Goal: Transaction & Acquisition: Purchase product/service

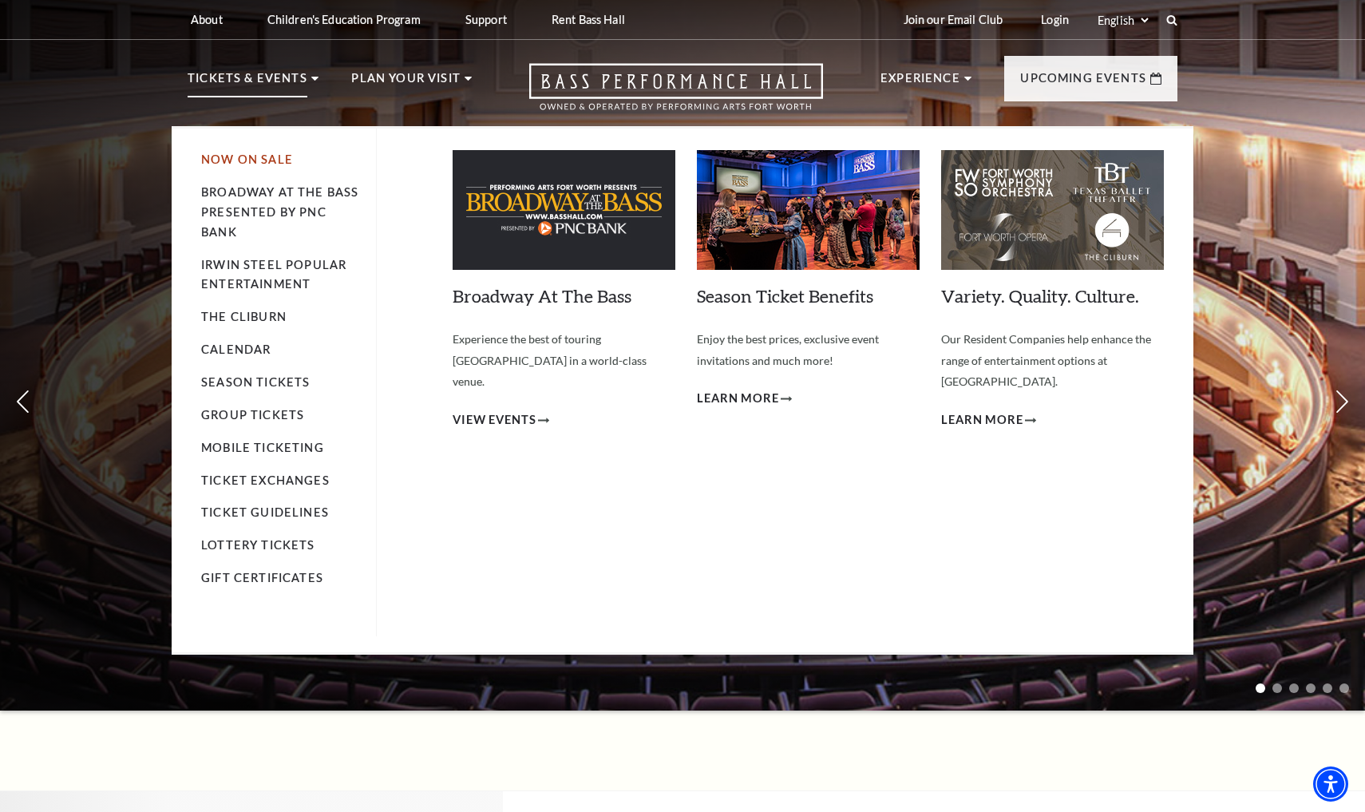
click at [256, 154] on link "Now On Sale" at bounding box center [247, 160] width 92 height 14
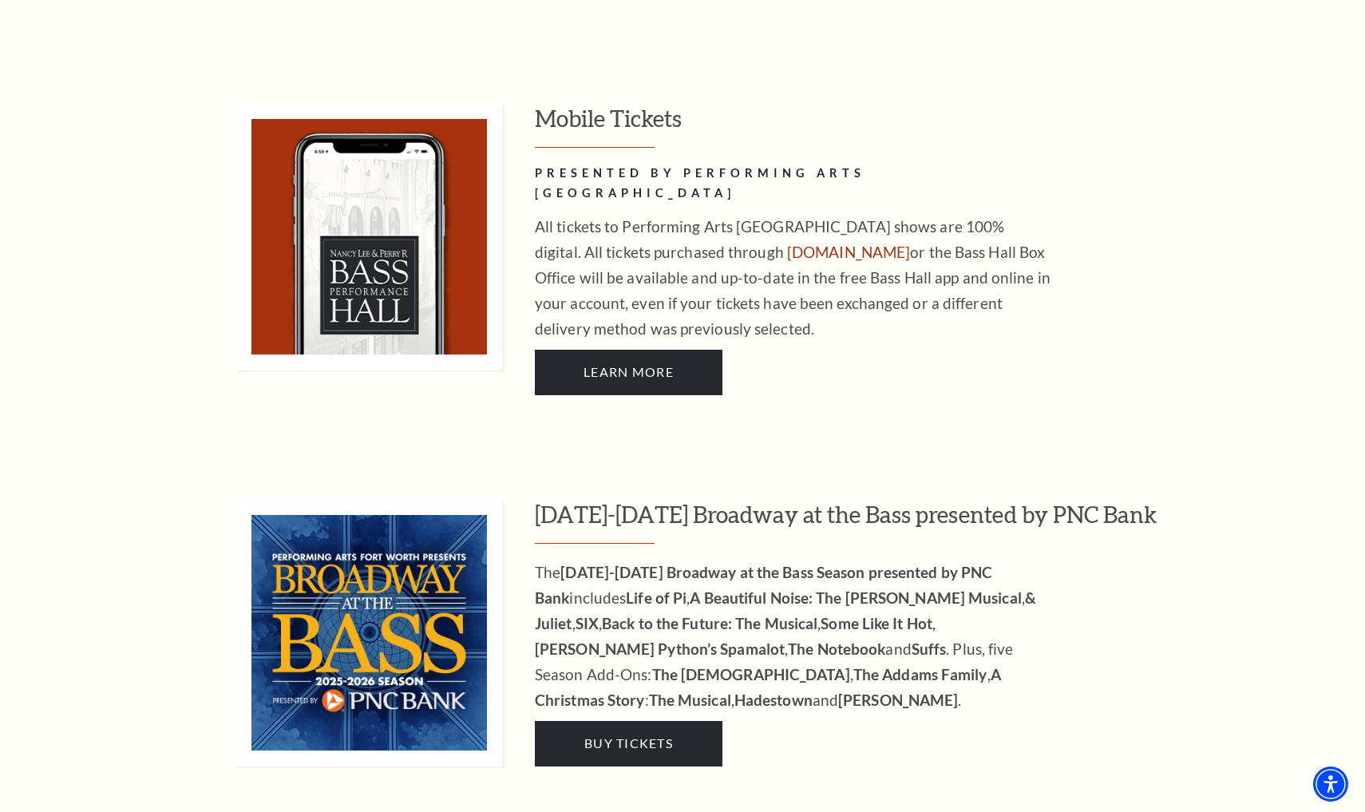
scroll to position [1159, 0]
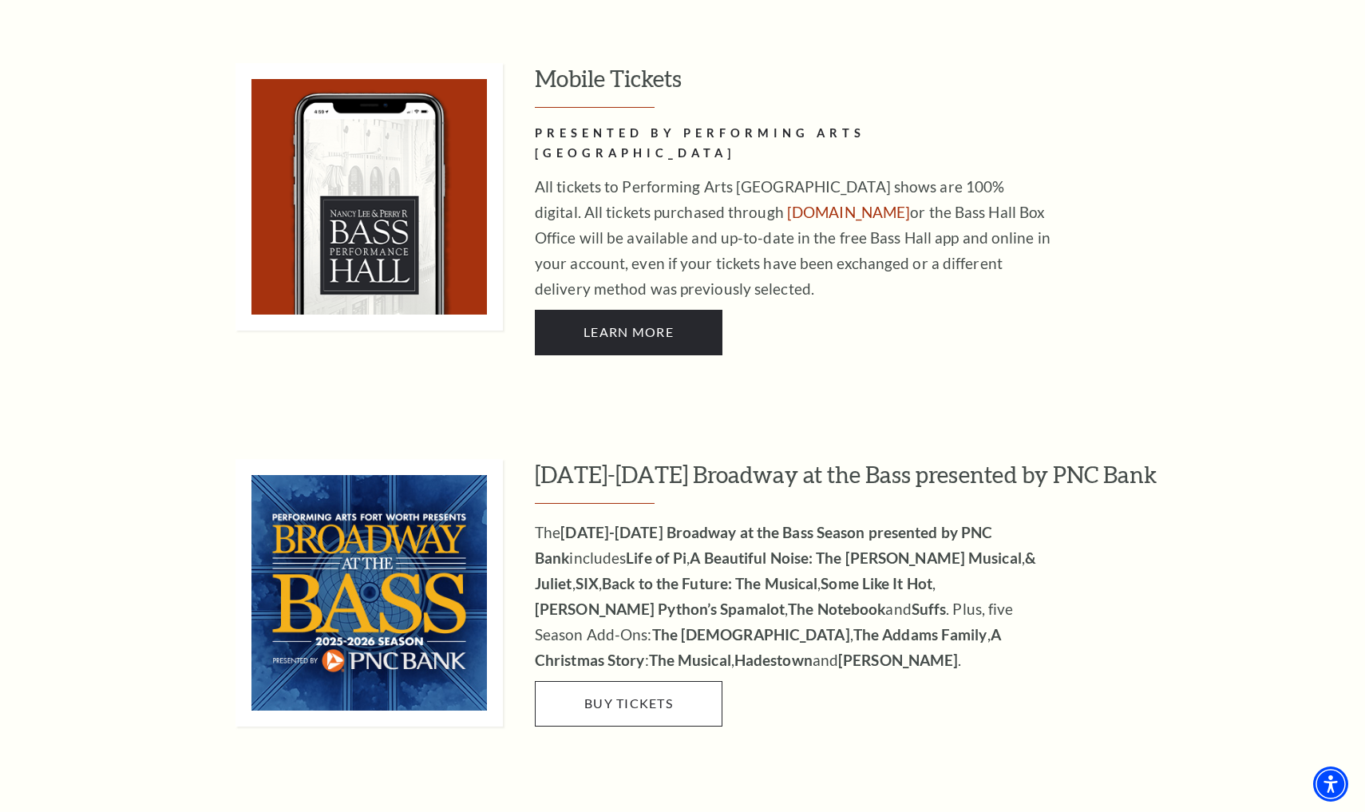
click at [660, 684] on link "Buy Tickets" at bounding box center [629, 703] width 188 height 45
click at [648, 696] on span "Buy Tickets" at bounding box center [629, 703] width 89 height 15
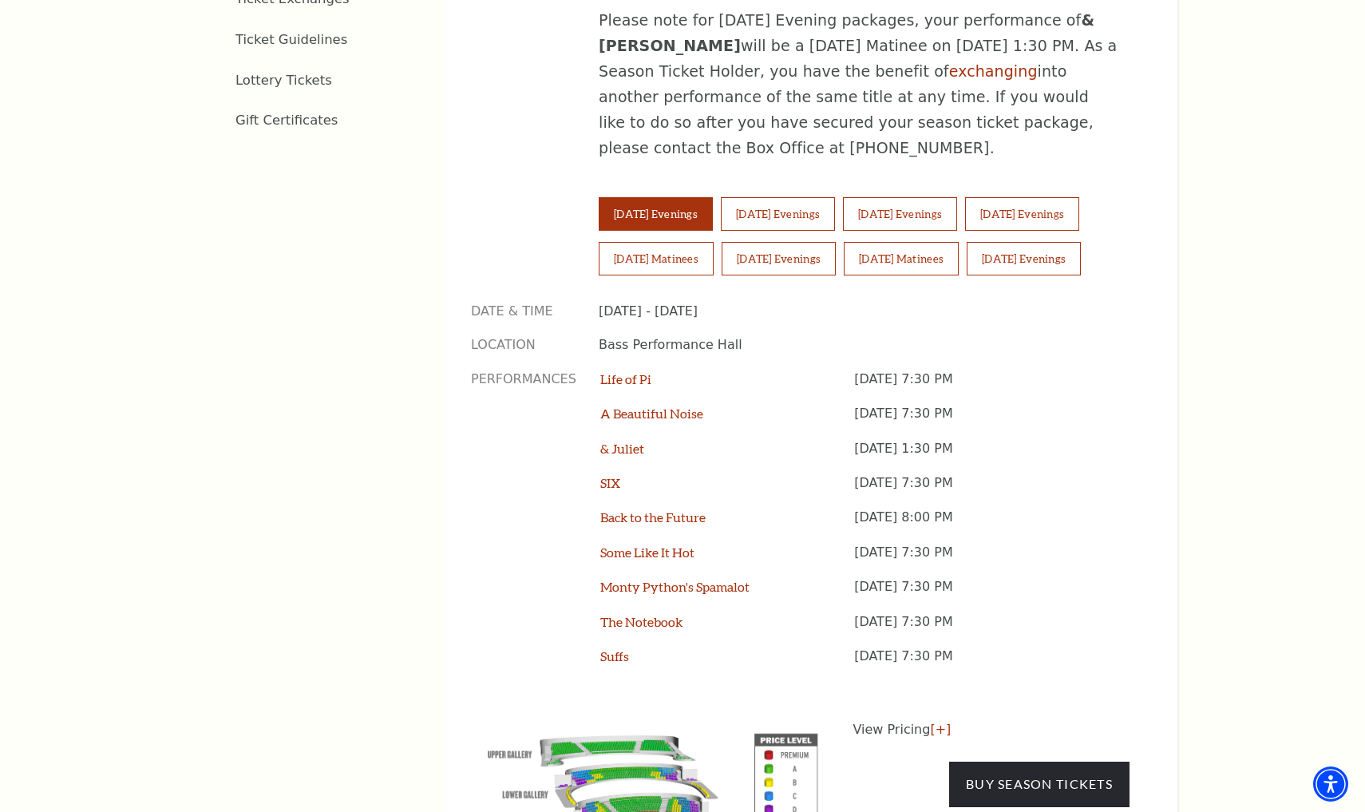
scroll to position [1121, 0]
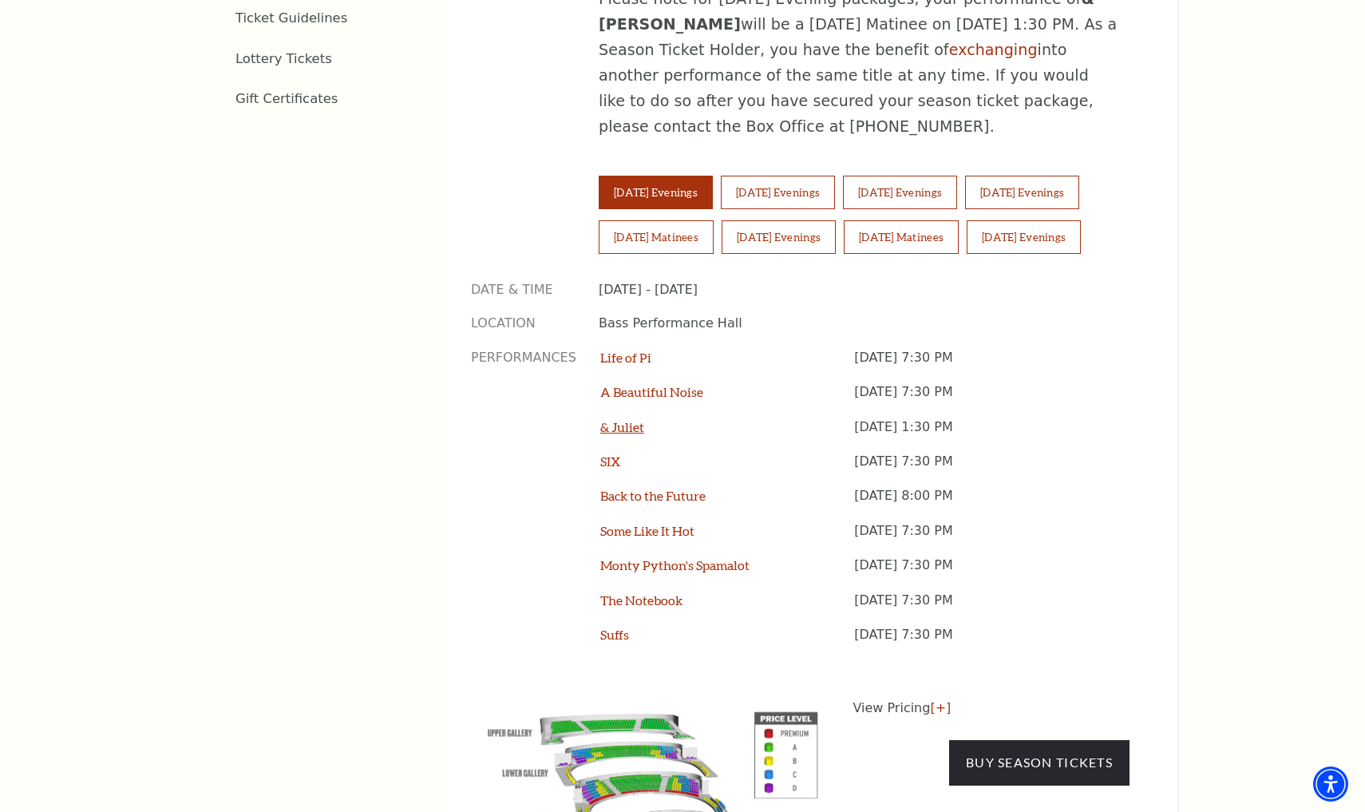
click at [630, 419] on link "& Juliet" at bounding box center [622, 426] width 44 height 15
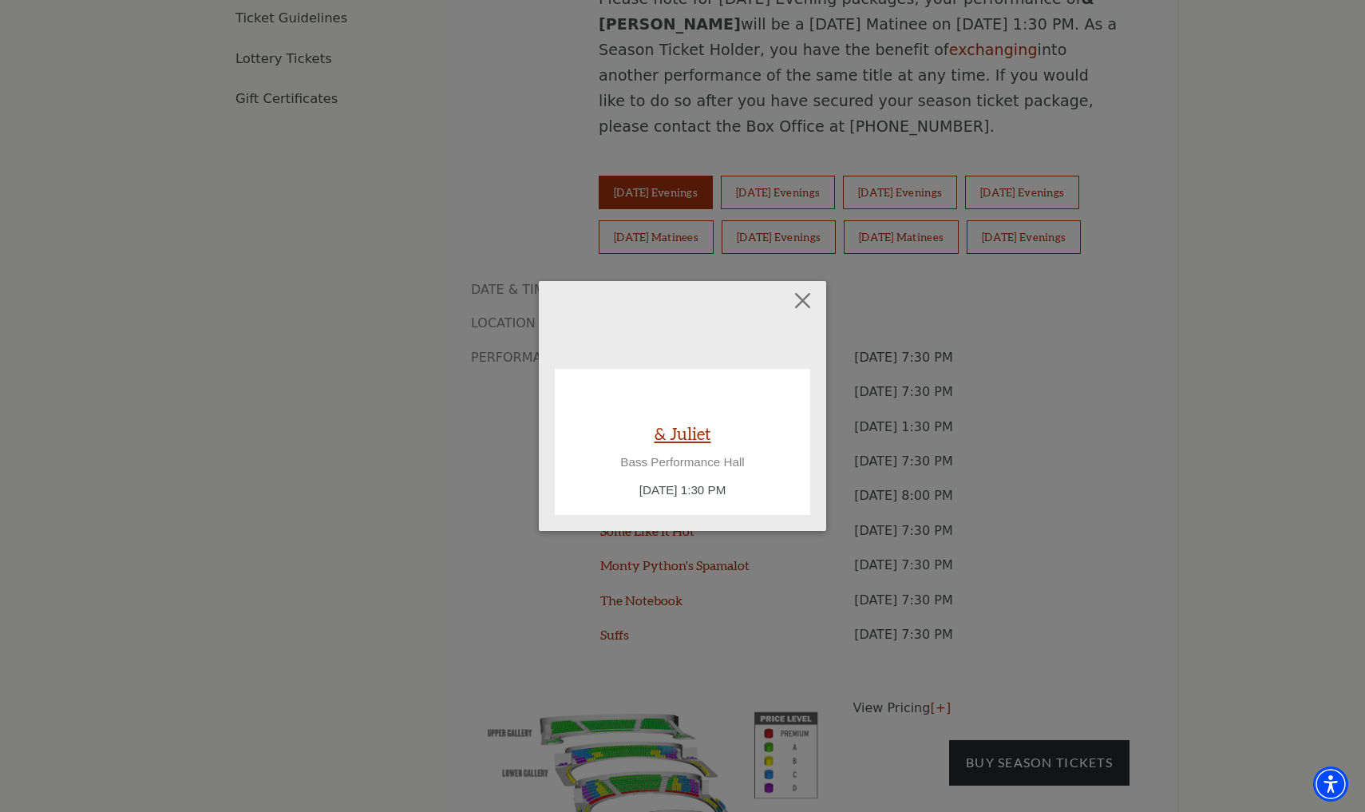
click at [687, 435] on link "& Juliet" at bounding box center [683, 433] width 57 height 22
click at [804, 298] on button "Close" at bounding box center [803, 300] width 30 height 30
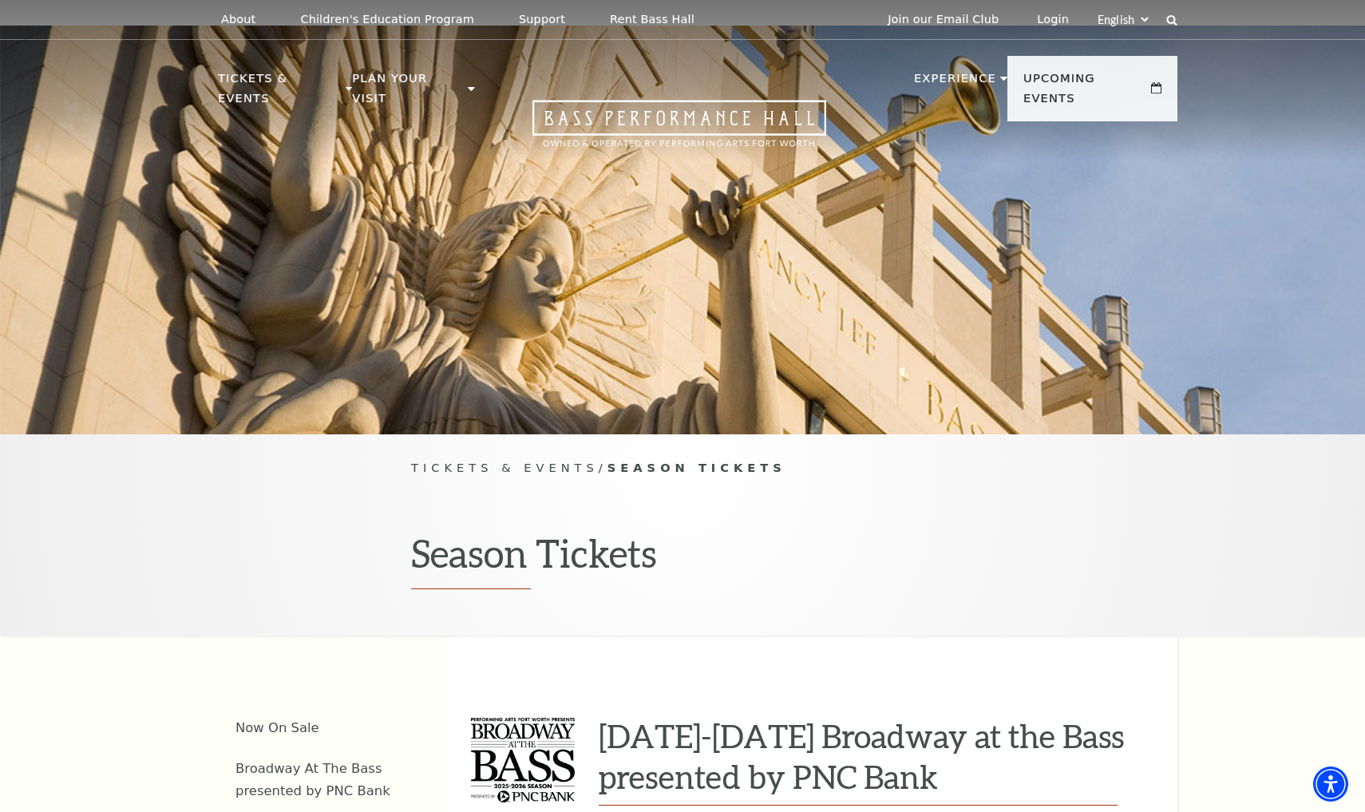
scroll to position [0, 0]
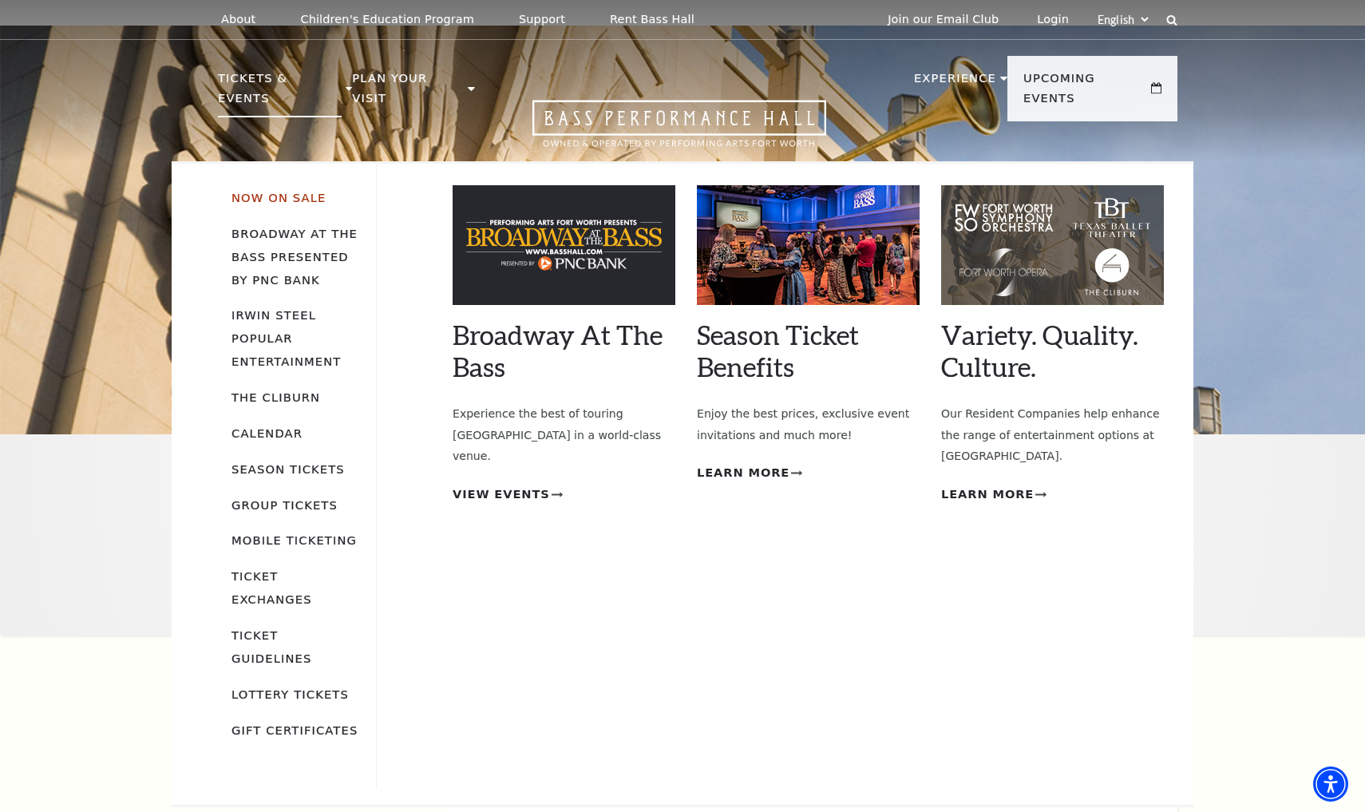
click at [280, 191] on link "Now On Sale" at bounding box center [279, 198] width 94 height 14
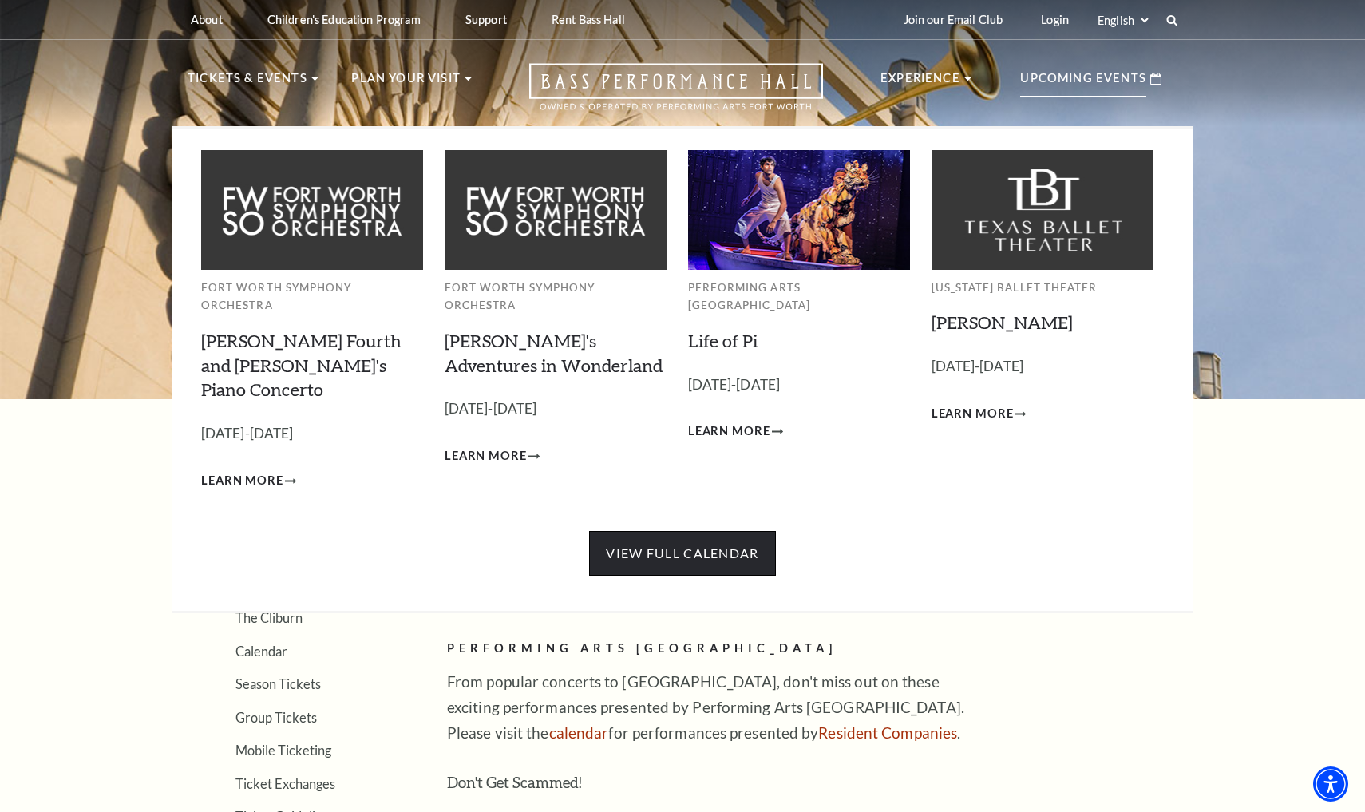
click at [694, 531] on link "View Full Calendar" at bounding box center [682, 553] width 186 height 45
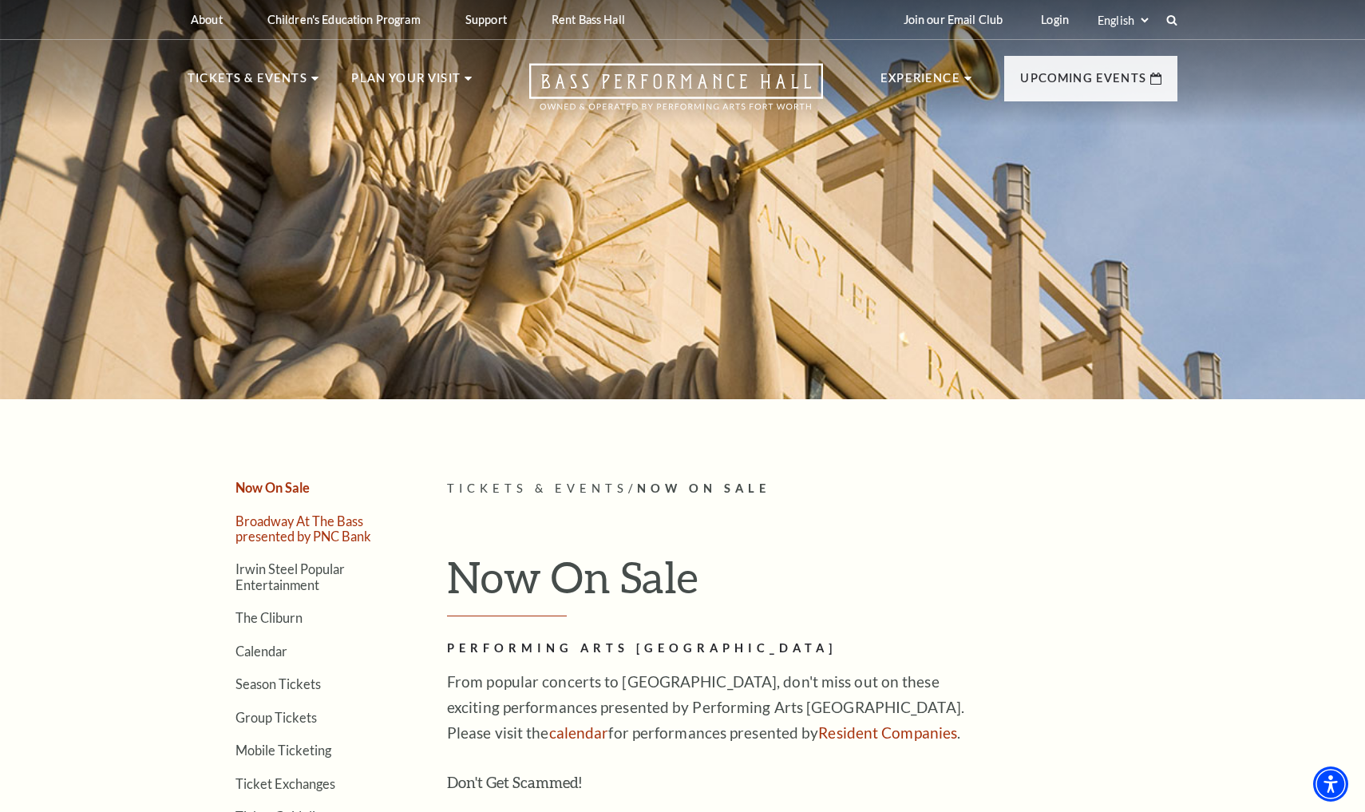
click at [279, 530] on link "Broadway At The Bass presented by PNC Bank" at bounding box center [304, 528] width 136 height 30
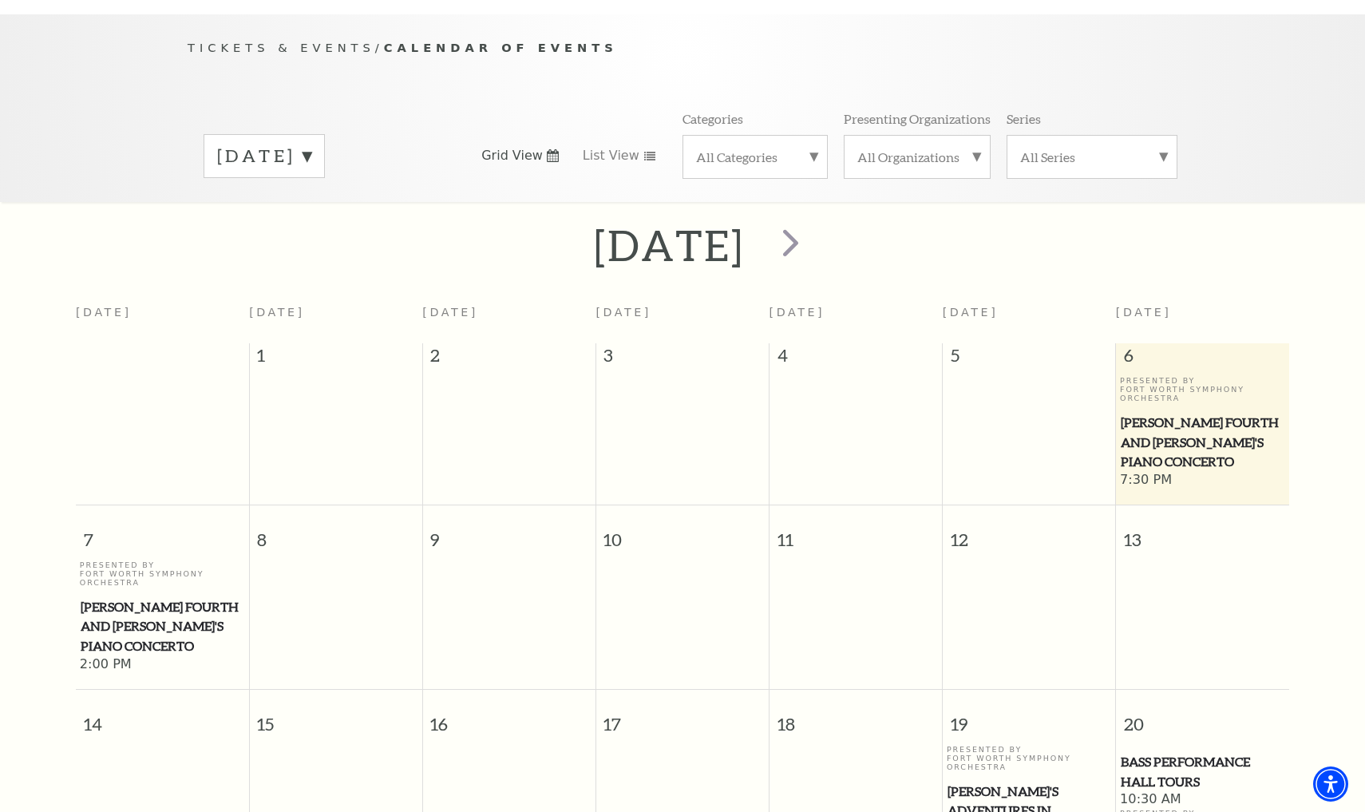
scroll to position [148, 0]
click at [814, 219] on span "next" at bounding box center [791, 242] width 46 height 46
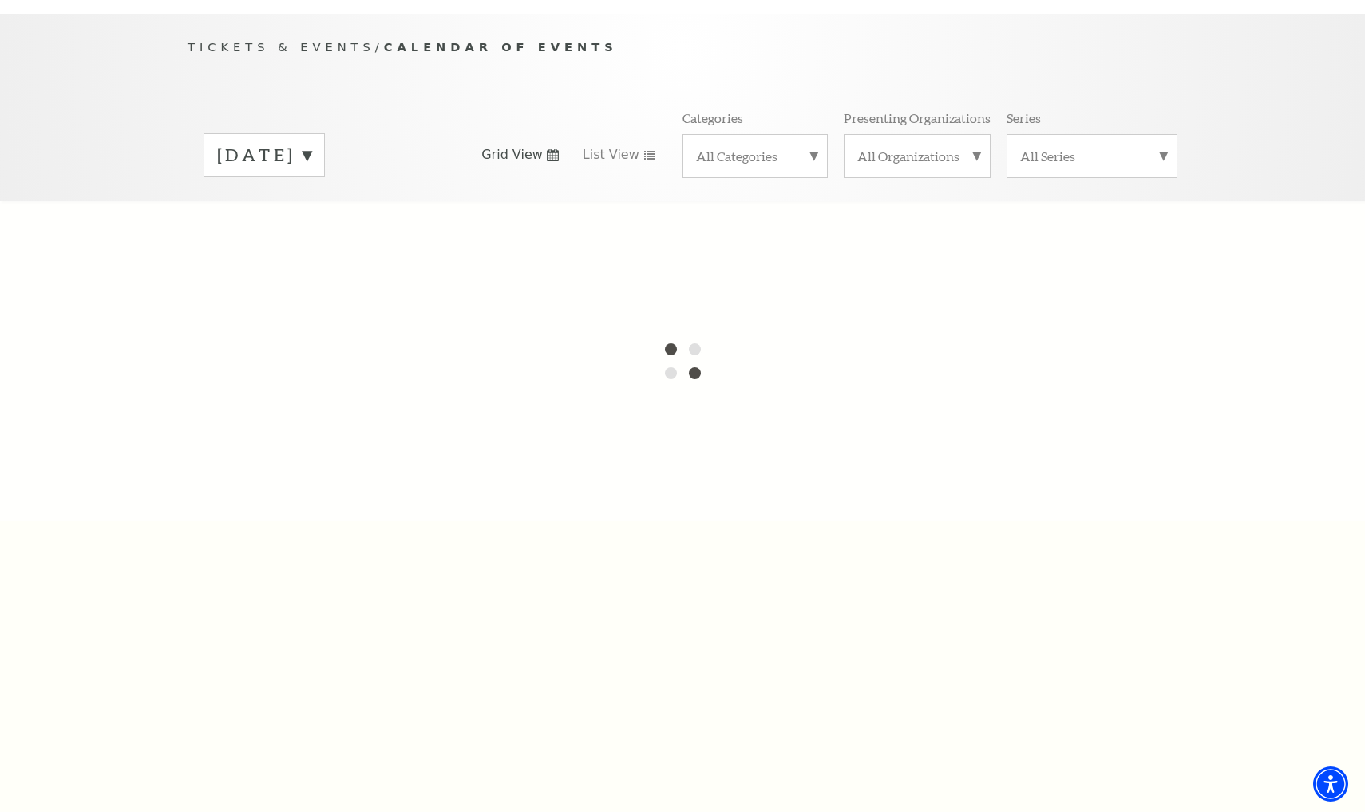
click at [311, 143] on label "September 2025" at bounding box center [264, 155] width 94 height 25
click at [311, 172] on label "October 2025" at bounding box center [264, 189] width 94 height 34
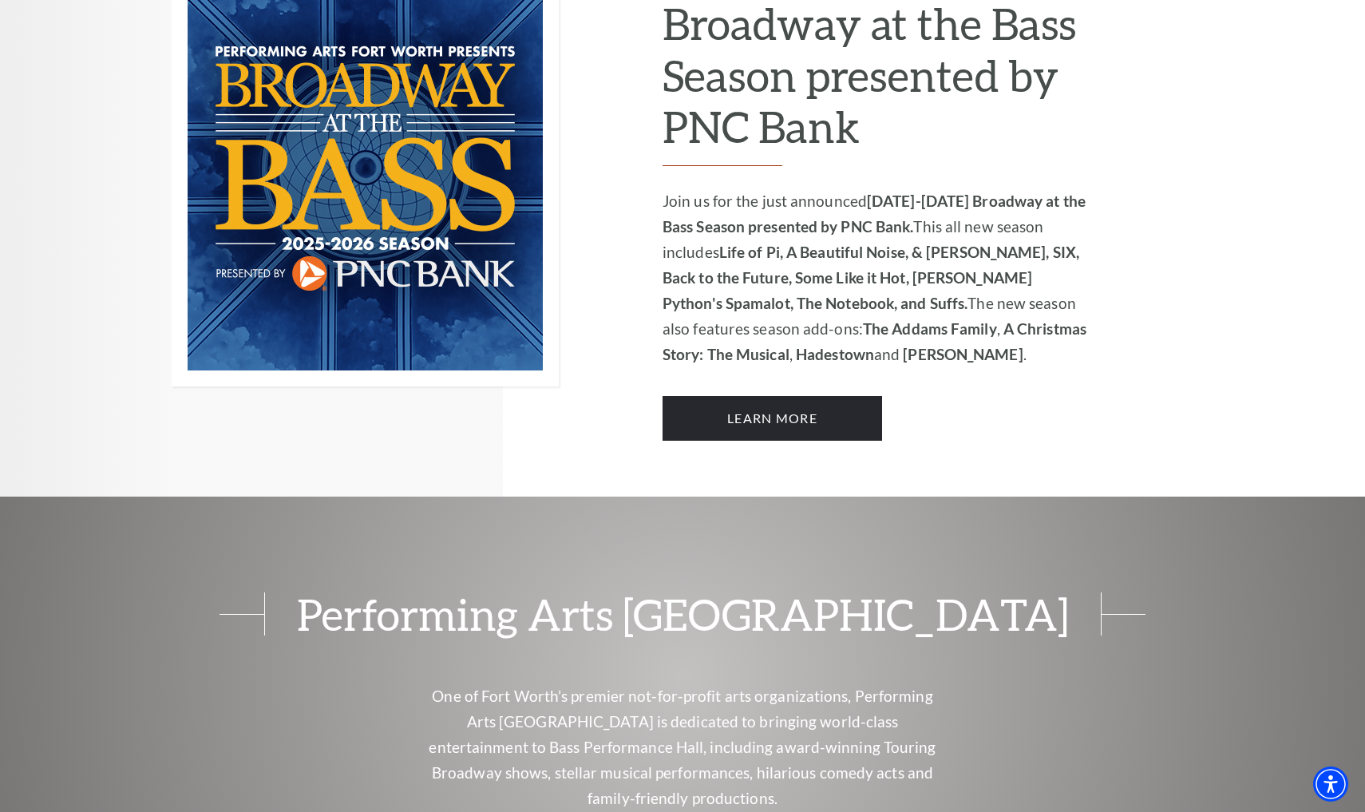
scroll to position [1167, 0]
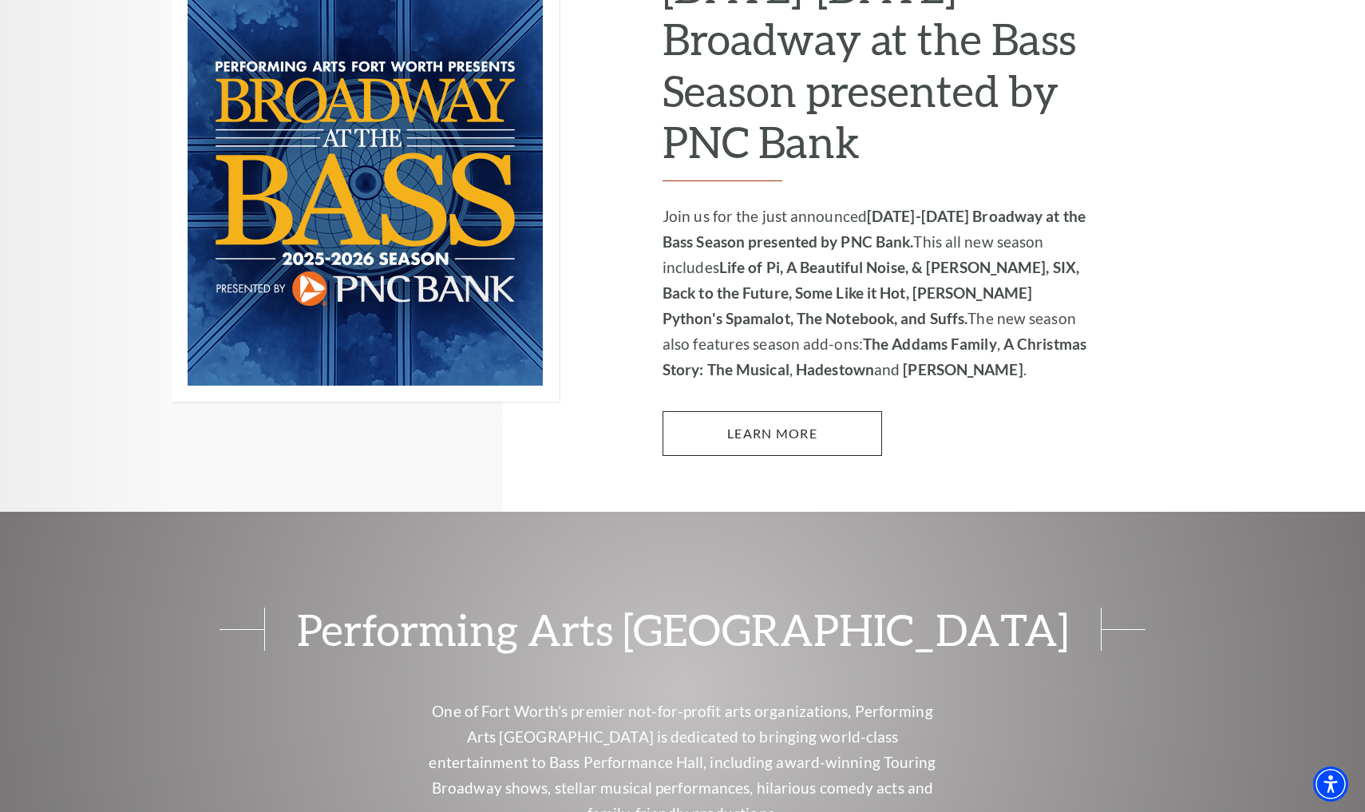
click at [737, 411] on link "Learn More" at bounding box center [773, 433] width 220 height 45
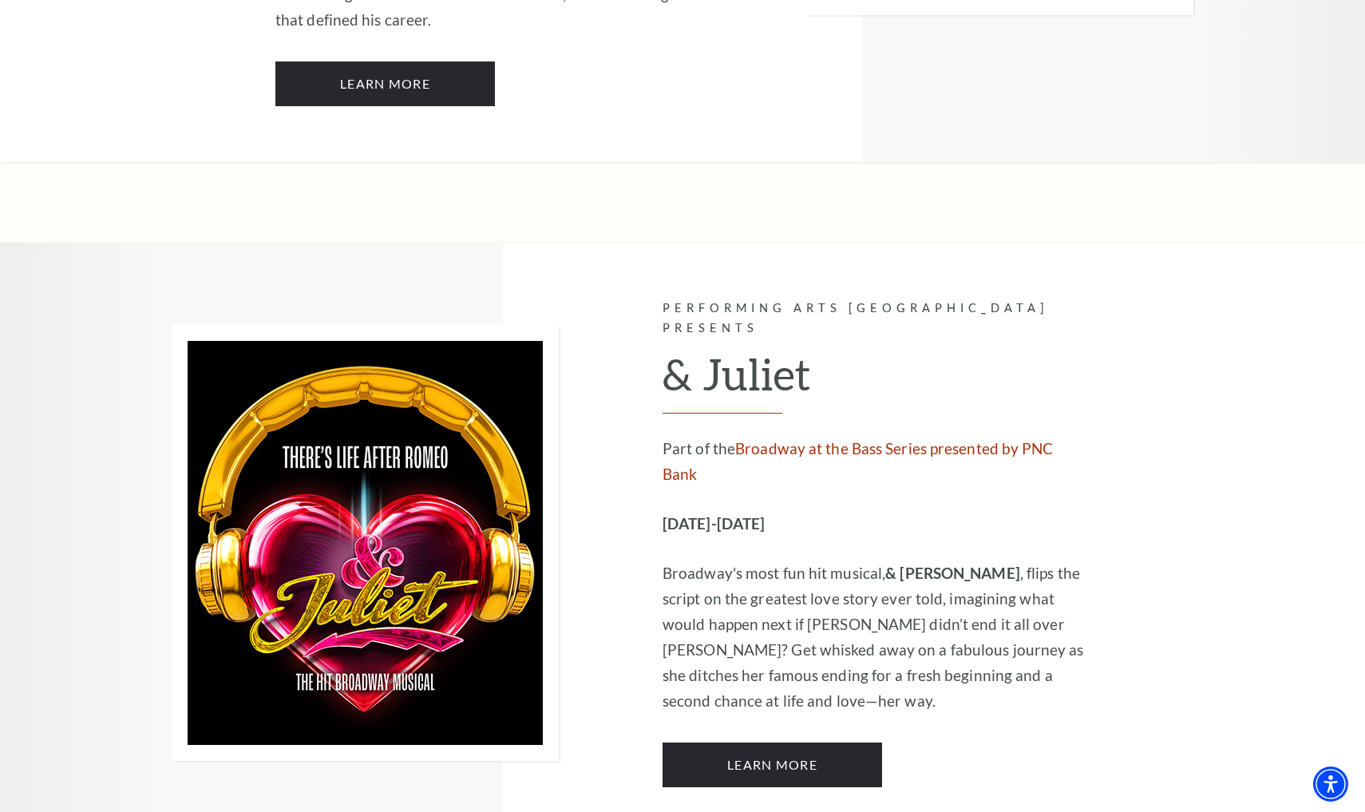
scroll to position [4424, 0]
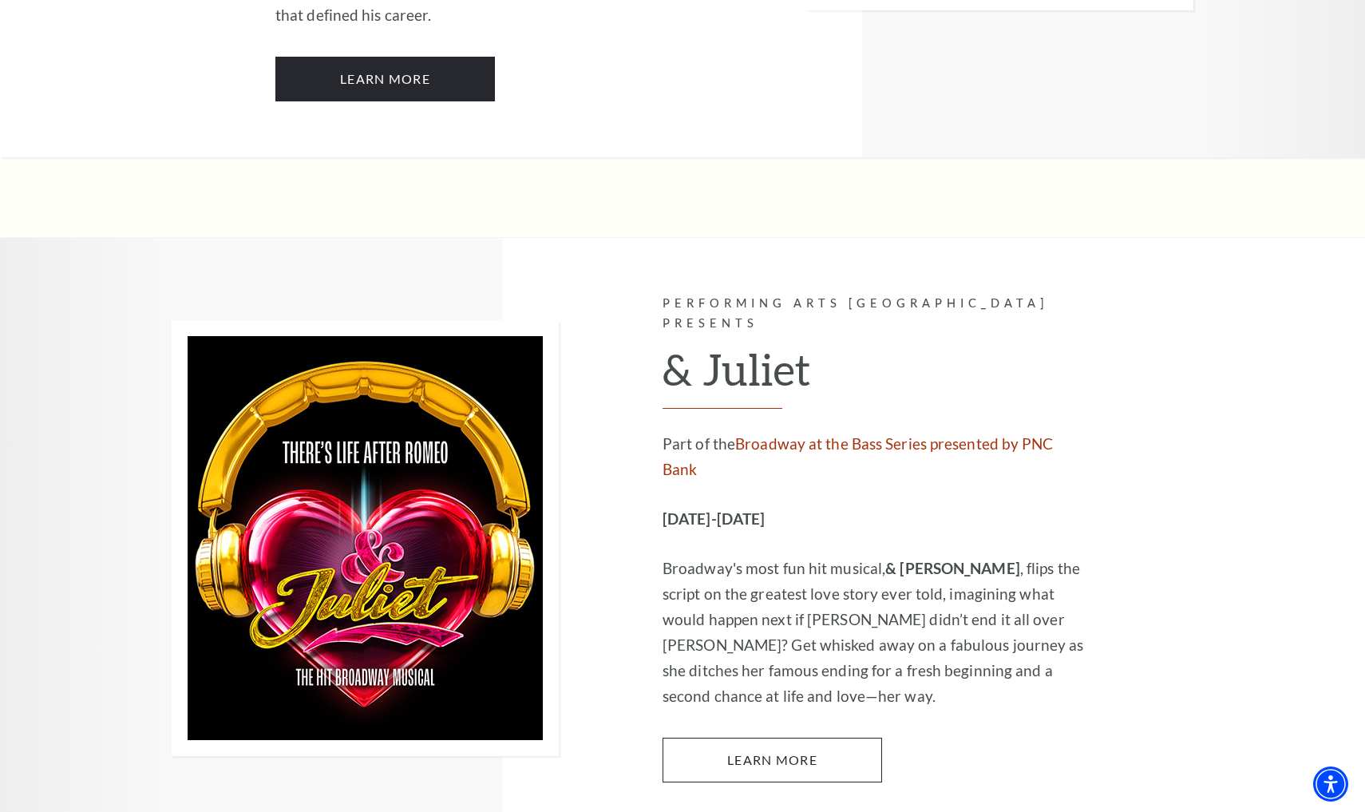
click at [729, 738] on link "Learn More" at bounding box center [773, 760] width 220 height 45
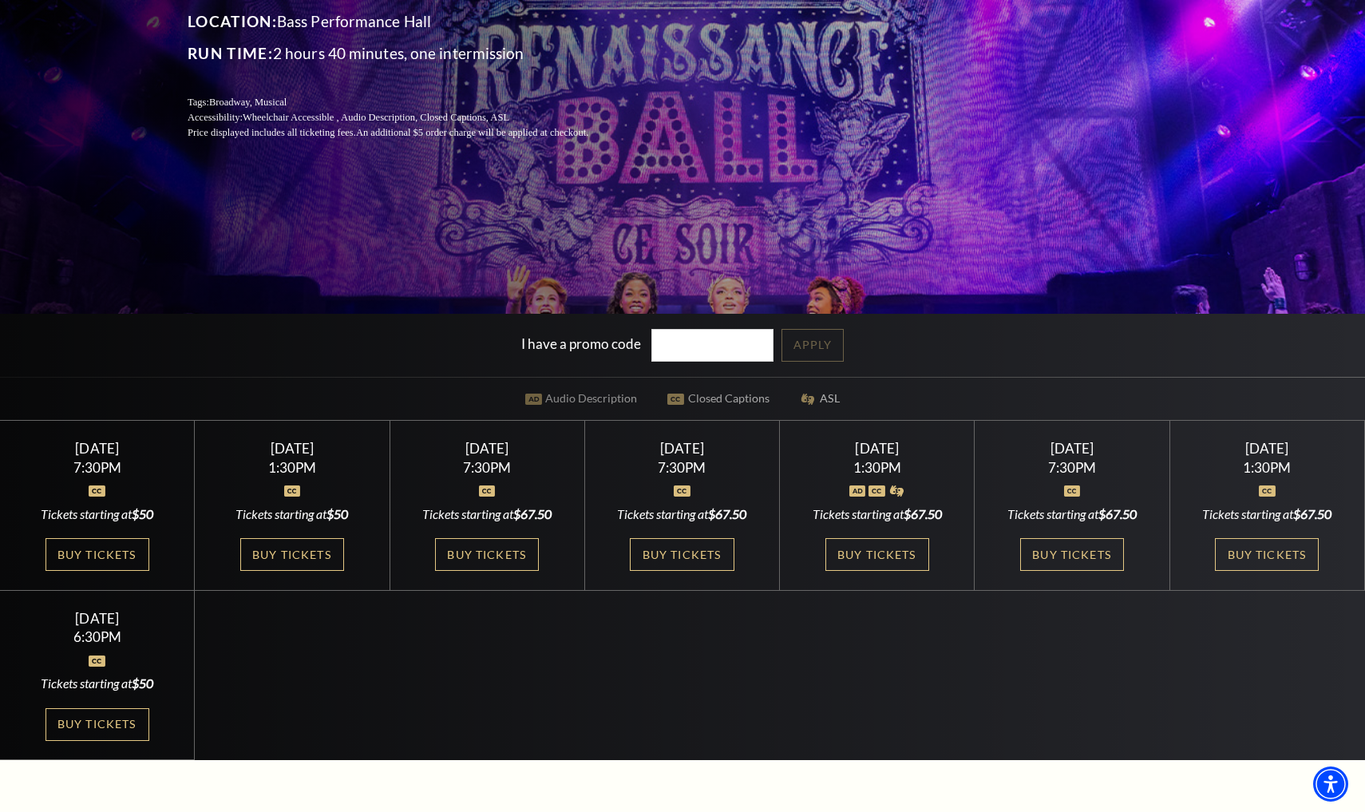
scroll to position [330, 0]
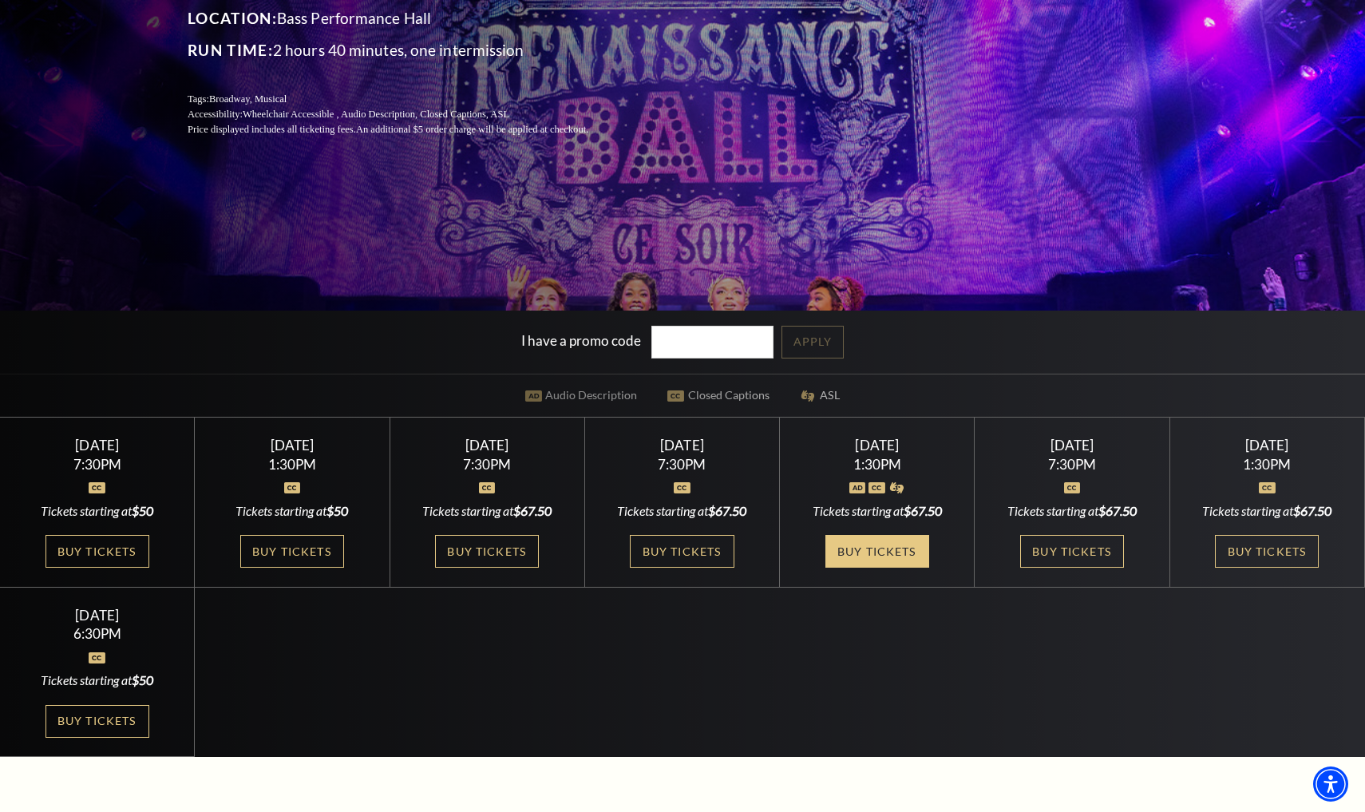
click at [848, 556] on link "Buy Tickets" at bounding box center [878, 551] width 104 height 33
click at [694, 547] on link "Buy Tickets" at bounding box center [682, 551] width 104 height 33
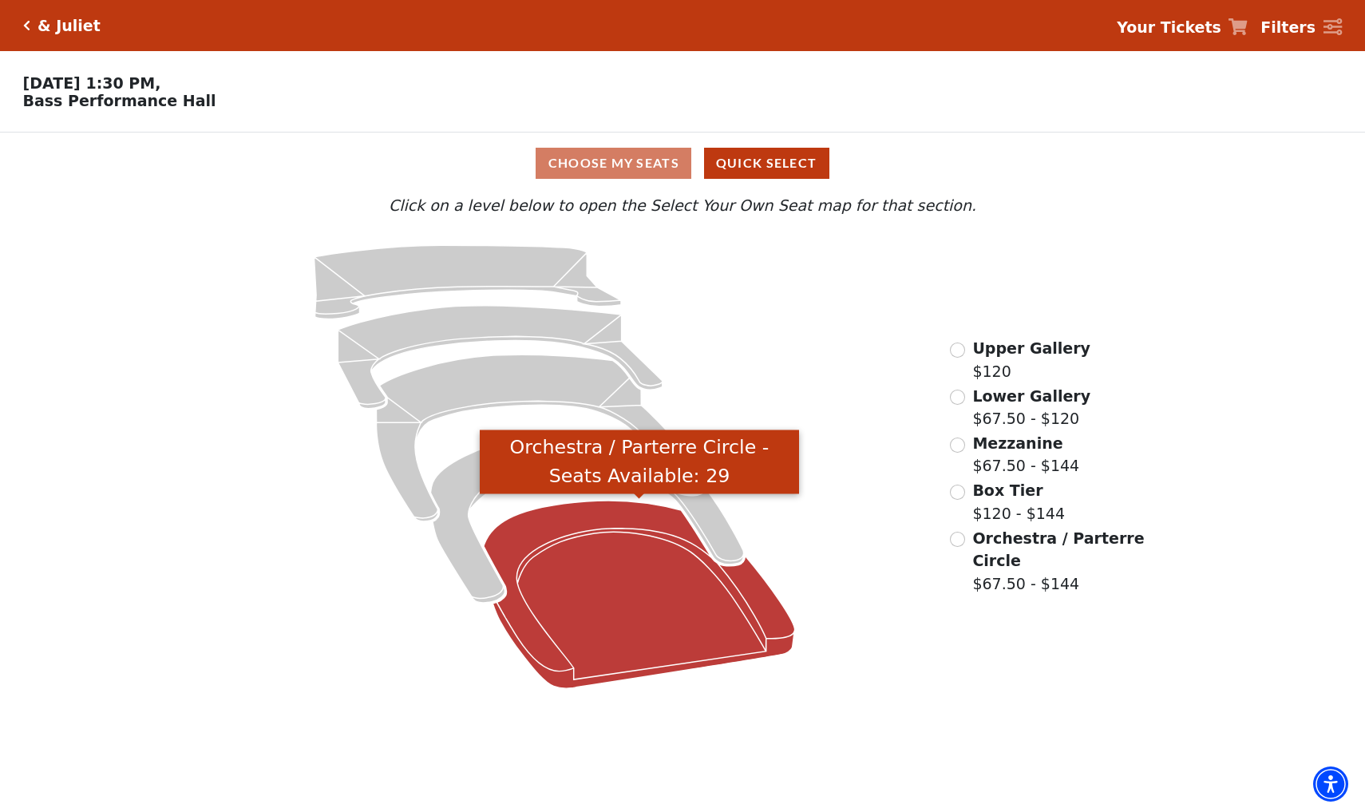
click at [553, 556] on icon "Orchestra / Parterre Circle - Seats Available: 29" at bounding box center [639, 595] width 311 height 188
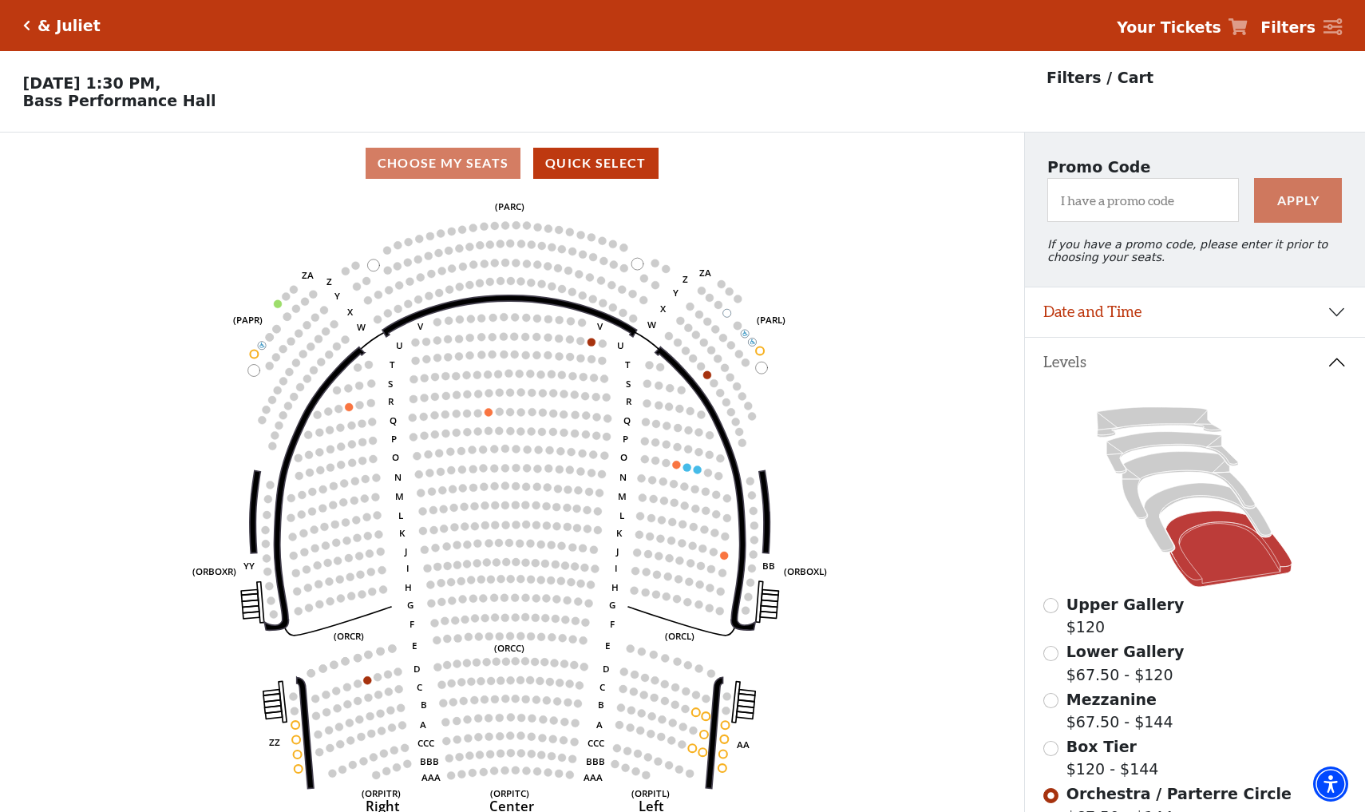
scroll to position [74, 0]
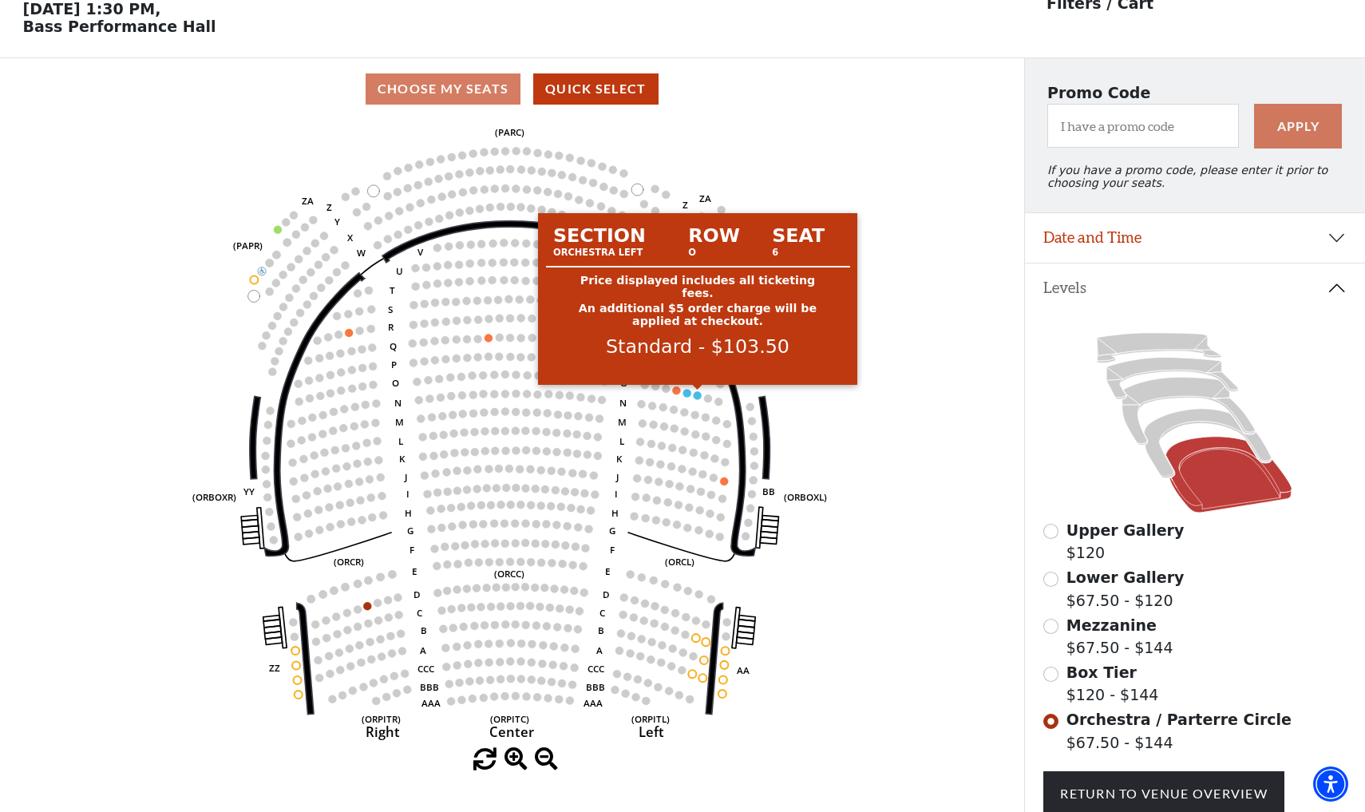
click at [697, 394] on circle at bounding box center [698, 395] width 8 height 8
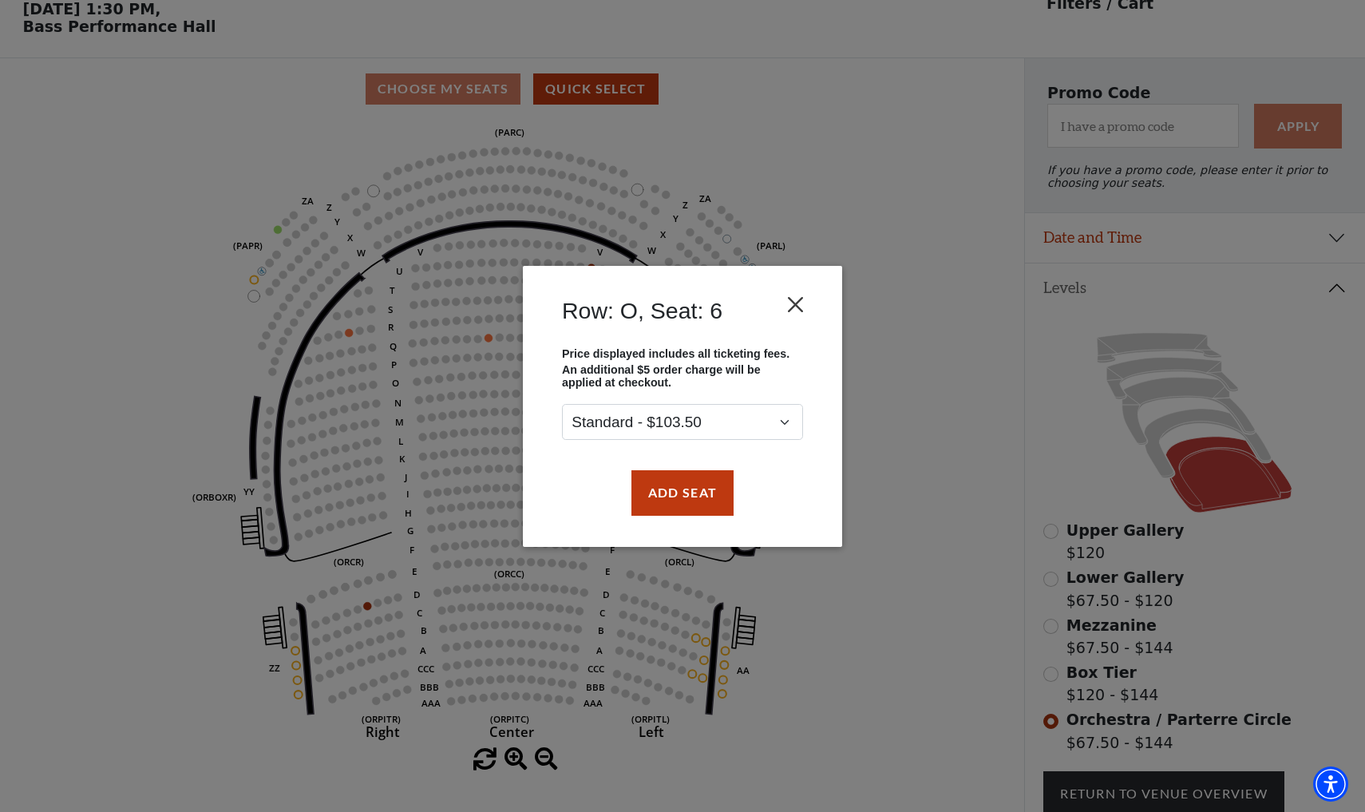
click at [795, 308] on button "Close" at bounding box center [796, 304] width 30 height 30
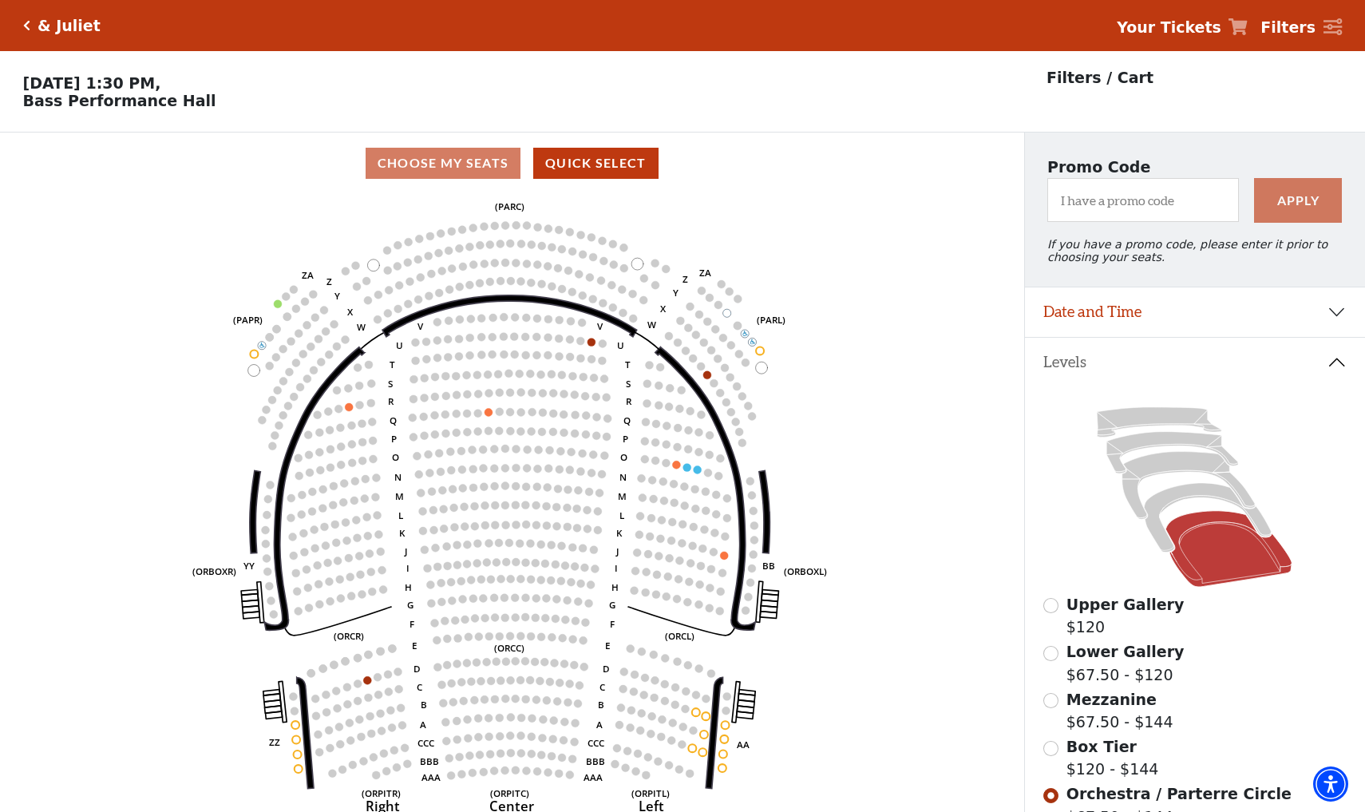
scroll to position [0, 0]
click at [1174, 497] on icon at bounding box center [1208, 517] width 127 height 69
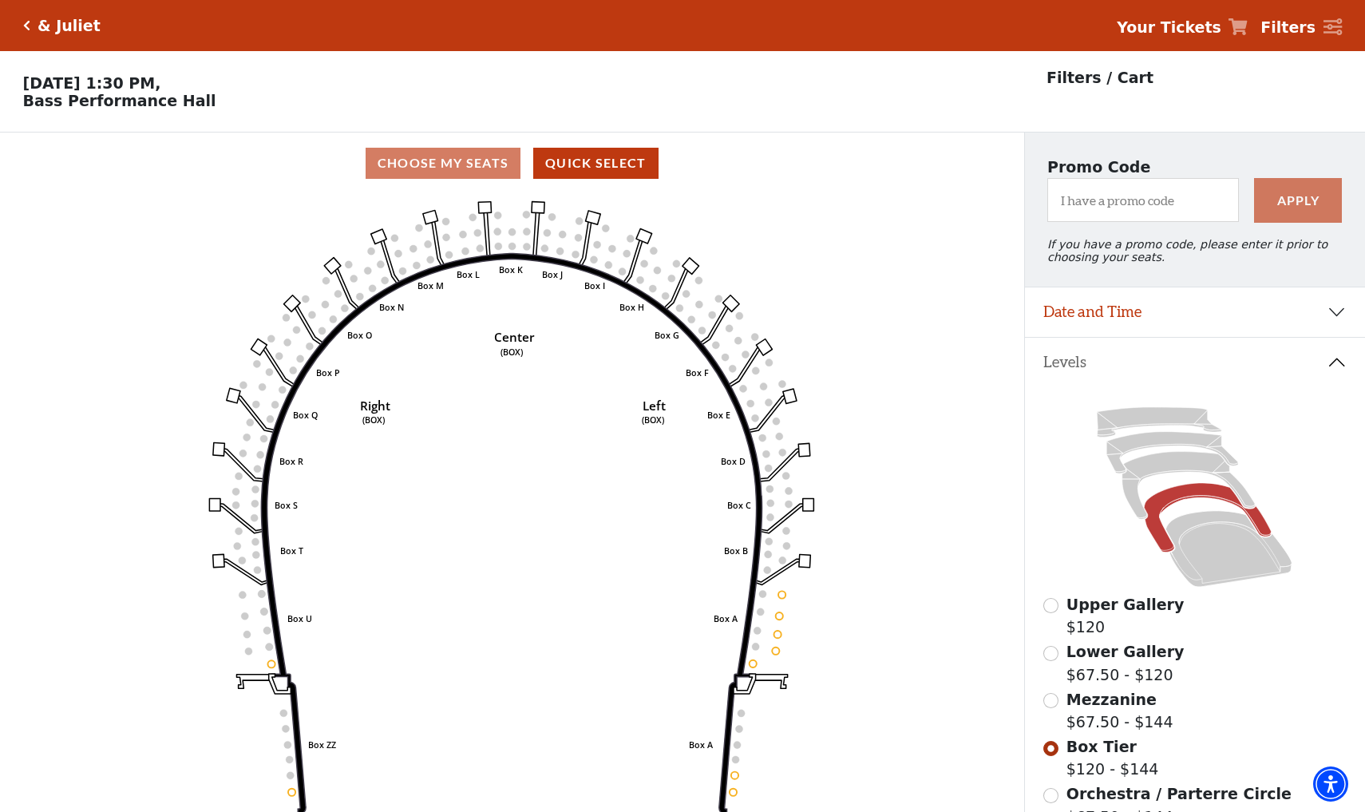
scroll to position [74, 0]
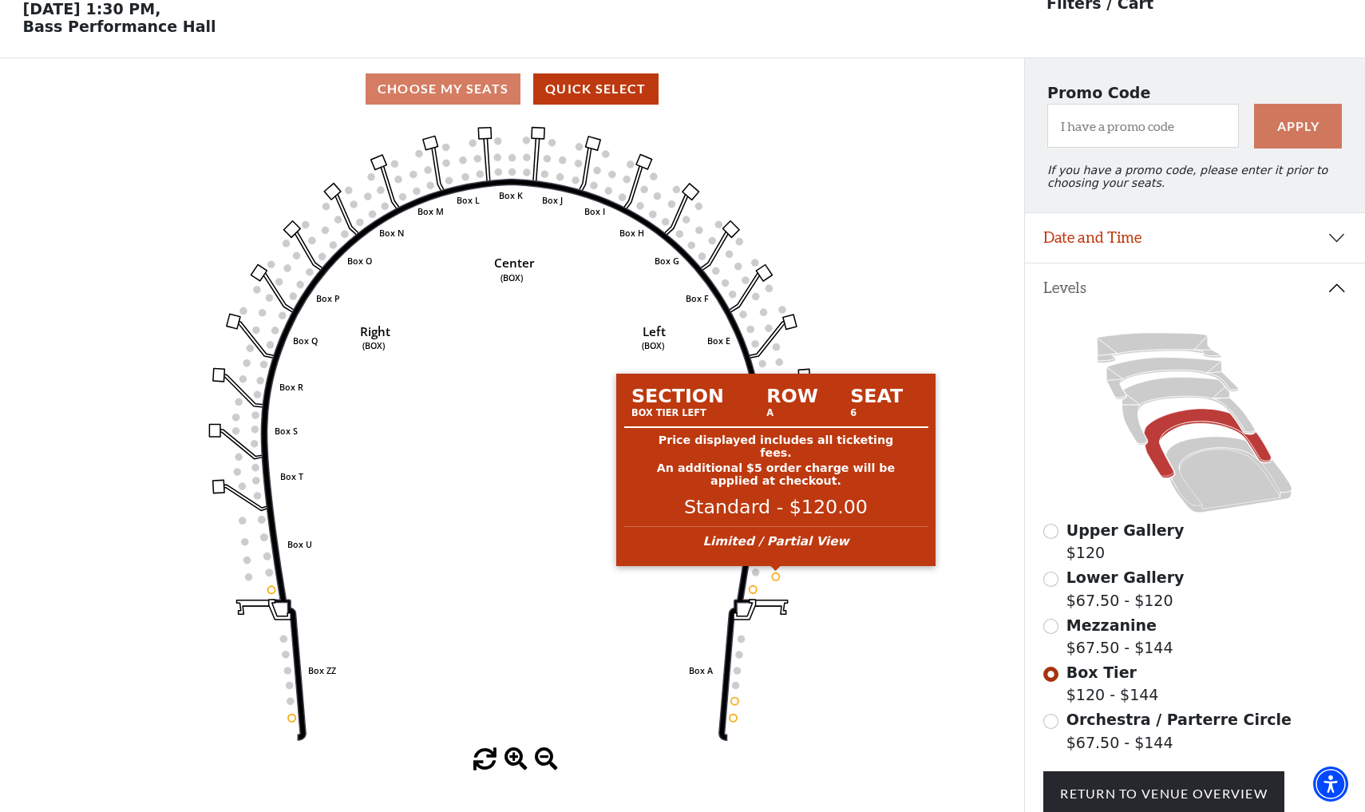
click at [774, 576] on circle at bounding box center [776, 576] width 7 height 7
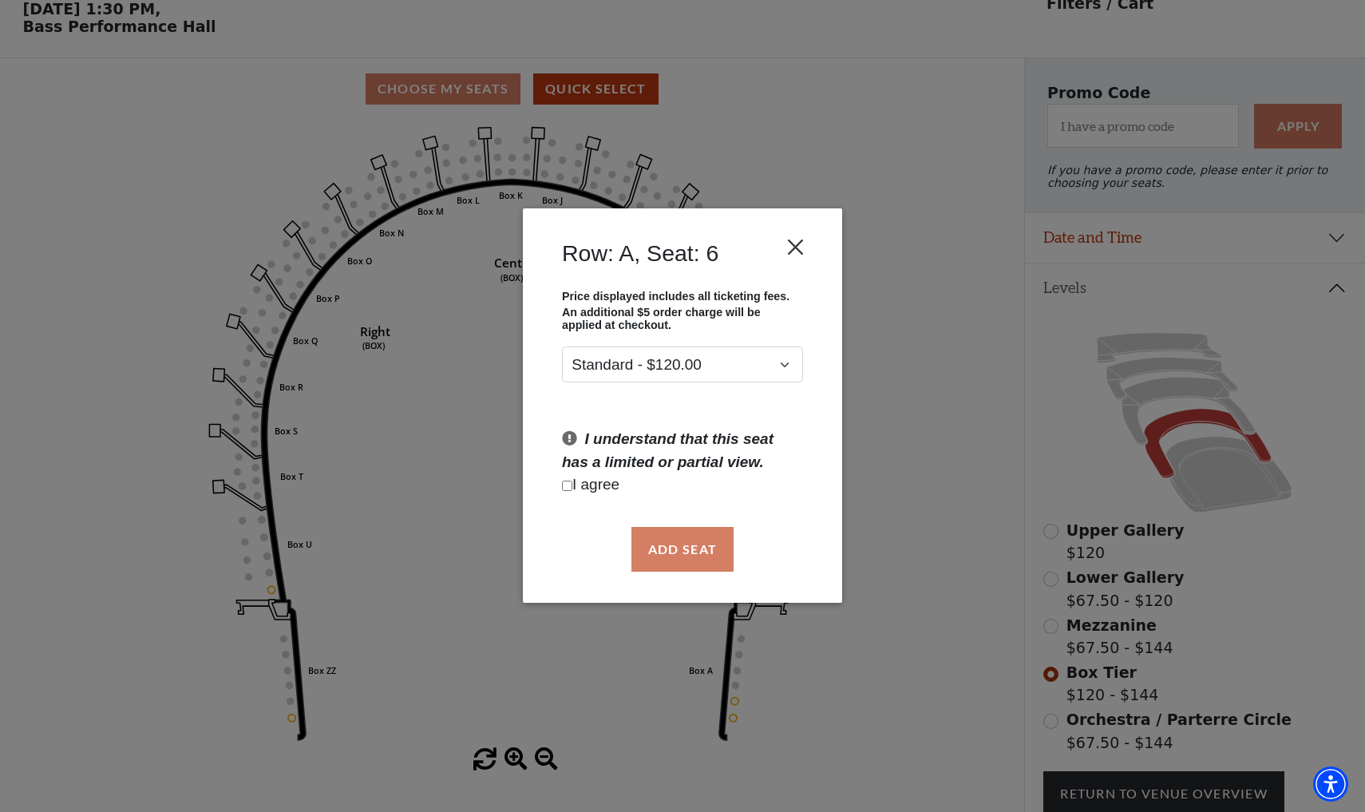
click at [802, 248] on button "Close" at bounding box center [796, 247] width 30 height 30
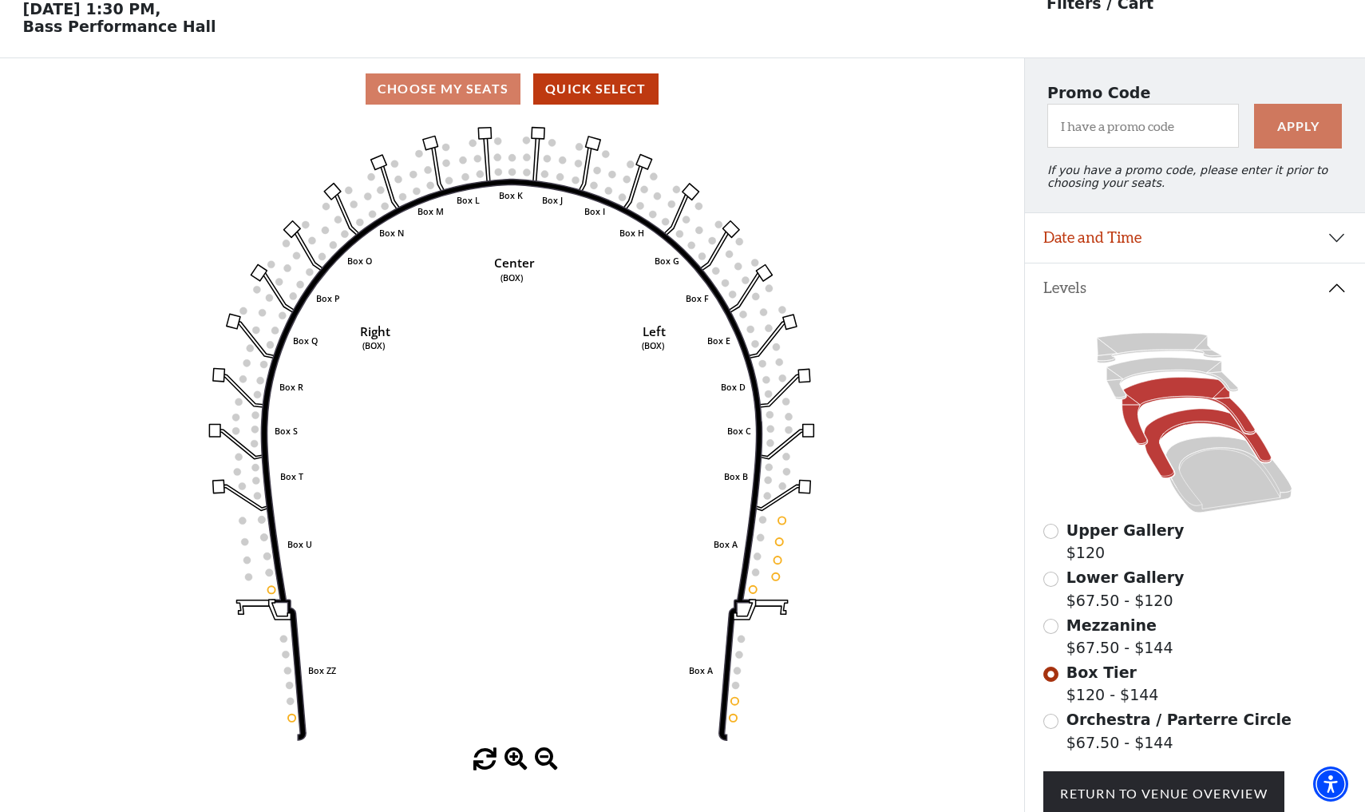
click at [1153, 398] on icon at bounding box center [1189, 412] width 133 height 68
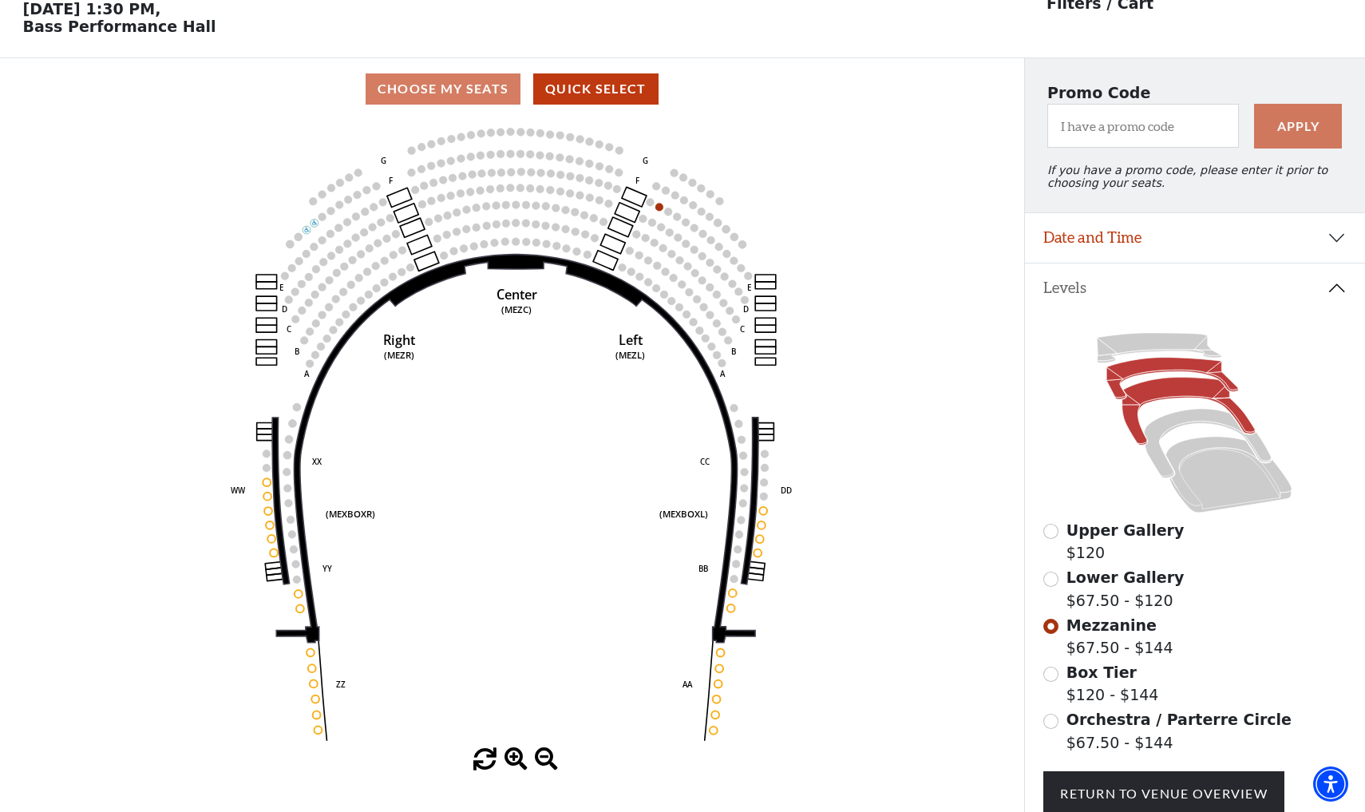
click at [1186, 369] on icon at bounding box center [1174, 379] width 132 height 42
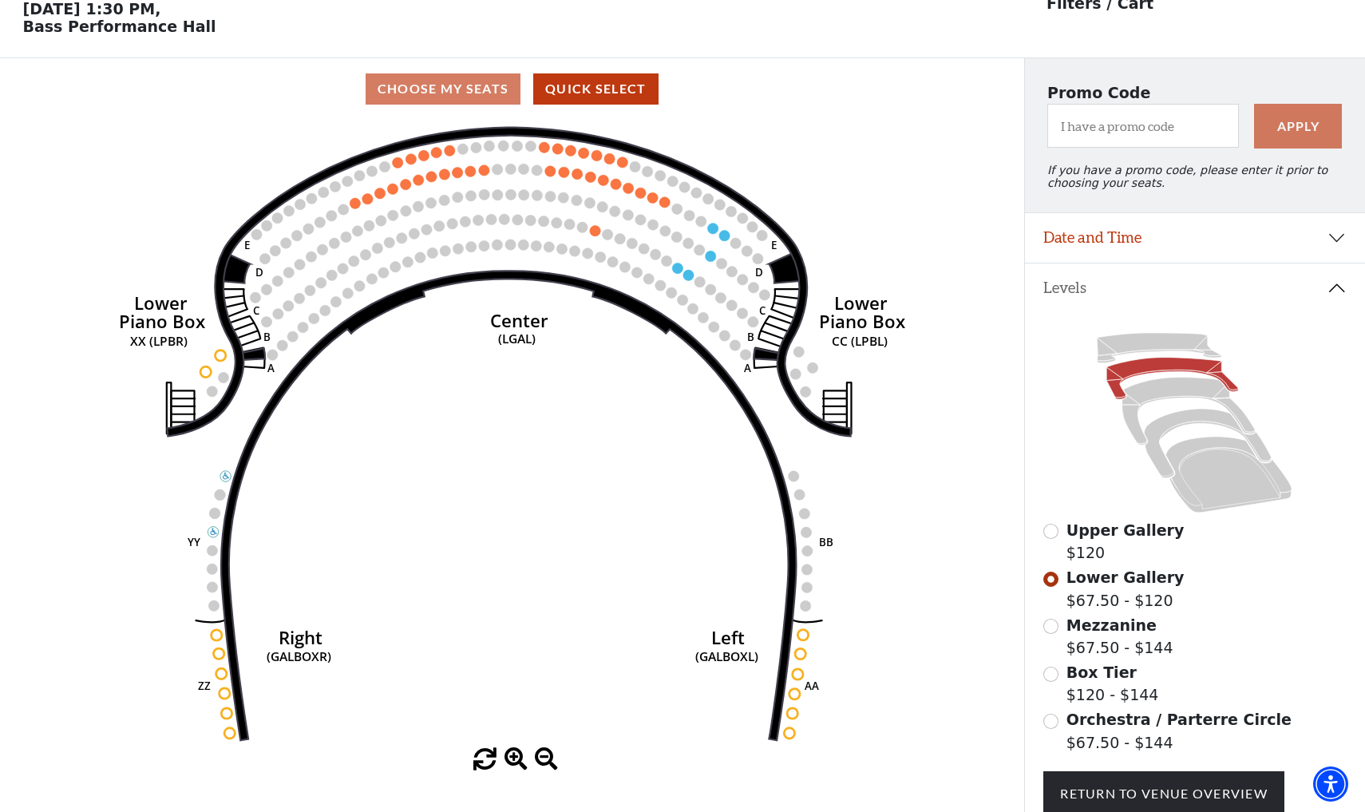
click at [138, 123] on icon "Right (GALBOXR) E D C B A E D C B A YY ZZ Left (GALBOXL) BB AA Center Lower Pia…" at bounding box center [511, 434] width 921 height 628
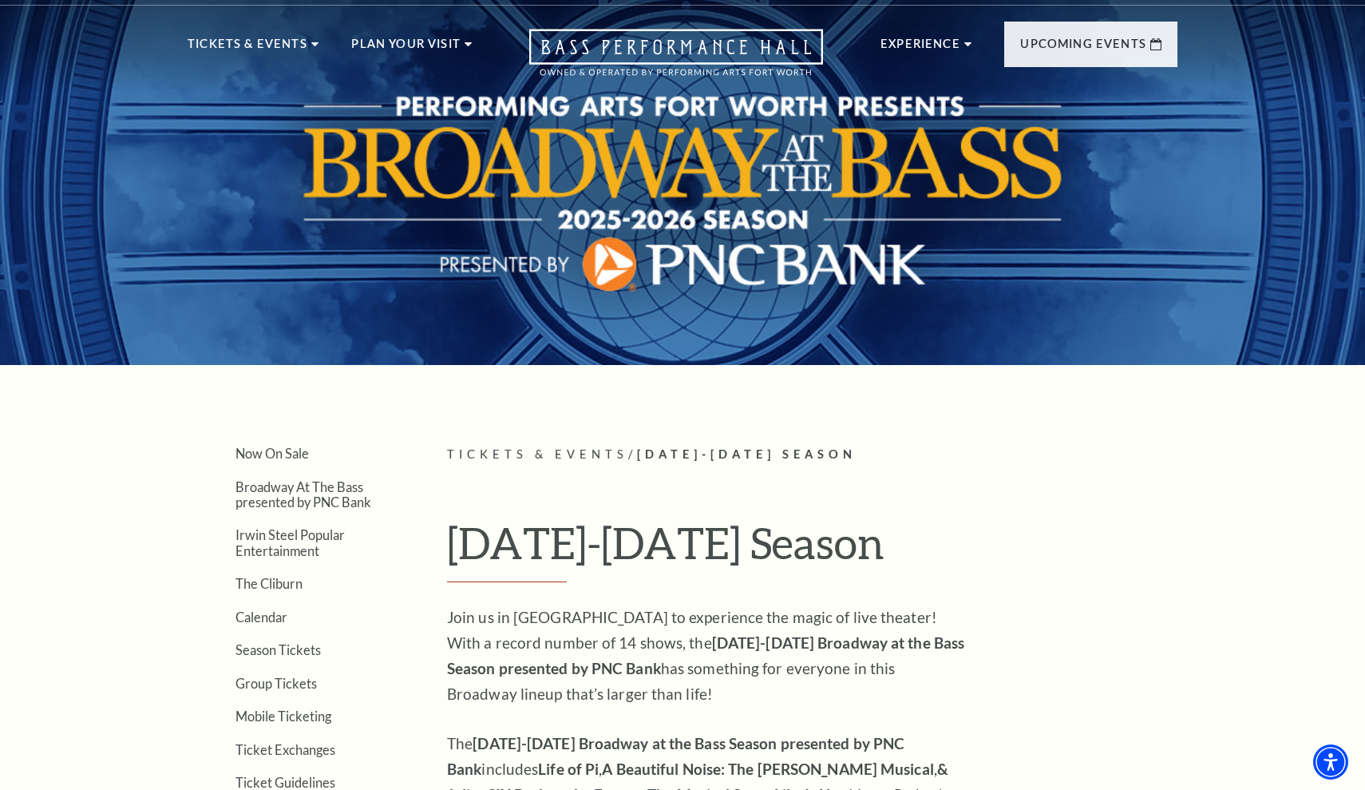
scroll to position [36, 0]
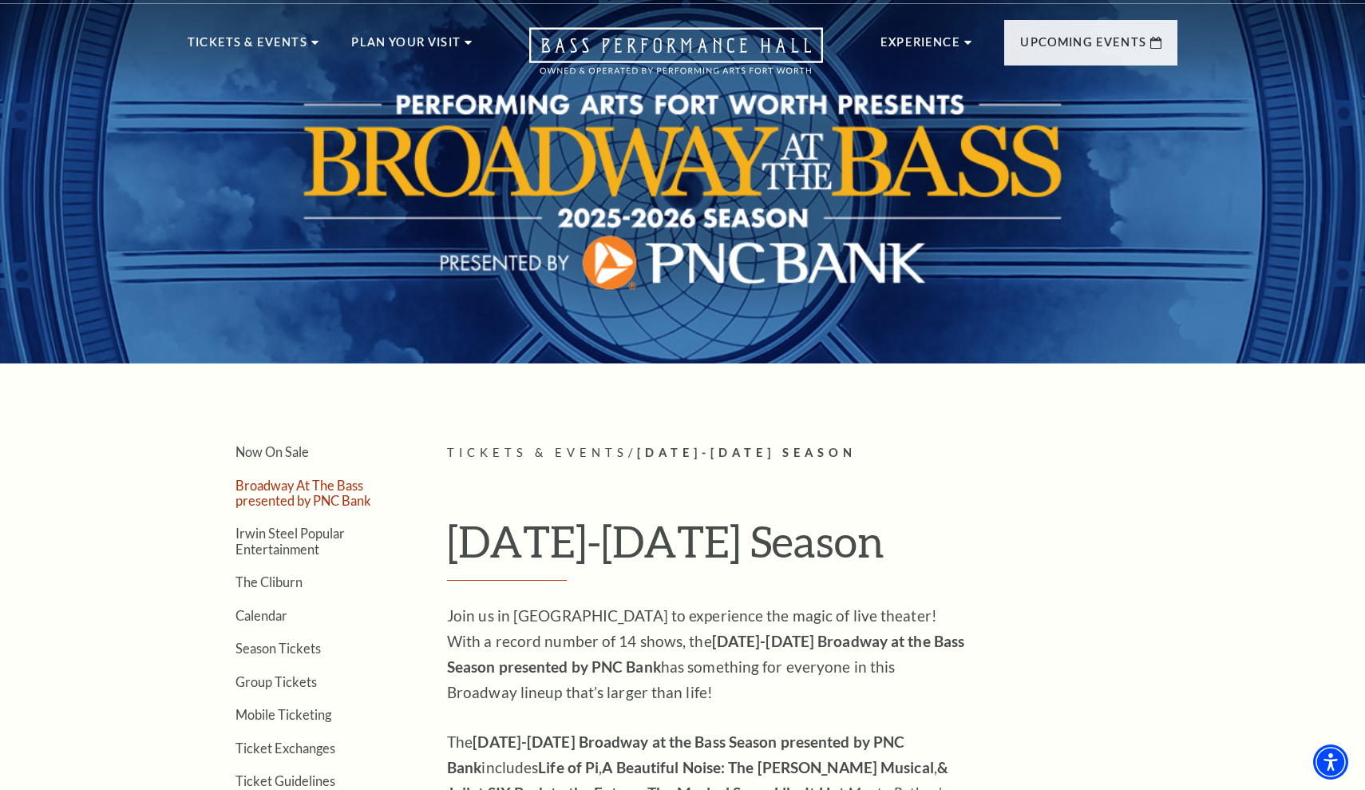
click at [272, 486] on link "Broadway At The Bass presented by PNC Bank" at bounding box center [304, 493] width 136 height 30
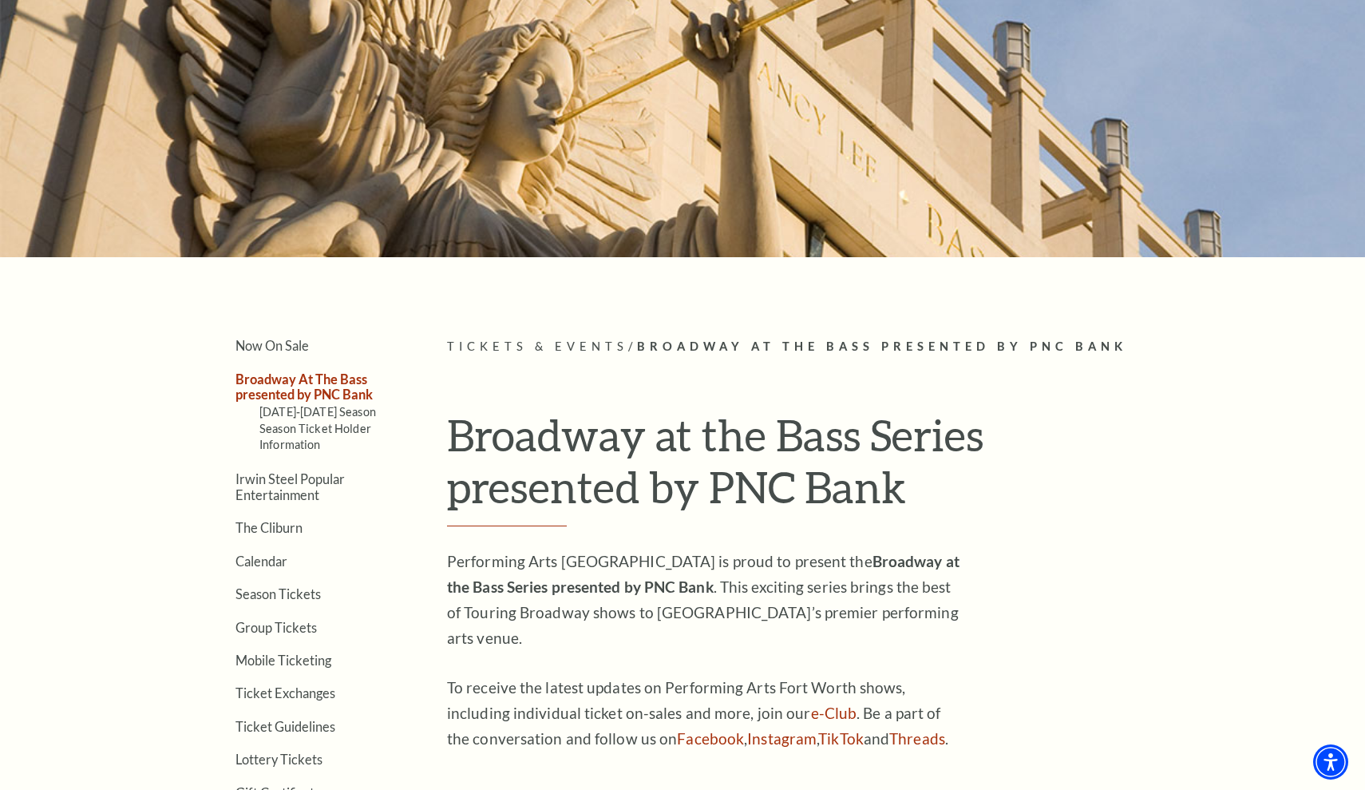
scroll to position [143, 0]
click at [315, 589] on link "Season Tickets" at bounding box center [278, 592] width 85 height 15
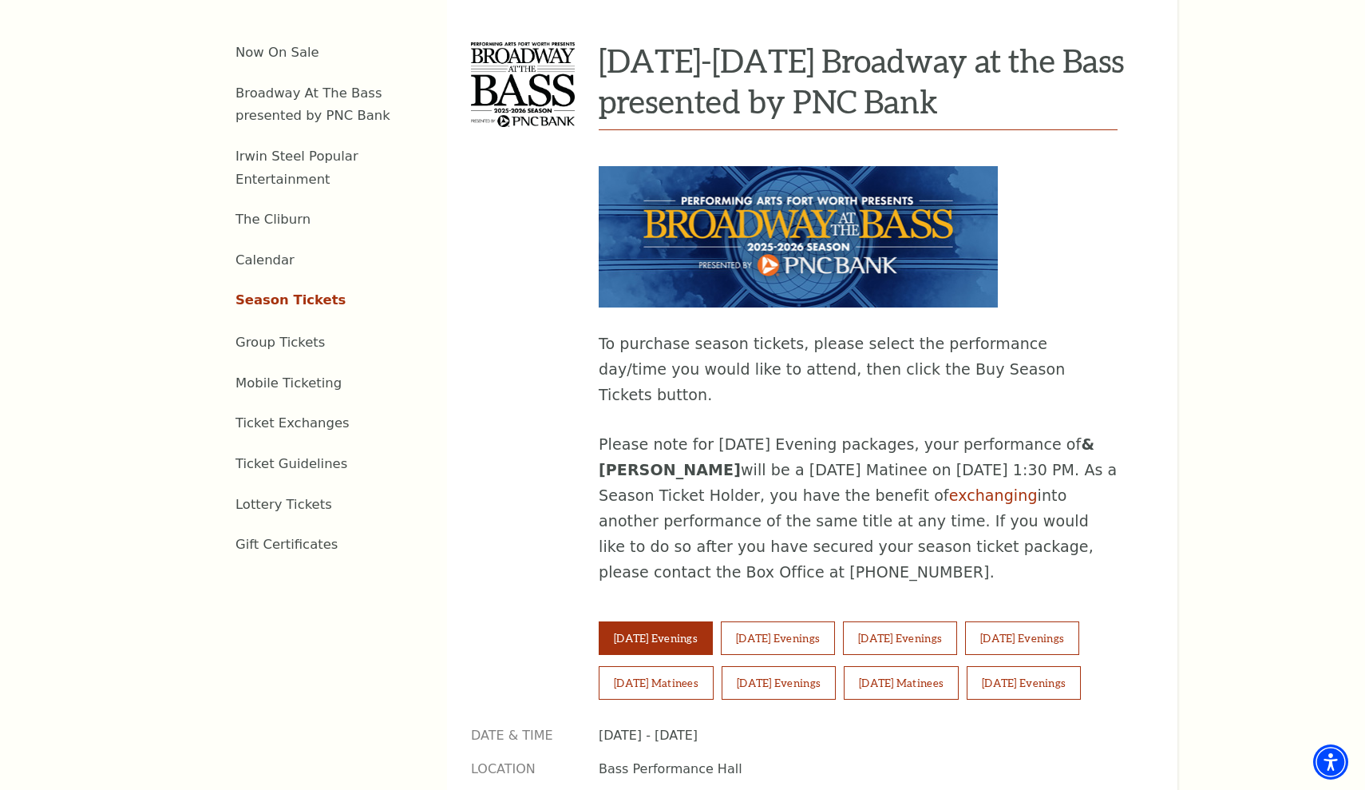
scroll to position [691, 0]
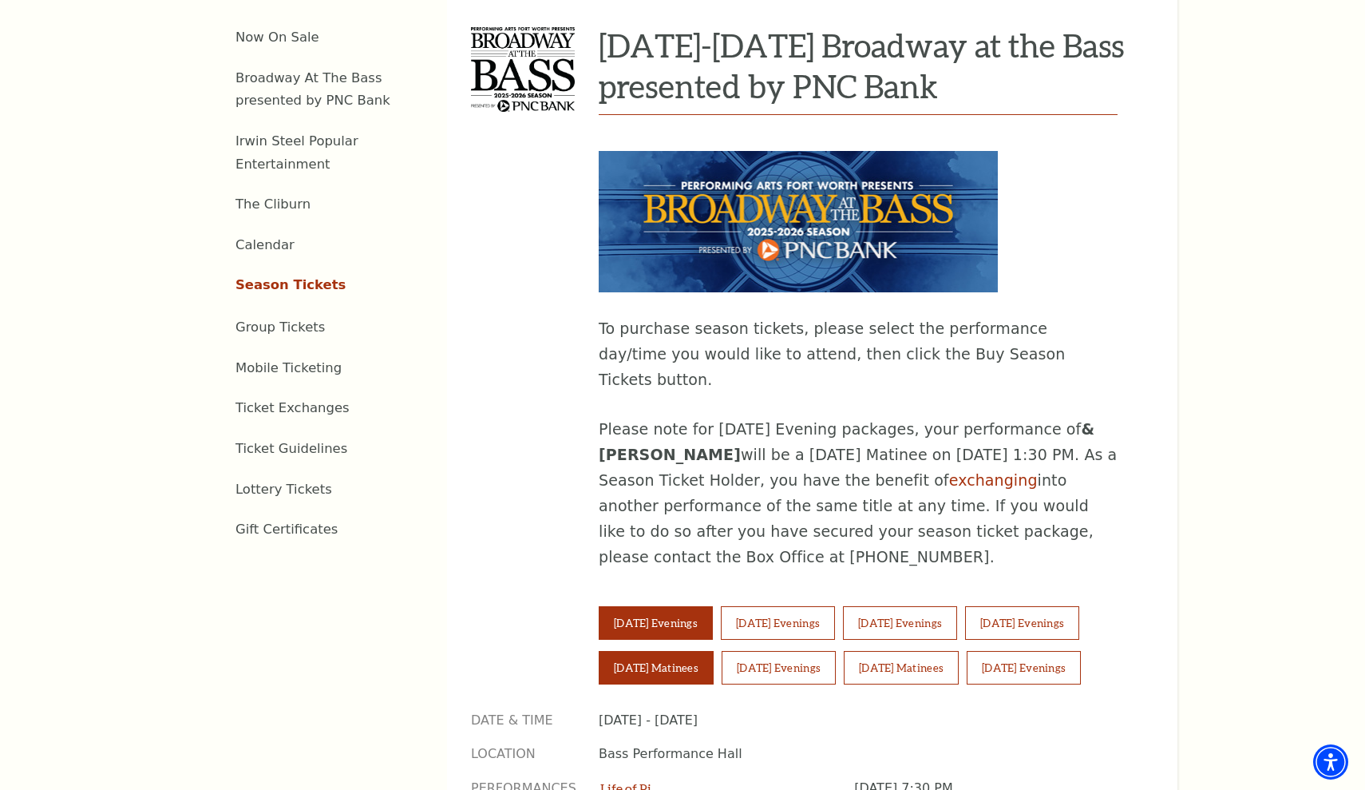
click at [657, 651] on button "[DATE] Matinees" at bounding box center [656, 668] width 115 height 34
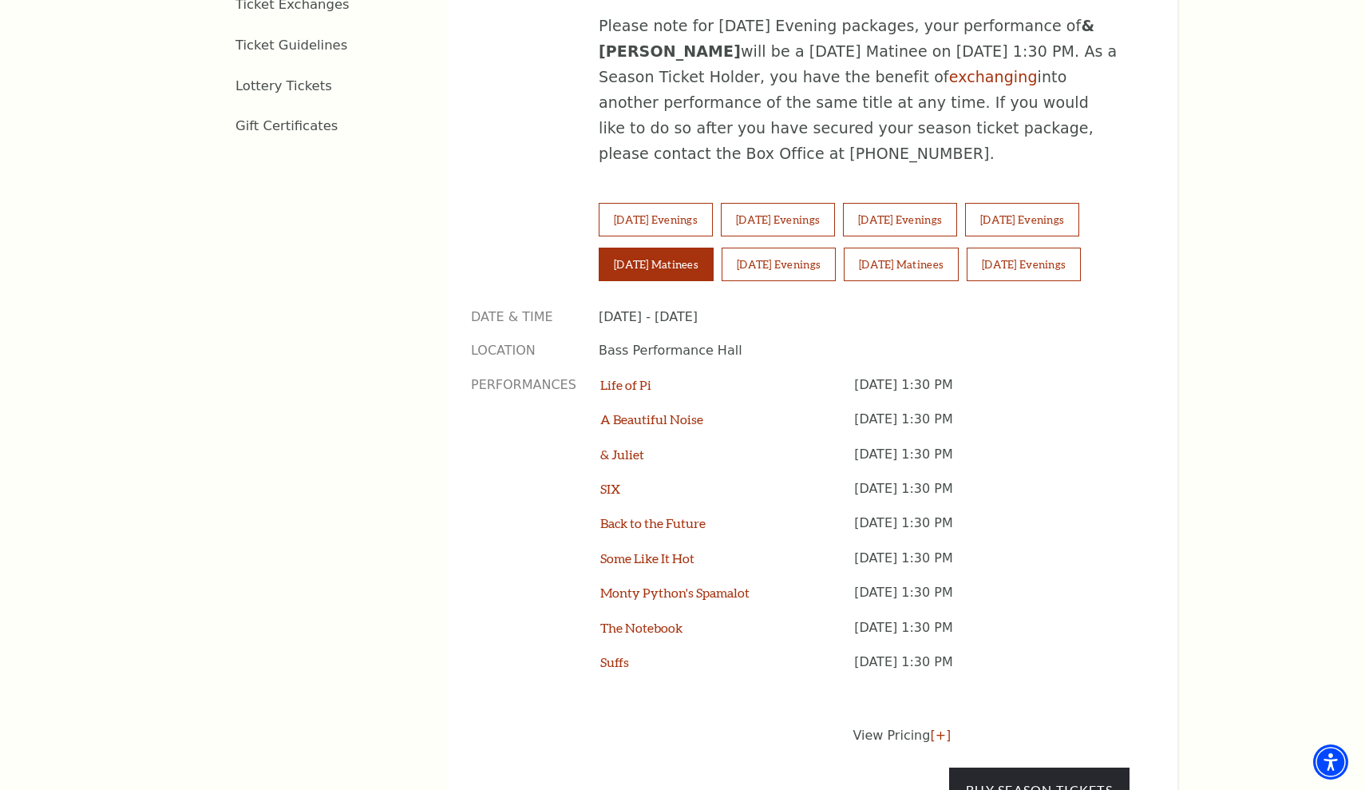
scroll to position [1120, 0]
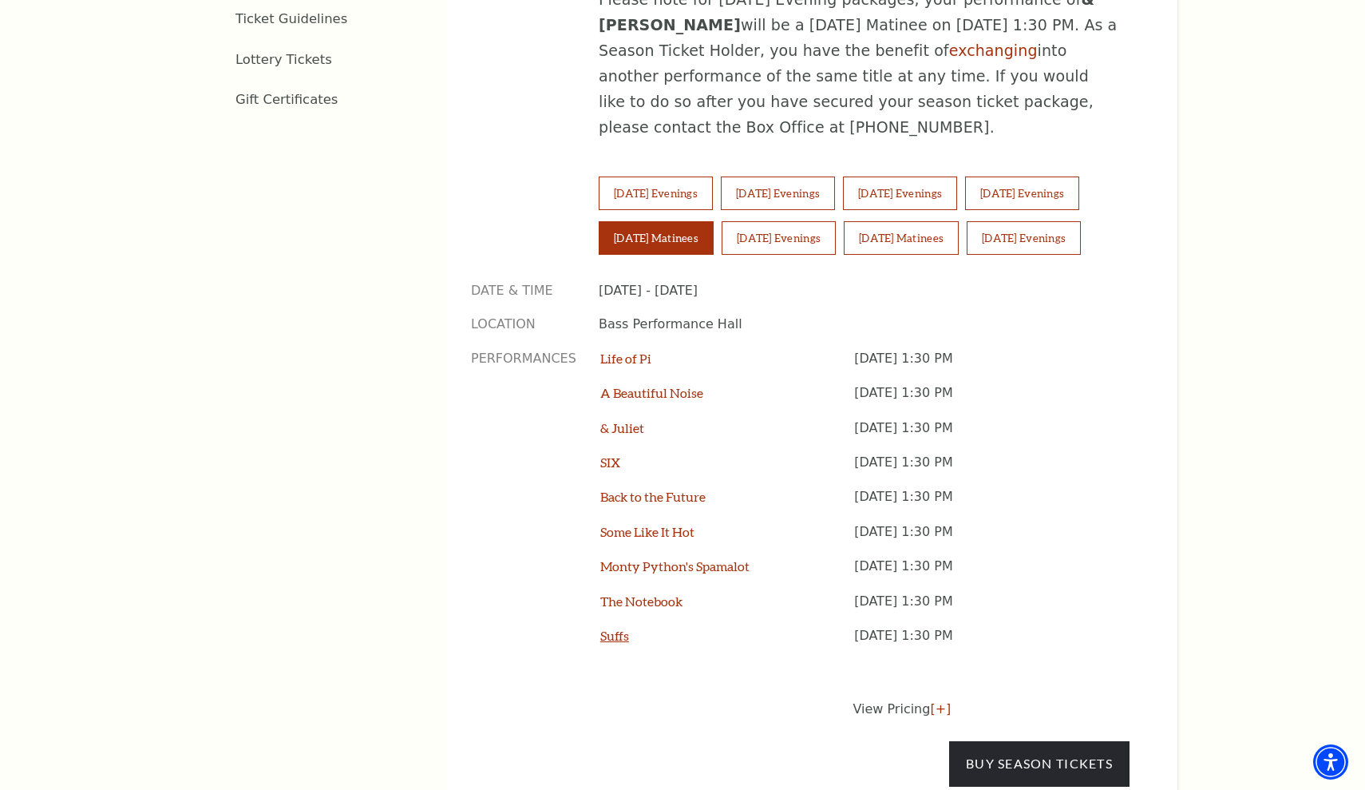
click at [611, 628] on link "Suffs" at bounding box center [614, 635] width 29 height 15
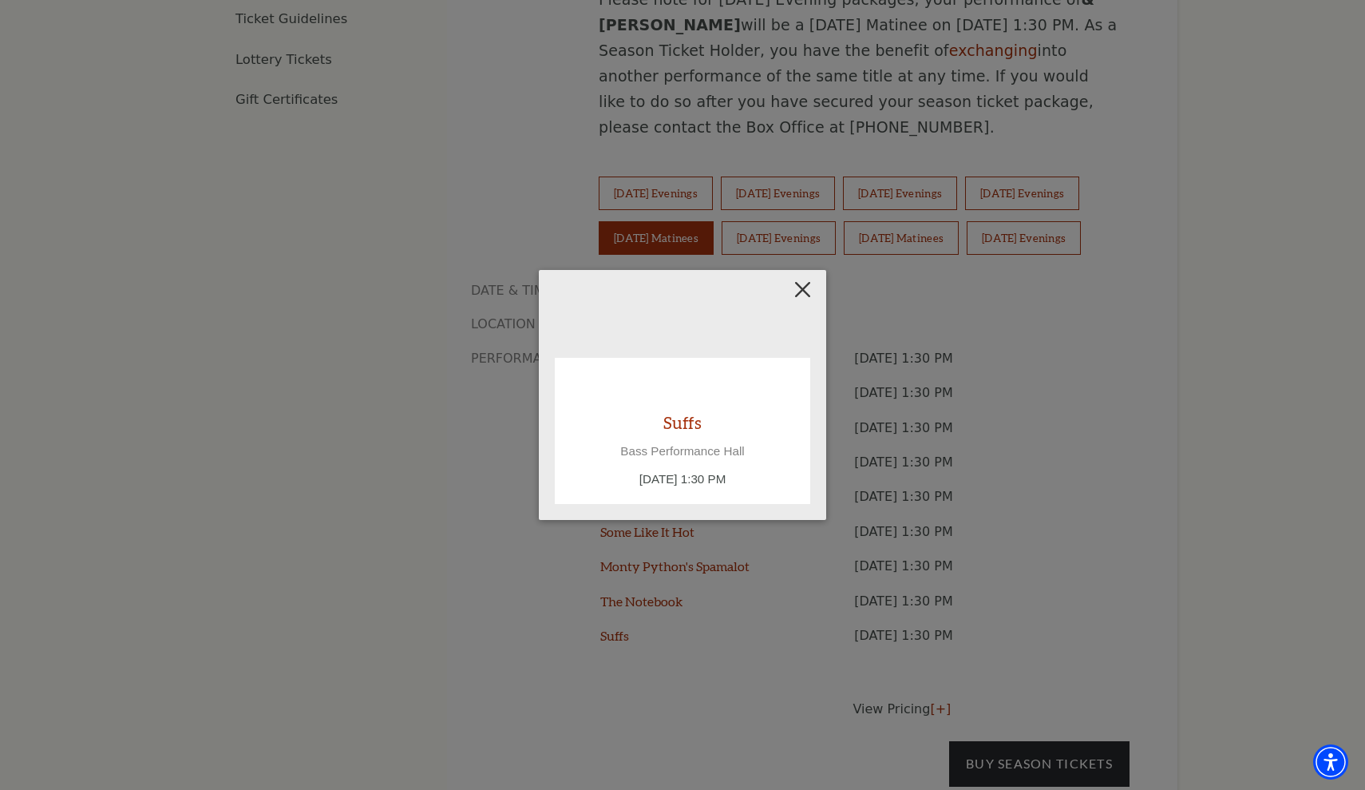
click at [808, 289] on button "Close" at bounding box center [803, 289] width 30 height 30
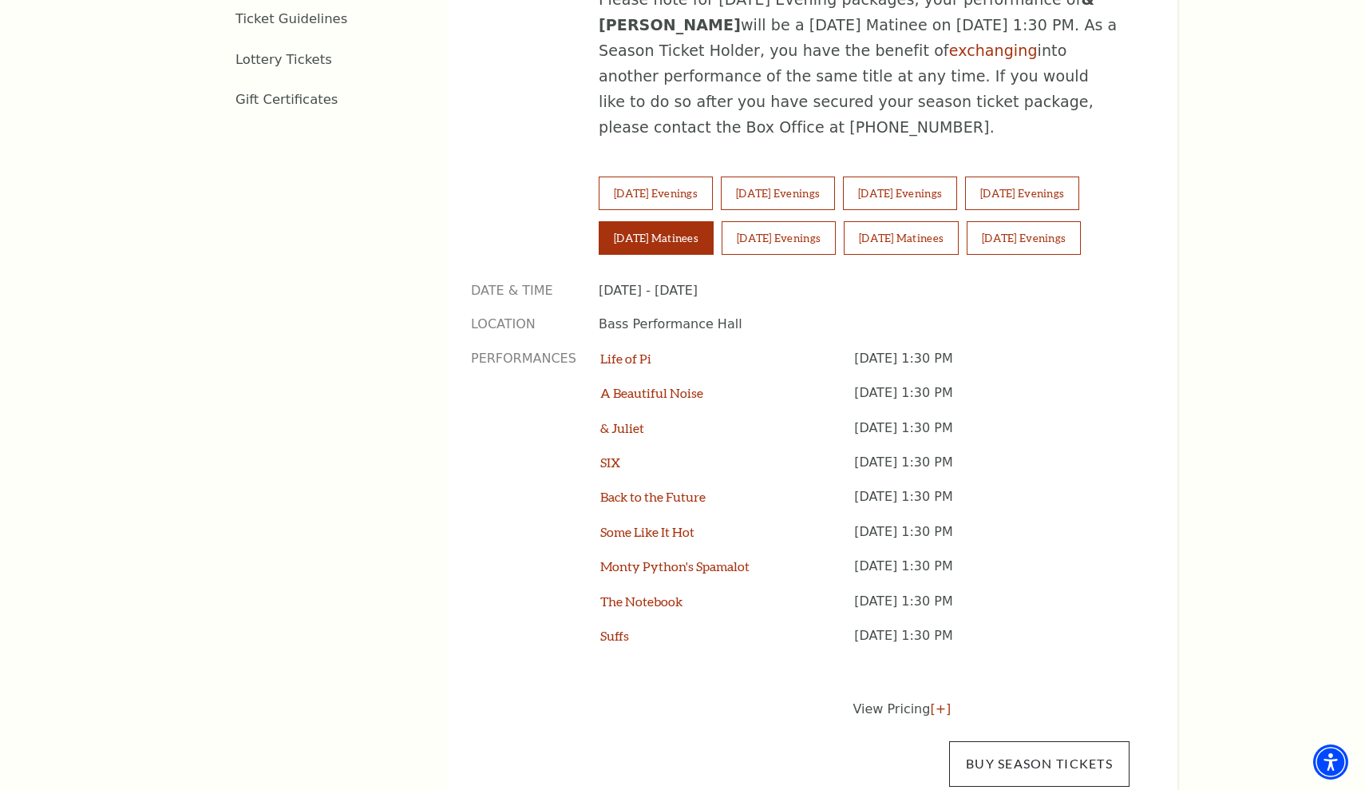
click at [1080, 741] on link "Buy Season Tickets" at bounding box center [1039, 763] width 180 height 45
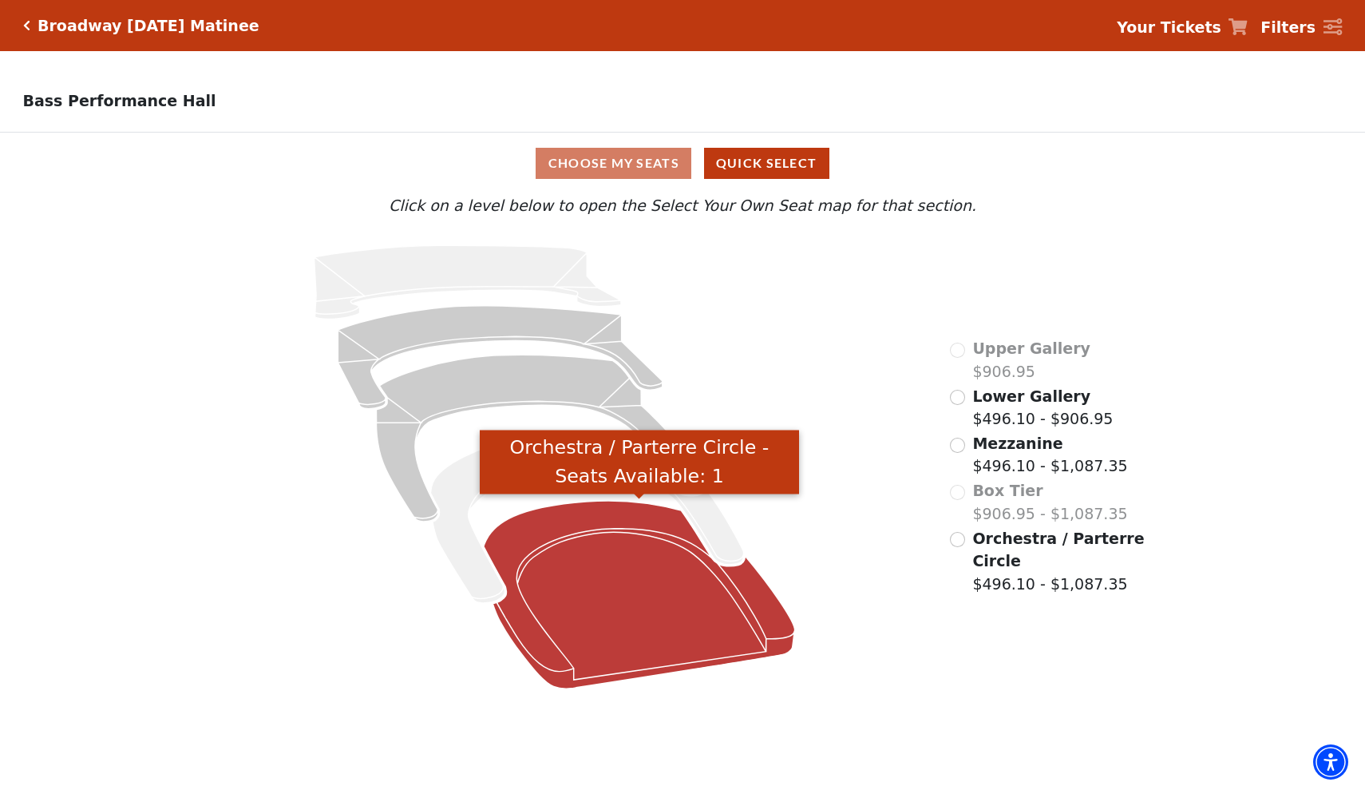
click at [707, 612] on icon "Orchestra / Parterre Circle - Seats Available: 1" at bounding box center [639, 595] width 311 height 188
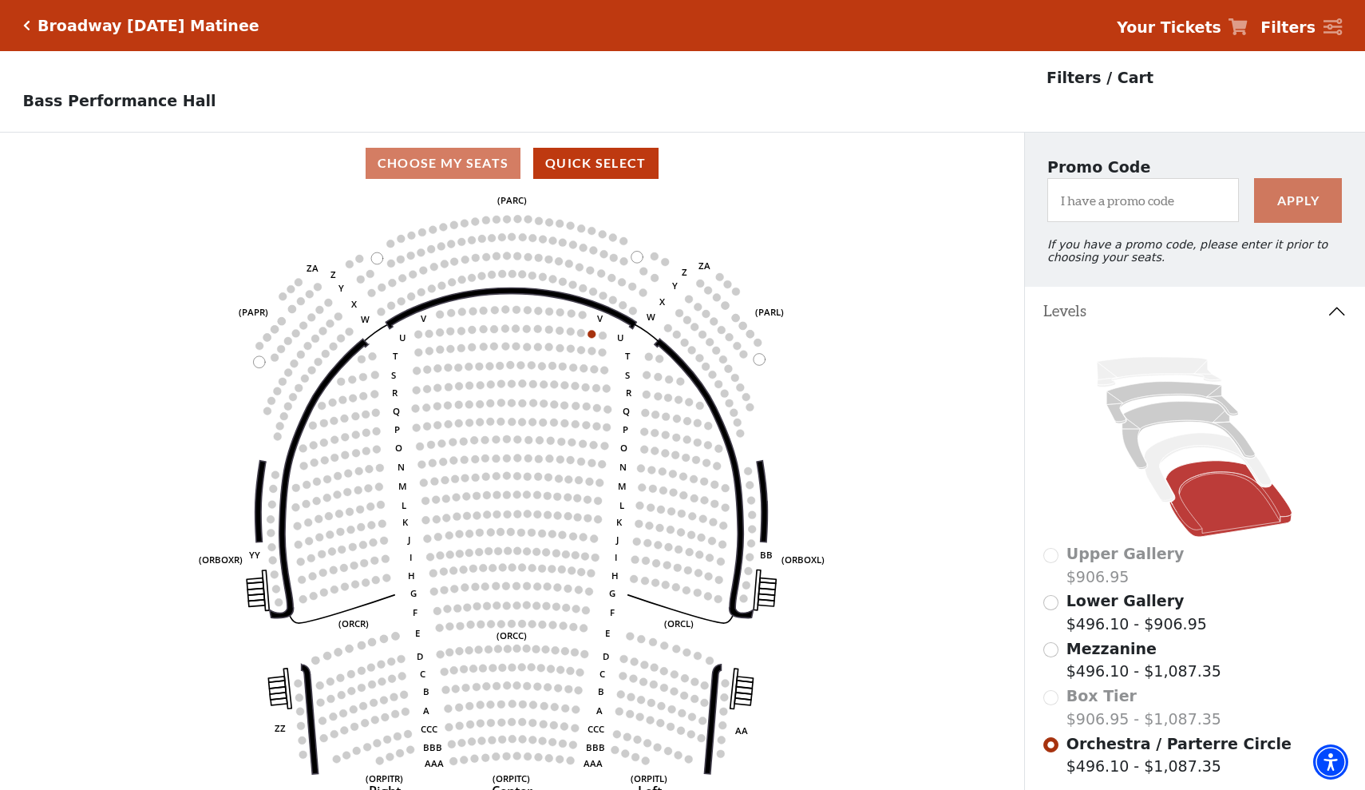
scroll to position [74, 0]
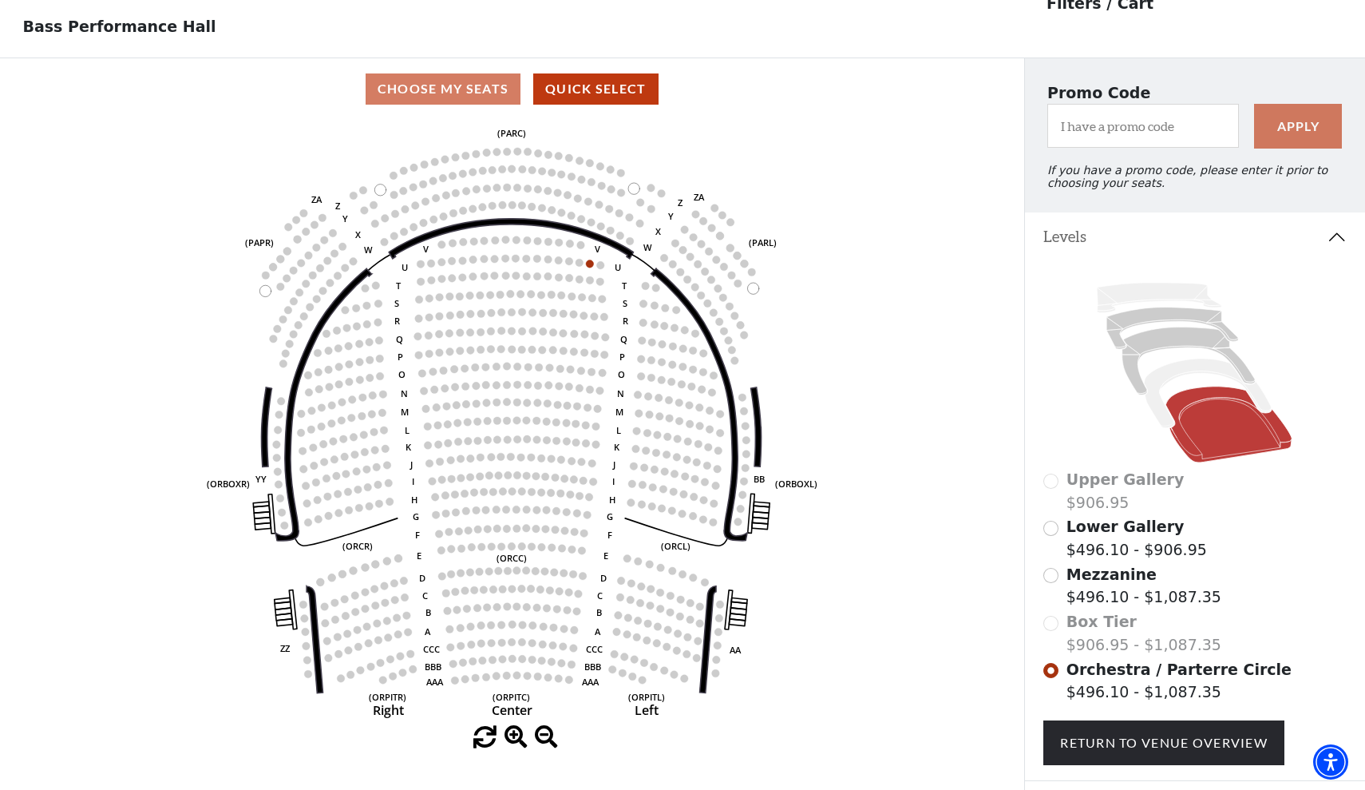
click at [1062, 606] on div "Mezzanine $496.10 - $1,087.35" at bounding box center [1195, 586] width 303 height 46
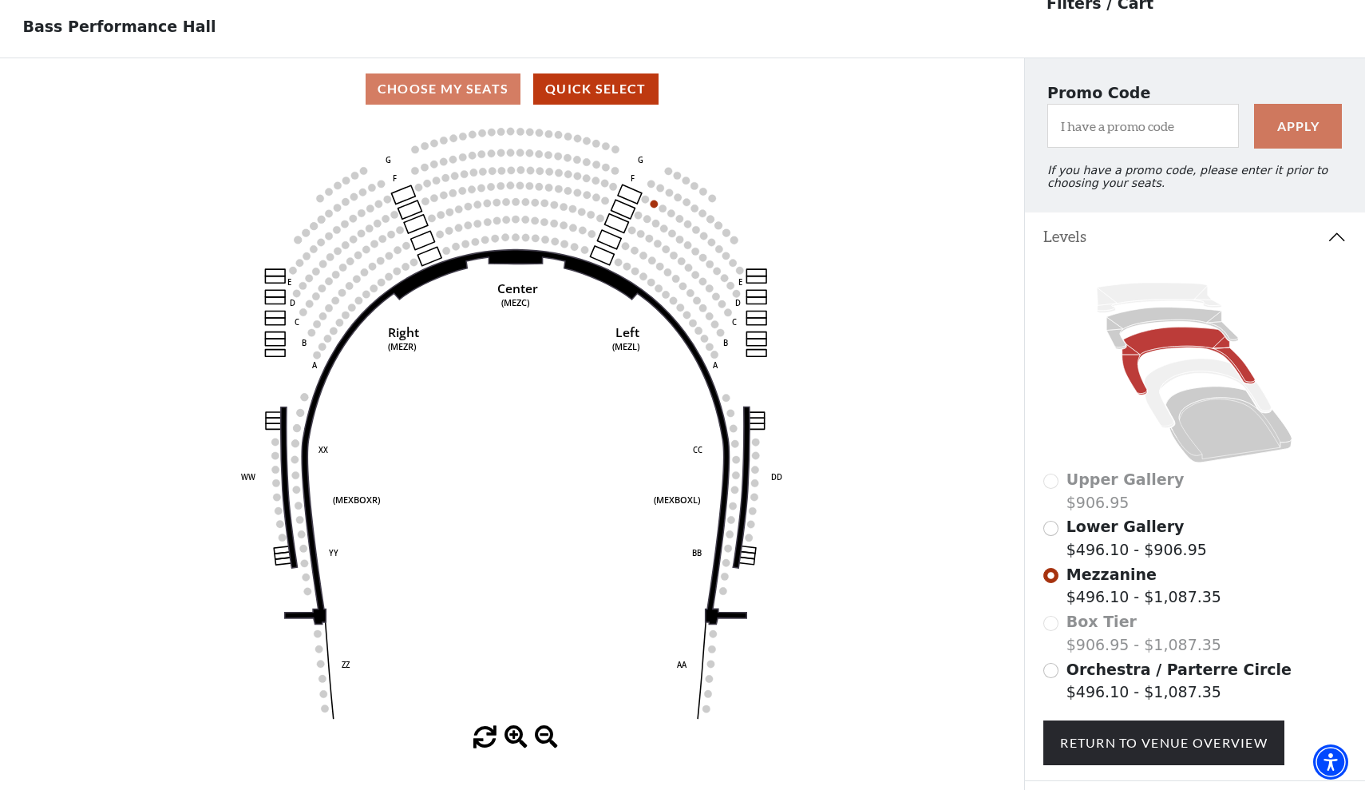
click at [1055, 532] on input "Lower Gallery$496.10 - $906.95\a" at bounding box center [1051, 528] width 15 height 15
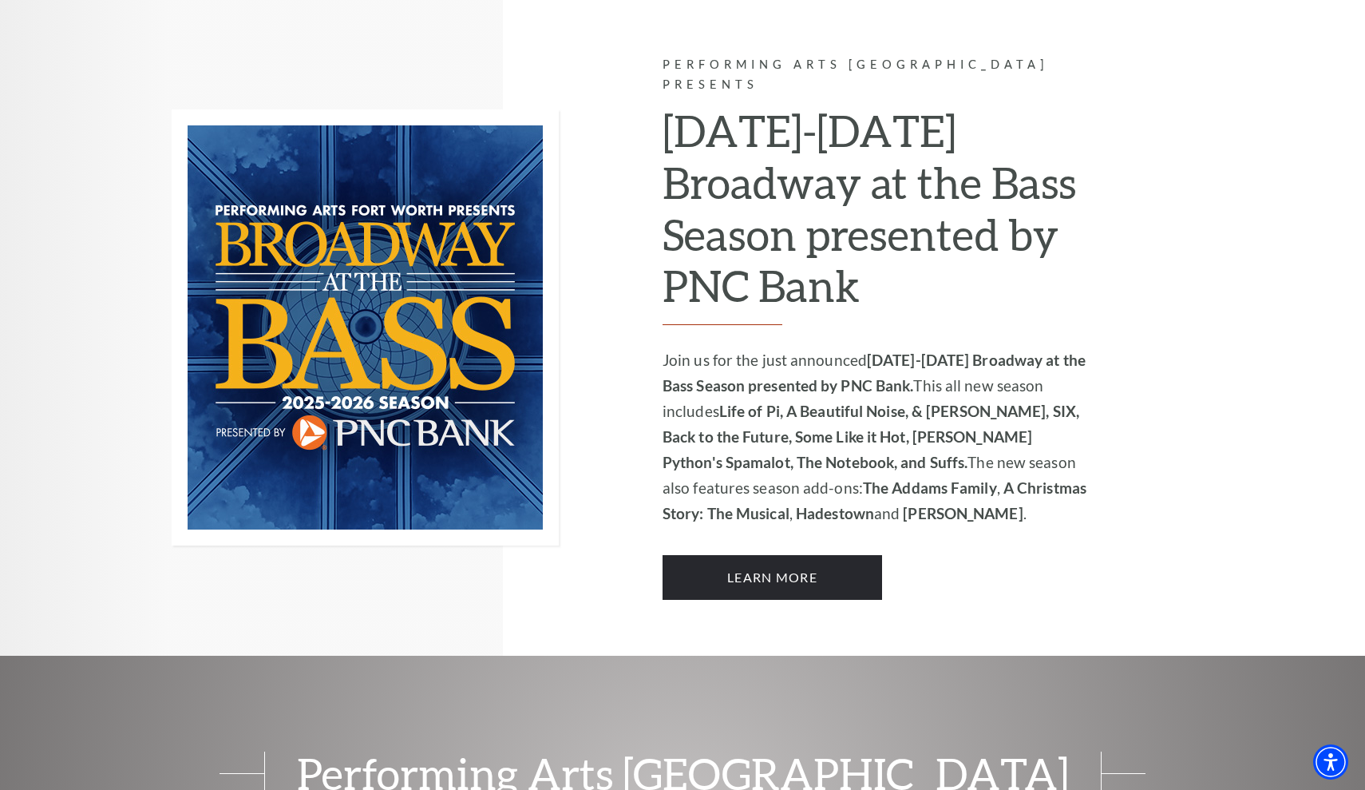
scroll to position [1021, 0]
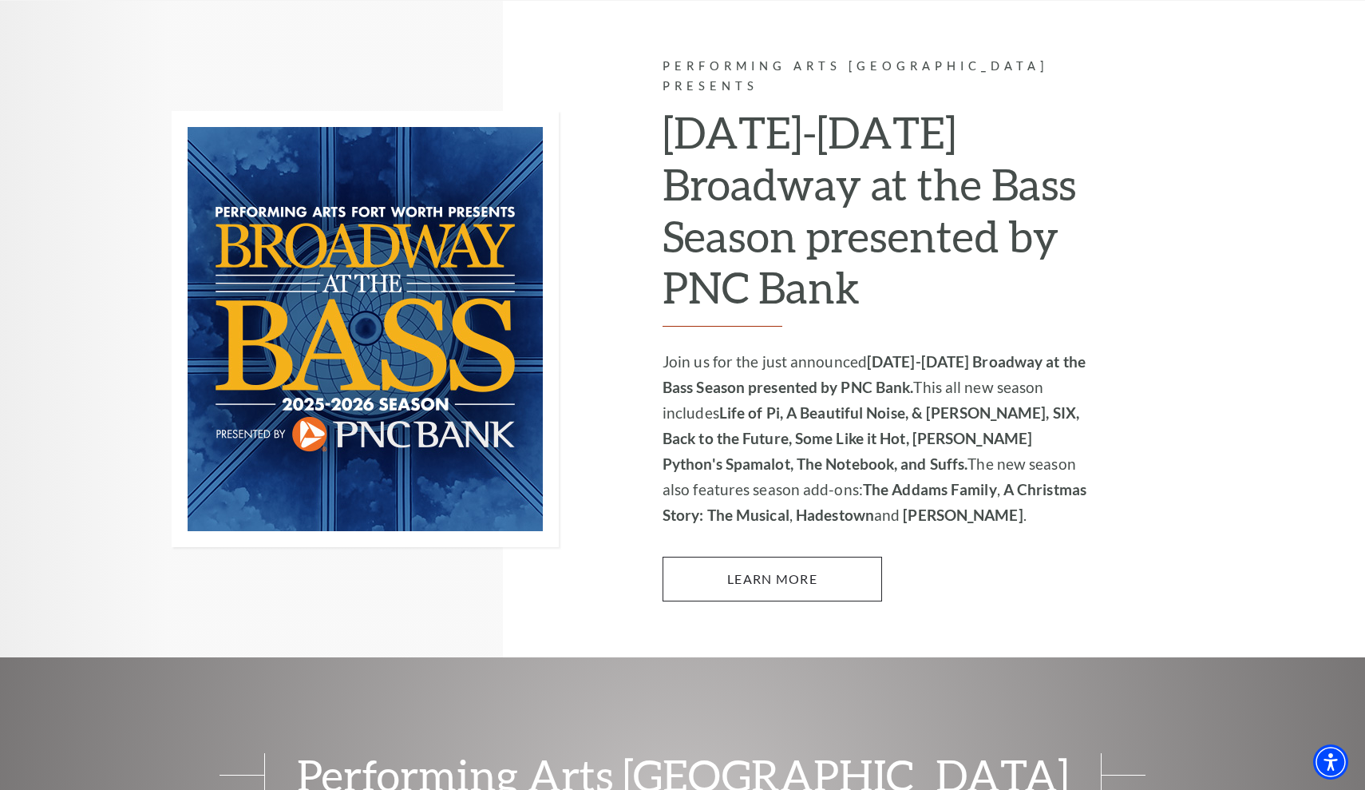
click at [763, 557] on link "Learn More" at bounding box center [773, 579] width 220 height 45
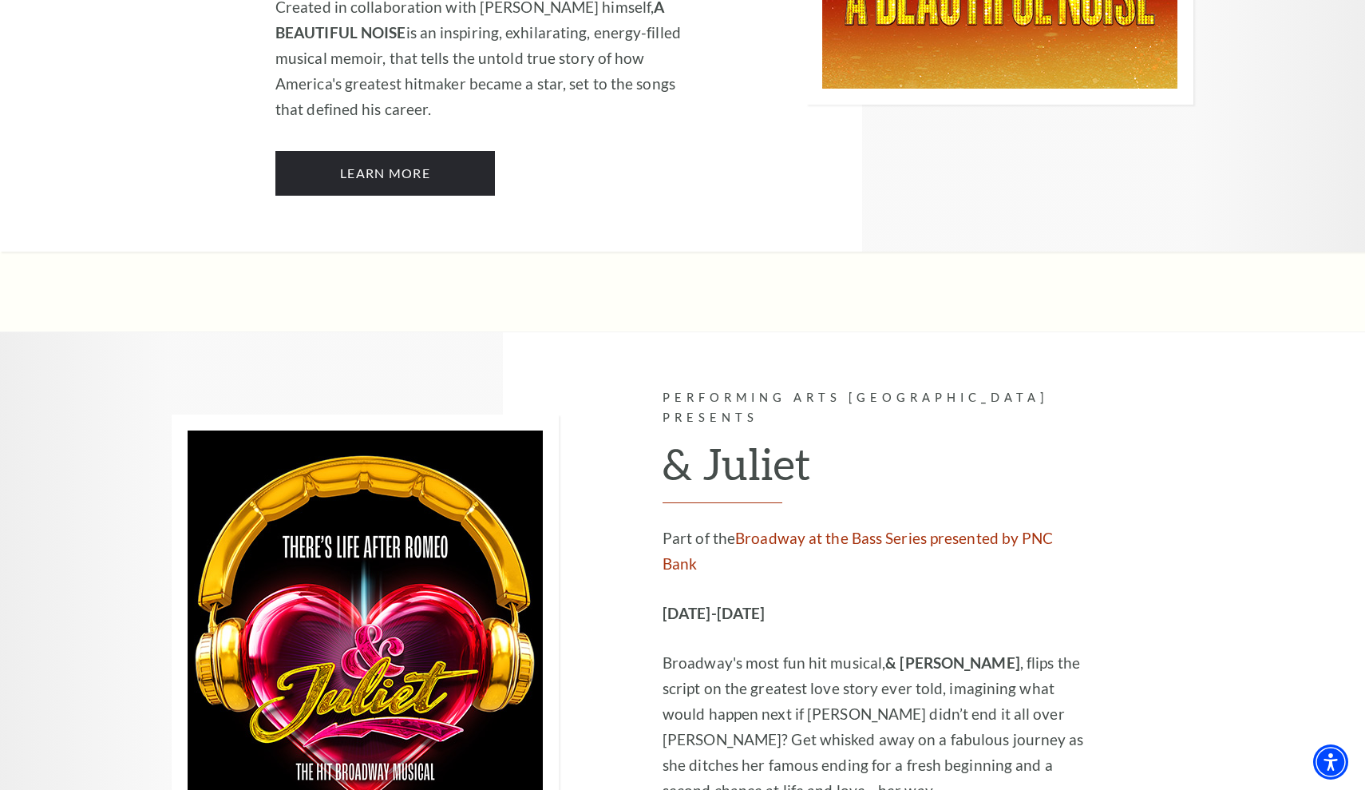
scroll to position [4395, 0]
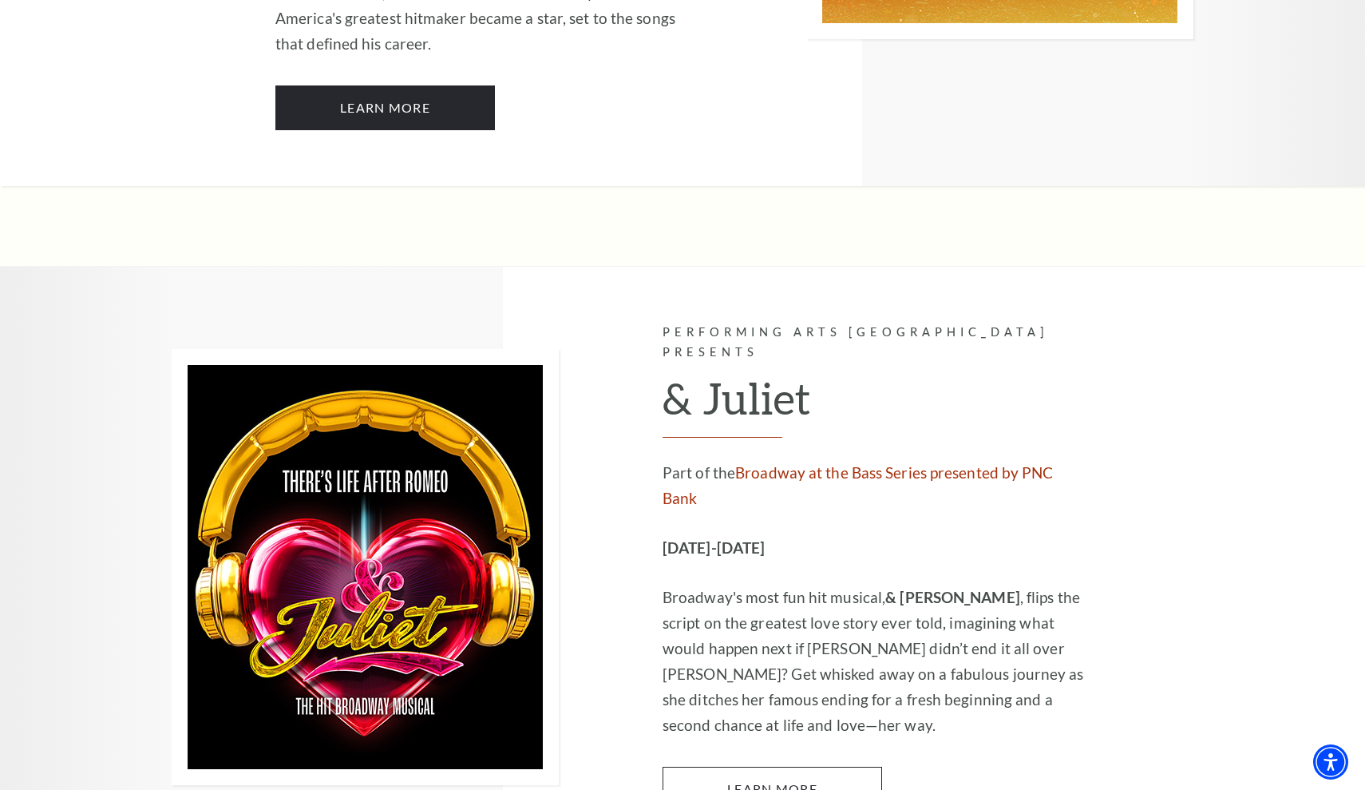
click at [731, 767] on link "Learn More" at bounding box center [773, 789] width 220 height 45
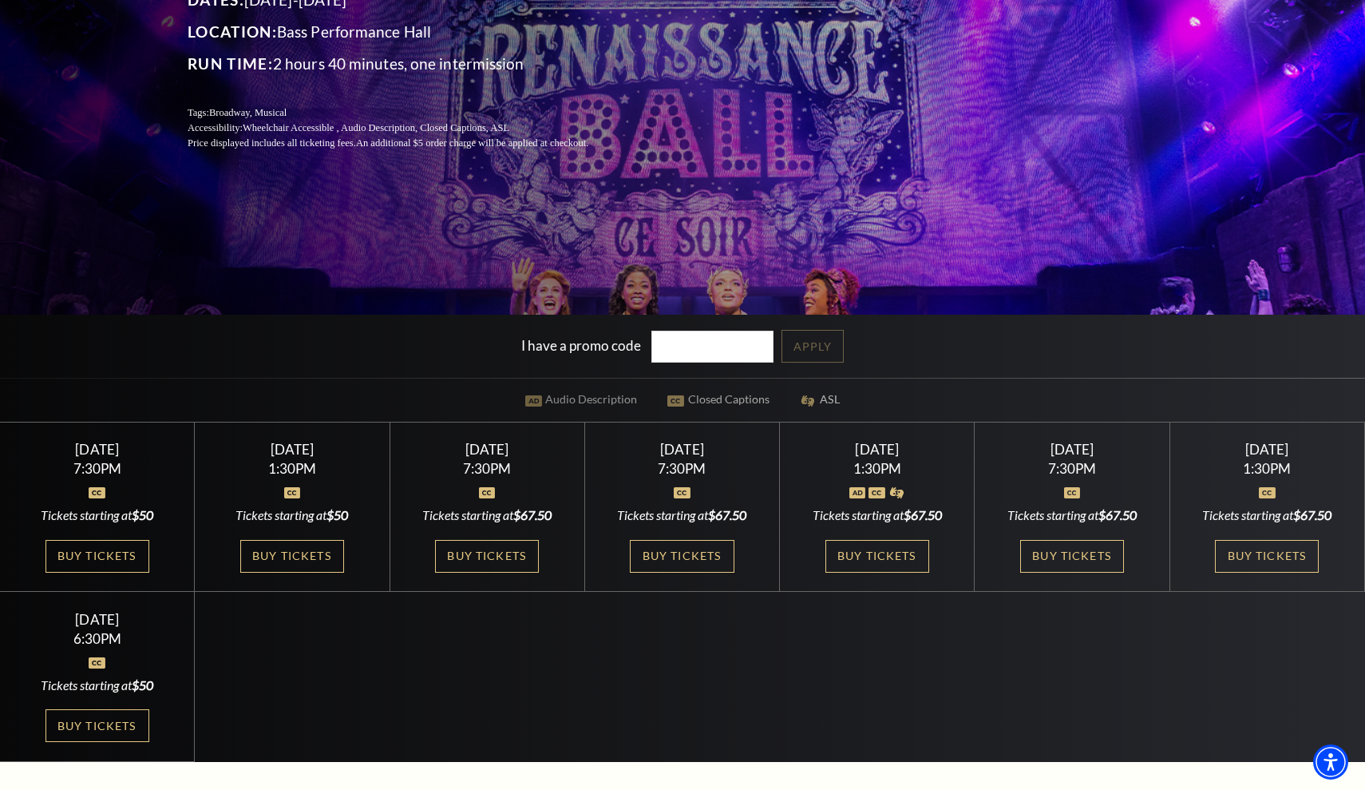
scroll to position [336, 0]
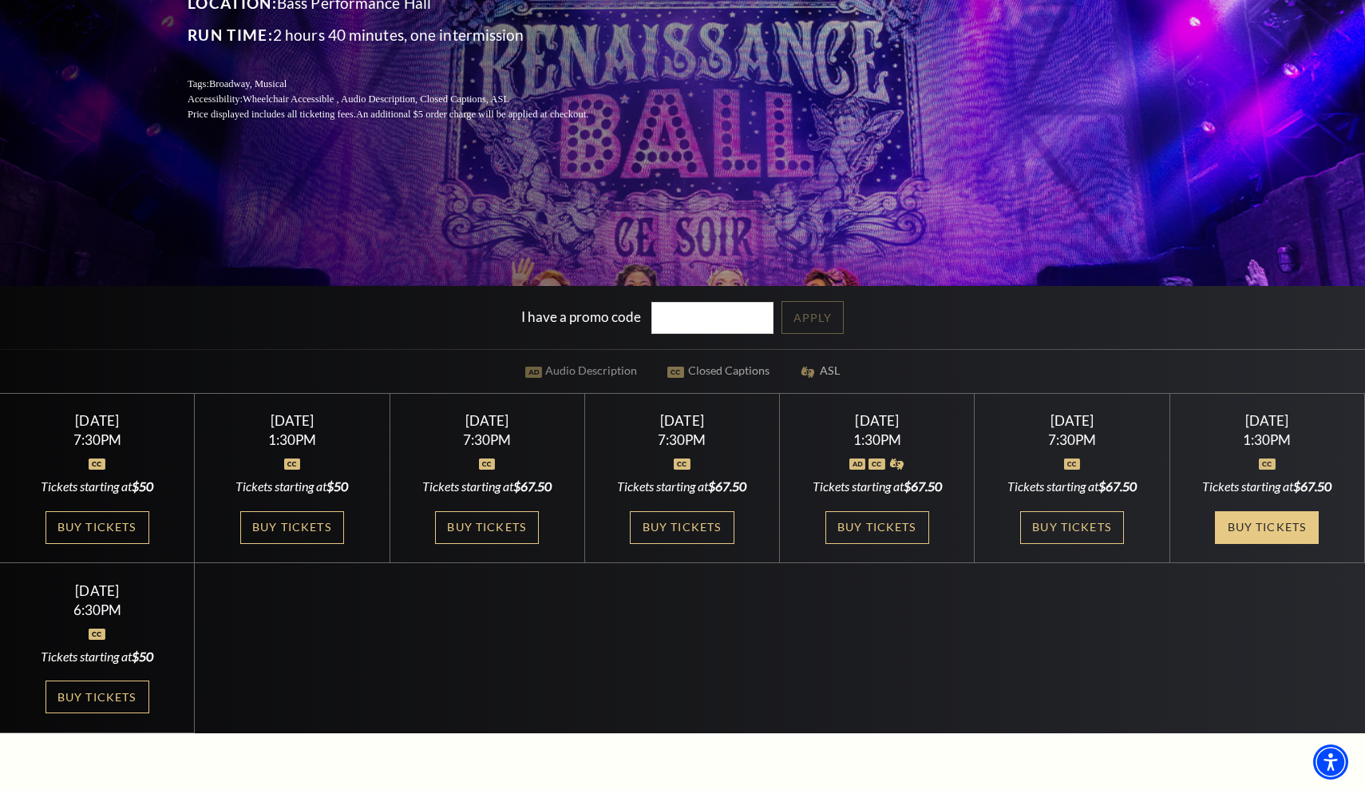
click at [1245, 525] on link "Buy Tickets" at bounding box center [1267, 527] width 104 height 33
click at [705, 522] on link "Buy Tickets" at bounding box center [682, 527] width 104 height 33
click at [897, 523] on link "Buy Tickets" at bounding box center [878, 527] width 104 height 33
click at [125, 527] on link "Buy Tickets" at bounding box center [98, 527] width 104 height 33
click at [1096, 511] on link "Buy Tickets" at bounding box center [1073, 527] width 104 height 33
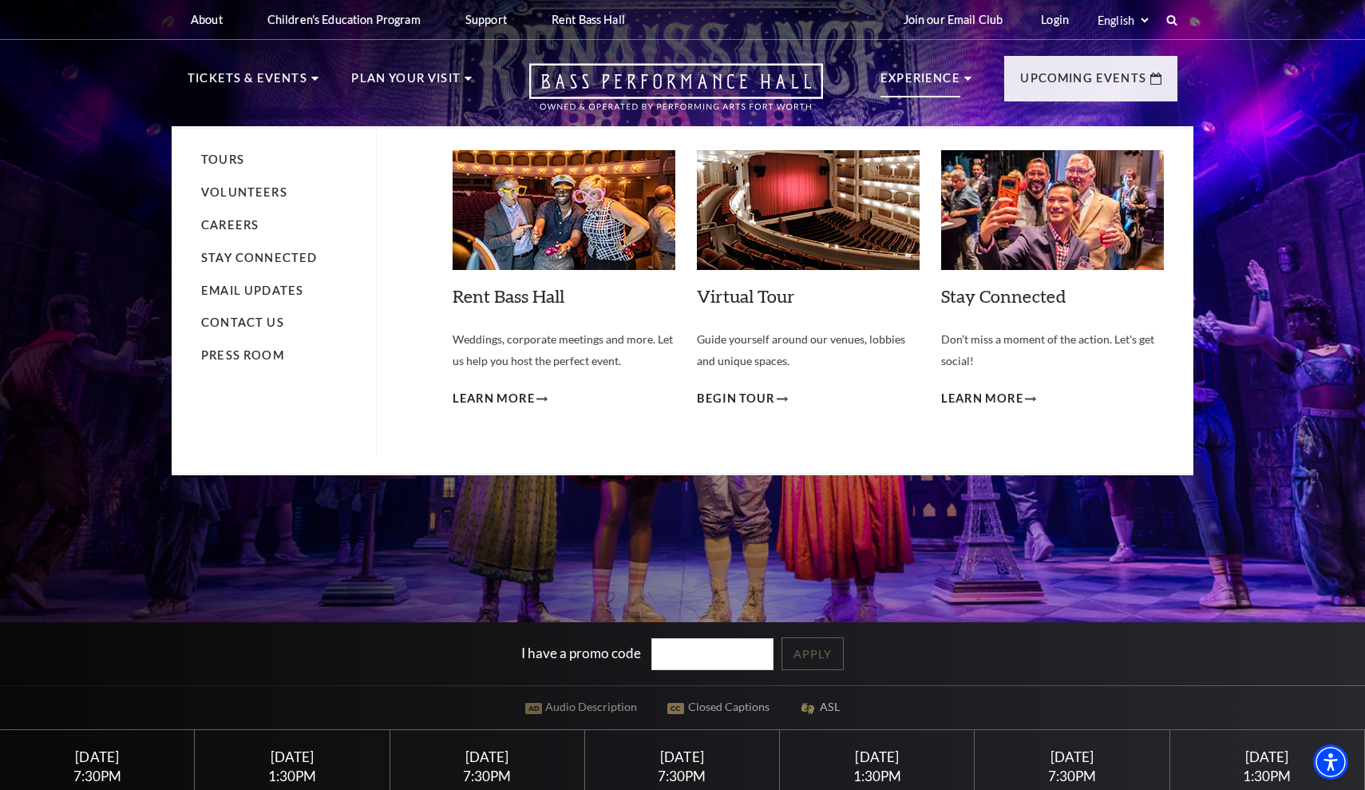
scroll to position [0, 0]
click at [808, 192] on img at bounding box center [808, 210] width 223 height 120
click at [751, 400] on span "Begin Tour" at bounding box center [736, 399] width 78 height 20
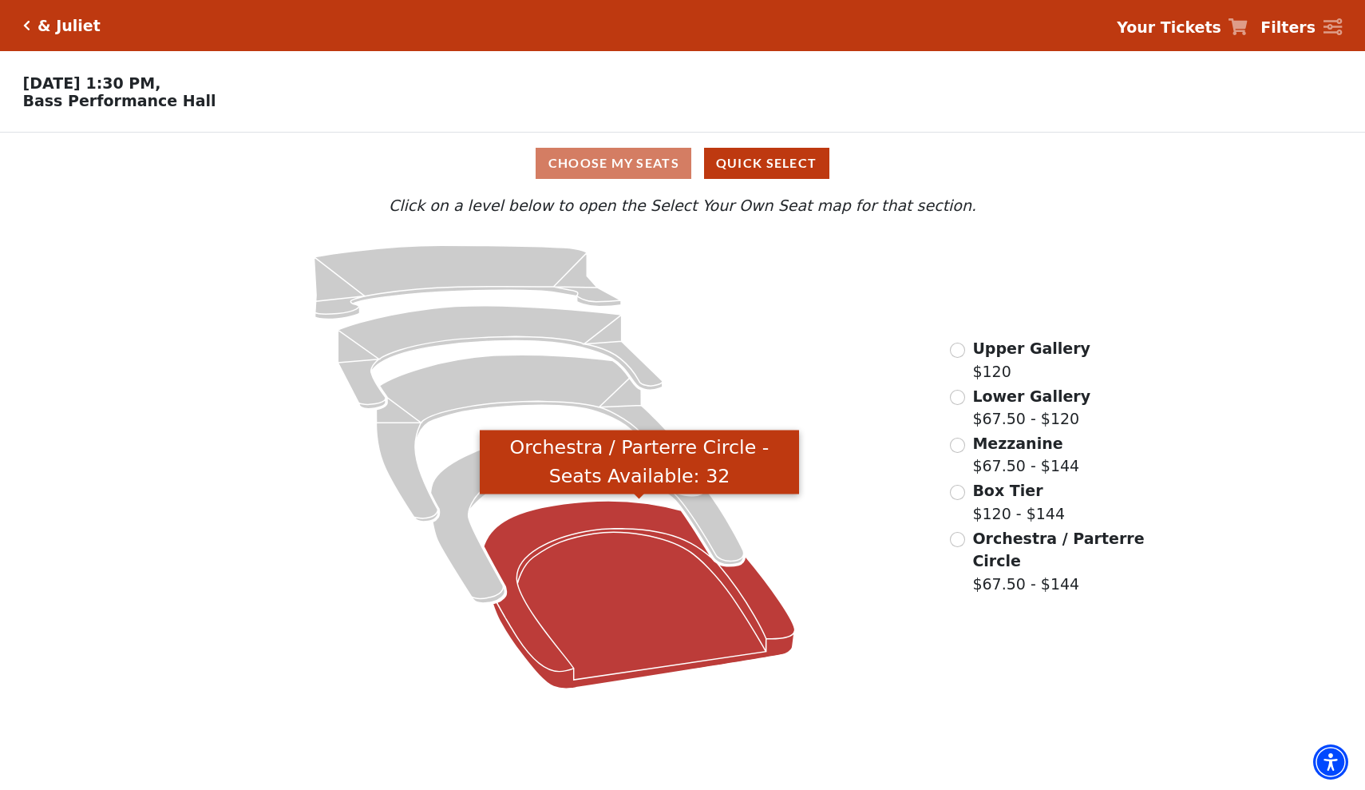
click at [643, 620] on icon "Orchestra / Parterre Circle - Seats Available: 32" at bounding box center [639, 595] width 311 height 188
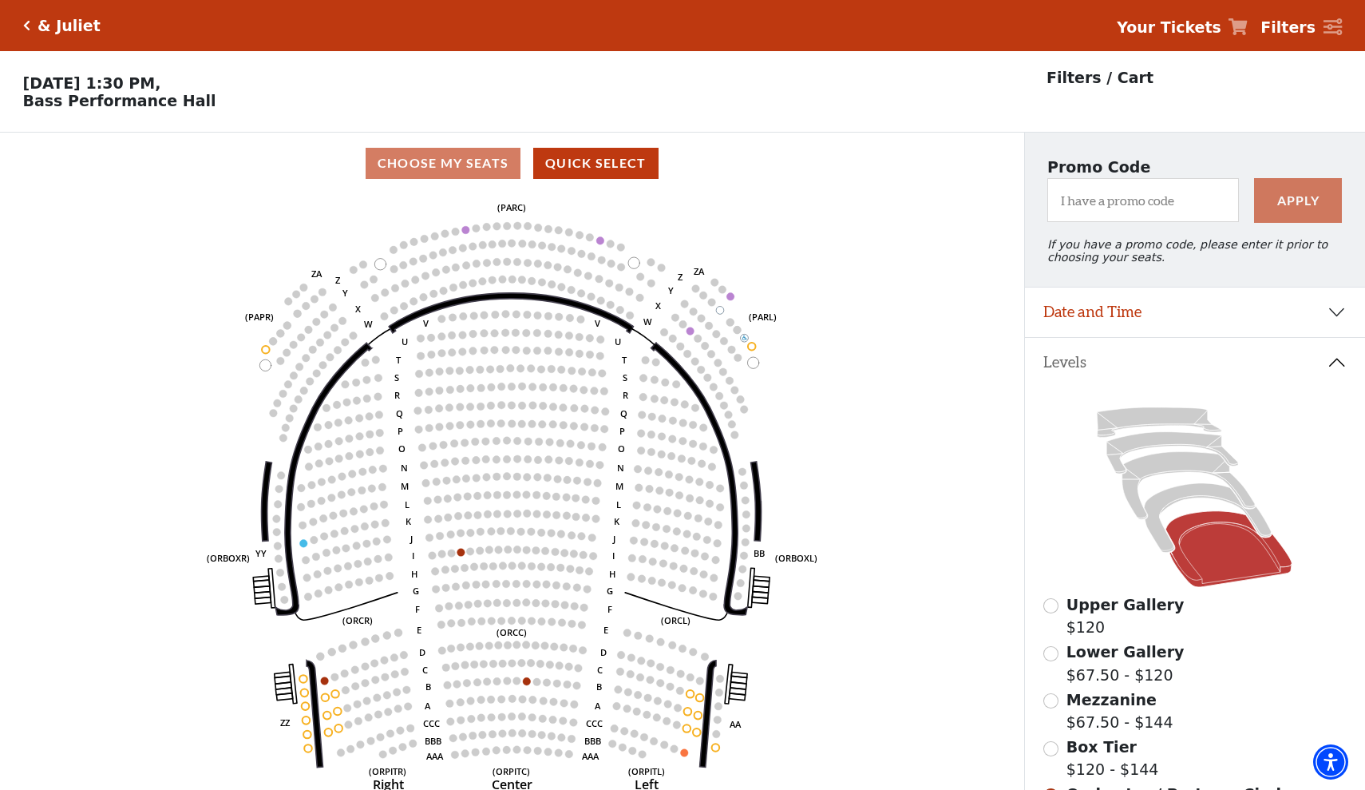
scroll to position [74, 0]
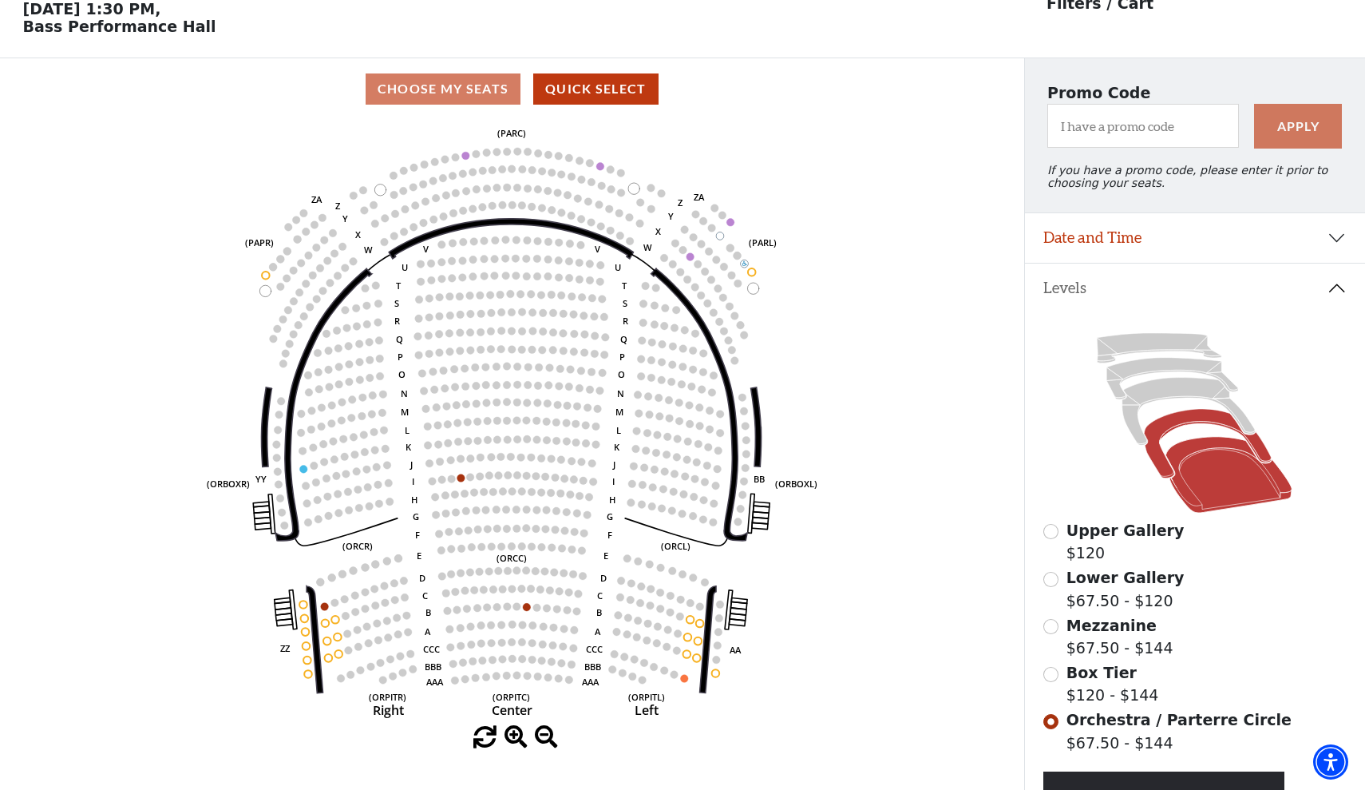
click at [1193, 422] on icon at bounding box center [1208, 443] width 127 height 69
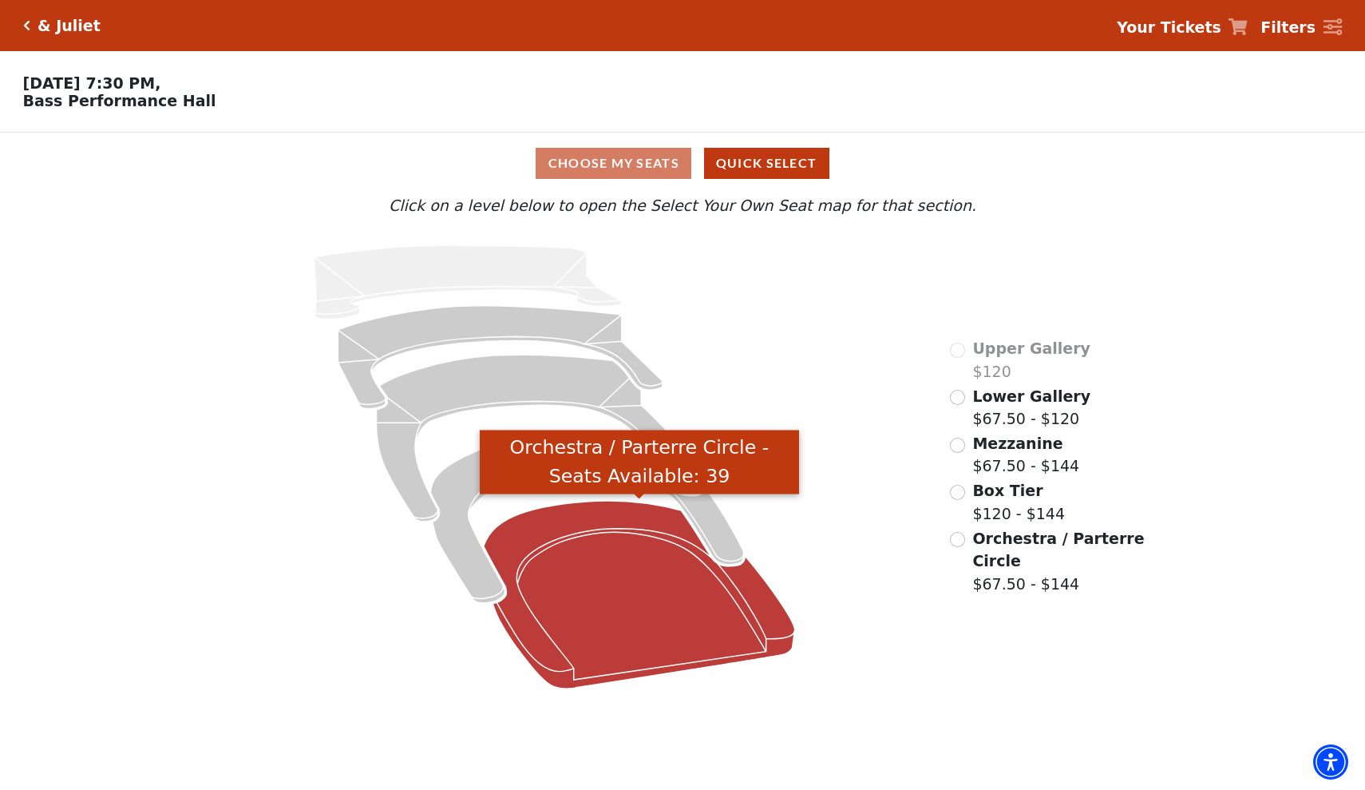
click at [644, 569] on icon "Orchestra / Parterre Circle - Seats Available: 39" at bounding box center [639, 595] width 311 height 188
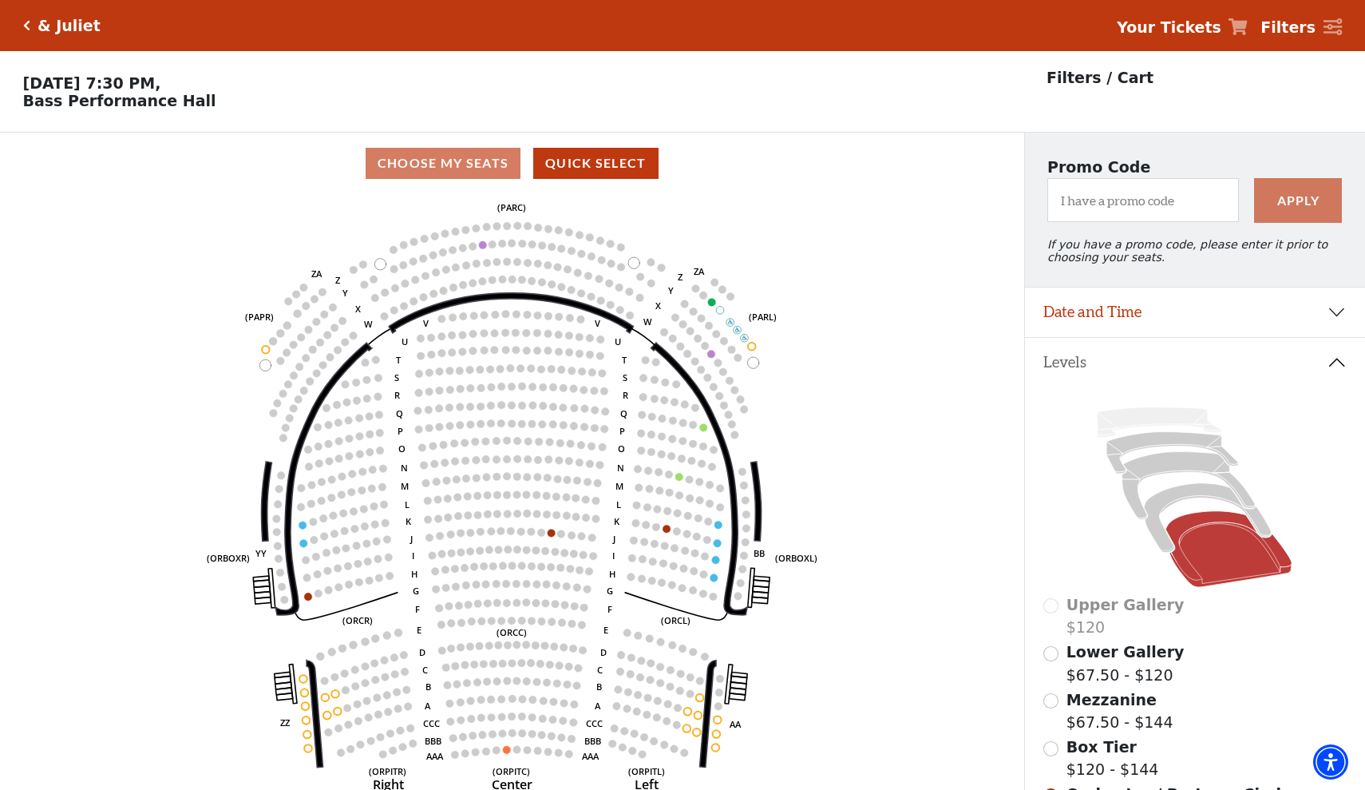
scroll to position [74, 0]
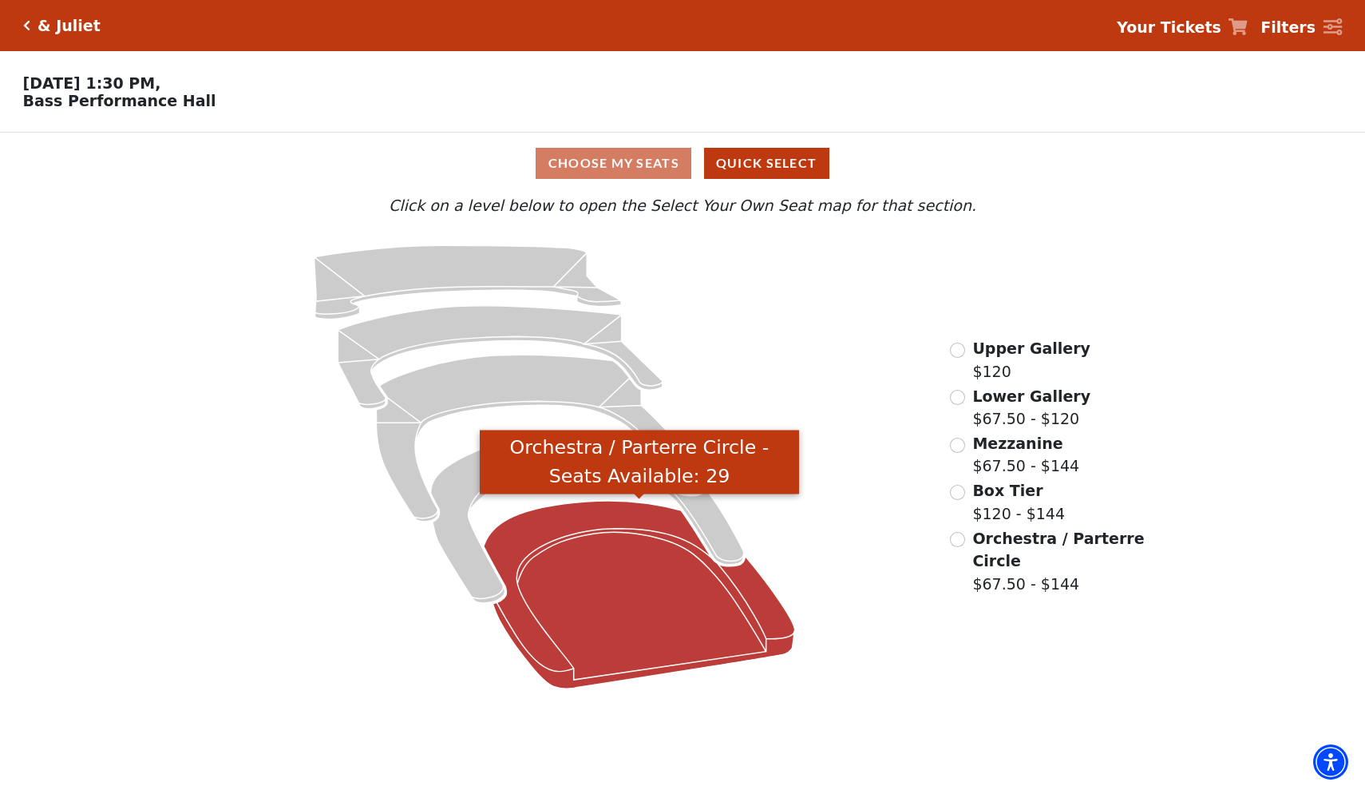
click at [665, 584] on icon "Orchestra / Parterre Circle - Seats Available: 29" at bounding box center [639, 595] width 311 height 188
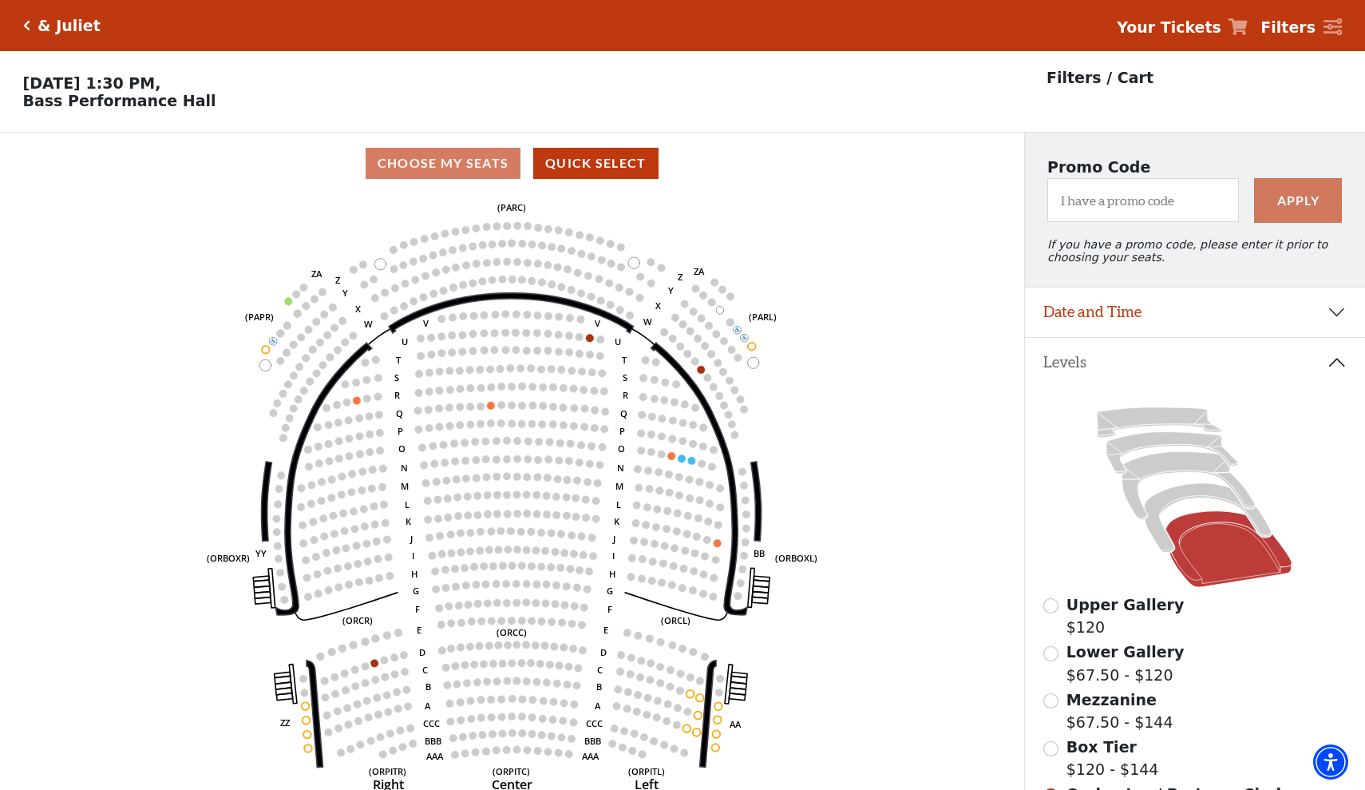
scroll to position [74, 0]
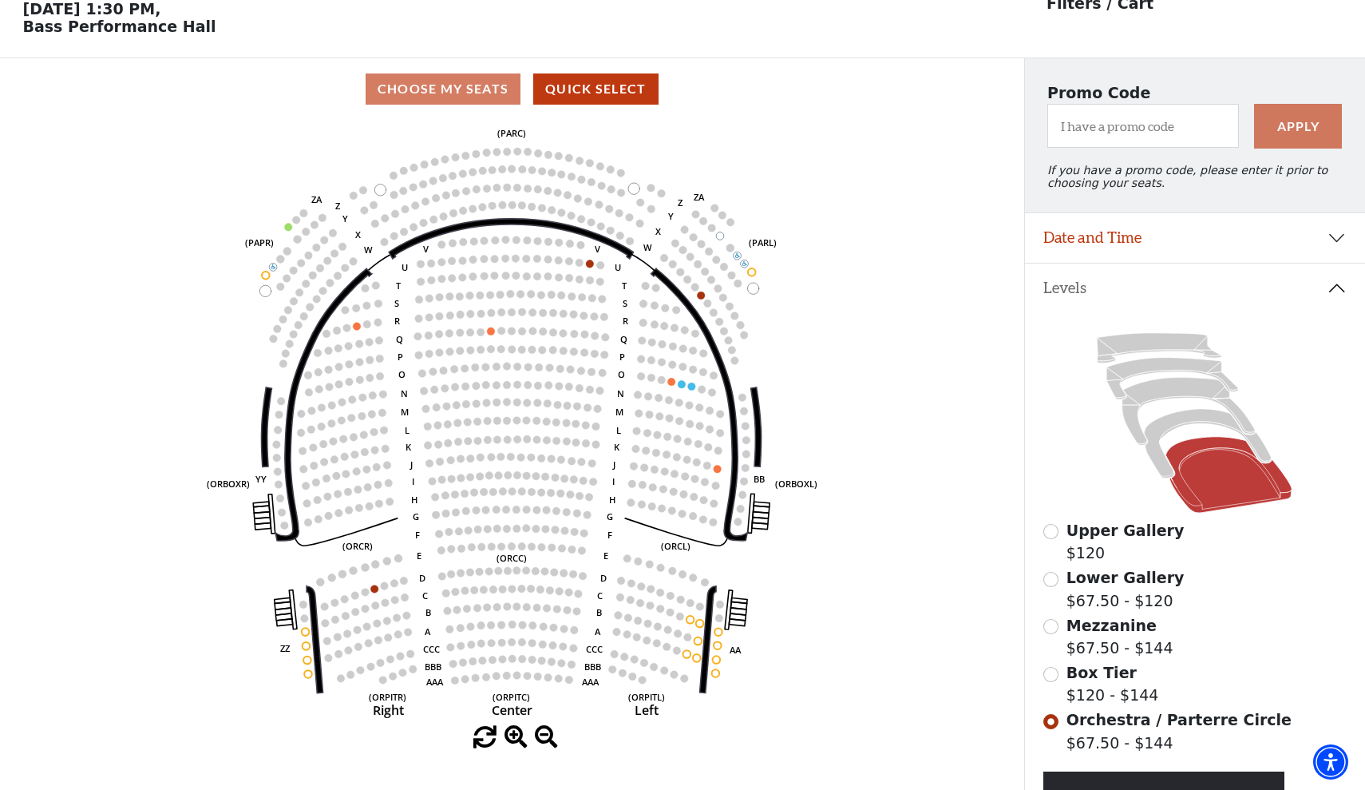
click at [685, 380] on icon "Left (ORPITL) Right (ORPITR) Center (ORPITC) ZZ AA YY BB ZA ZA (ORCL) (ORCR) (O…" at bounding box center [511, 423] width 921 height 606
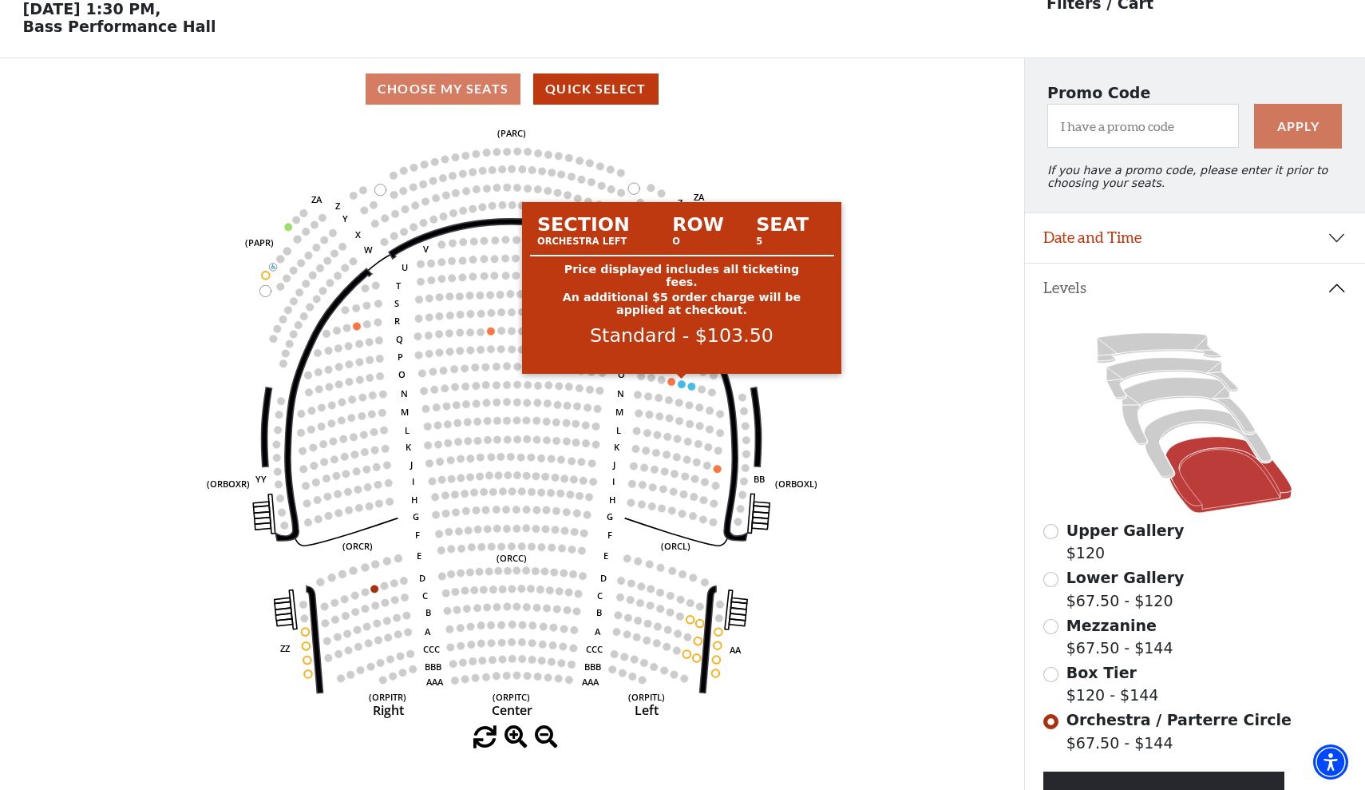
click at [683, 384] on circle at bounding box center [682, 384] width 8 height 8
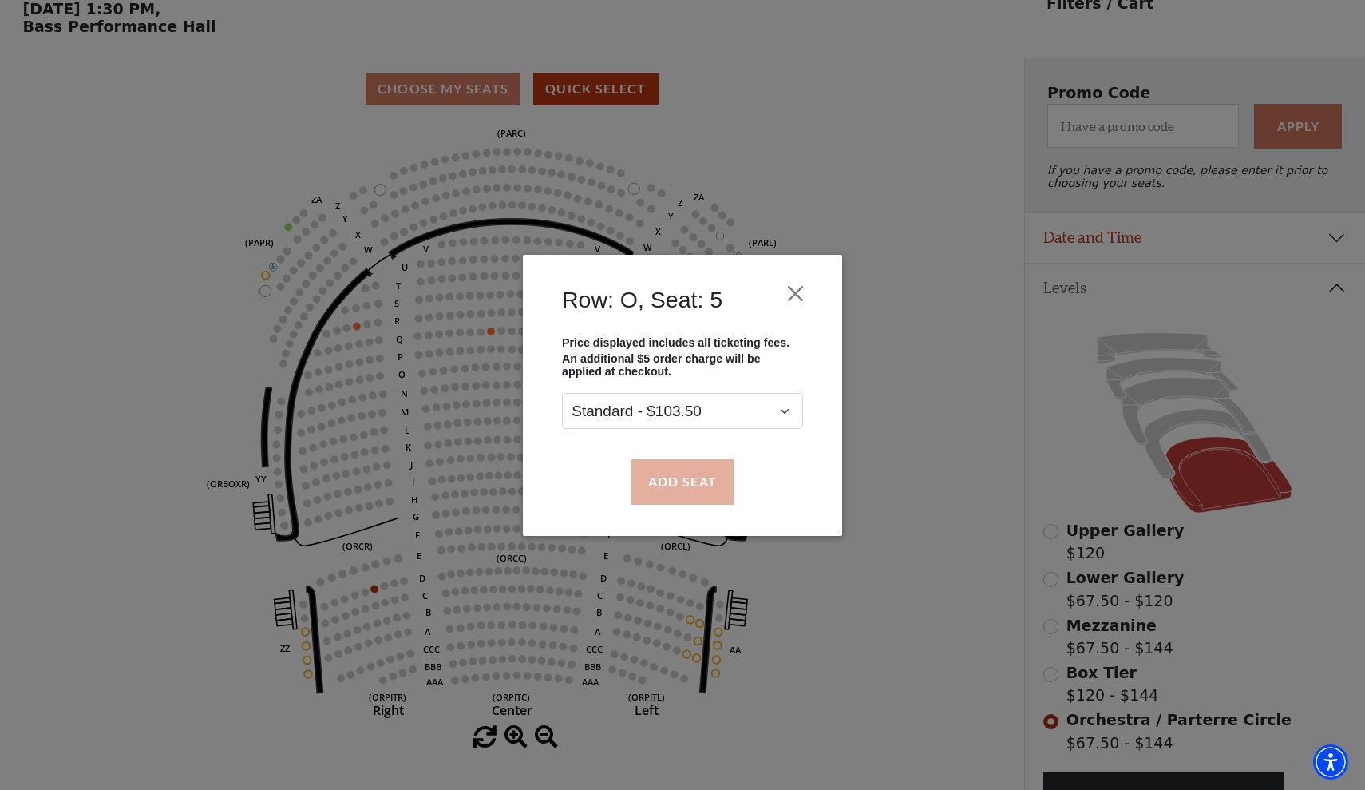
click at [690, 488] on button "Add Seat" at bounding box center [683, 481] width 102 height 45
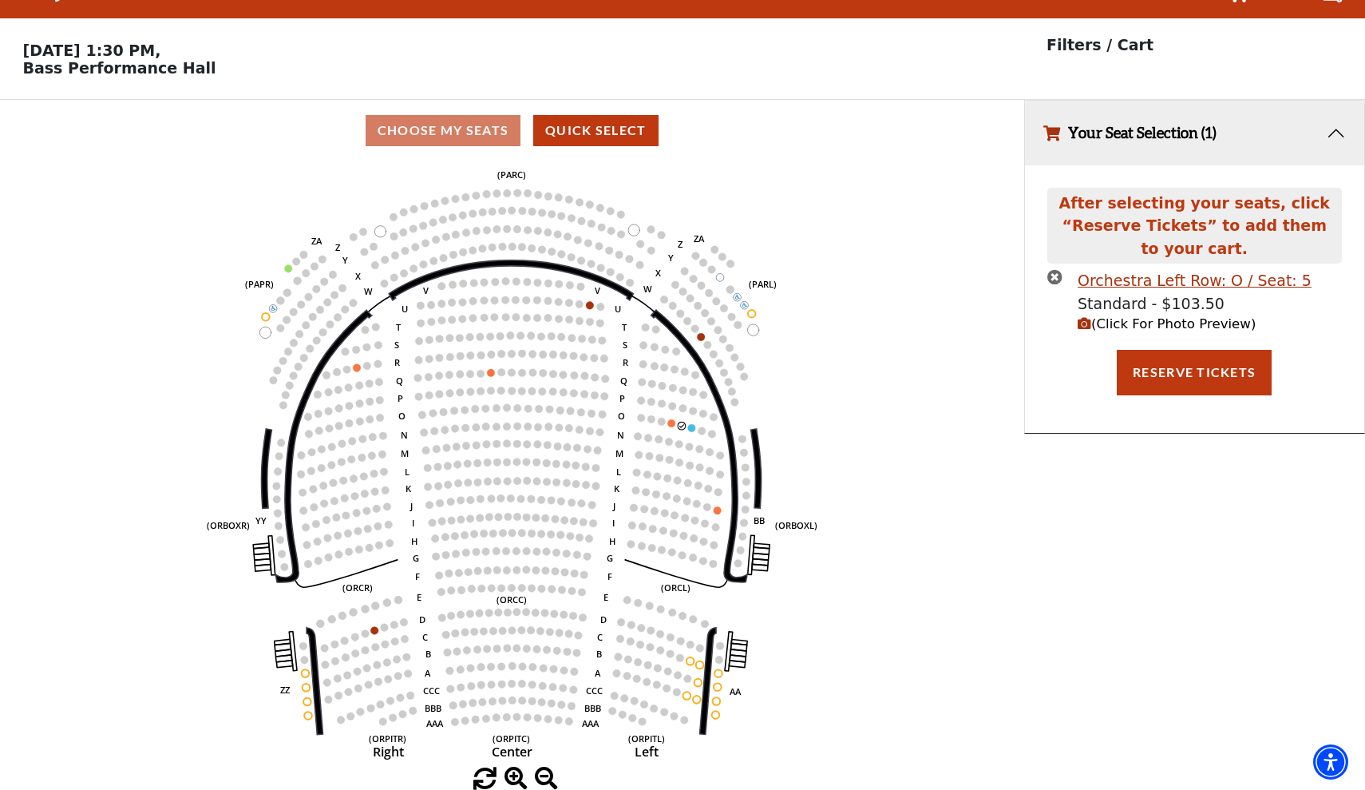
scroll to position [0, 0]
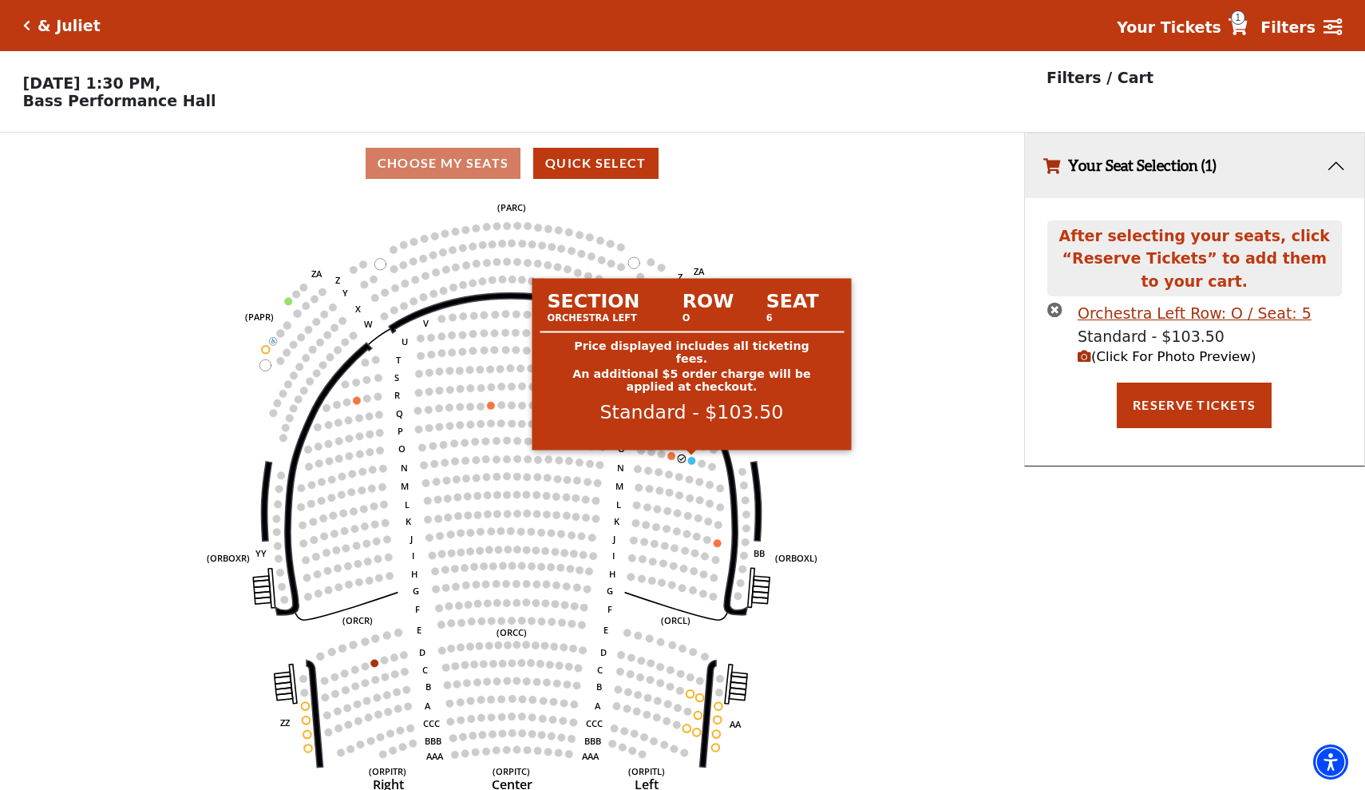
click at [696, 462] on circle at bounding box center [692, 461] width 8 height 8
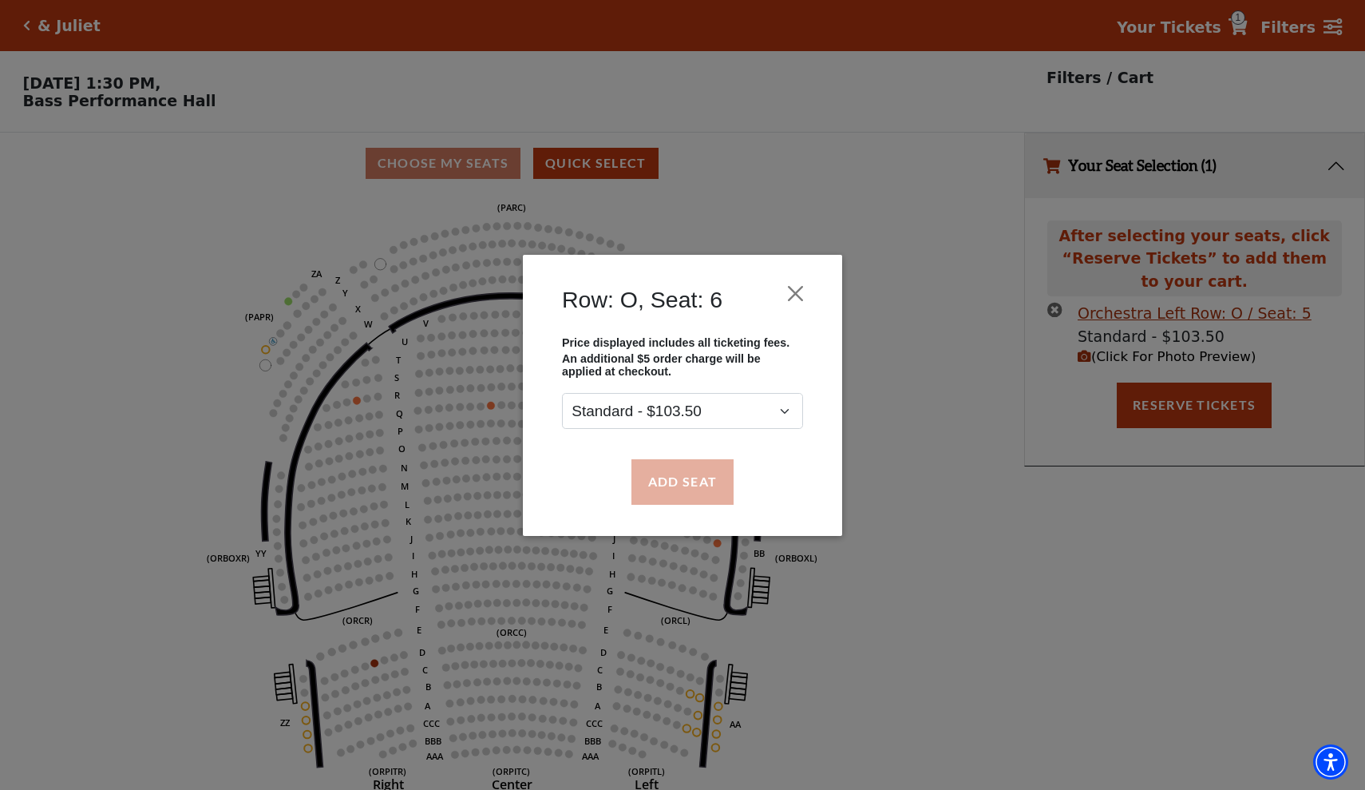
click at [698, 485] on button "Add Seat" at bounding box center [683, 481] width 102 height 45
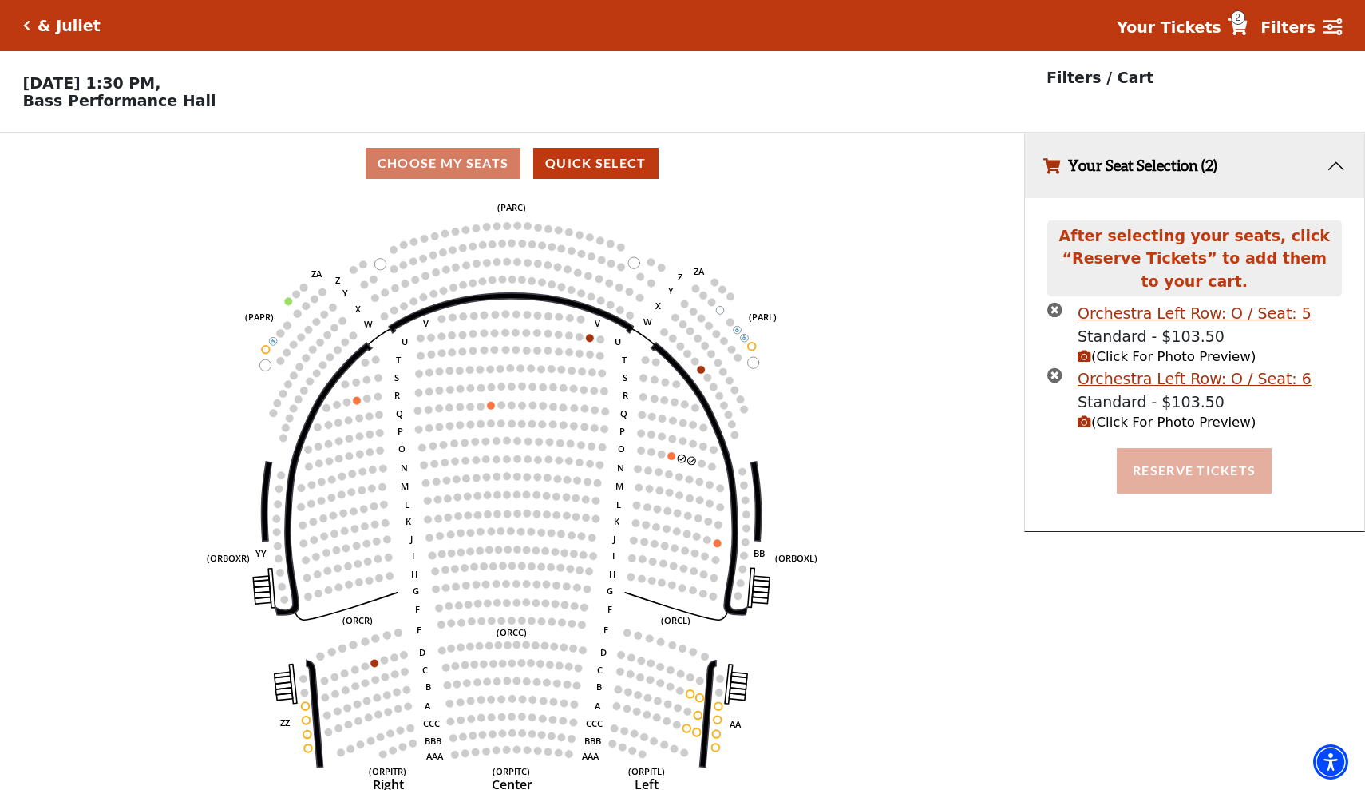
click at [1170, 466] on button "Reserve Tickets" at bounding box center [1194, 470] width 155 height 45
click at [1119, 168] on button "Your Seat Selection (2)" at bounding box center [1195, 165] width 340 height 65
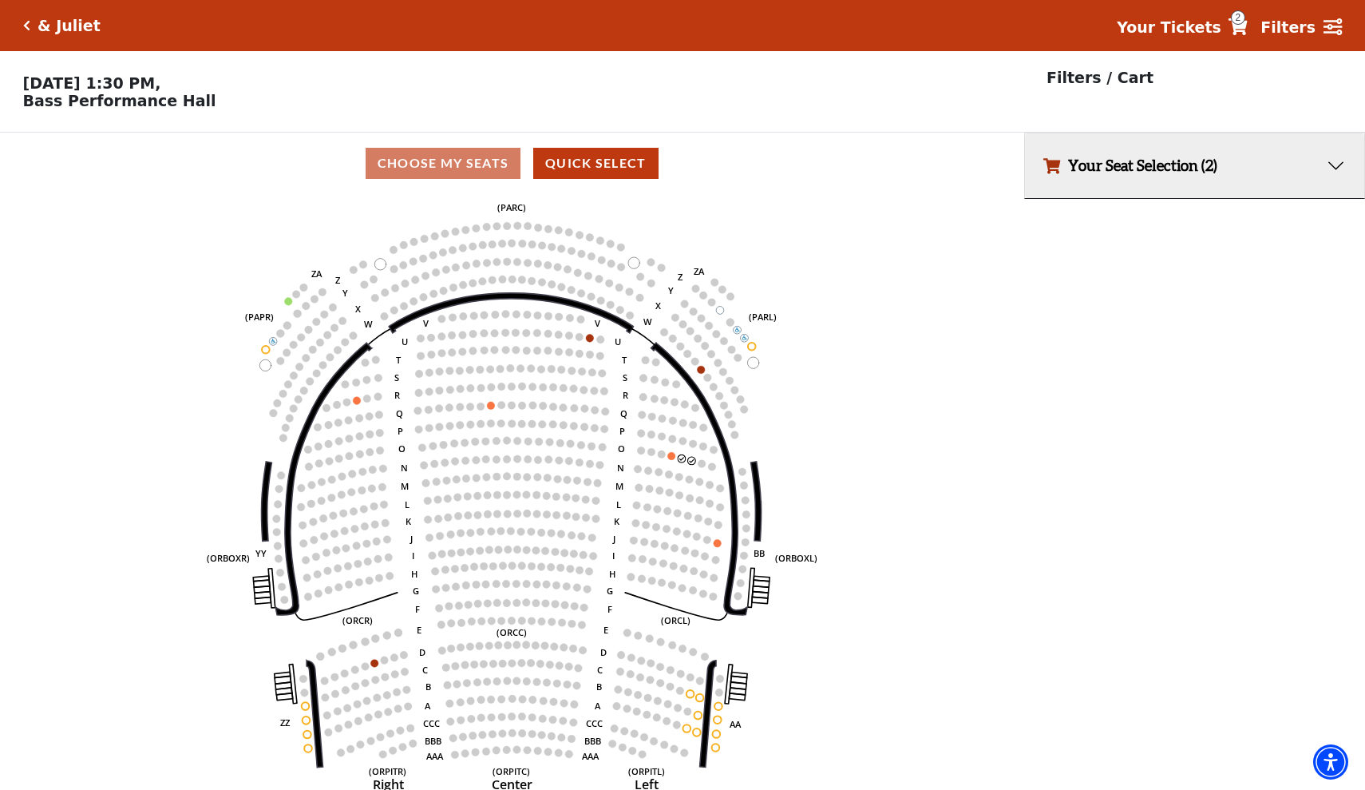
click at [1119, 168] on button "Your Seat Selection (2)" at bounding box center [1195, 165] width 340 height 65
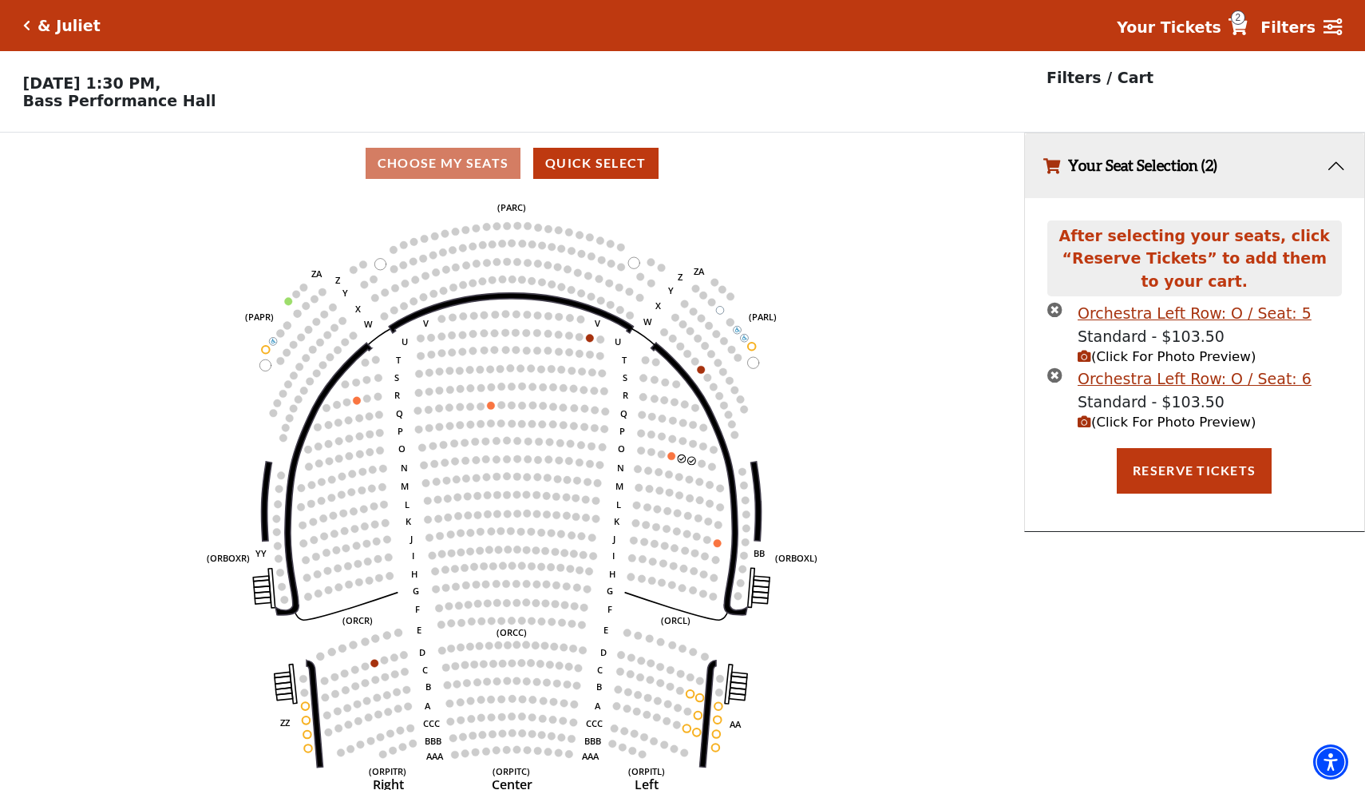
click at [1247, 31] on icon at bounding box center [1238, 26] width 19 height 17
click at [1052, 368] on icon "times-circle" at bounding box center [1055, 374] width 15 height 15
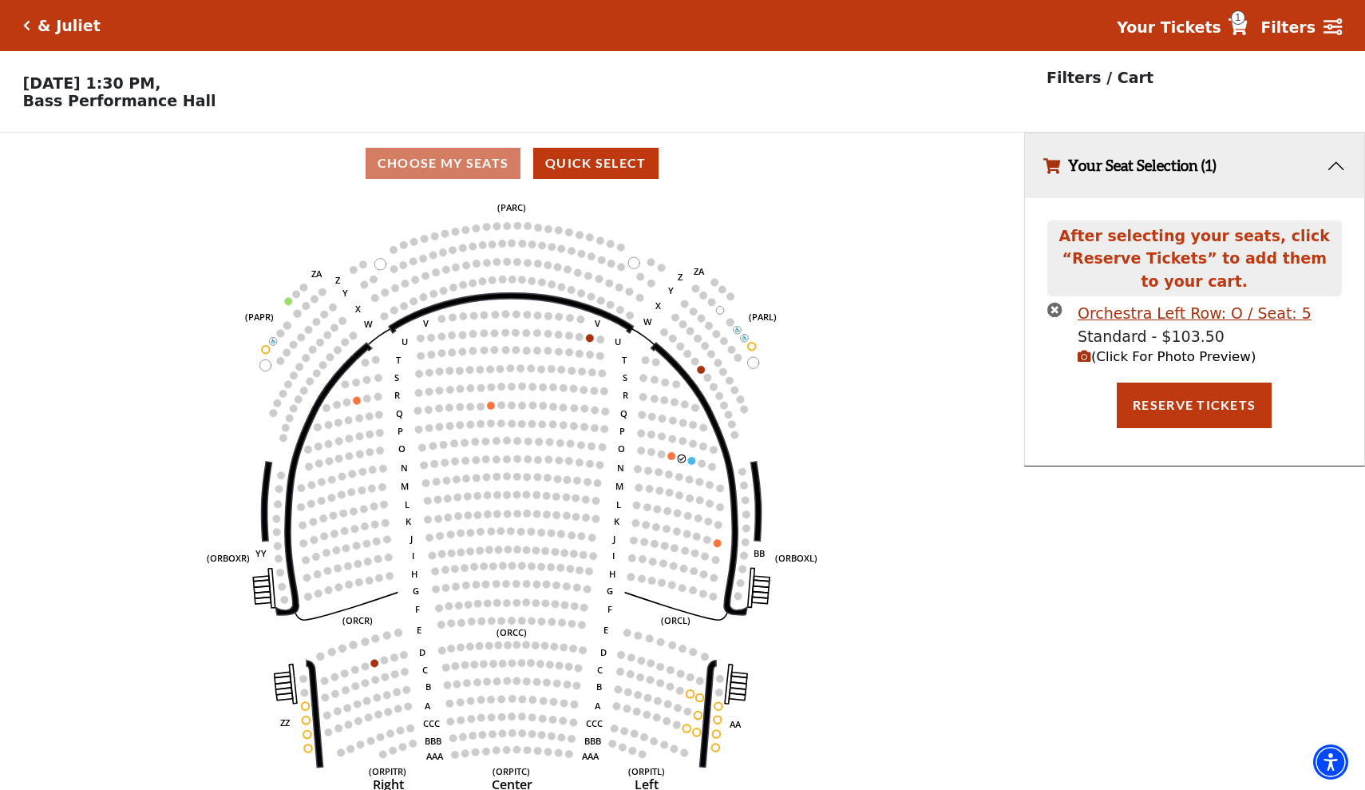
click at [1055, 305] on icon "times-circle" at bounding box center [1055, 309] width 15 height 15
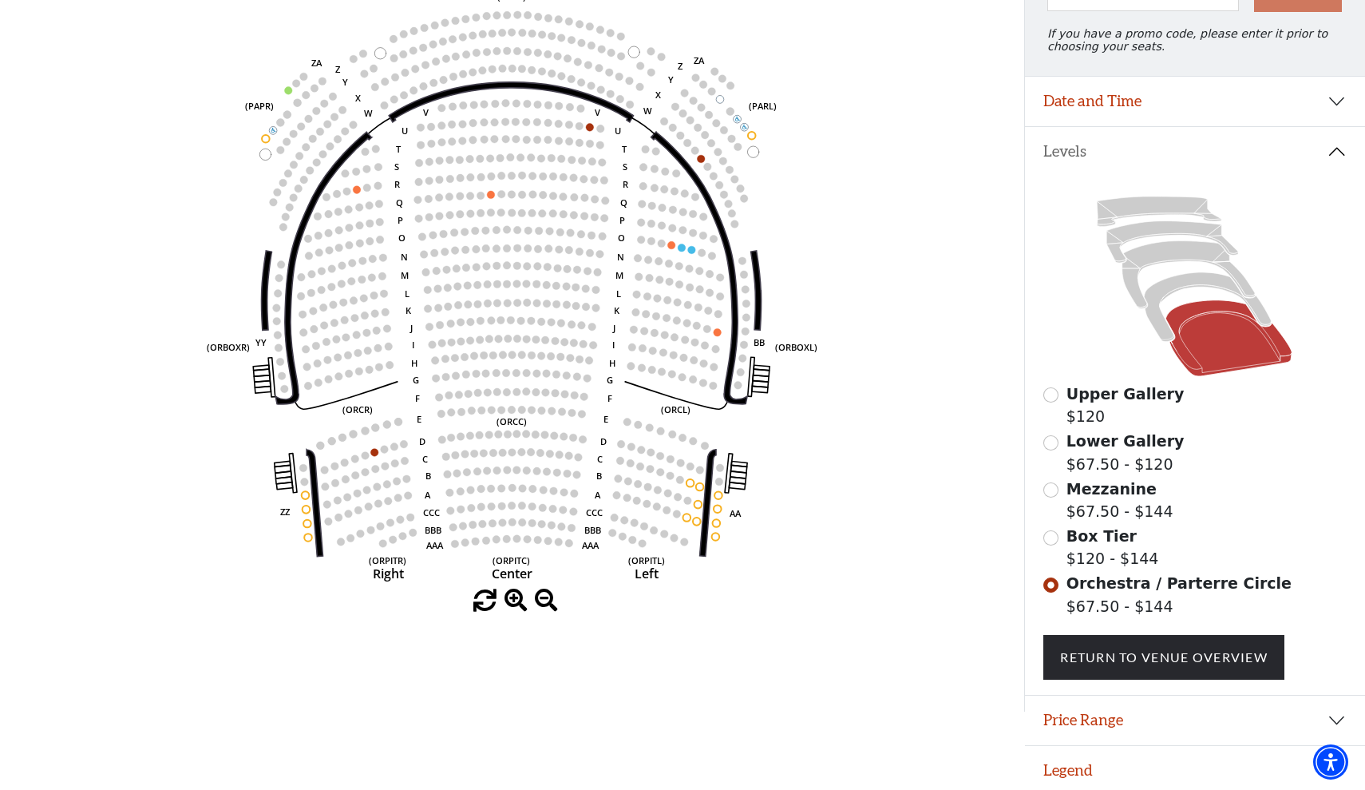
scroll to position [212, 0]
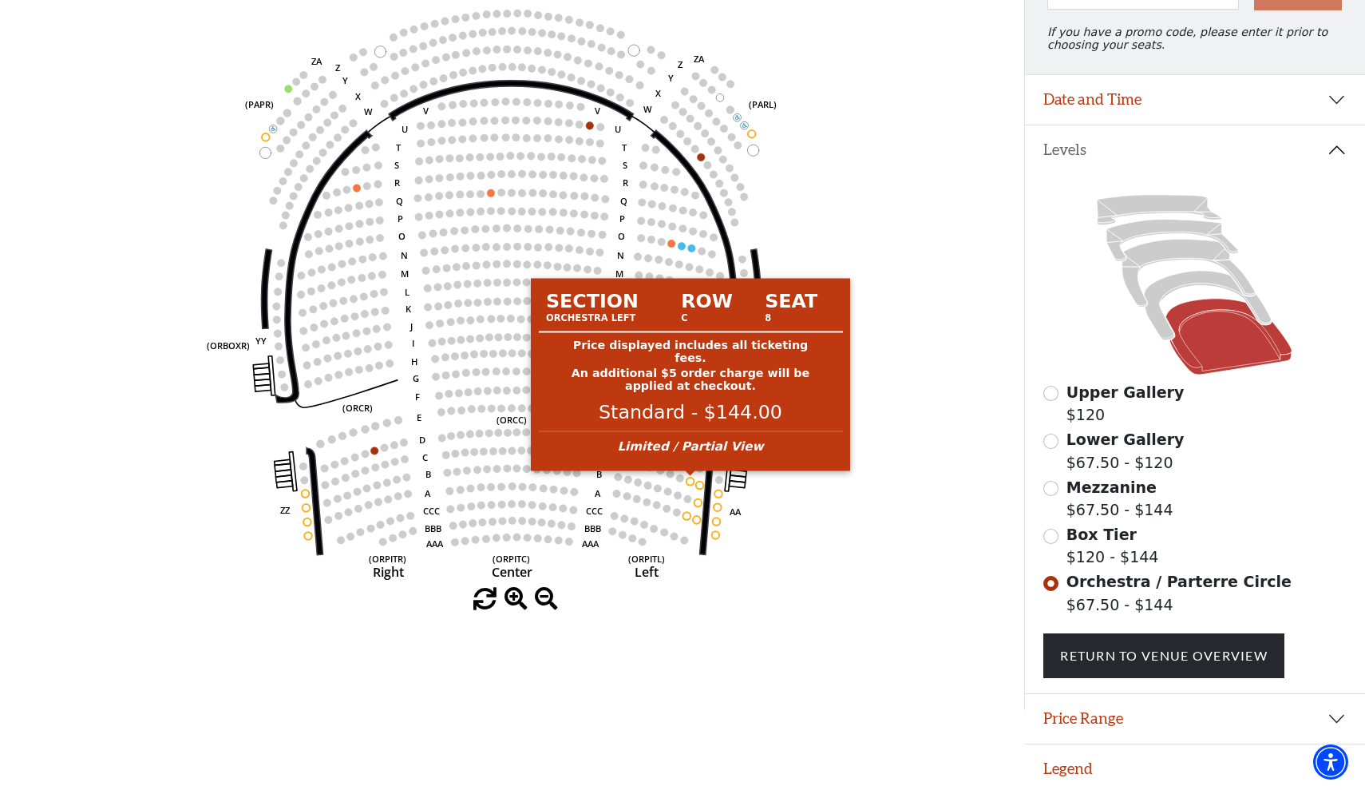
click at [692, 483] on circle at bounding box center [691, 482] width 8 height 8
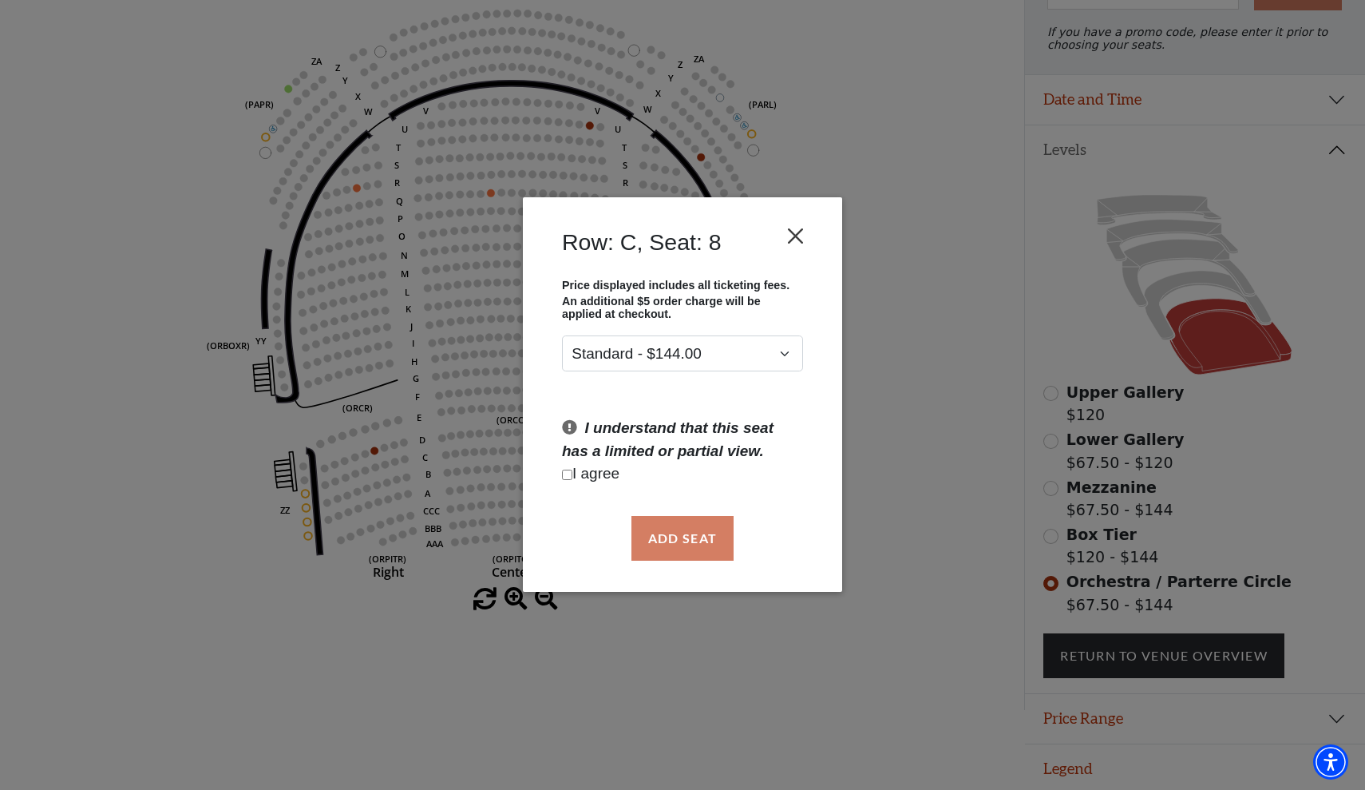
click at [795, 240] on button "Close" at bounding box center [796, 236] width 30 height 30
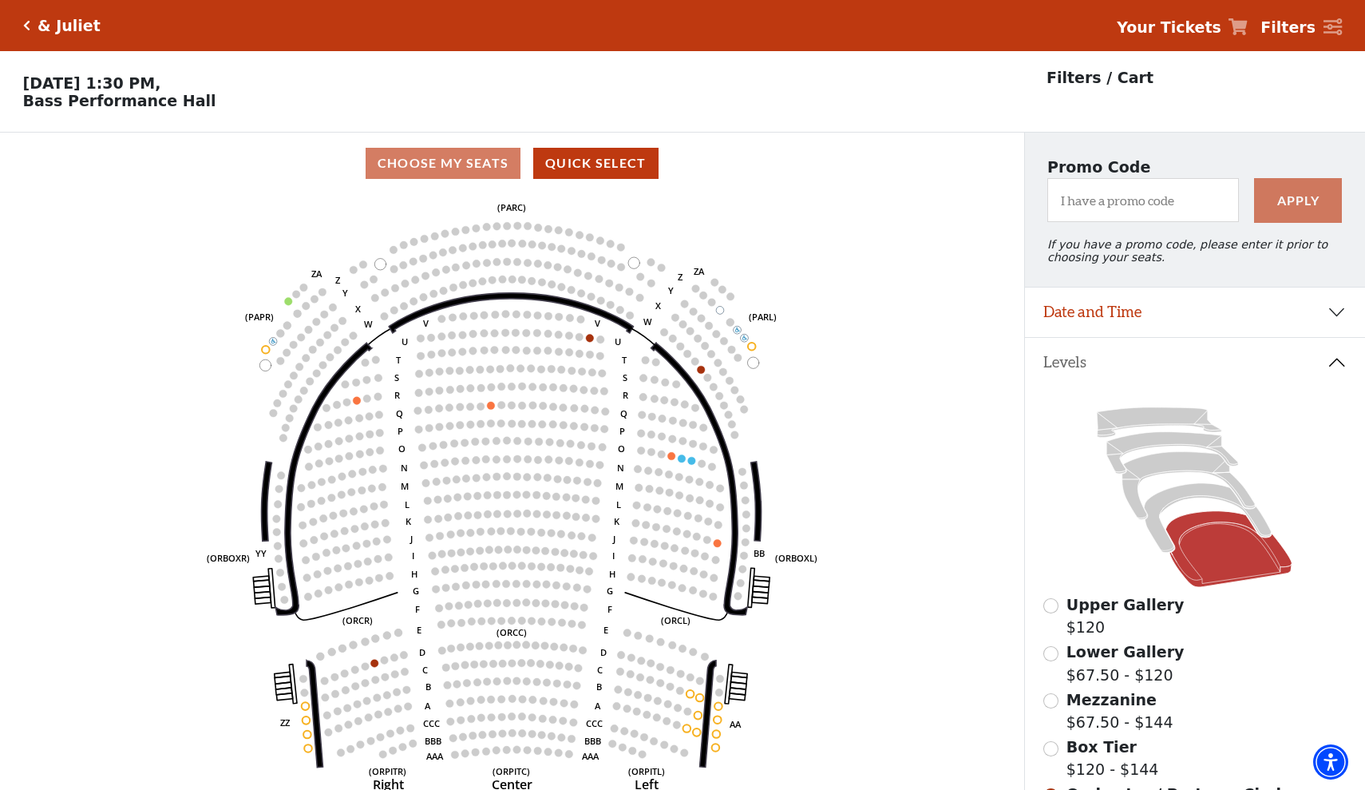
scroll to position [0, 0]
click at [1185, 489] on icon at bounding box center [1208, 517] width 127 height 69
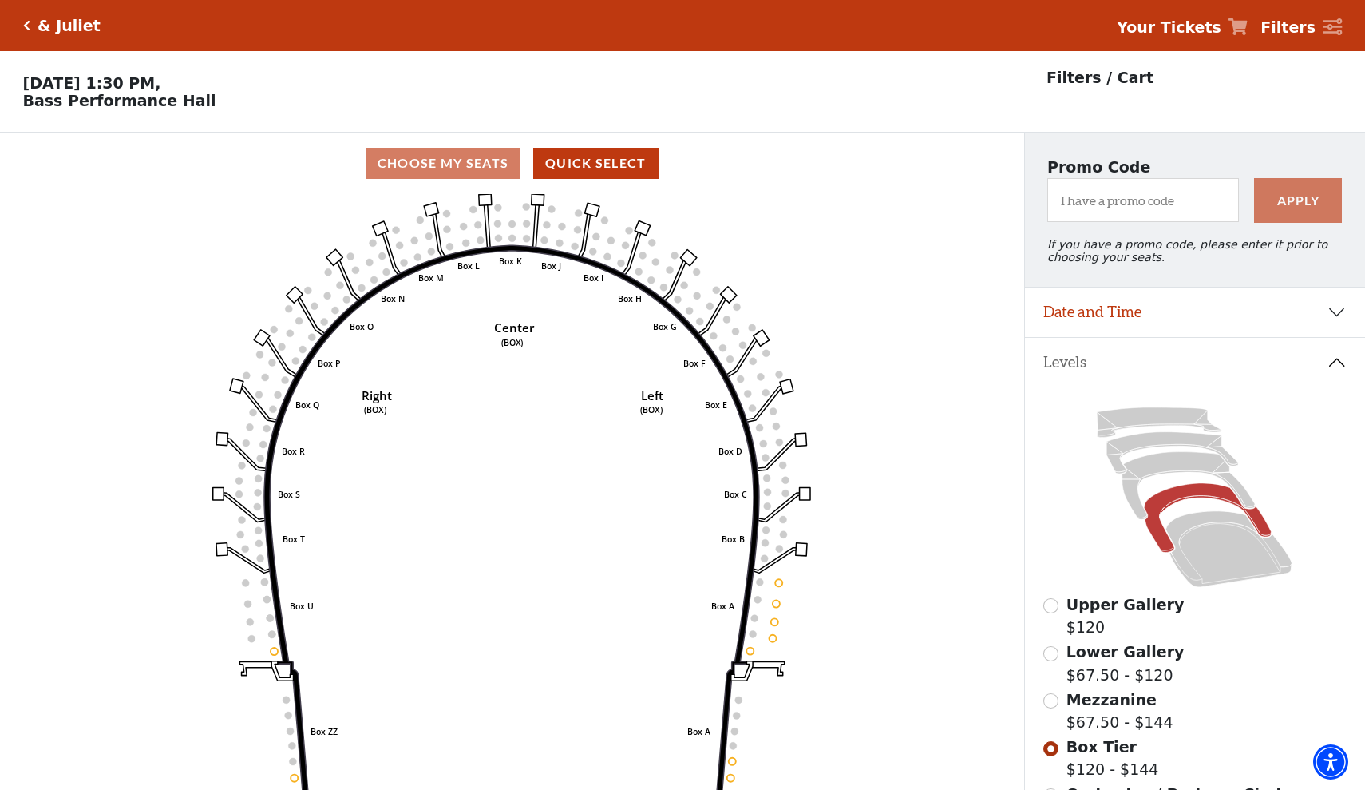
scroll to position [74, 0]
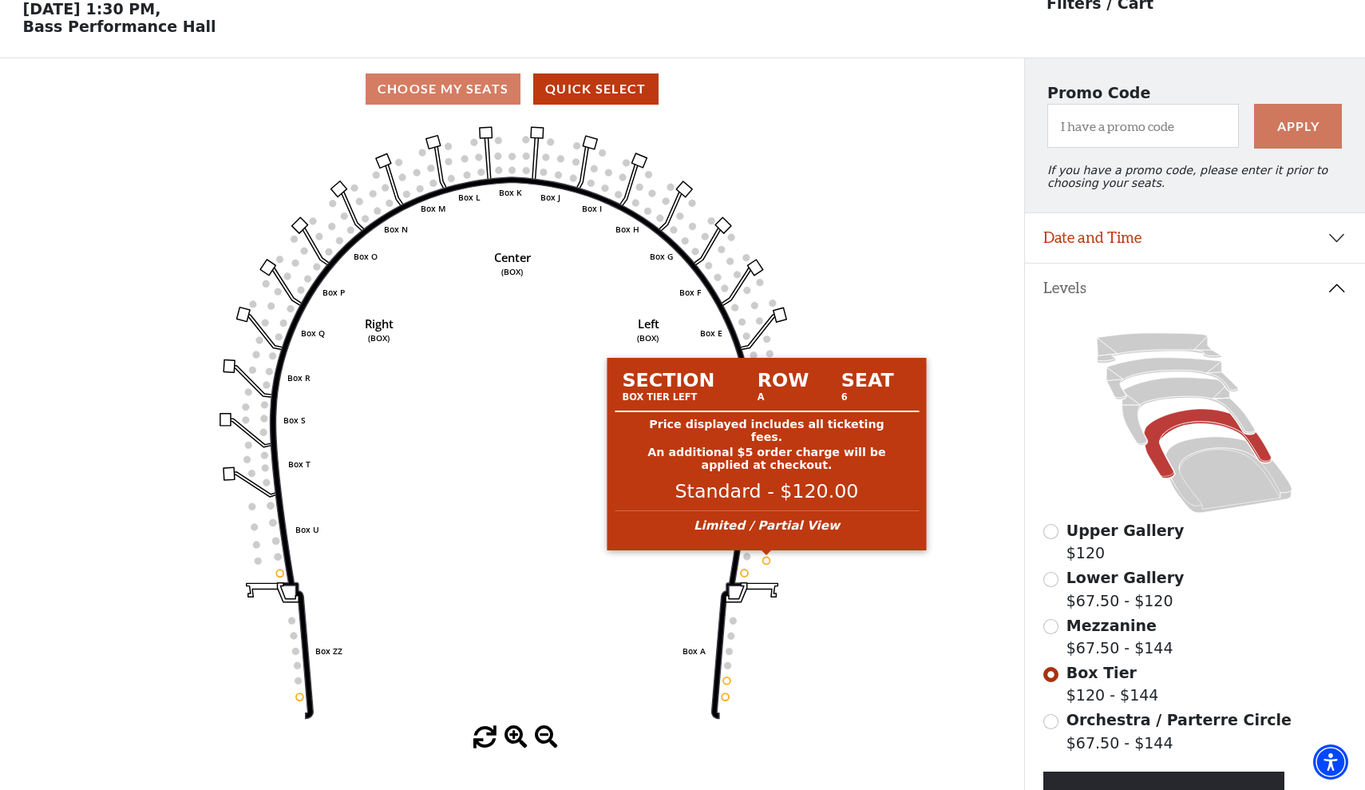
click at [766, 561] on circle at bounding box center [766, 560] width 7 height 7
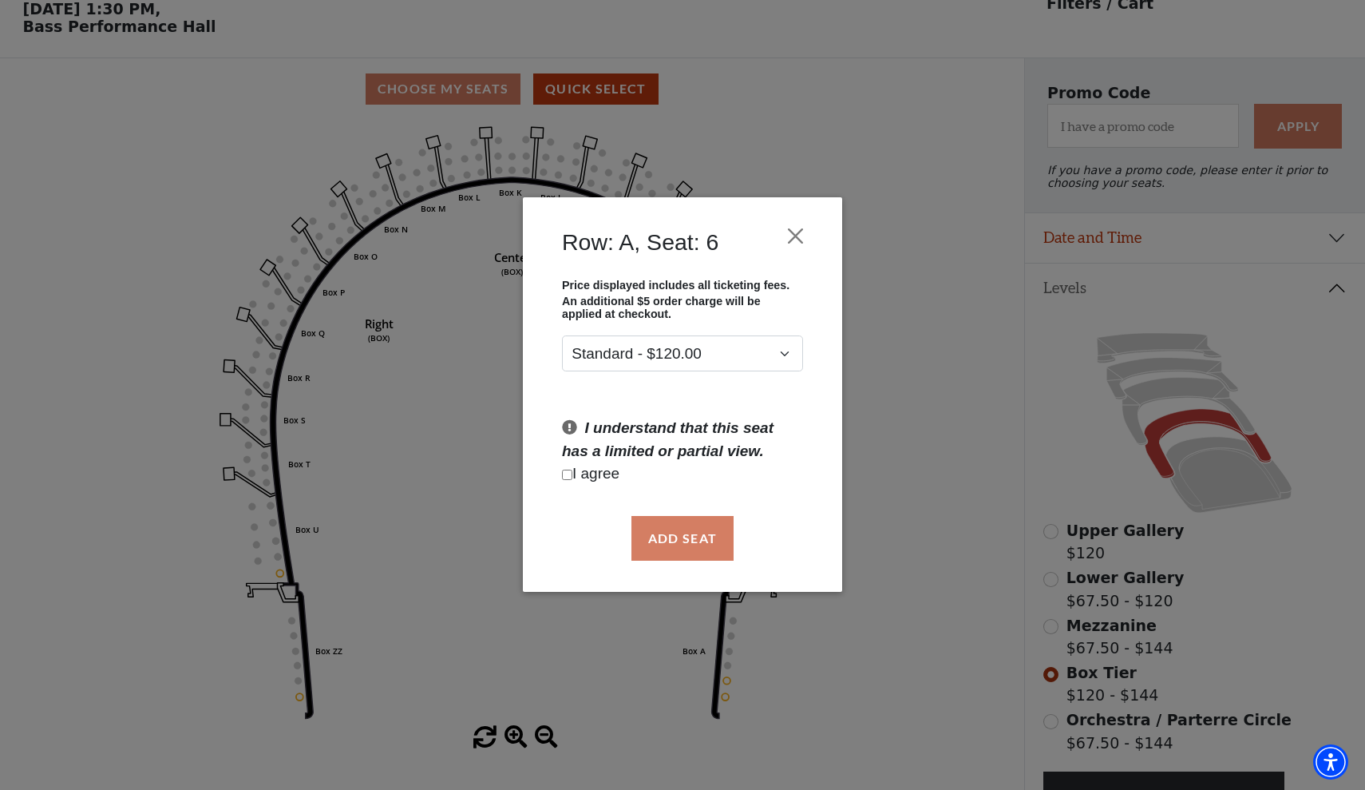
click at [596, 484] on p "I agree" at bounding box center [682, 474] width 241 height 23
click at [603, 474] on p "I agree" at bounding box center [682, 474] width 241 height 23
click at [793, 241] on button "Close" at bounding box center [796, 236] width 30 height 30
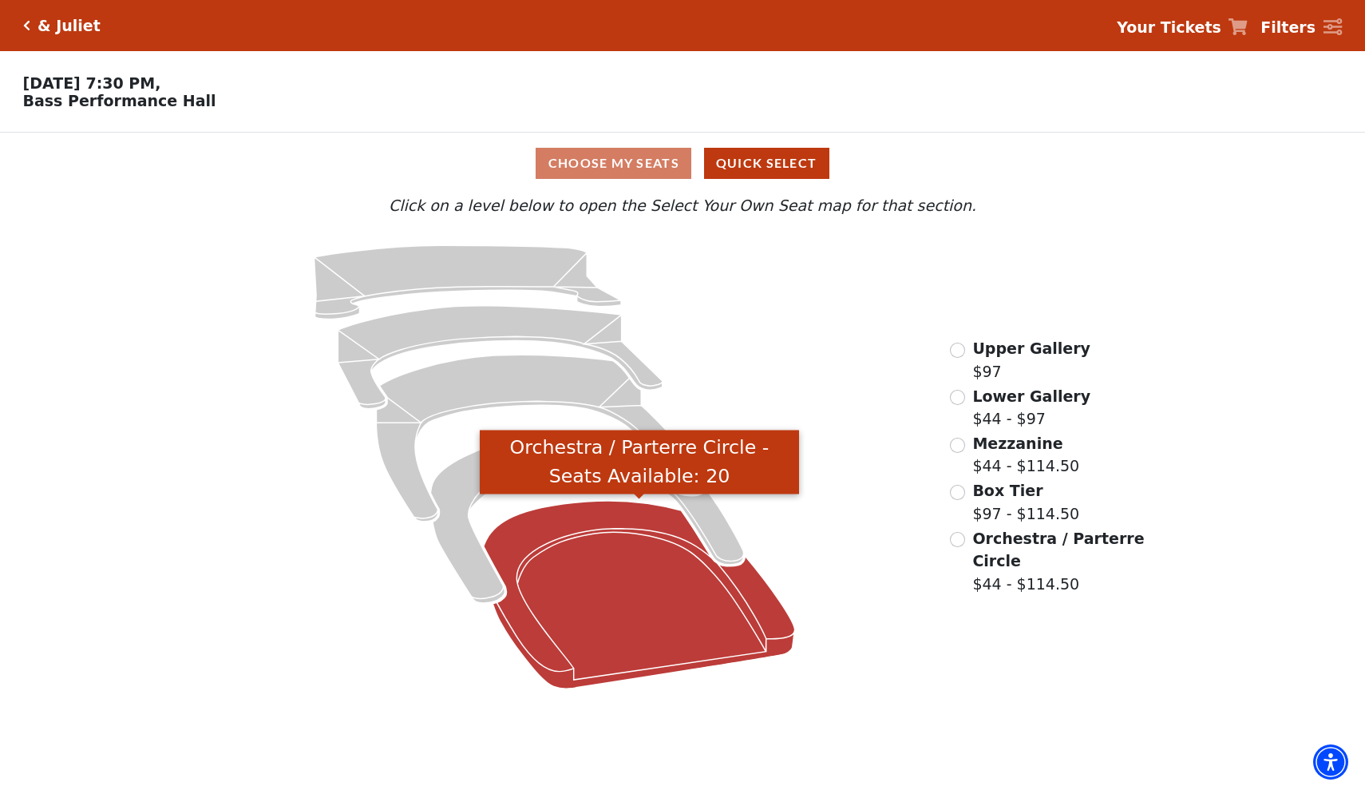
click at [567, 546] on icon "Orchestra / Parterre Circle - Seats Available: 20" at bounding box center [639, 595] width 311 height 188
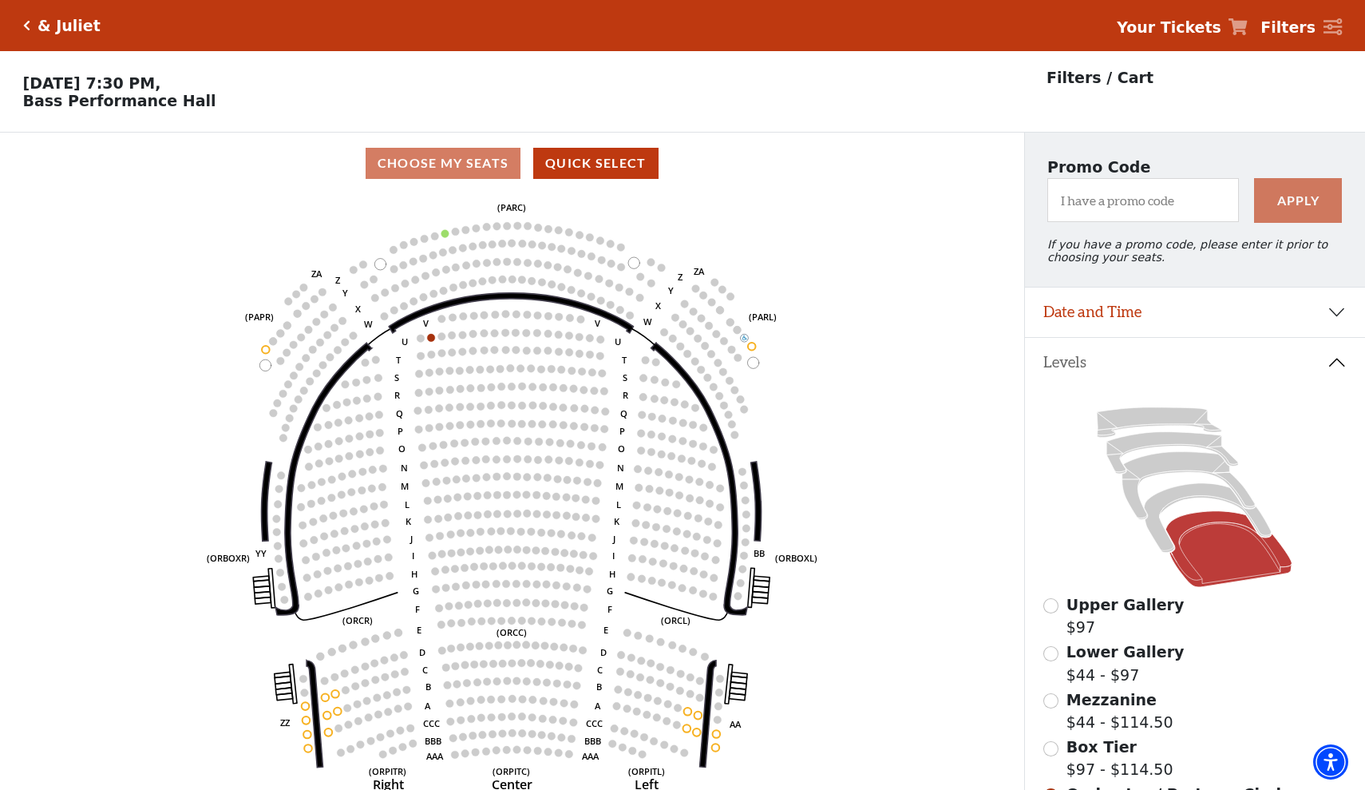
scroll to position [74, 0]
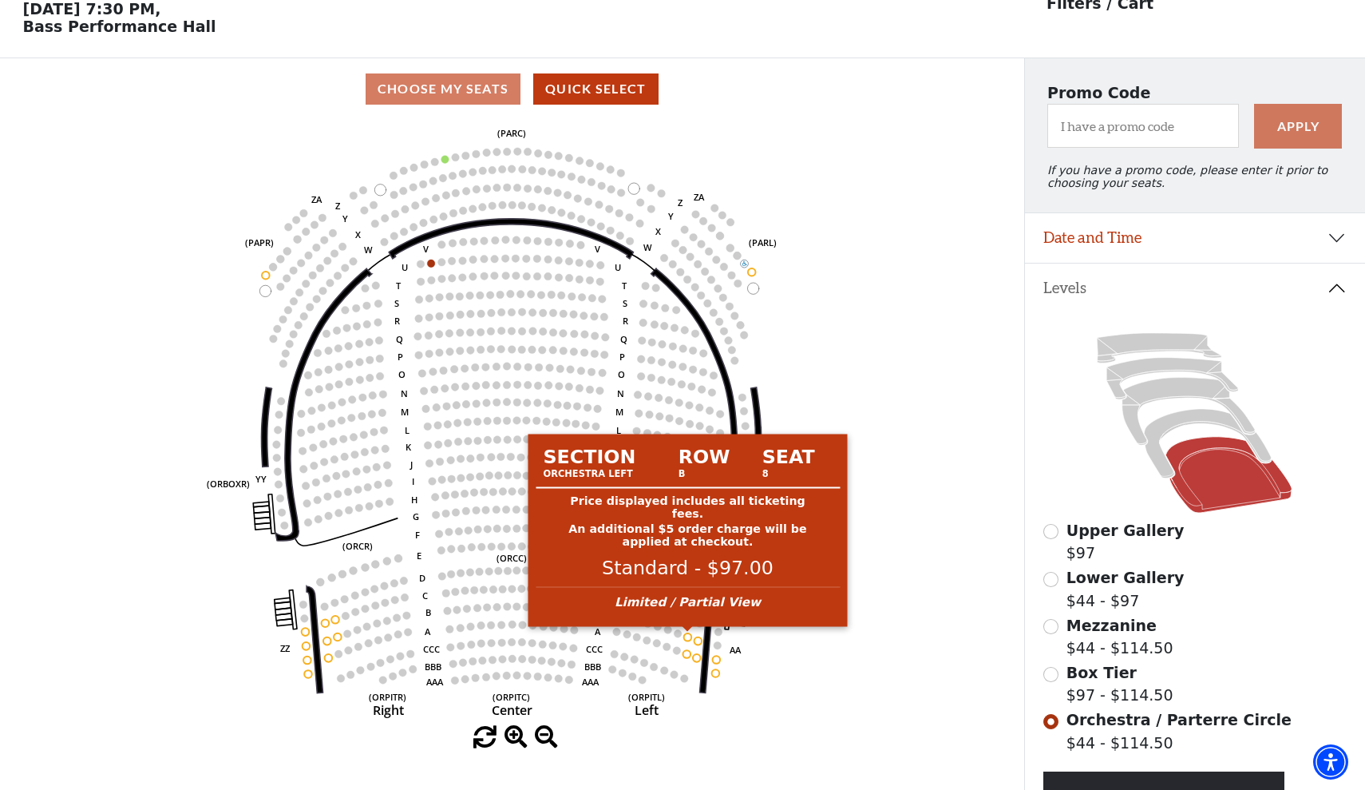
click at [687, 635] on circle at bounding box center [688, 637] width 8 height 8
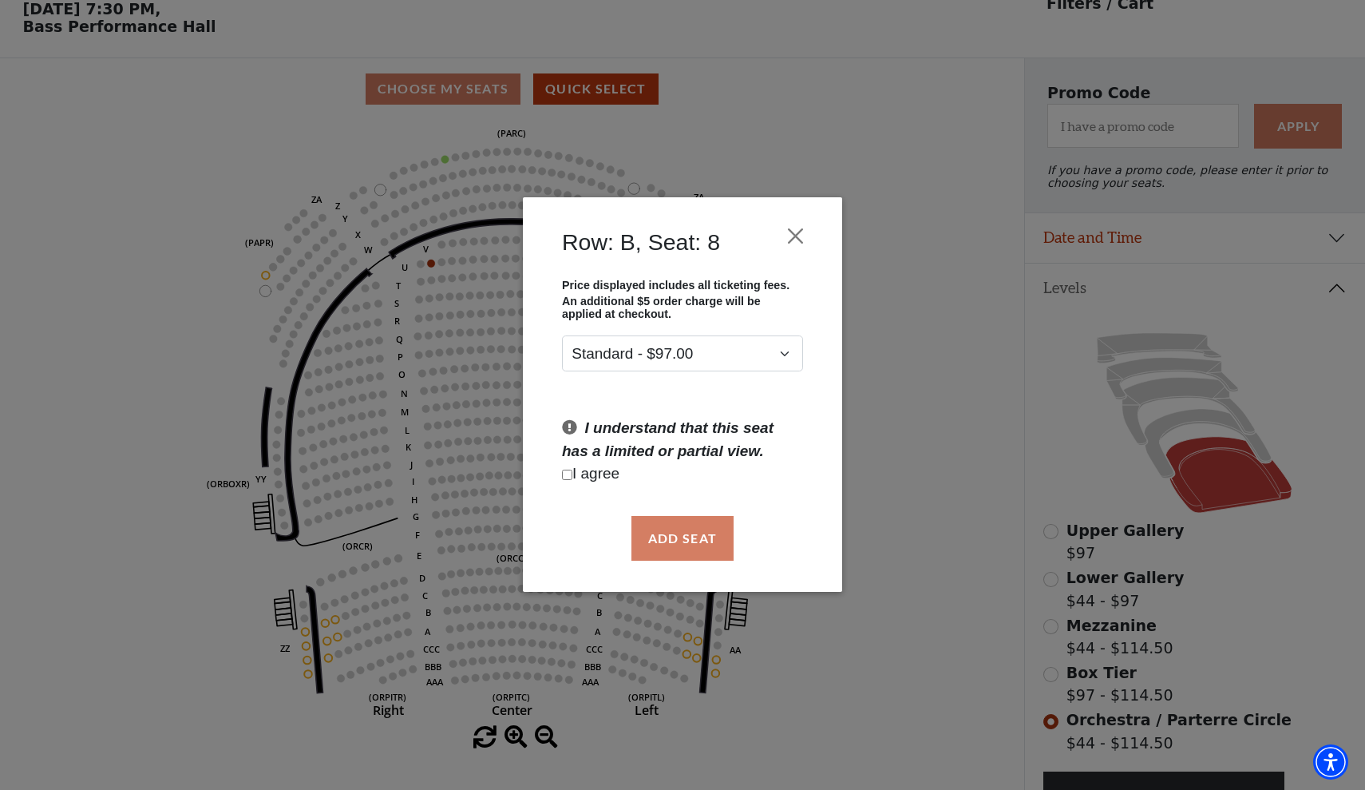
click at [569, 477] on input "Checkbox field" at bounding box center [567, 475] width 10 height 10
checkbox input "true"
click at [675, 525] on button "Add Seat" at bounding box center [683, 538] width 102 height 45
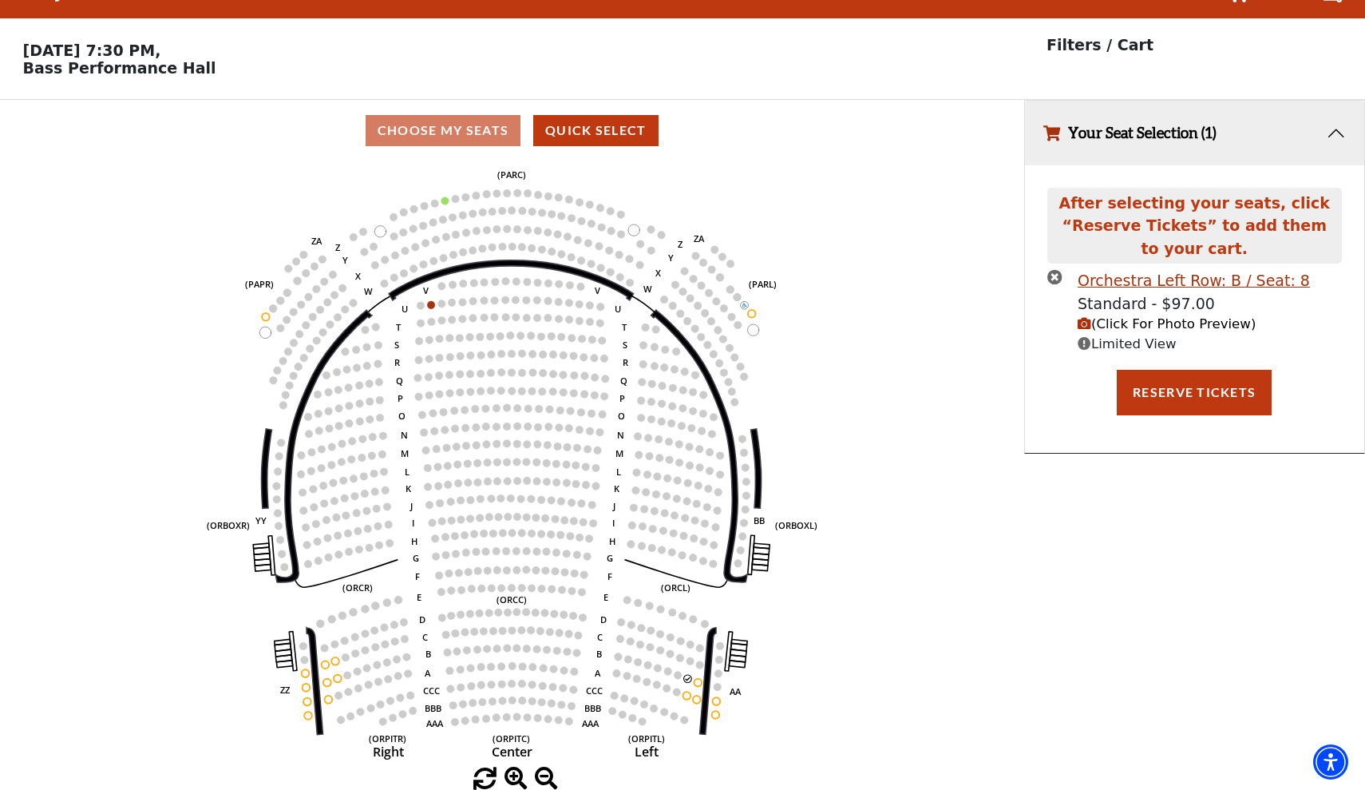
scroll to position [0, 0]
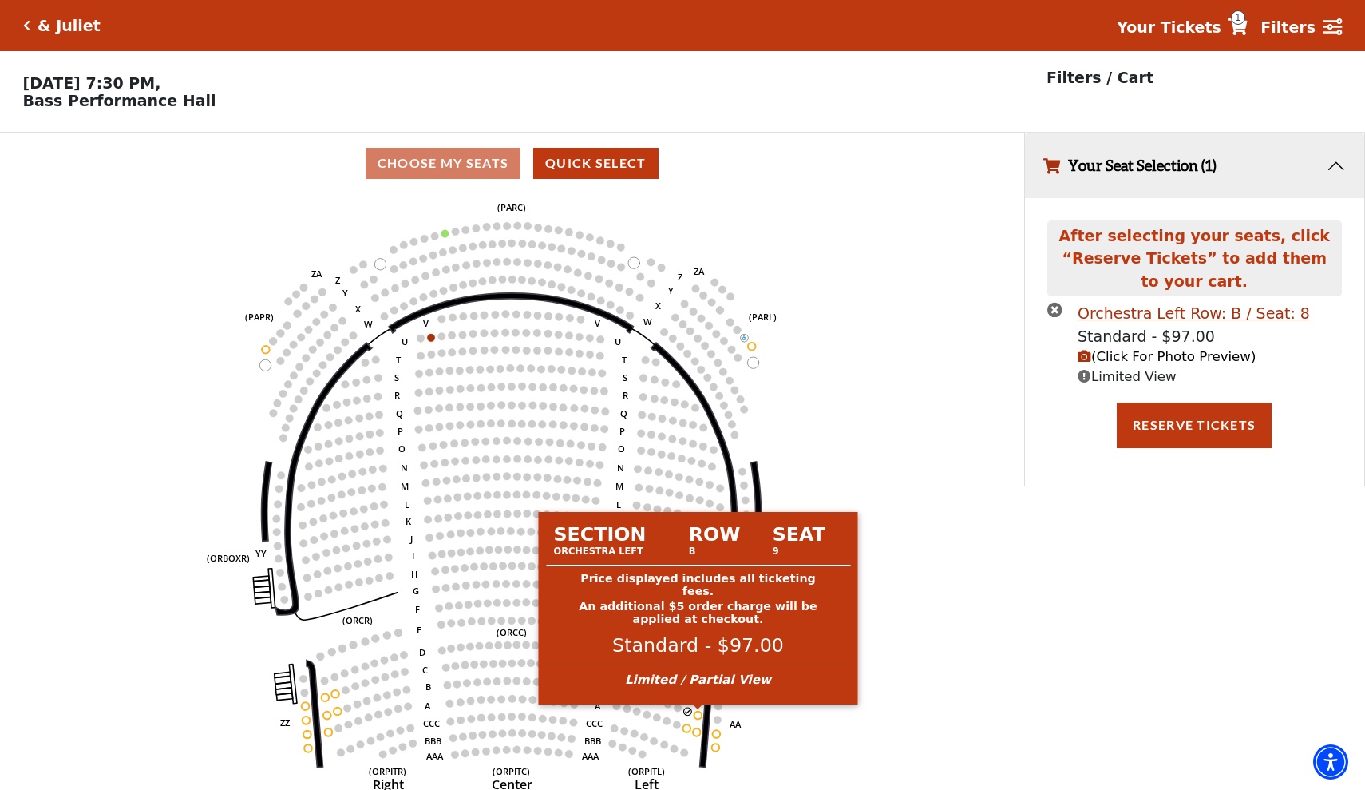
click at [698, 718] on circle at bounding box center [699, 715] width 8 height 8
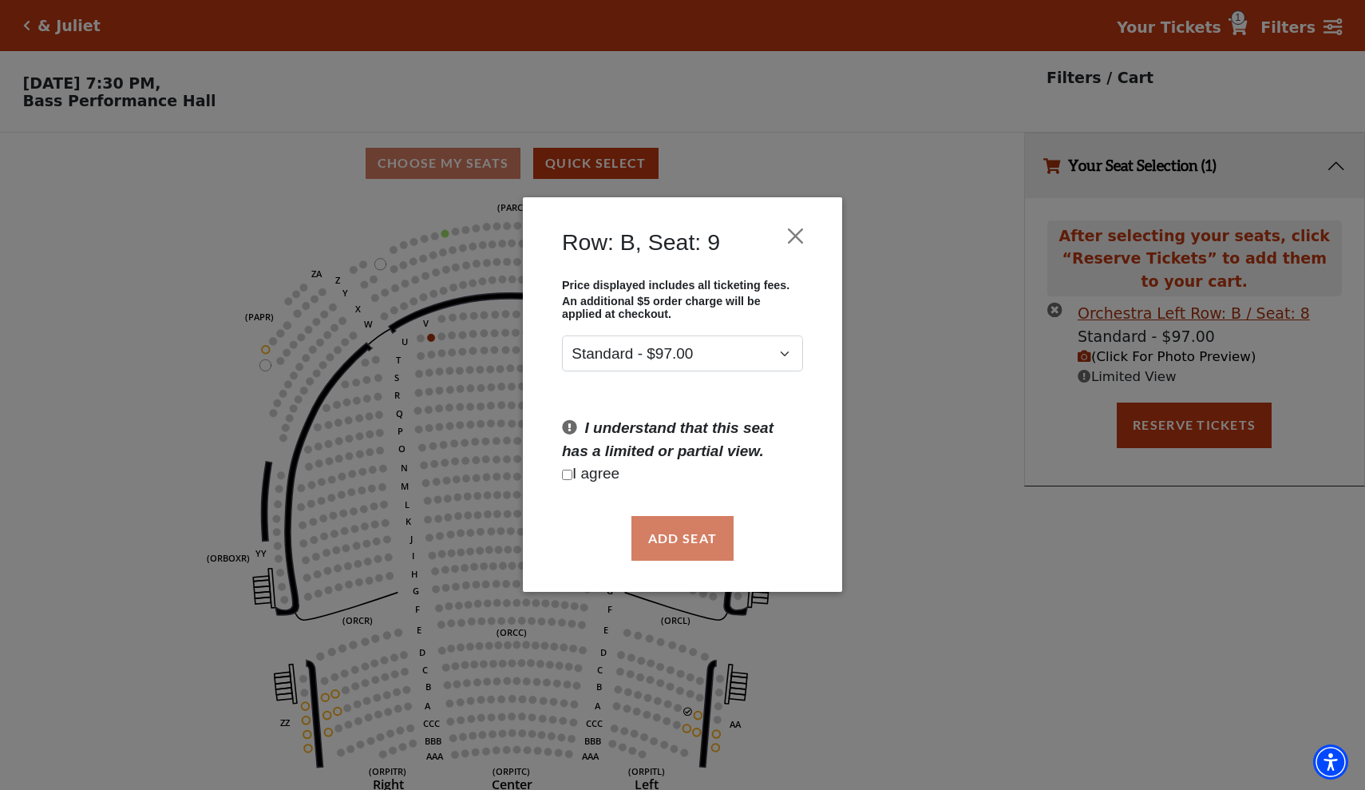
click at [565, 478] on input "Checkbox field" at bounding box center [567, 475] width 10 height 10
checkbox input "true"
click at [685, 535] on button "Add Seat" at bounding box center [683, 538] width 102 height 45
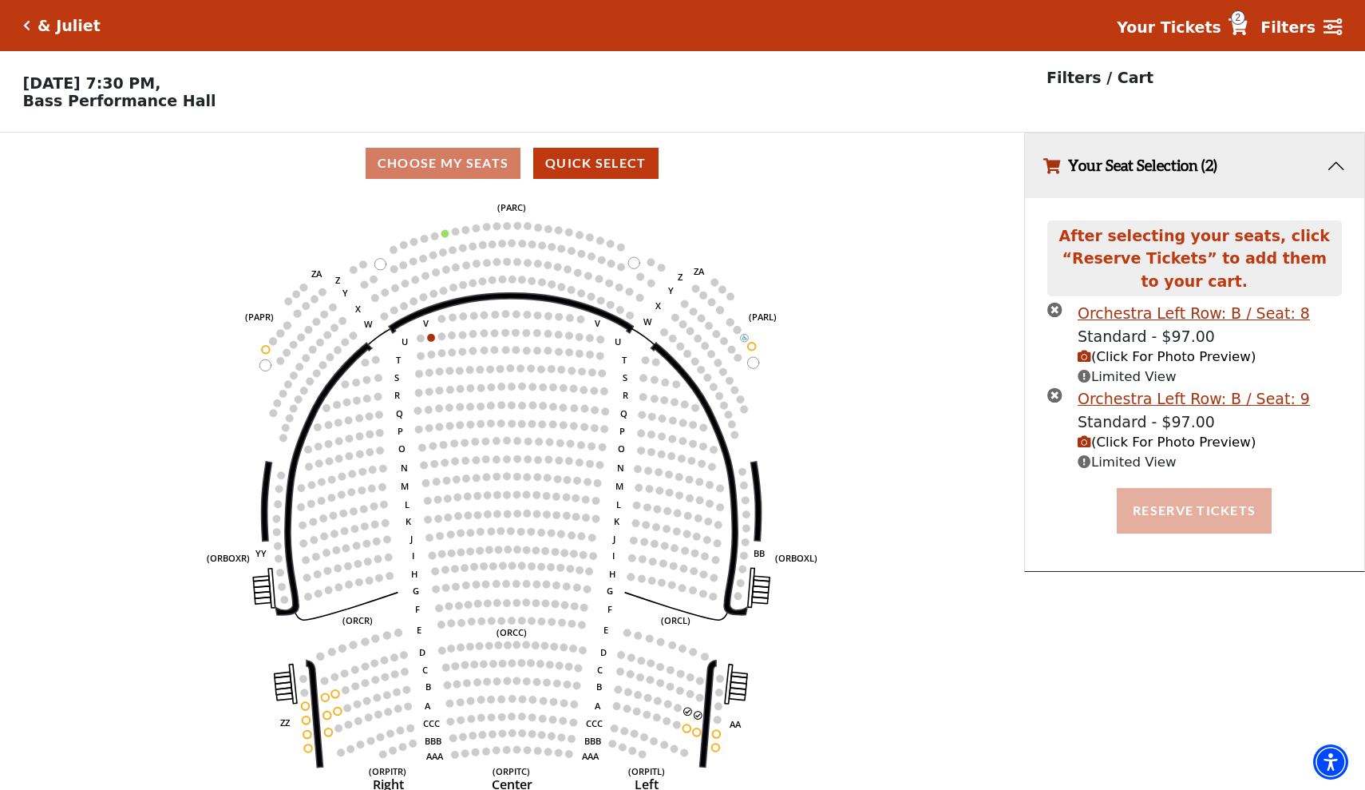
click at [1191, 501] on button "Reserve Tickets" at bounding box center [1194, 510] width 155 height 45
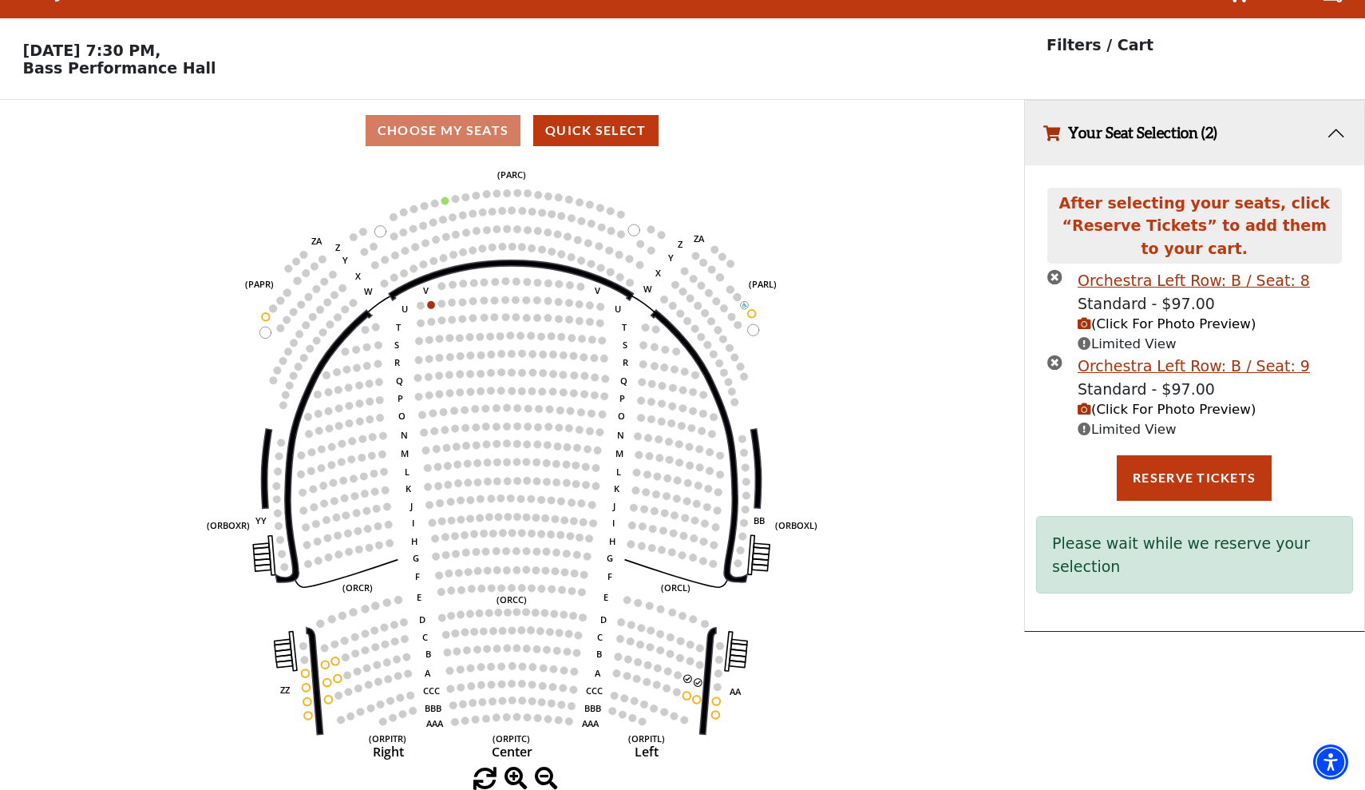
scroll to position [32, 0]
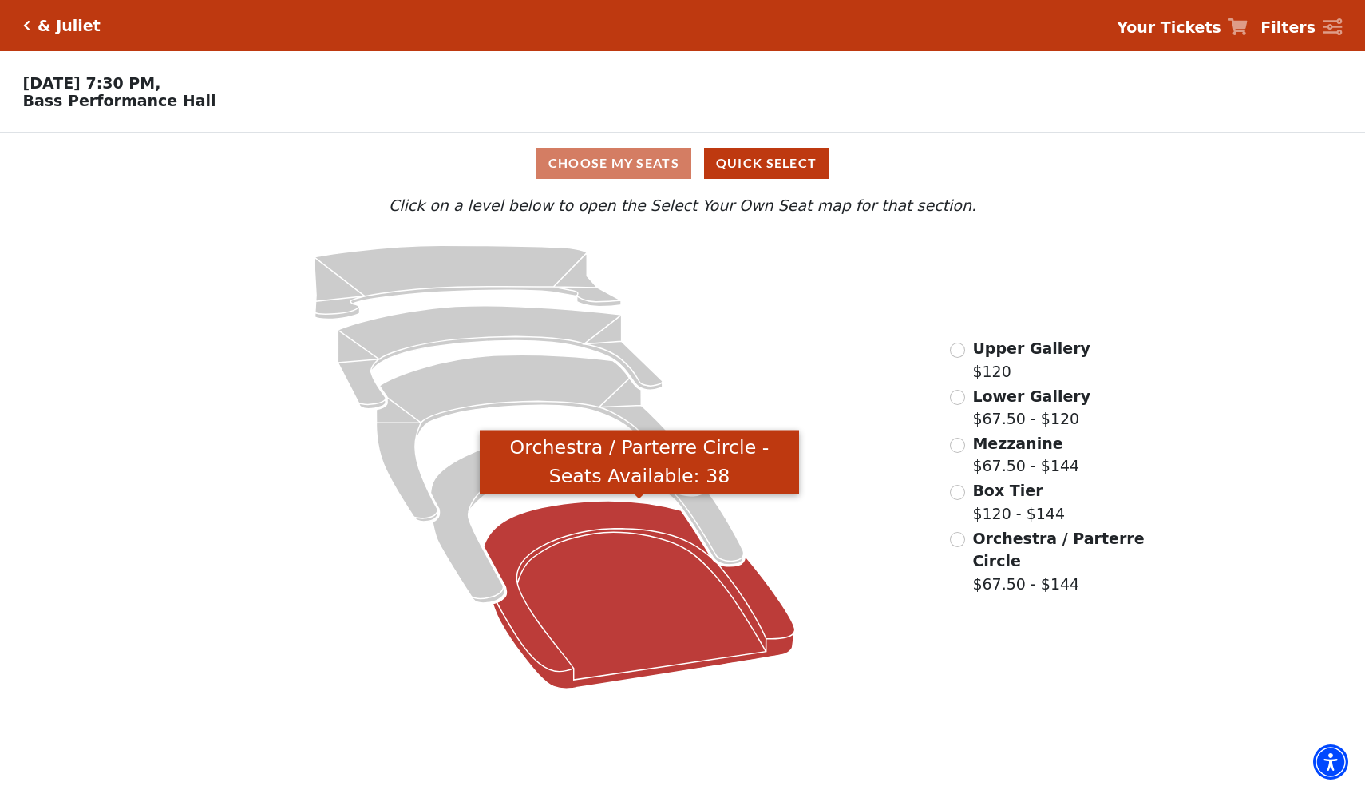
click at [604, 593] on icon "Orchestra / Parterre Circle - Seats Available: 38" at bounding box center [639, 595] width 311 height 188
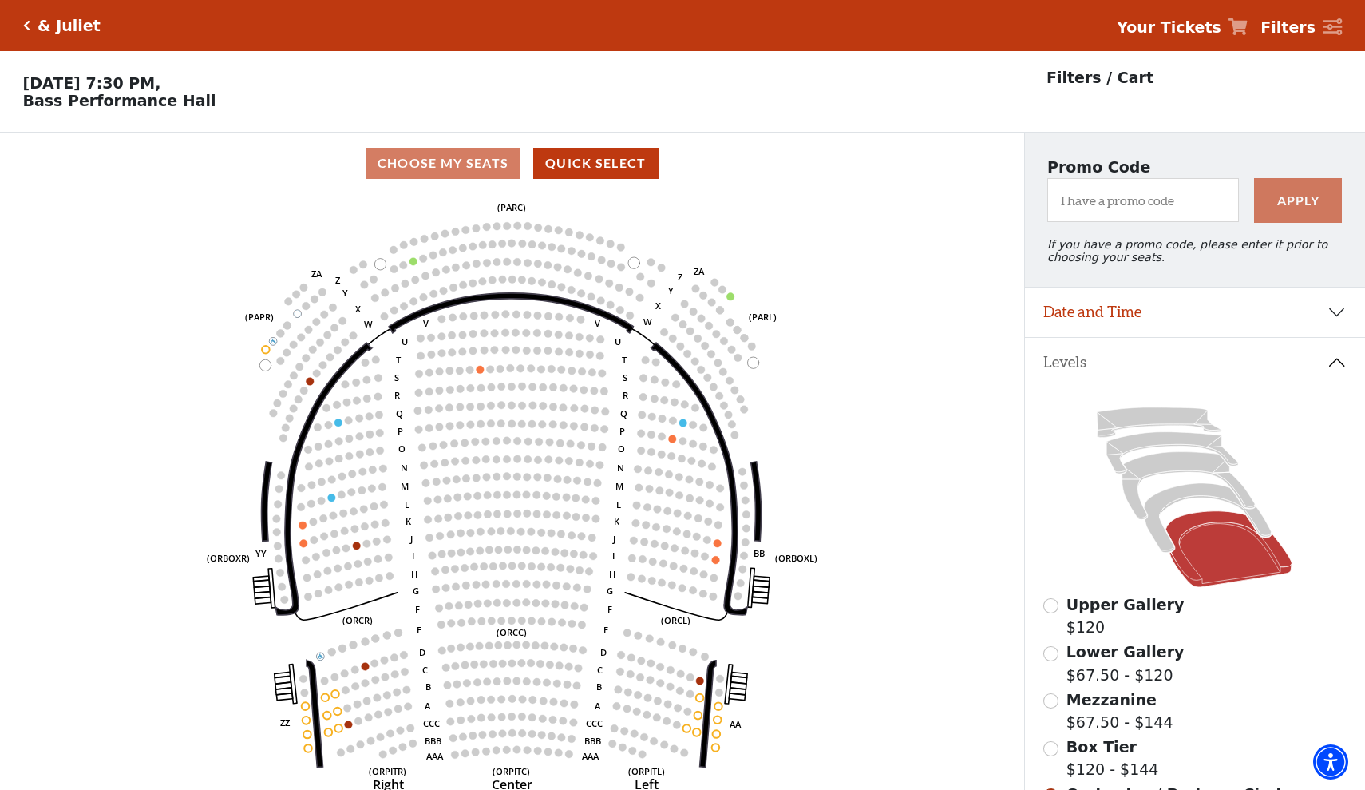
scroll to position [74, 0]
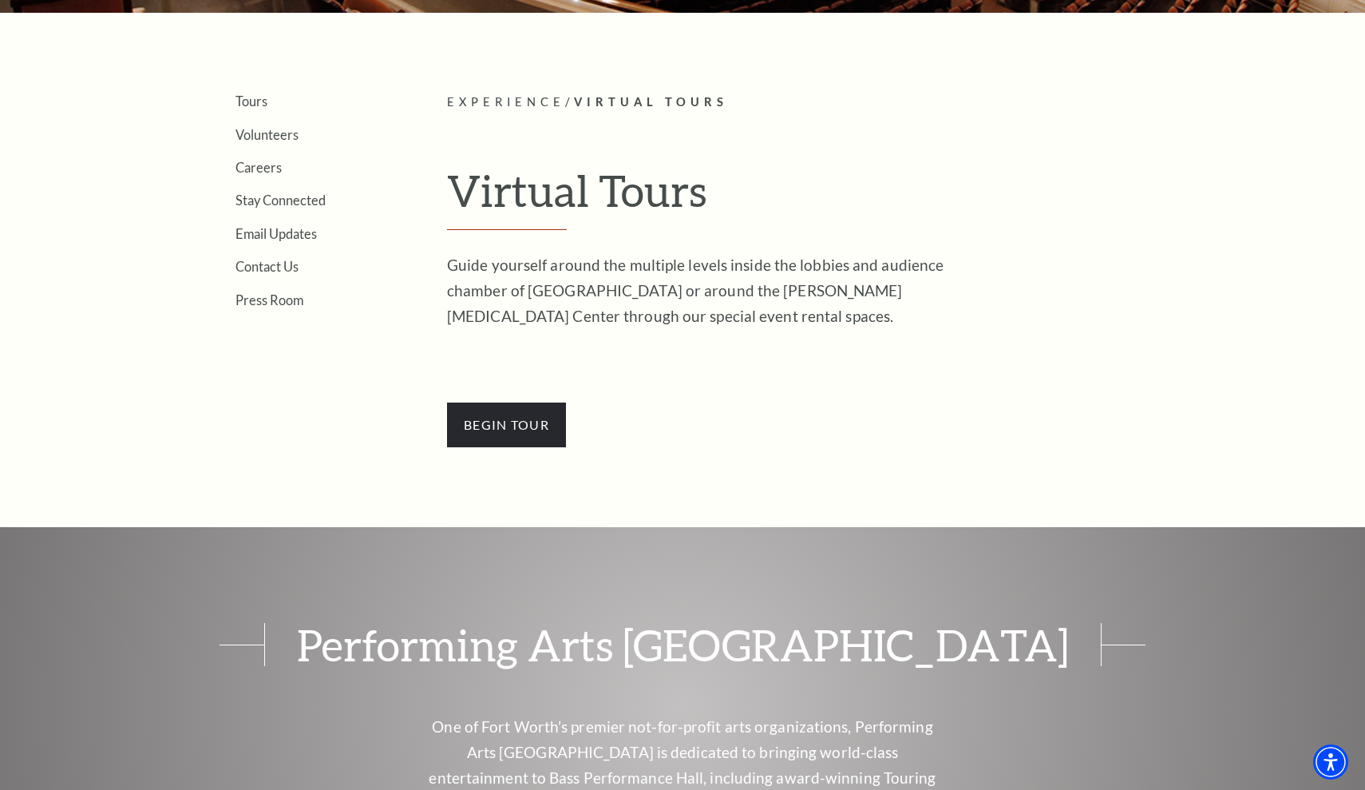
scroll to position [394, 0]
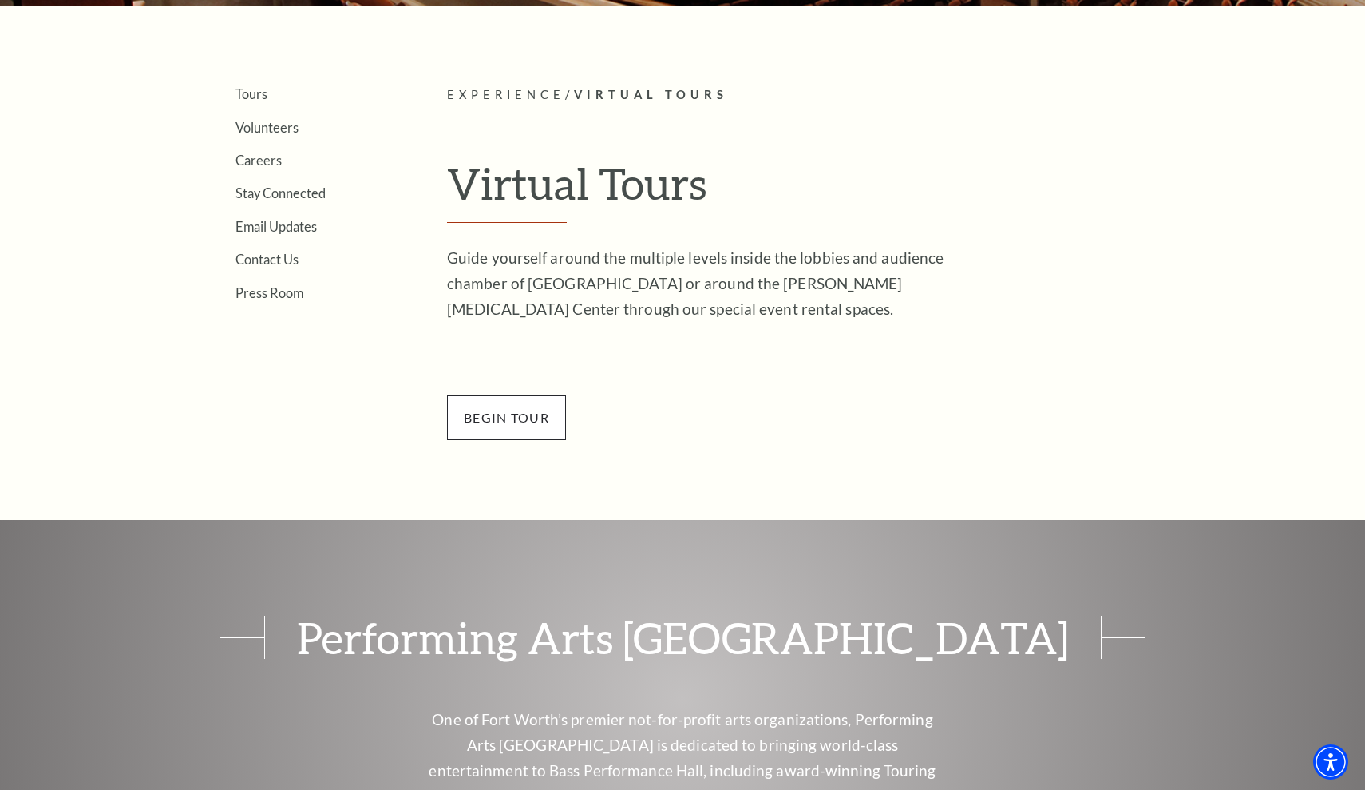
click at [467, 407] on span "BEGin Tour" at bounding box center [506, 417] width 119 height 45
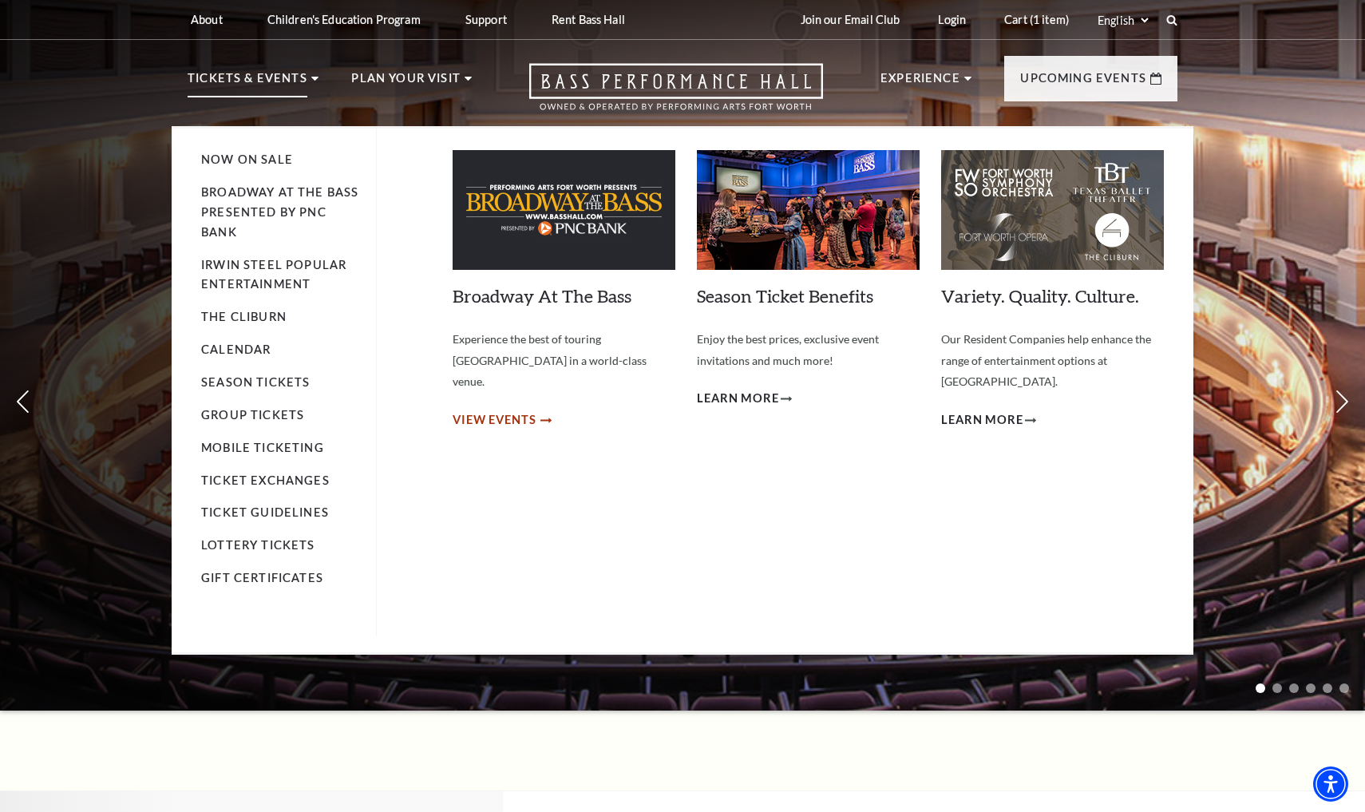
click at [508, 410] on span "View Events" at bounding box center [495, 420] width 84 height 20
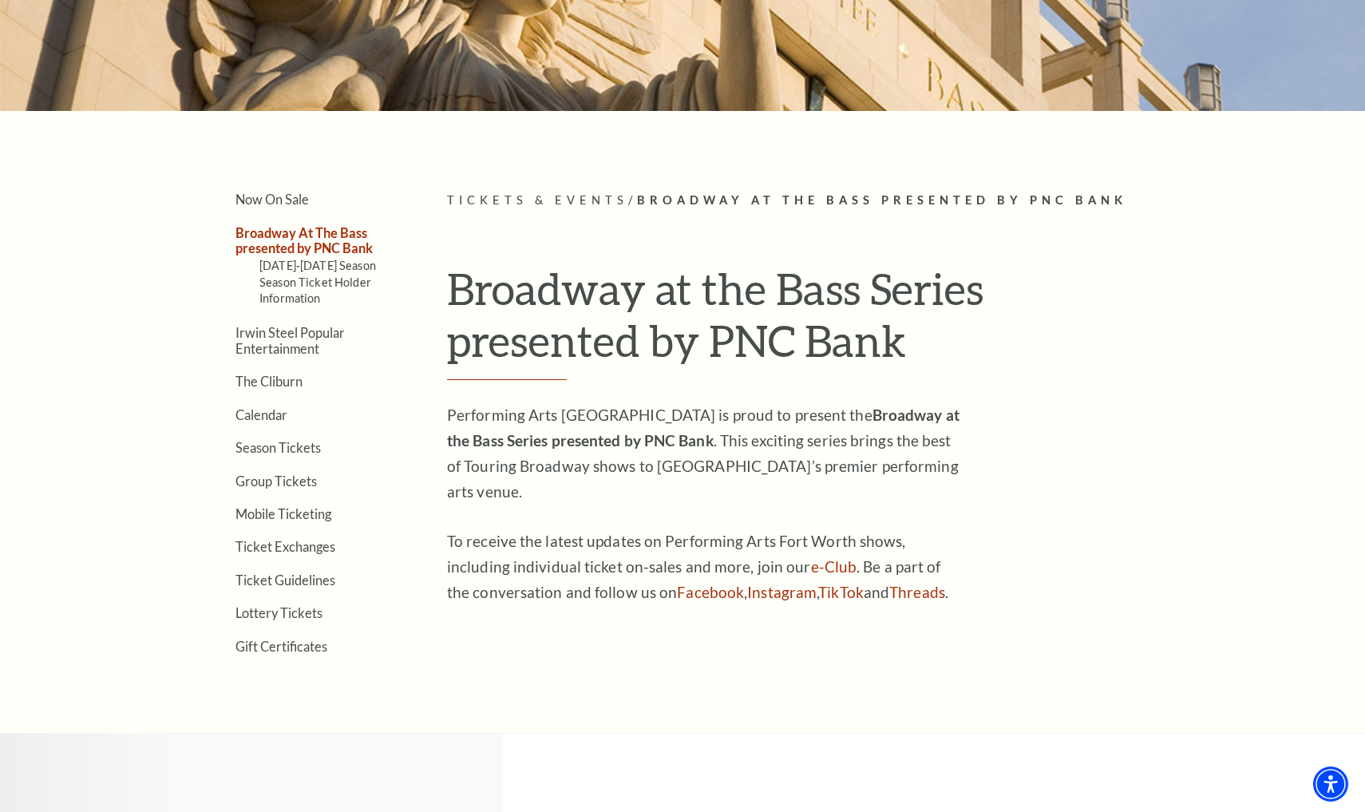
scroll to position [297, 0]
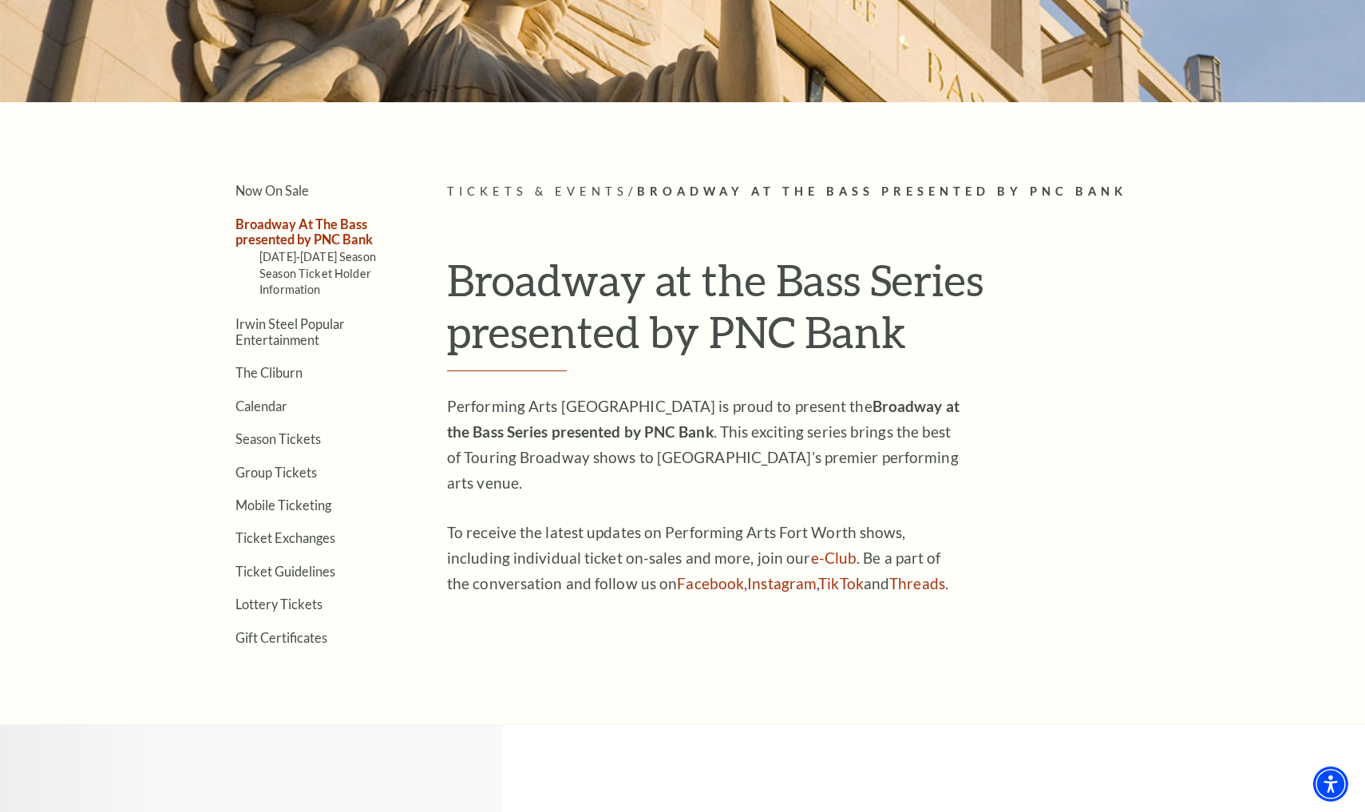
click at [340, 232] on link "Broadway At The Bass presented by PNC Bank" at bounding box center [304, 231] width 137 height 30
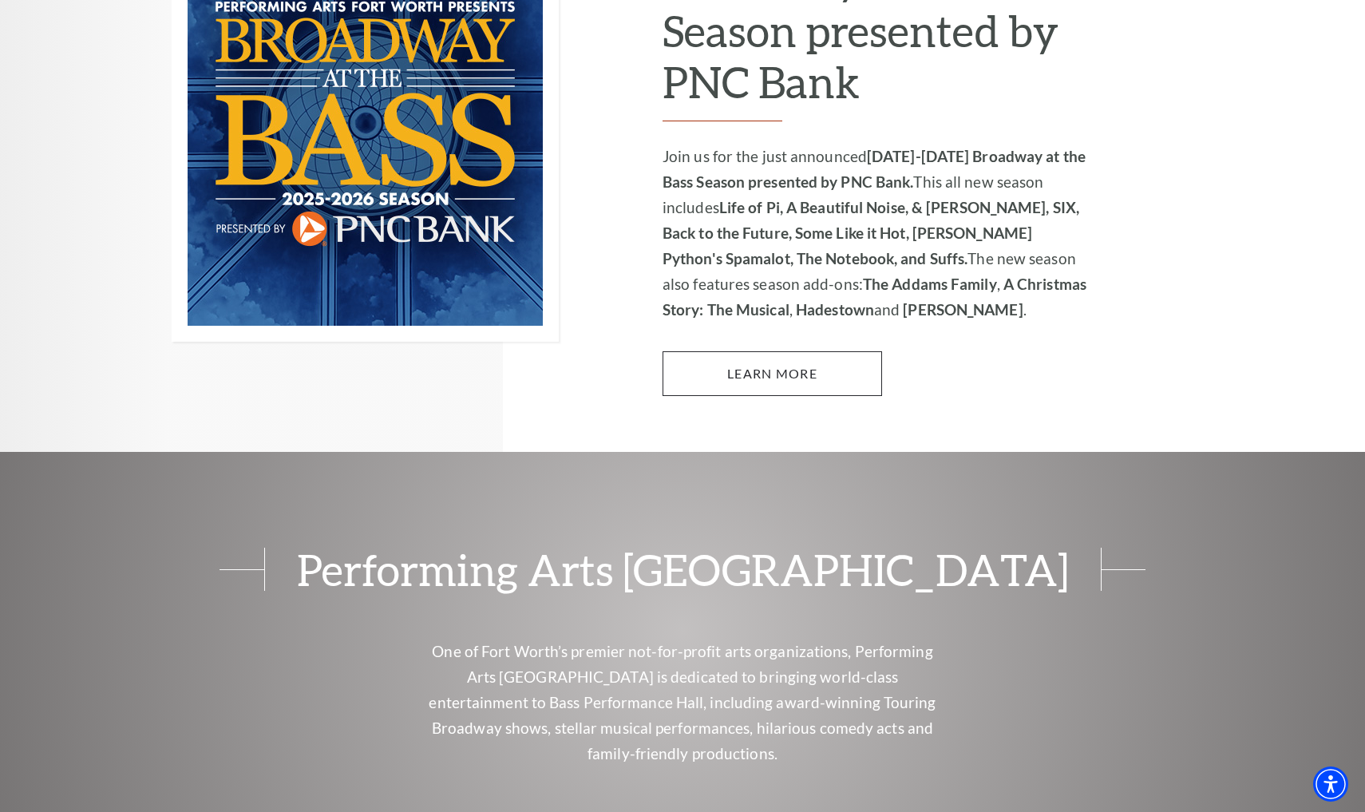
scroll to position [1224, 0]
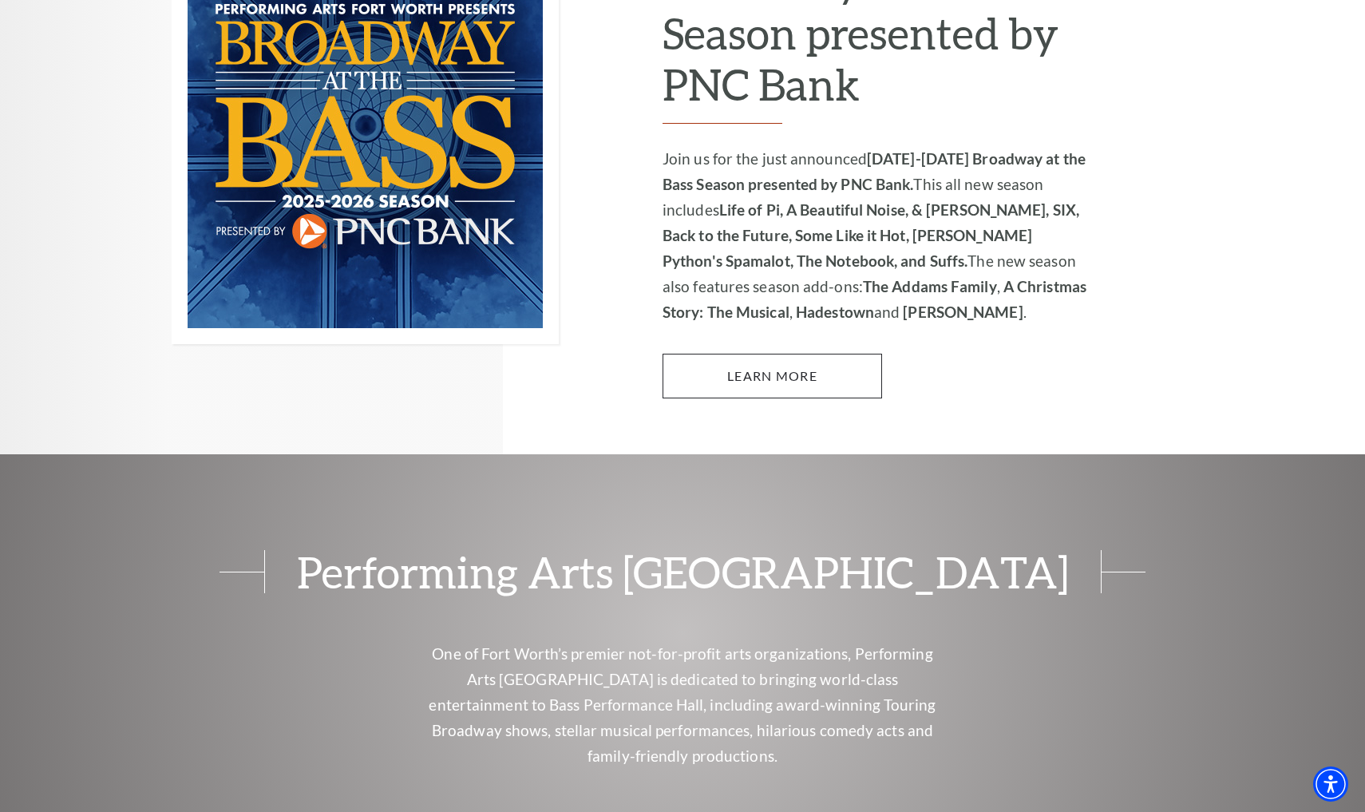
click at [726, 354] on link "Learn More" at bounding box center [773, 376] width 220 height 45
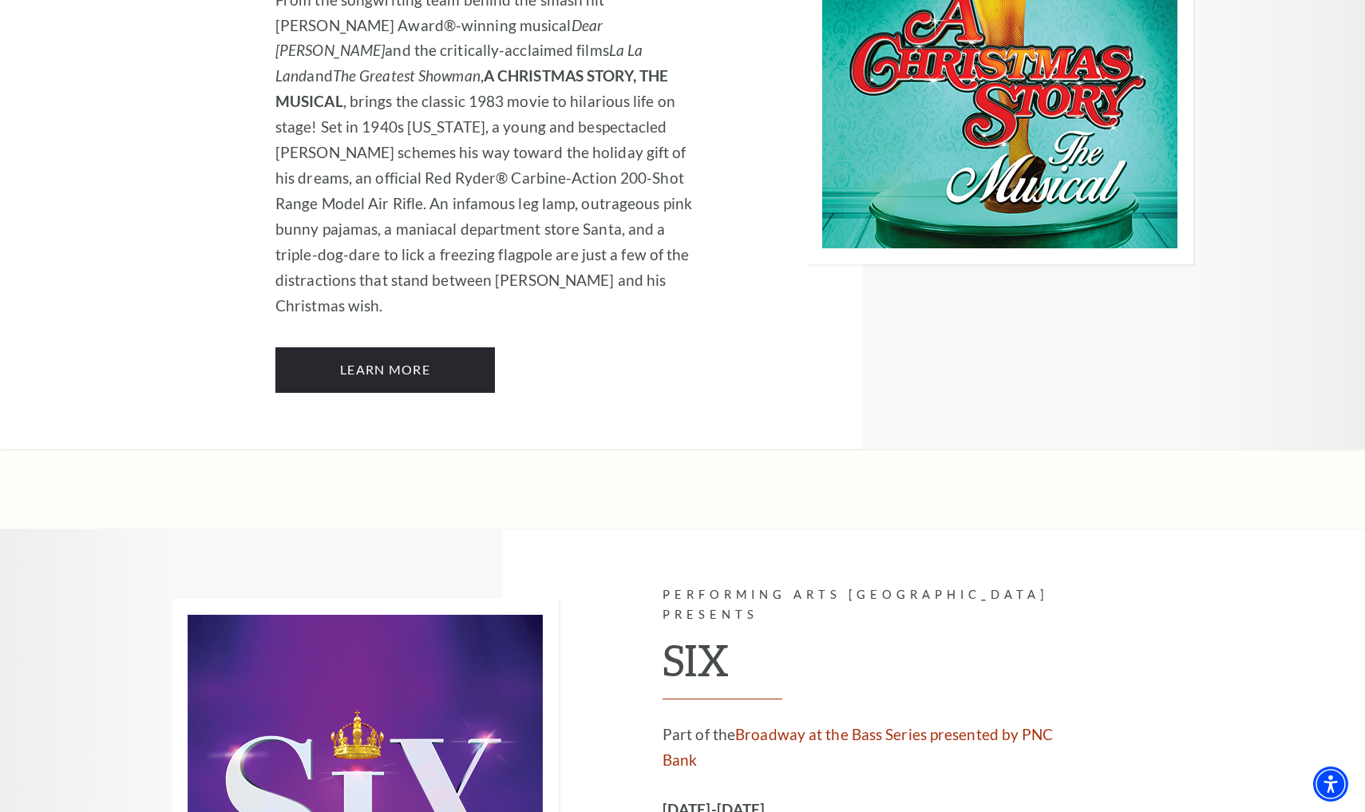
scroll to position [5708, 0]
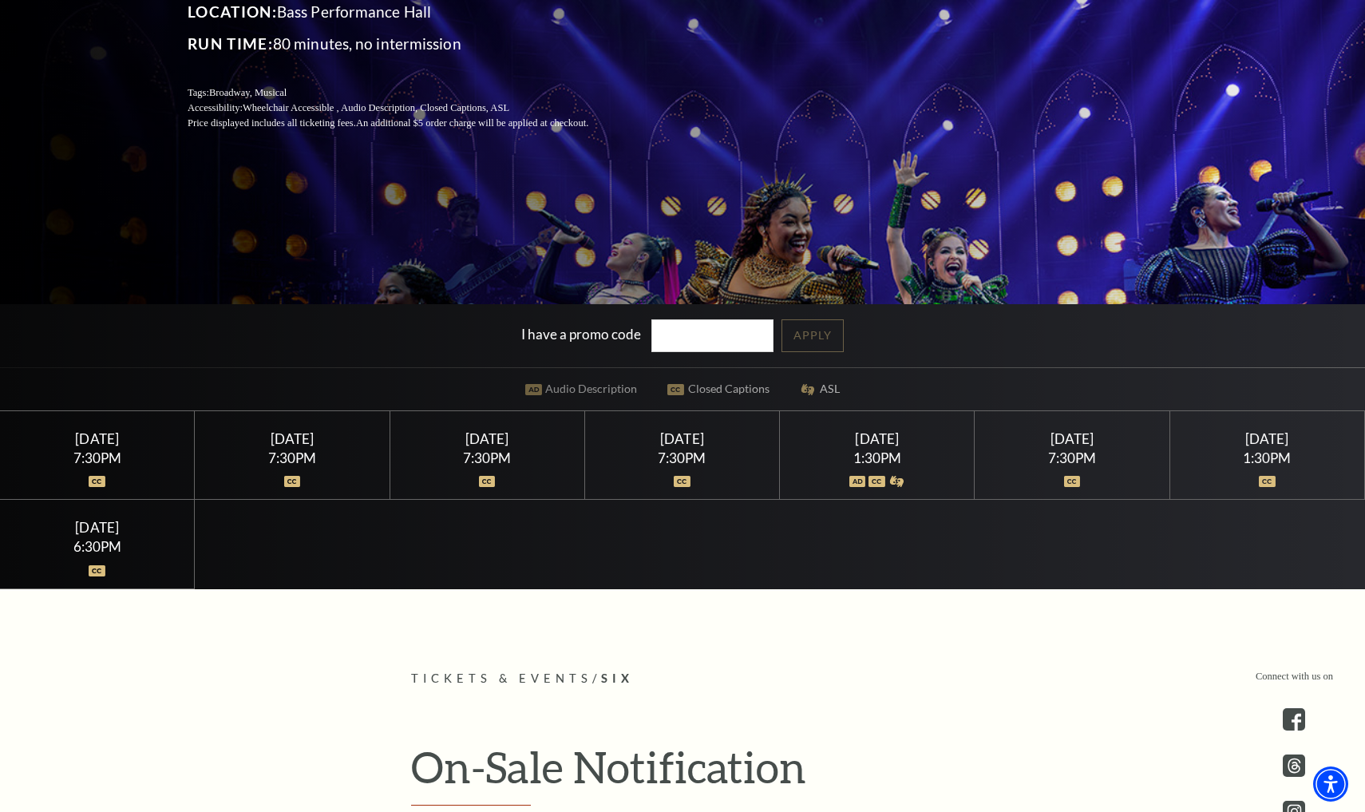
scroll to position [339, 0]
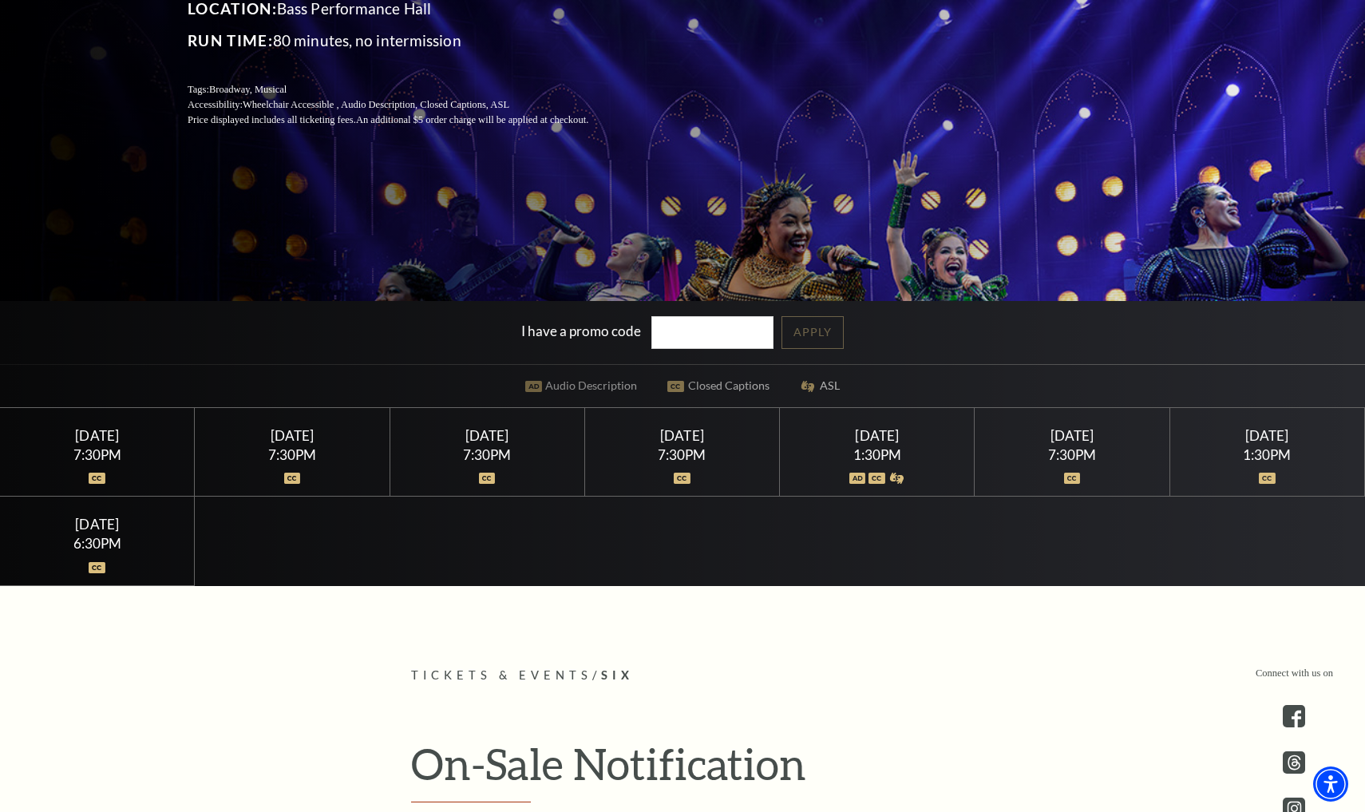
click at [889, 454] on div "1:30PM" at bounding box center [877, 455] width 157 height 14
click at [867, 450] on div "1:30PM" at bounding box center [877, 455] width 157 height 14
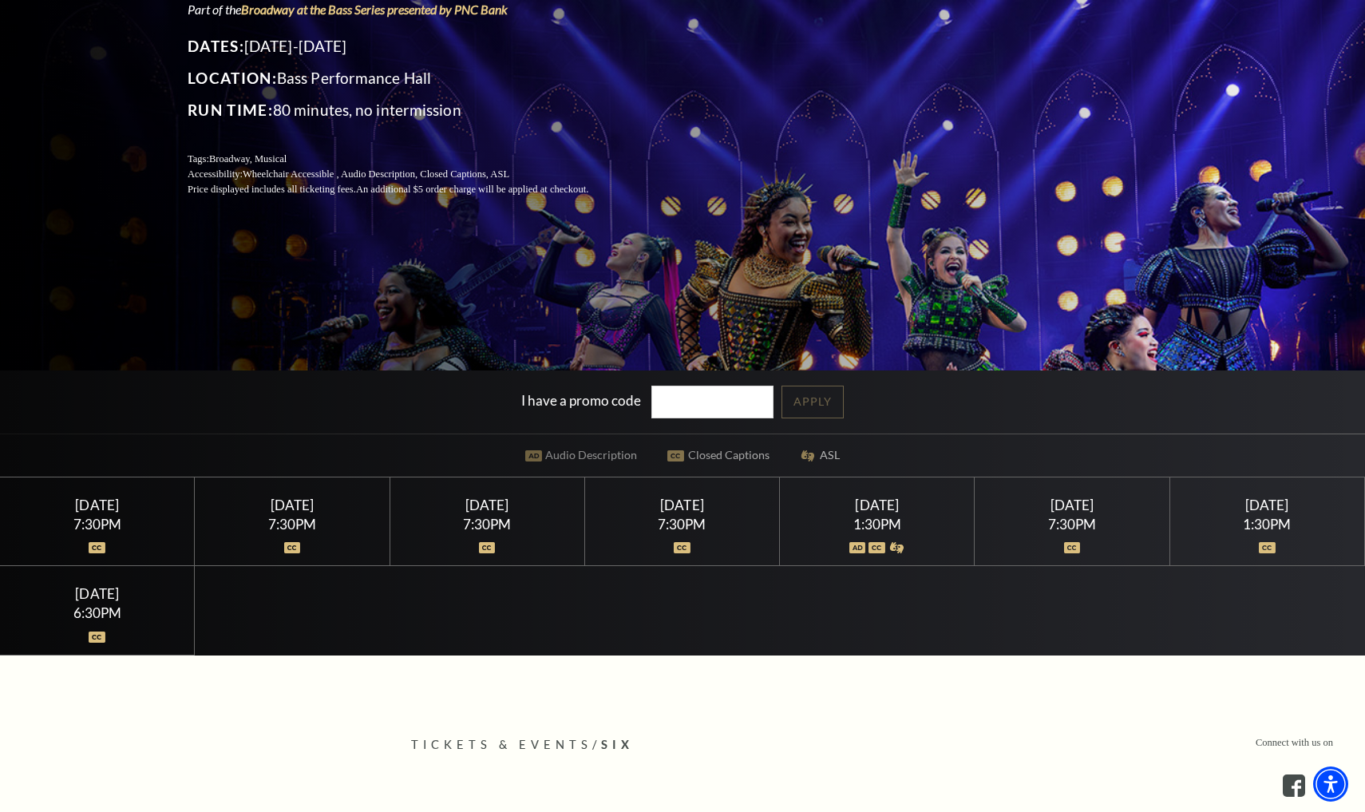
scroll to position [270, 0]
click at [883, 548] on img at bounding box center [877, 547] width 17 height 11
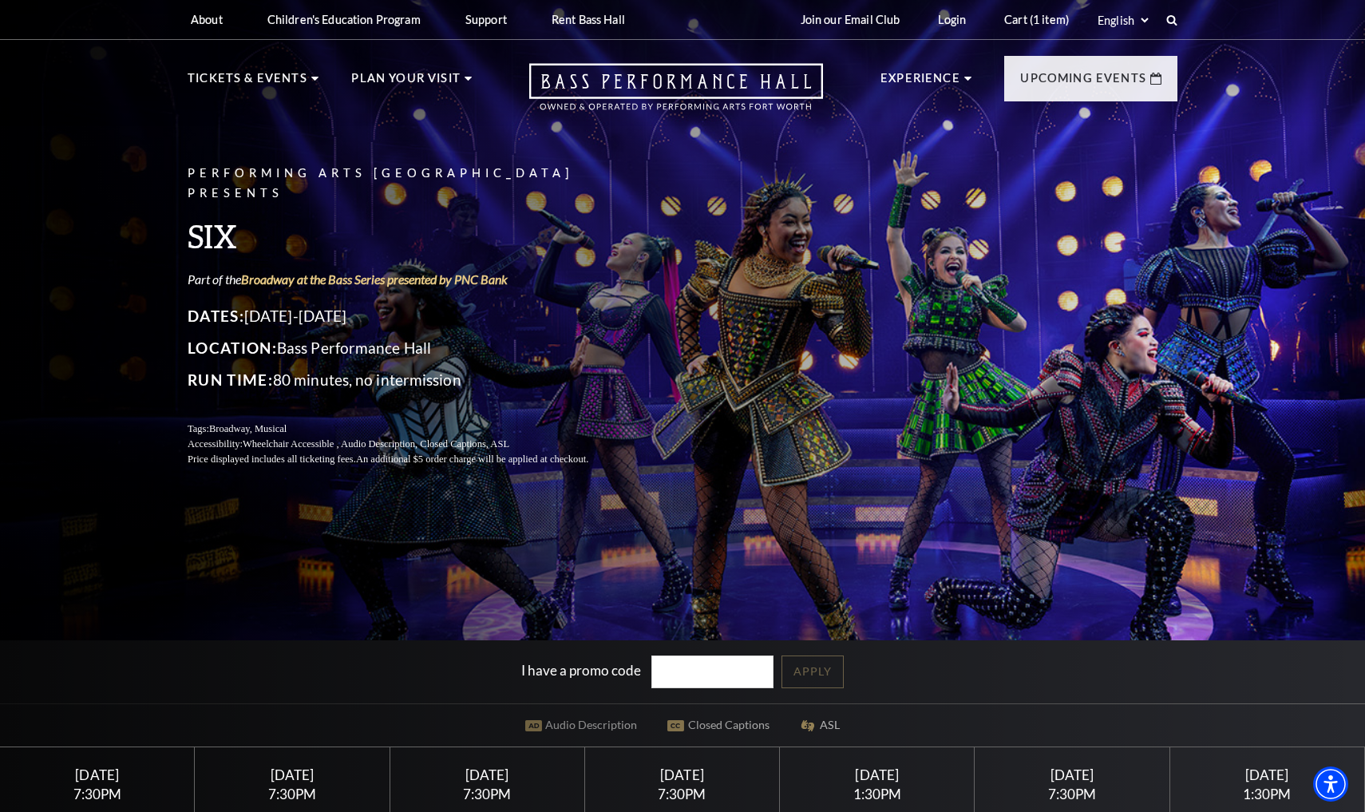
scroll to position [0, 0]
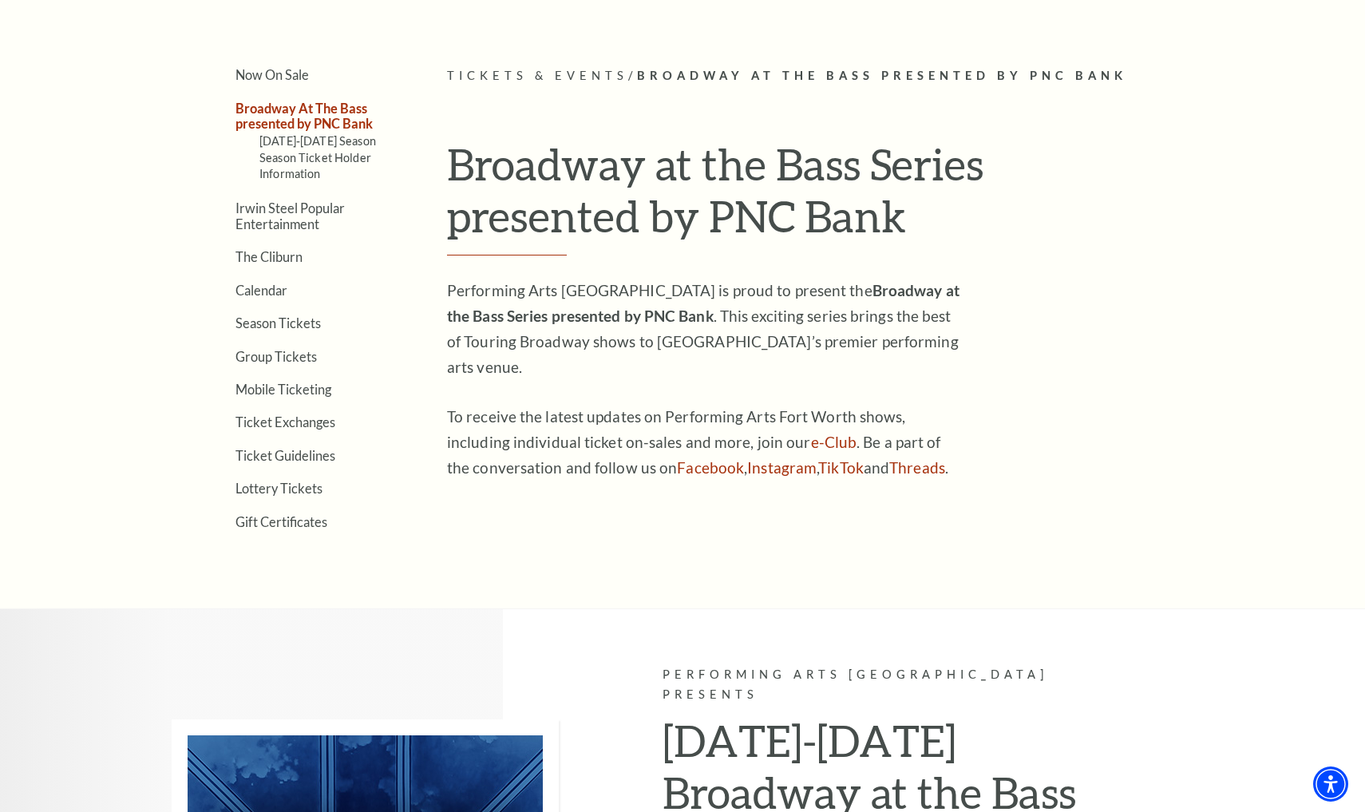
scroll to position [412, 0]
click at [307, 322] on link "Season Tickets" at bounding box center [278, 323] width 85 height 15
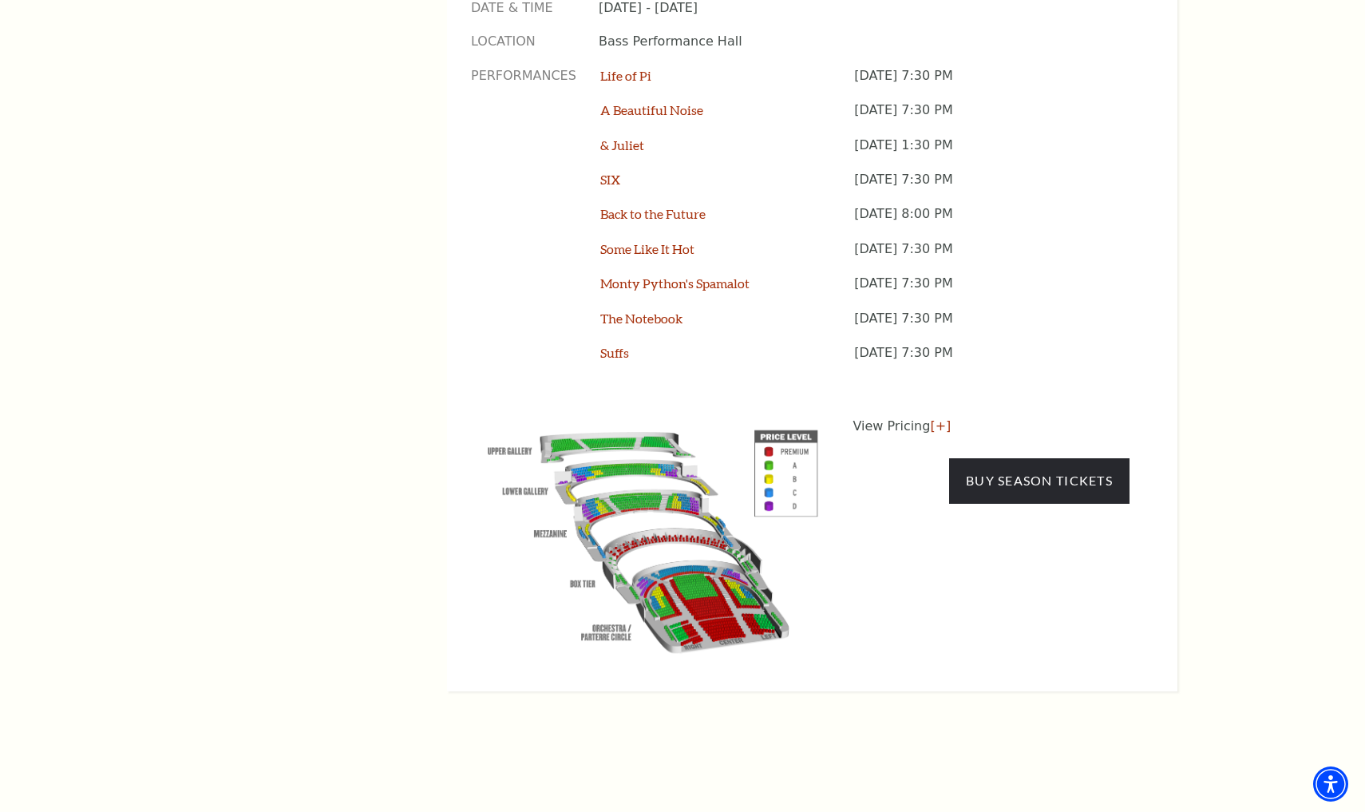
scroll to position [1326, 0]
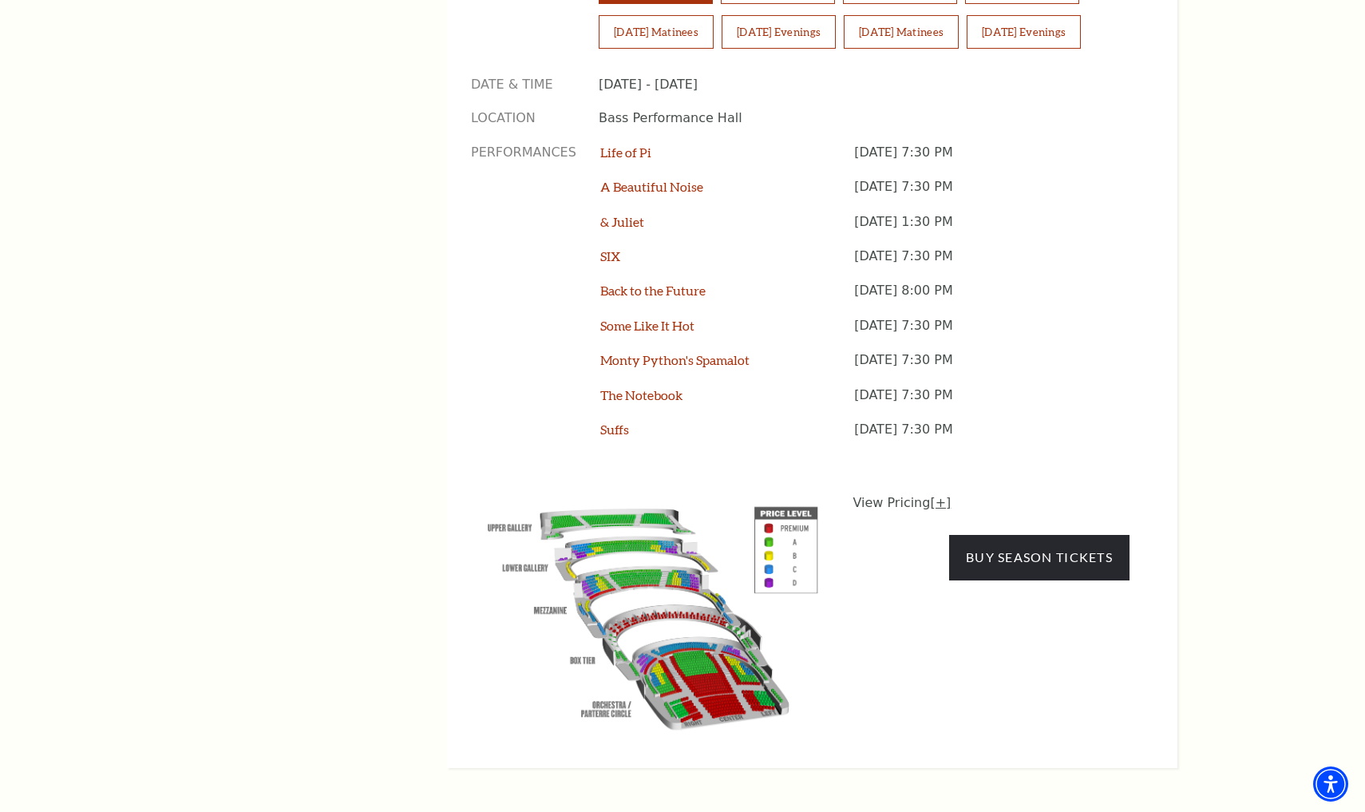
click at [937, 495] on link "[+]" at bounding box center [940, 502] width 21 height 15
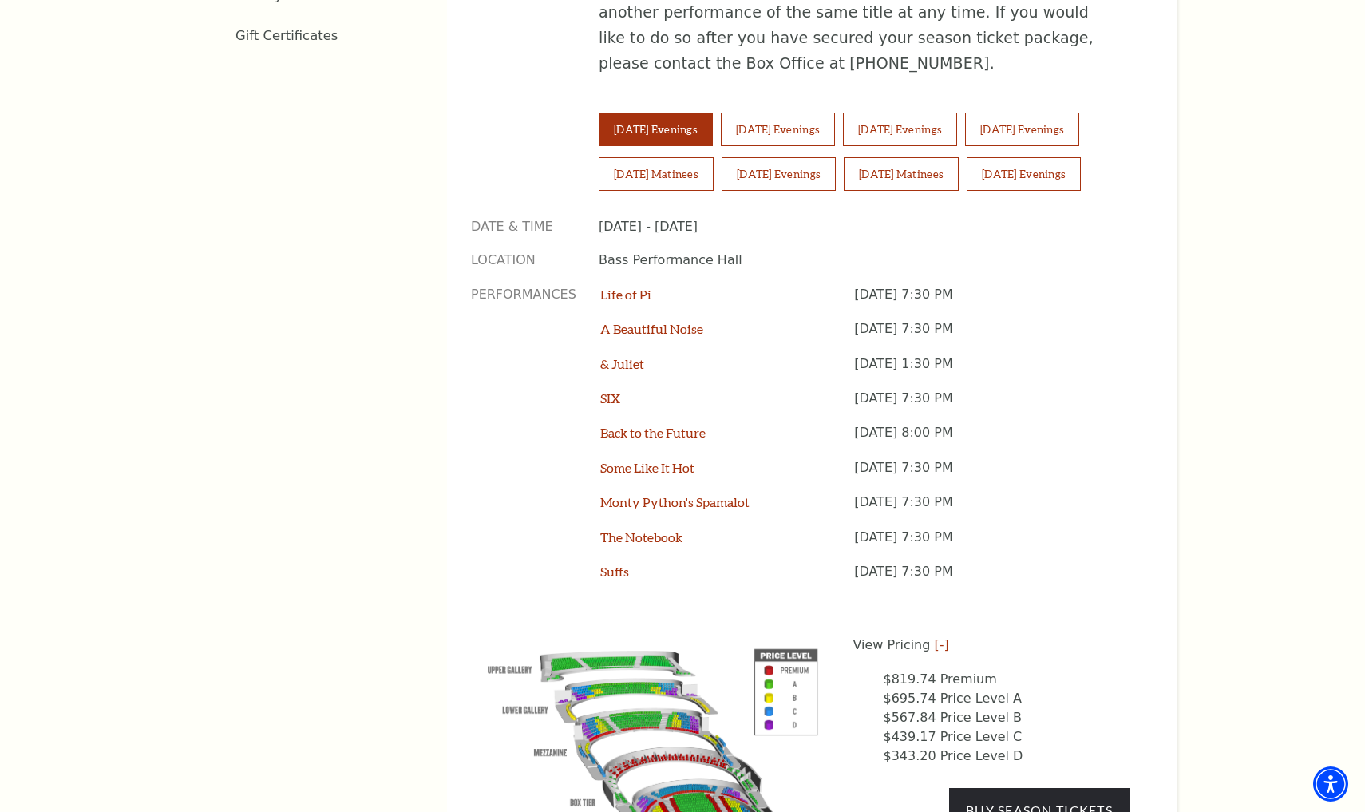
scroll to position [1177, 0]
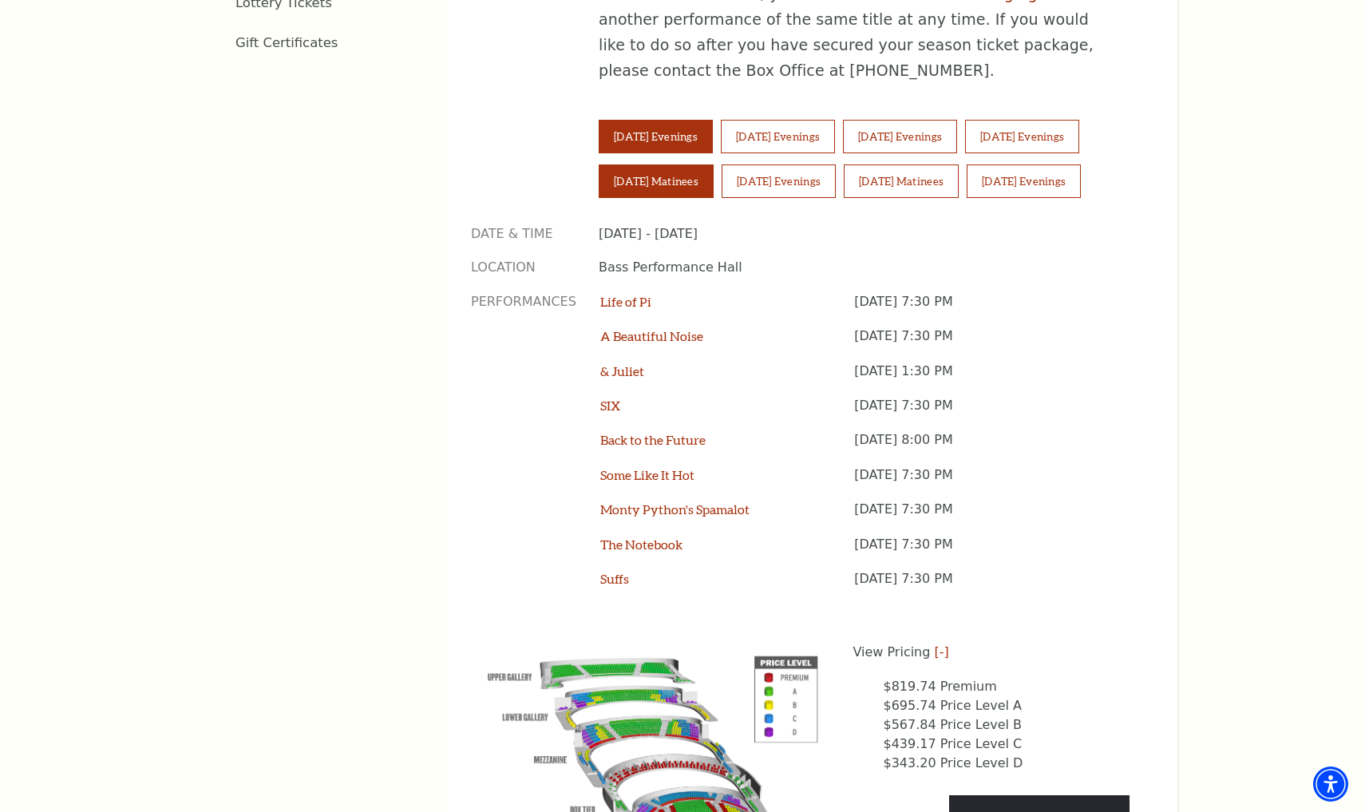
click at [697, 164] on button "Saturday Matinees" at bounding box center [656, 181] width 115 height 34
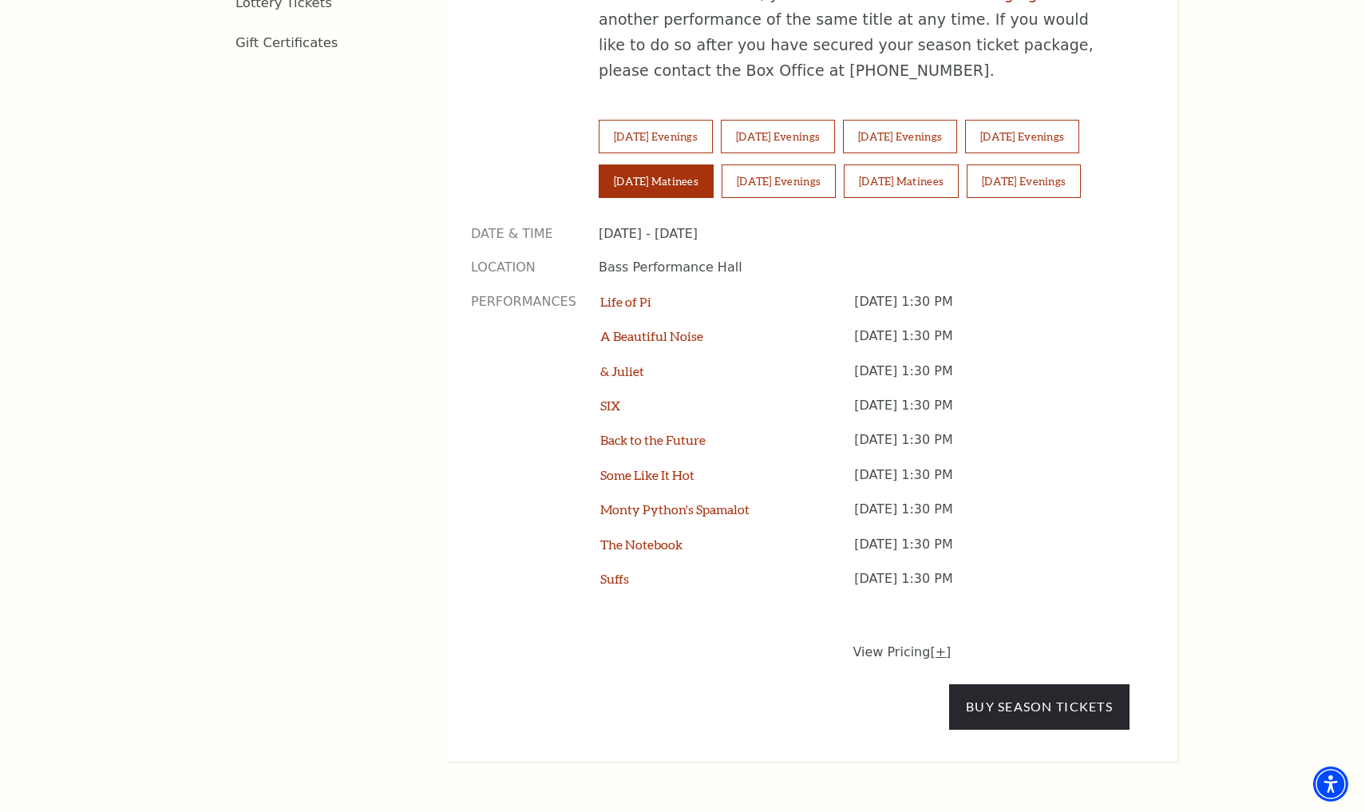
click at [936, 644] on link "[+]" at bounding box center [940, 651] width 21 height 15
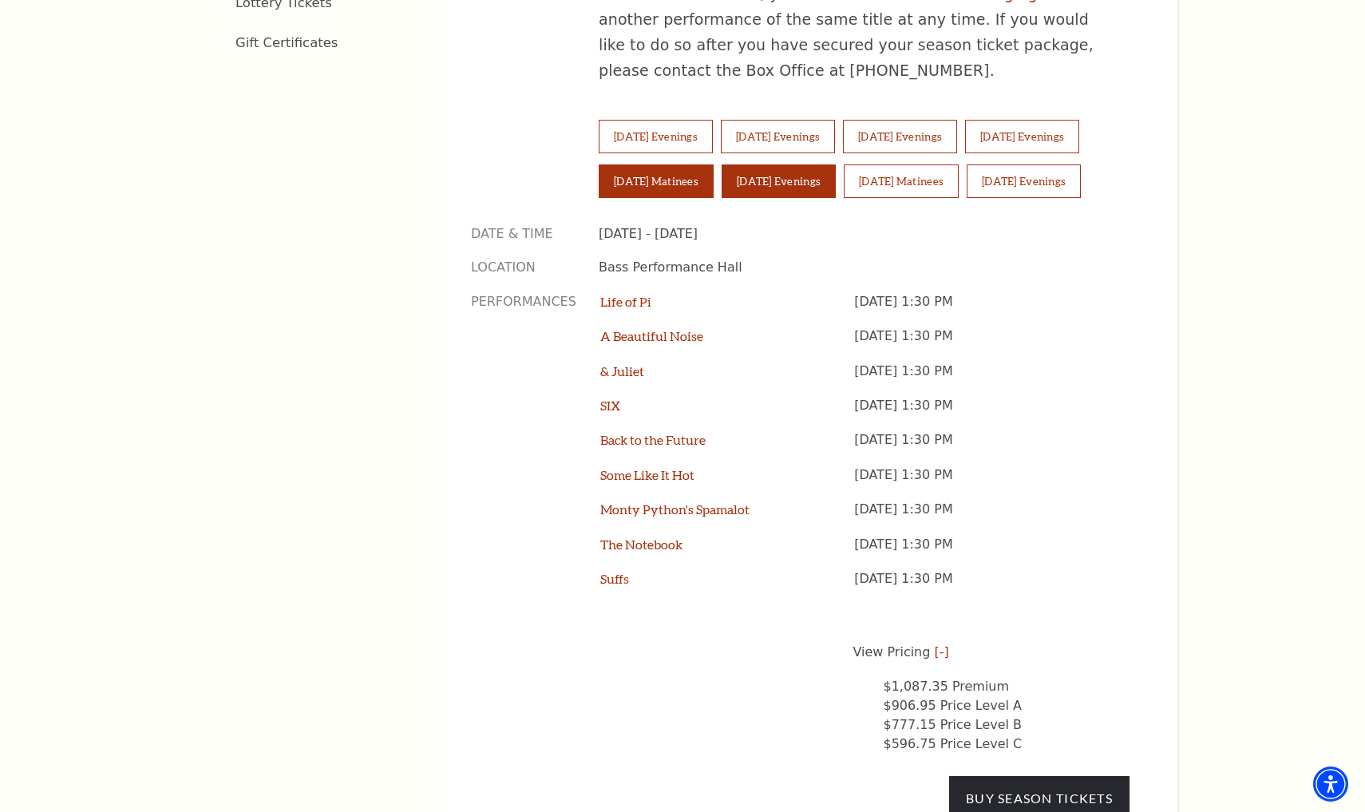
click at [806, 164] on button "Saturday Evenings" at bounding box center [779, 181] width 114 height 34
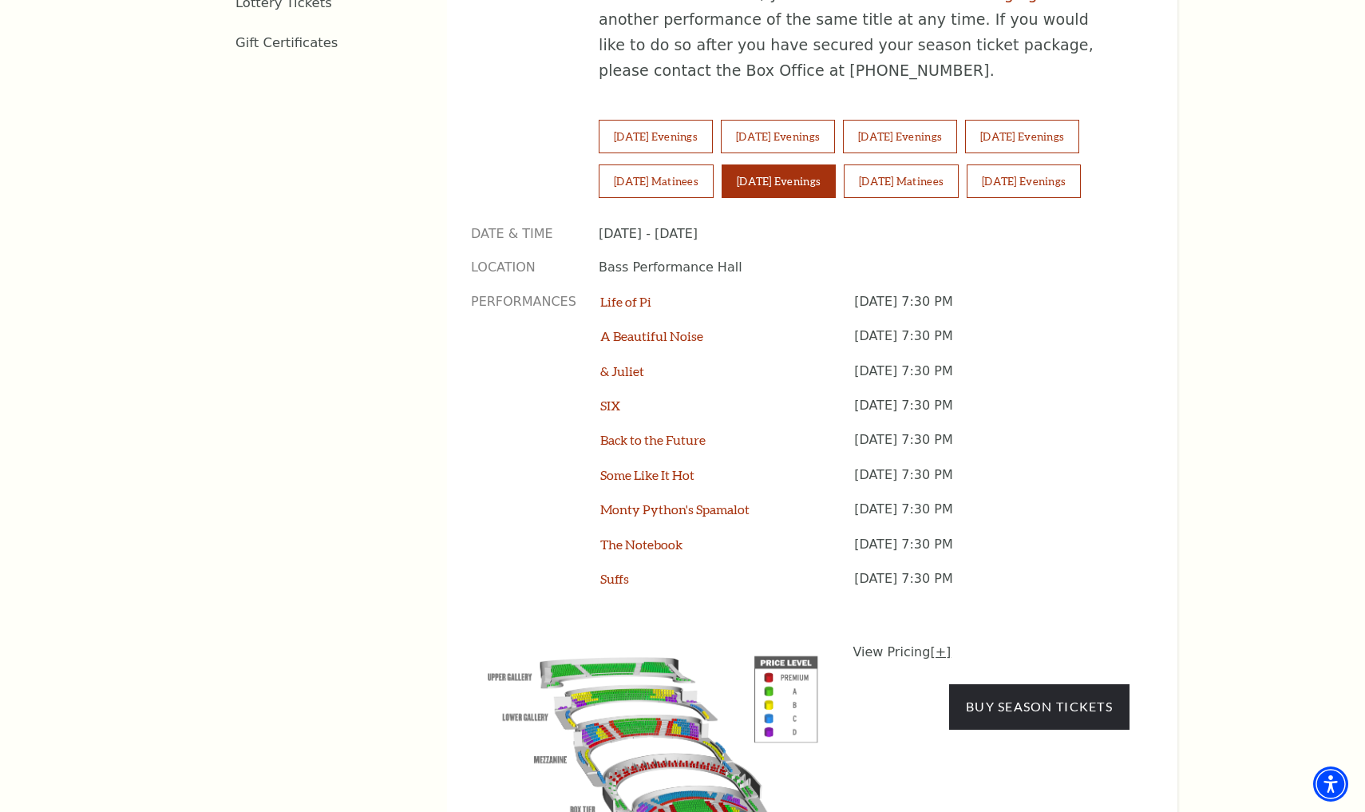
click at [936, 644] on link "[+]" at bounding box center [940, 651] width 21 height 15
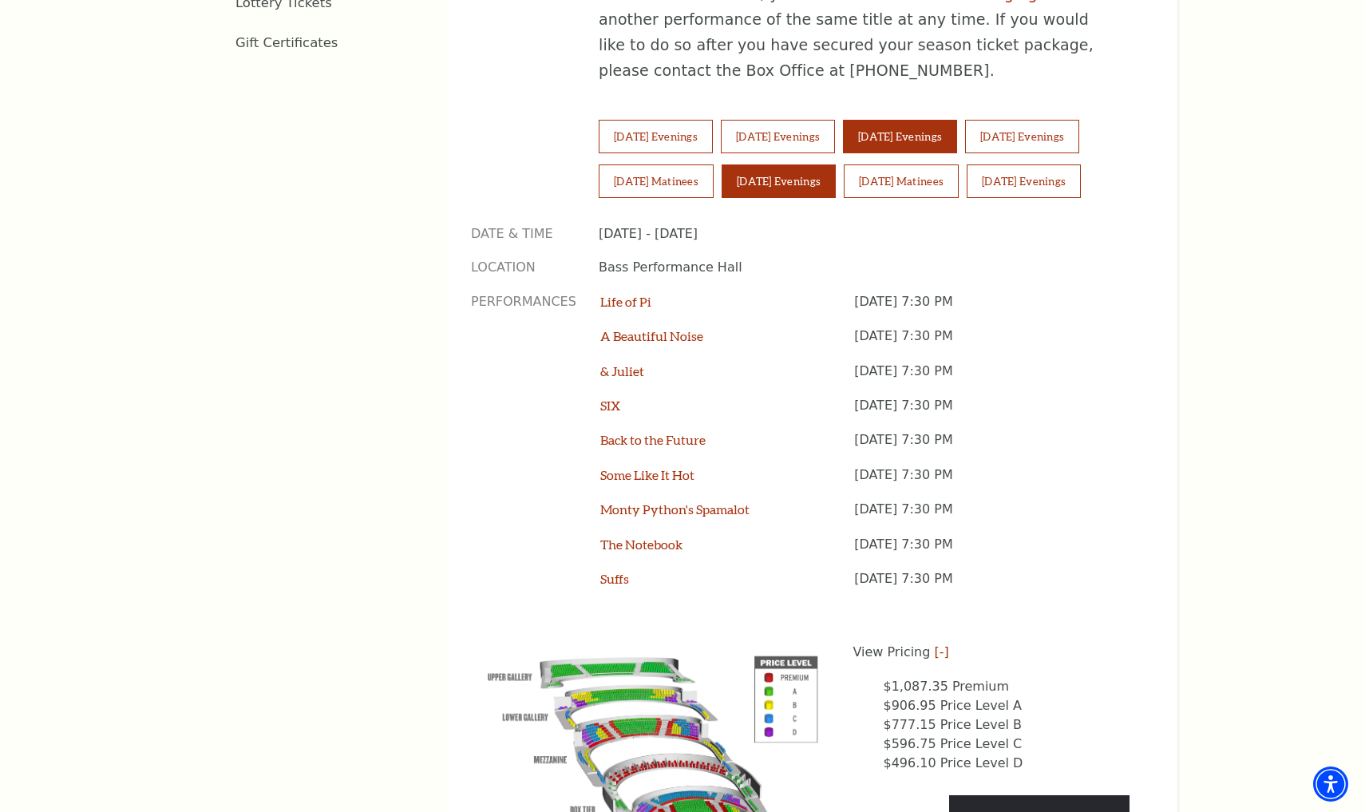
click at [946, 120] on button "Thursday Evenings" at bounding box center [900, 137] width 114 height 34
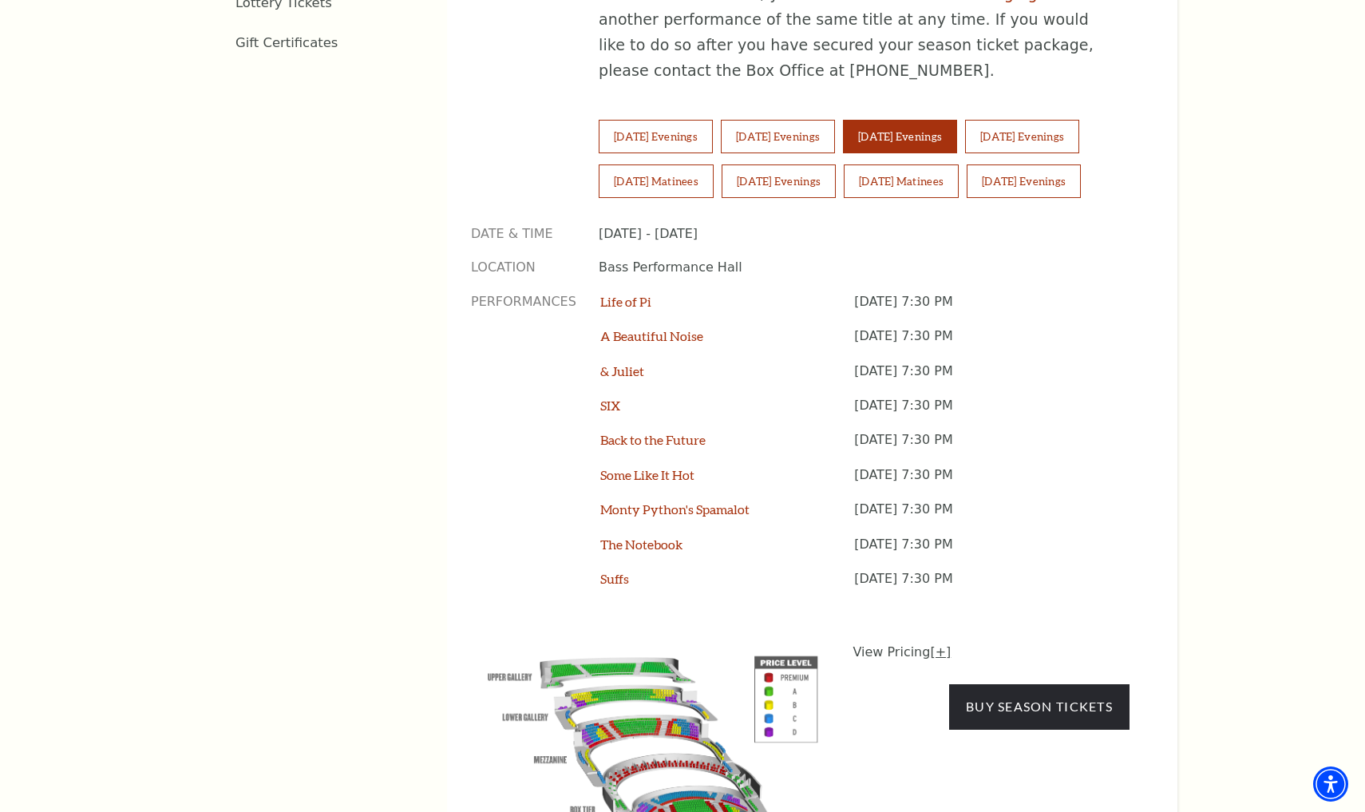
click at [933, 644] on link "[+]" at bounding box center [940, 651] width 21 height 15
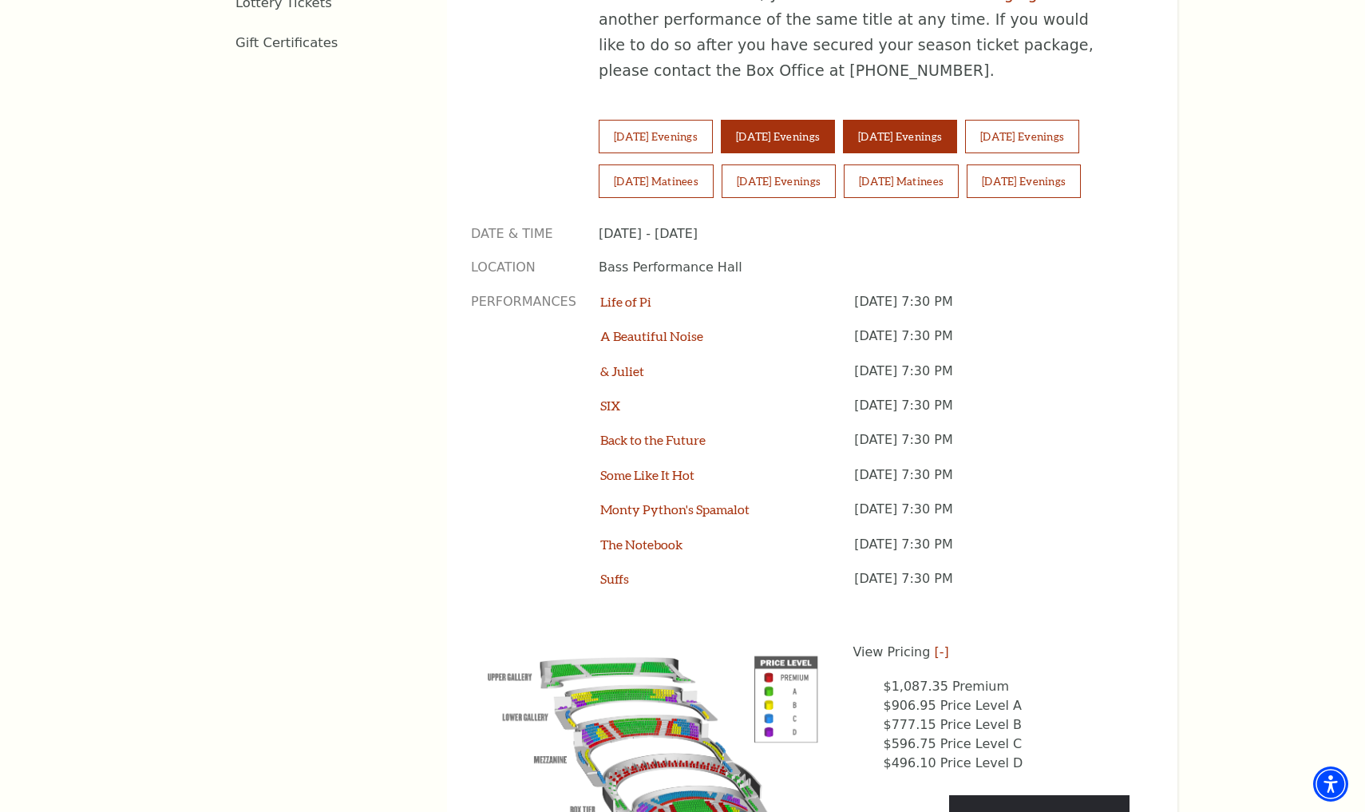
click at [825, 120] on button "Wednesday Evenings" at bounding box center [778, 137] width 114 height 34
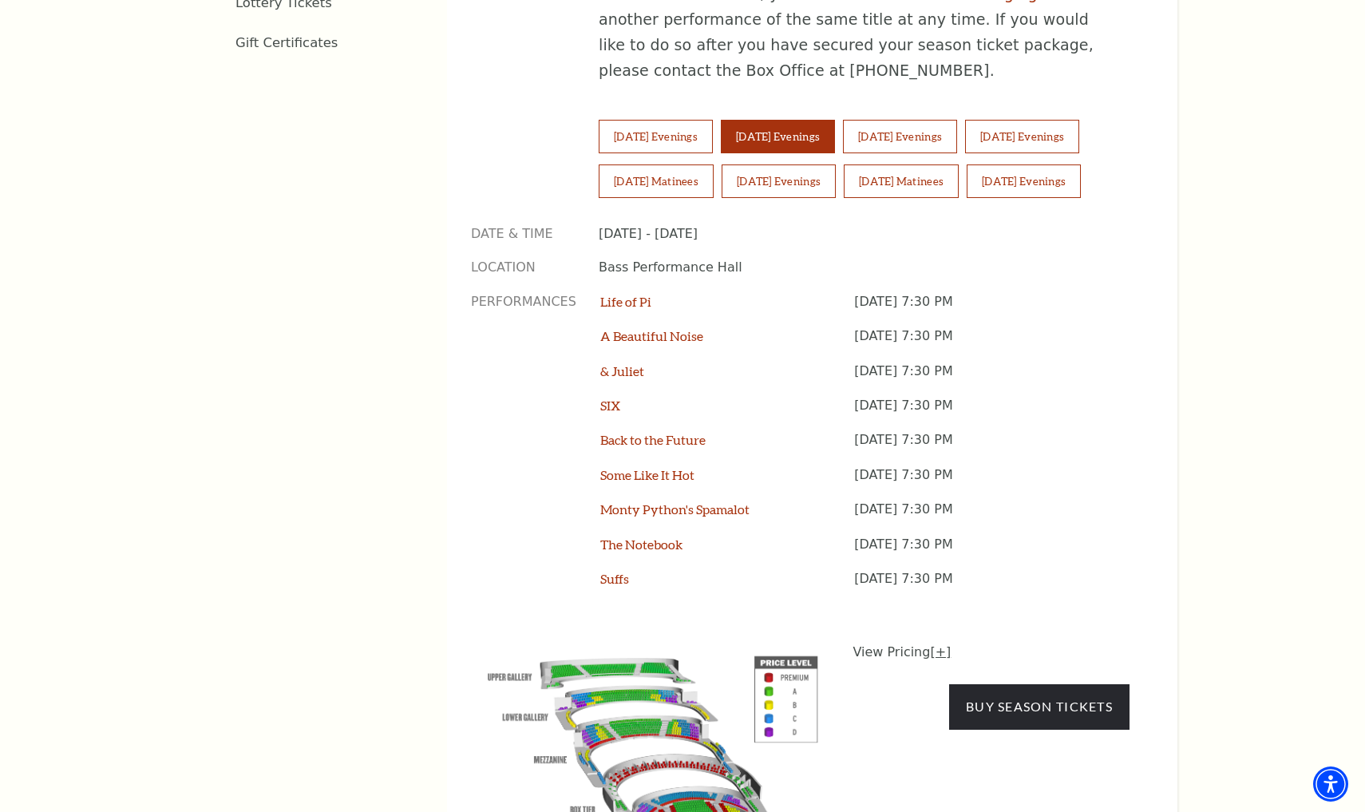
click at [937, 644] on link "[+]" at bounding box center [940, 651] width 21 height 15
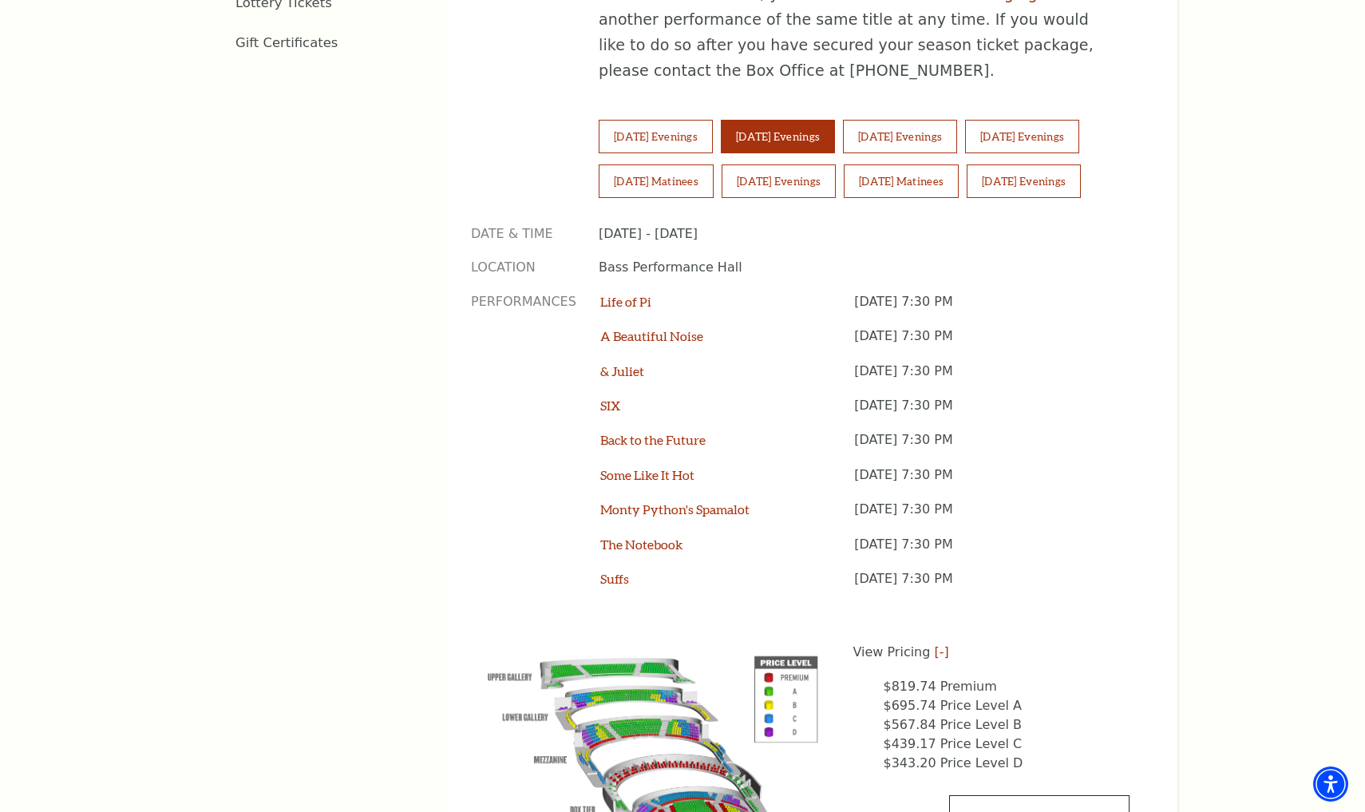
click at [989, 795] on link "Buy Season Tickets" at bounding box center [1039, 817] width 180 height 45
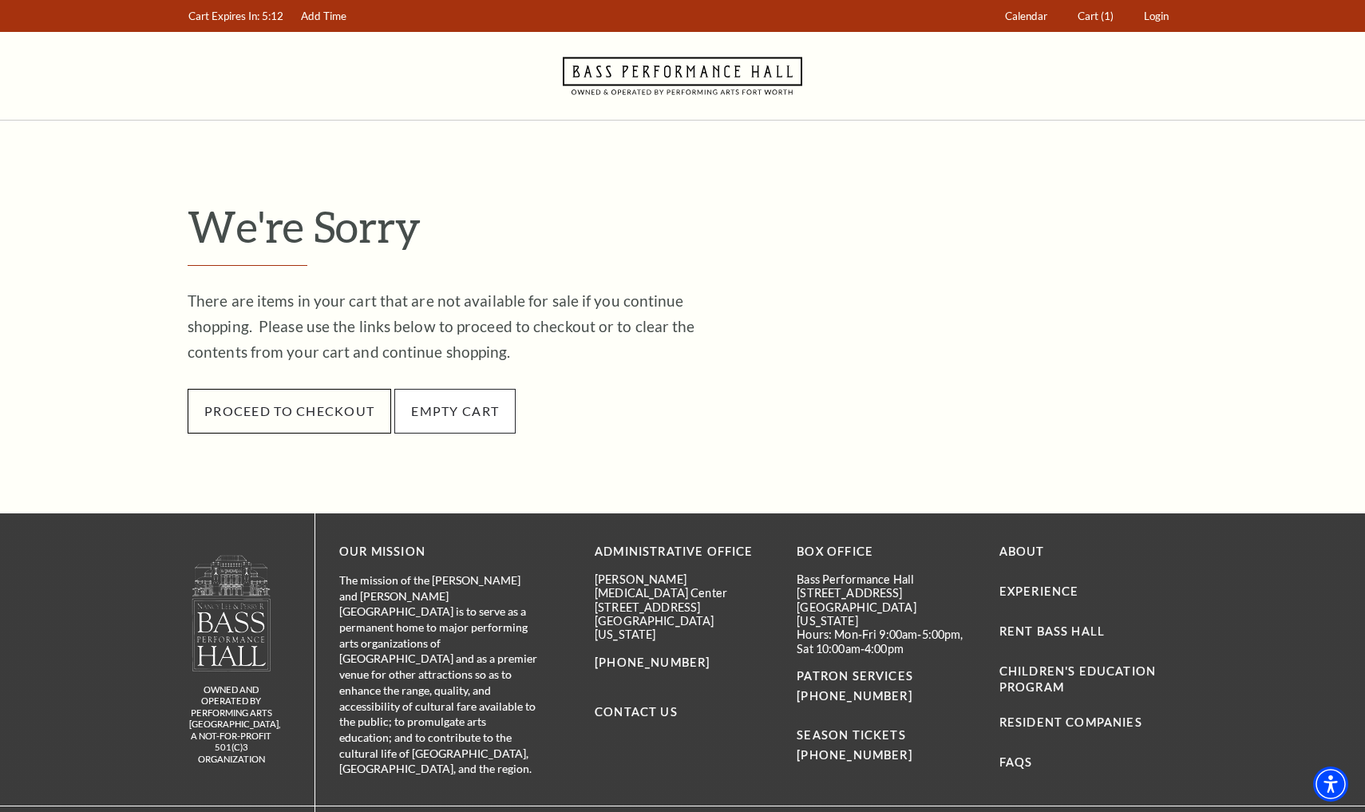
click at [443, 409] on button "Empty Cart" at bounding box center [454, 411] width 121 height 45
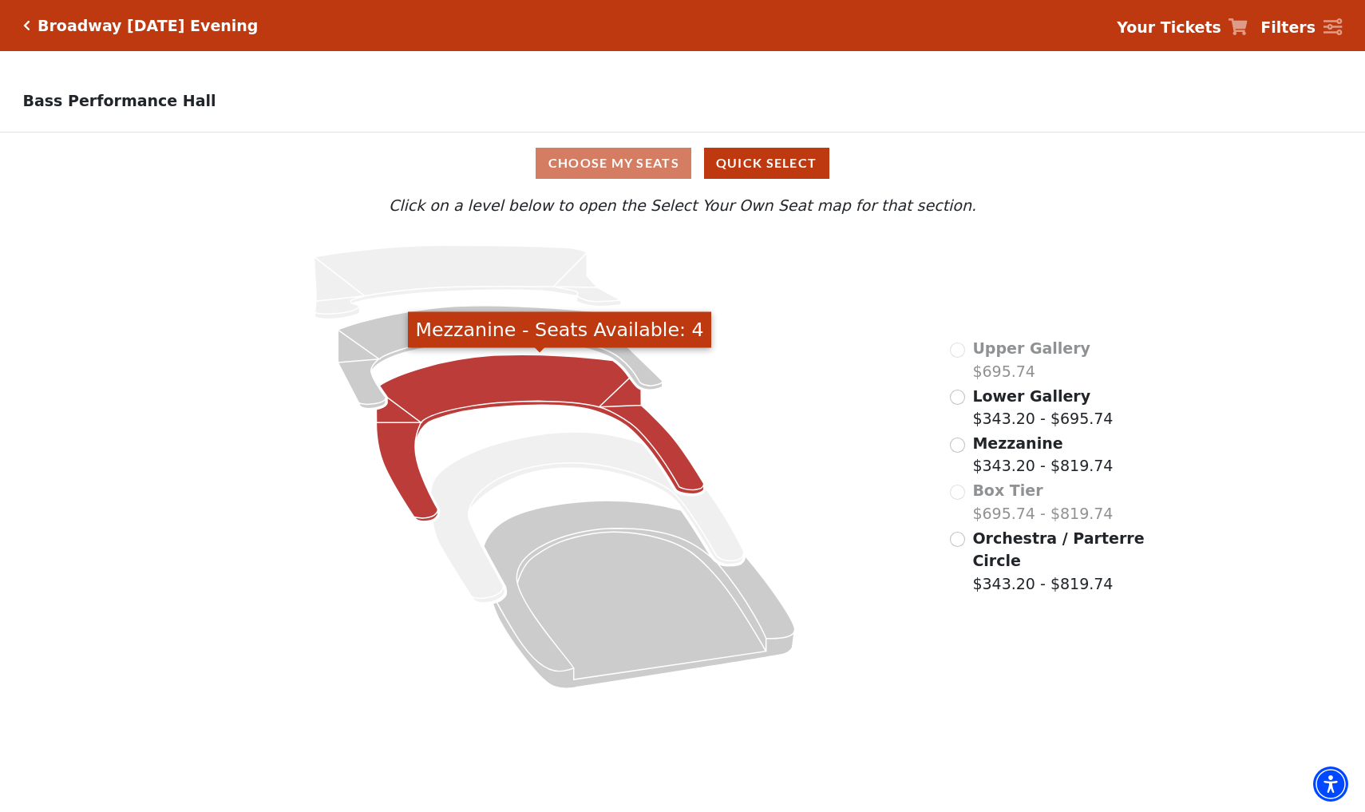
click at [501, 373] on icon "Mezzanine - Seats Available: 4" at bounding box center [540, 438] width 327 height 167
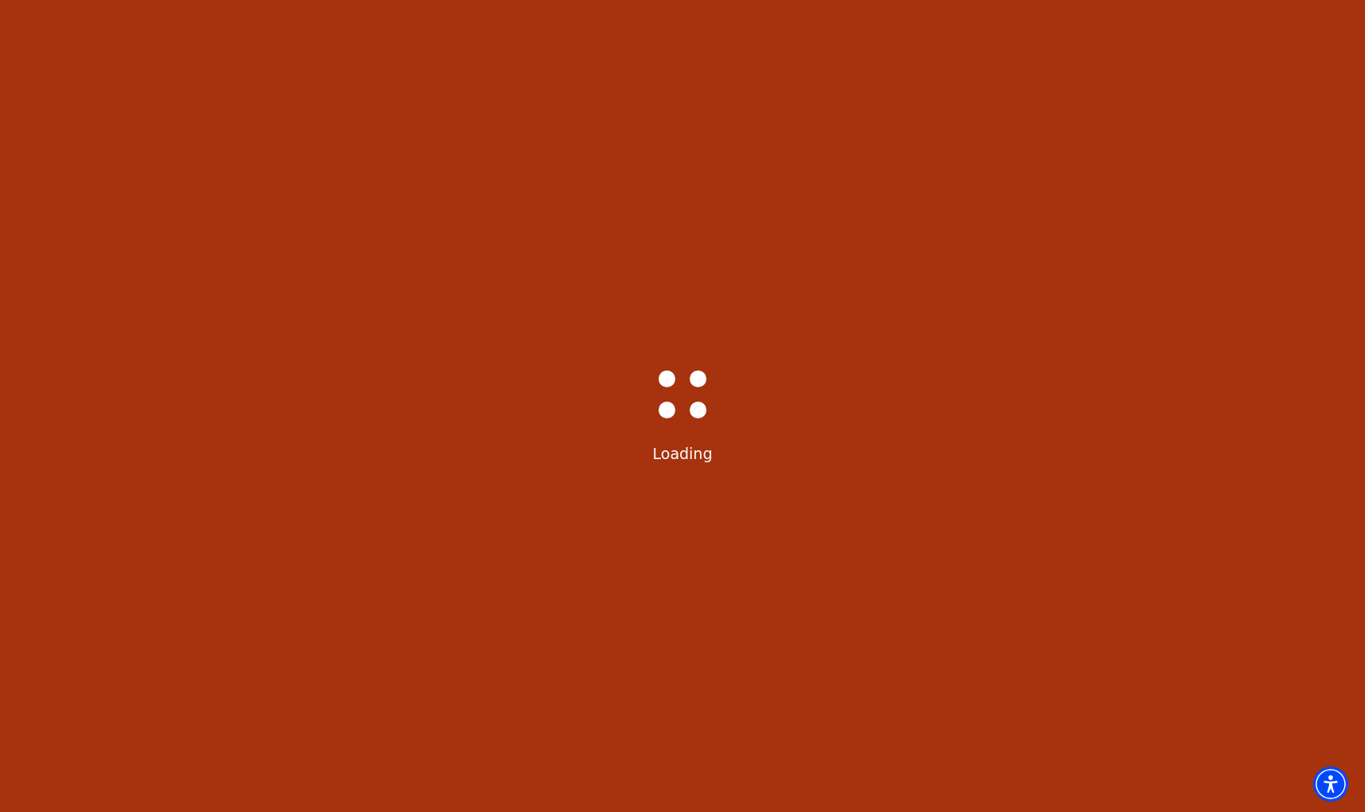
scroll to position [74, 0]
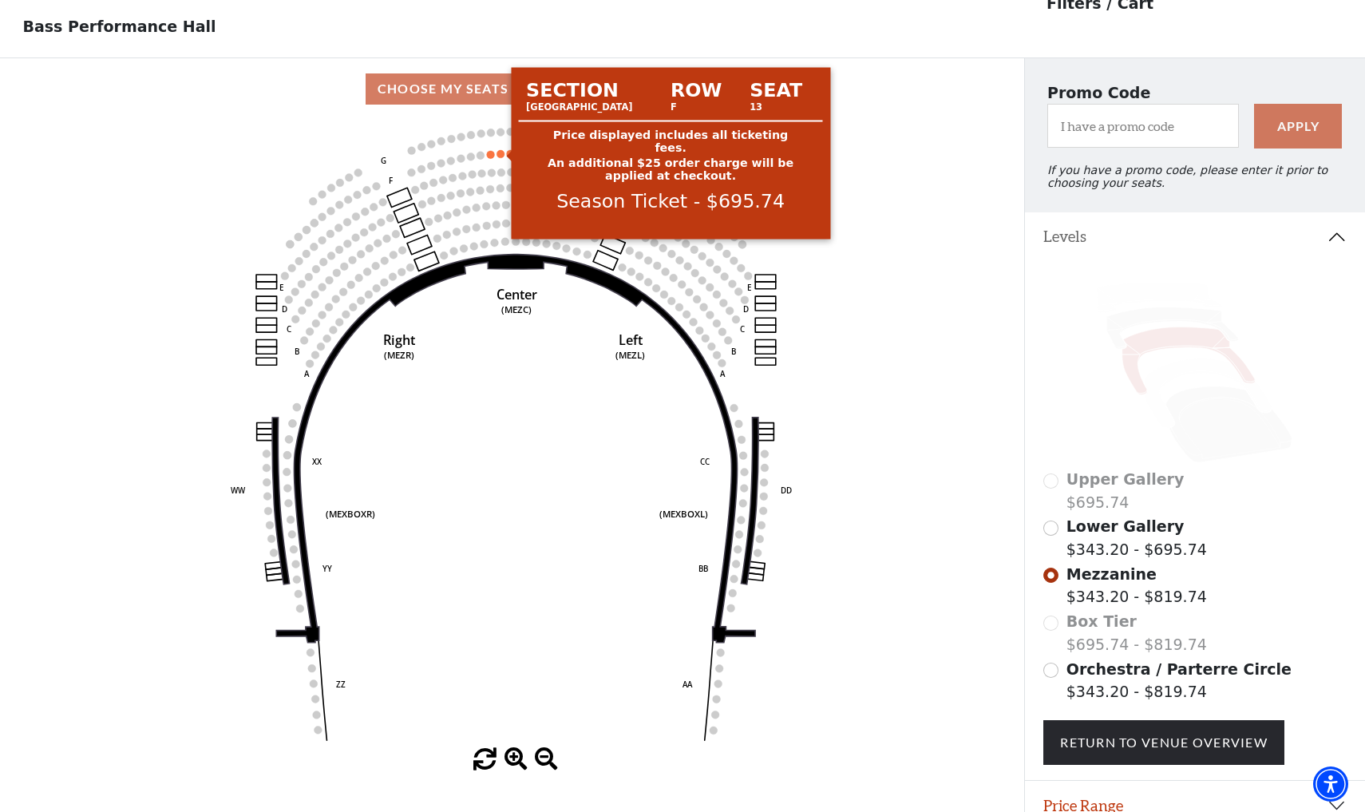
click at [499, 153] on circle at bounding box center [501, 154] width 8 height 8
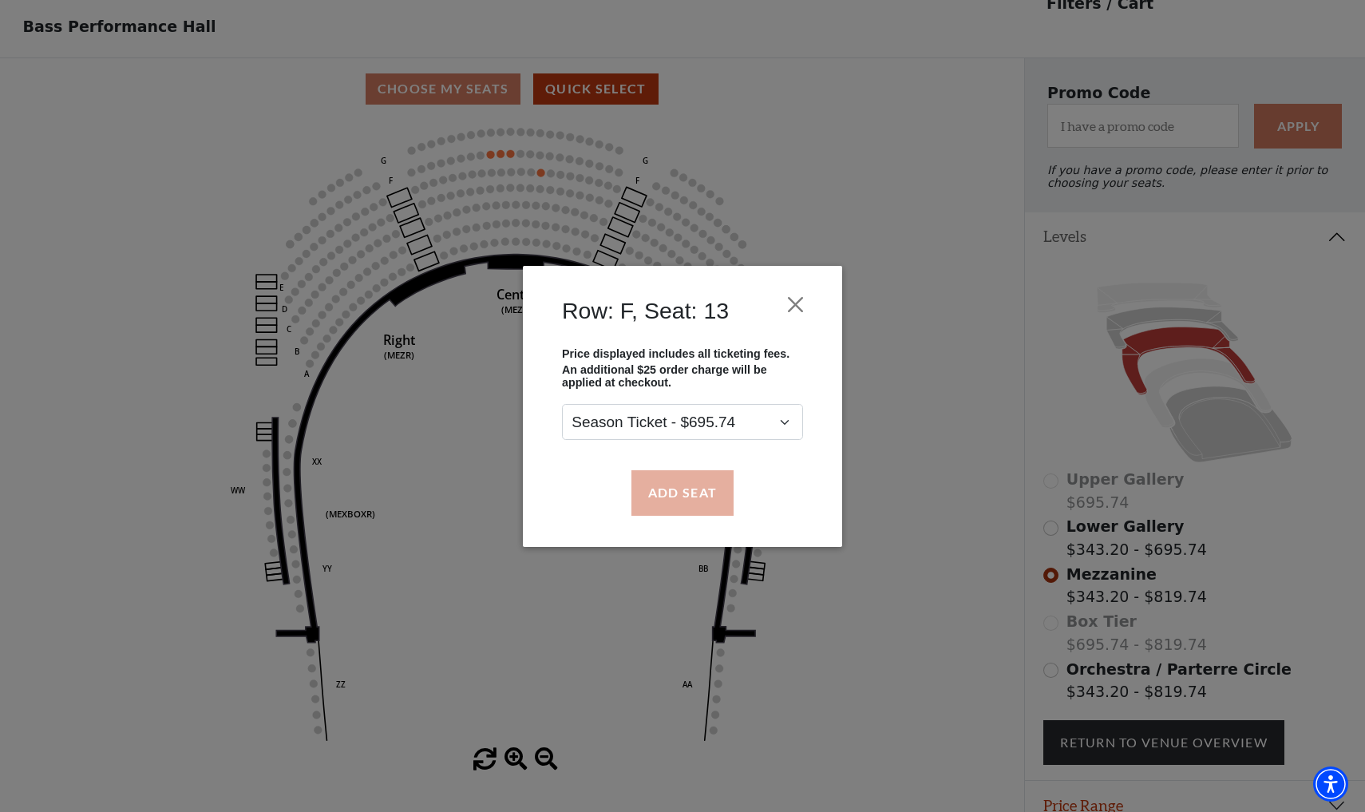
click at [655, 493] on button "Add Seat" at bounding box center [683, 492] width 102 height 45
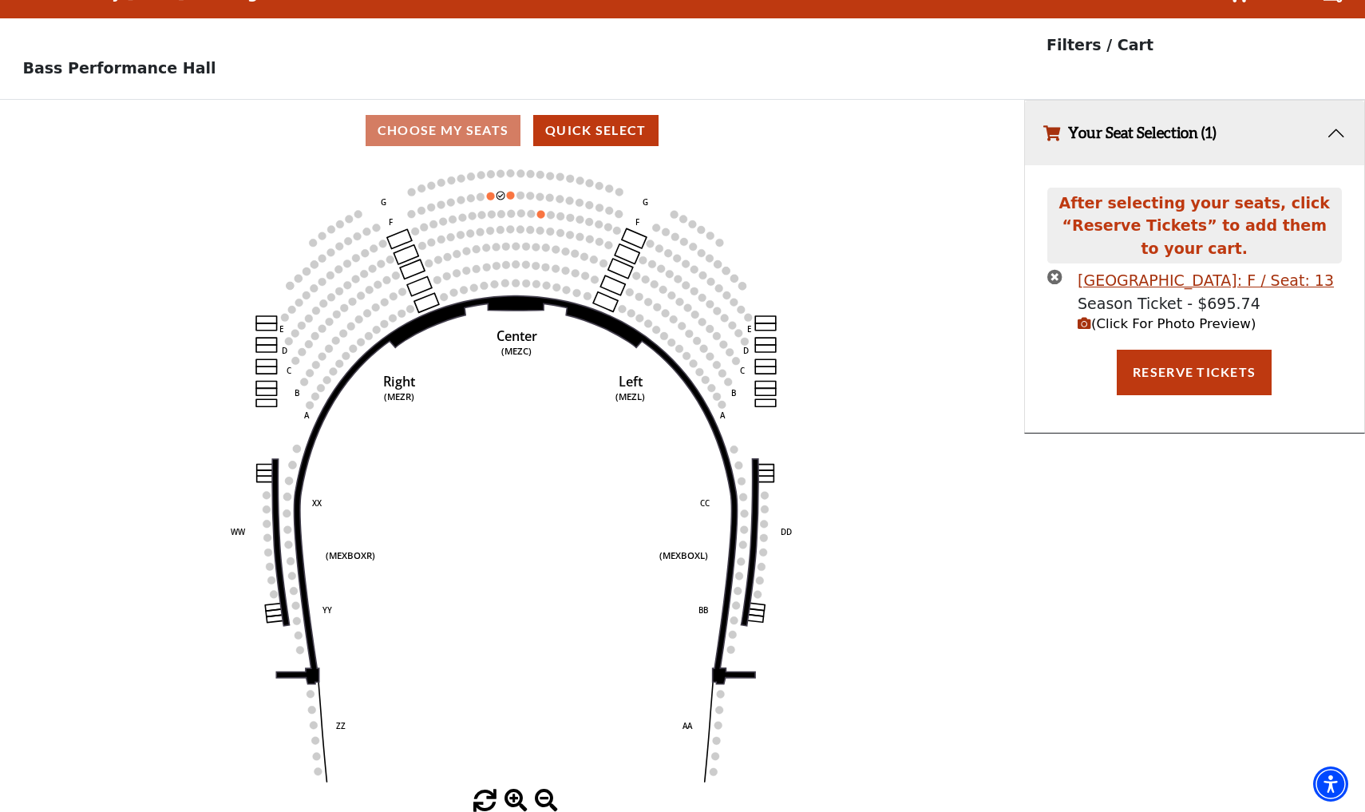
scroll to position [0, 0]
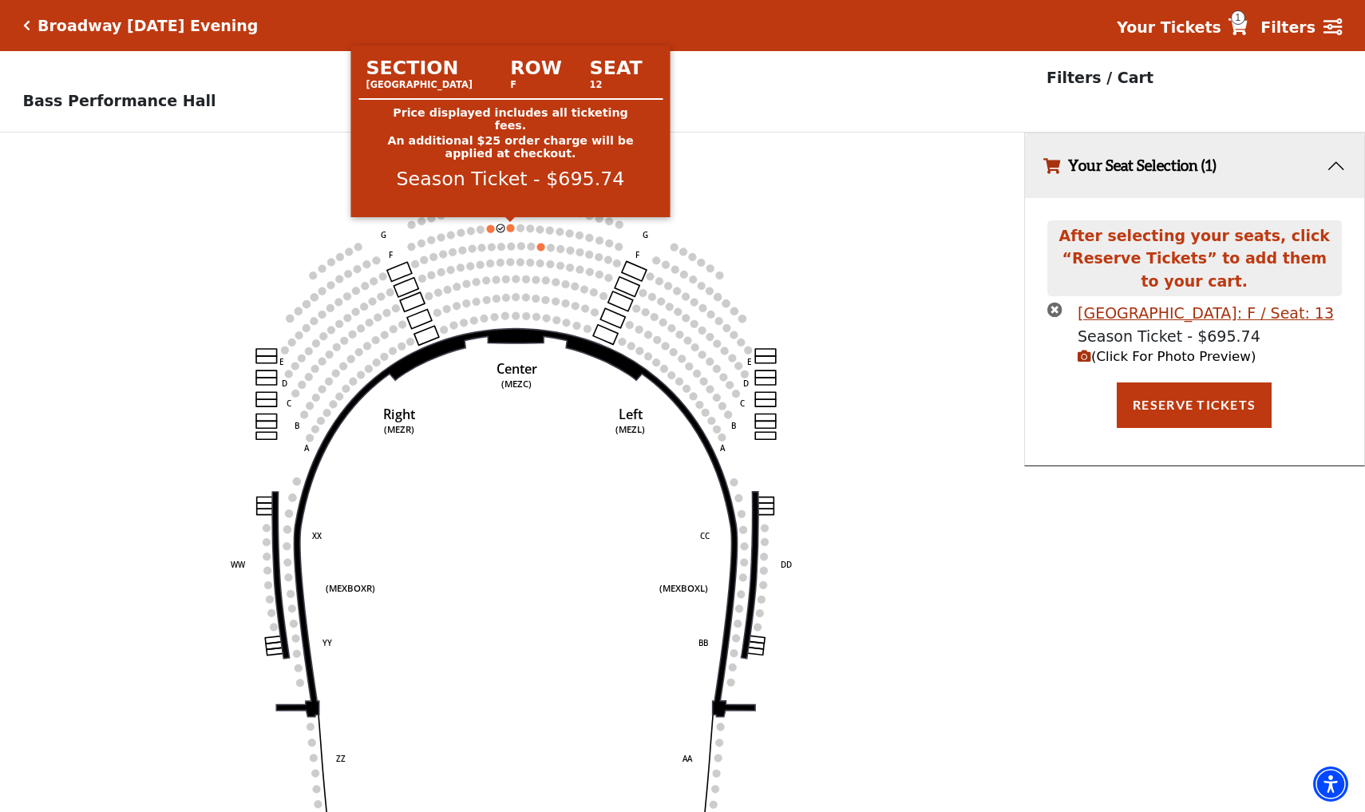
click at [510, 229] on circle at bounding box center [511, 228] width 8 height 8
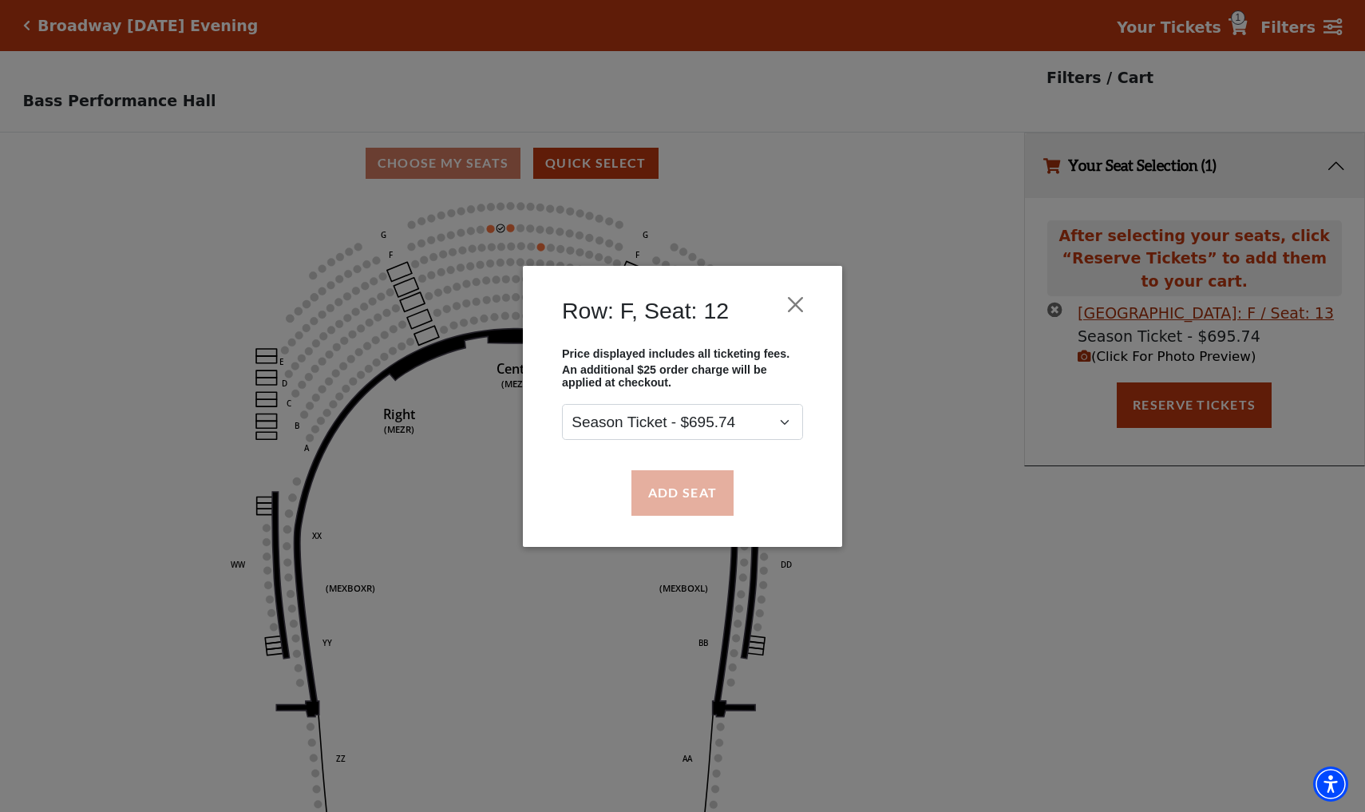
click at [672, 494] on button "Add Seat" at bounding box center [683, 492] width 102 height 45
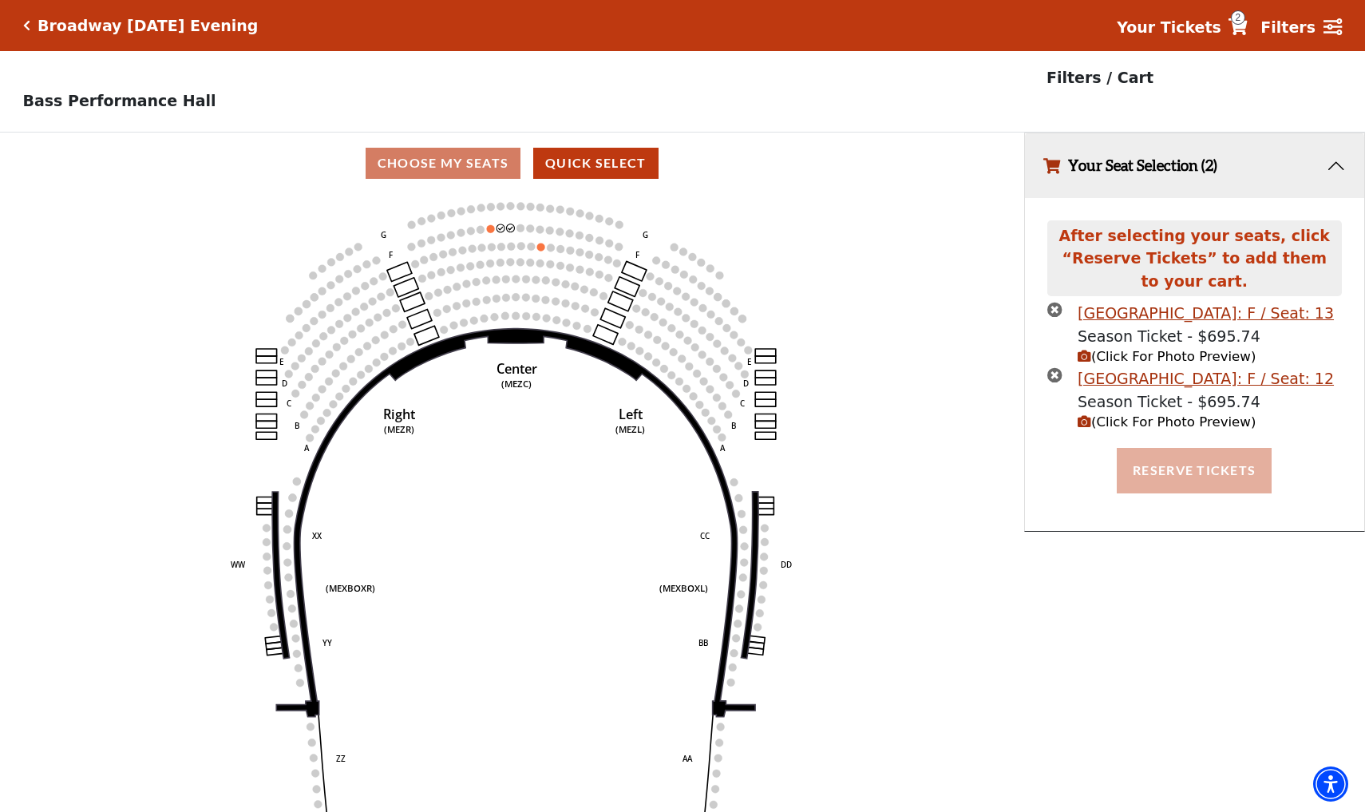
click at [1143, 460] on button "Reserve Tickets" at bounding box center [1194, 470] width 155 height 45
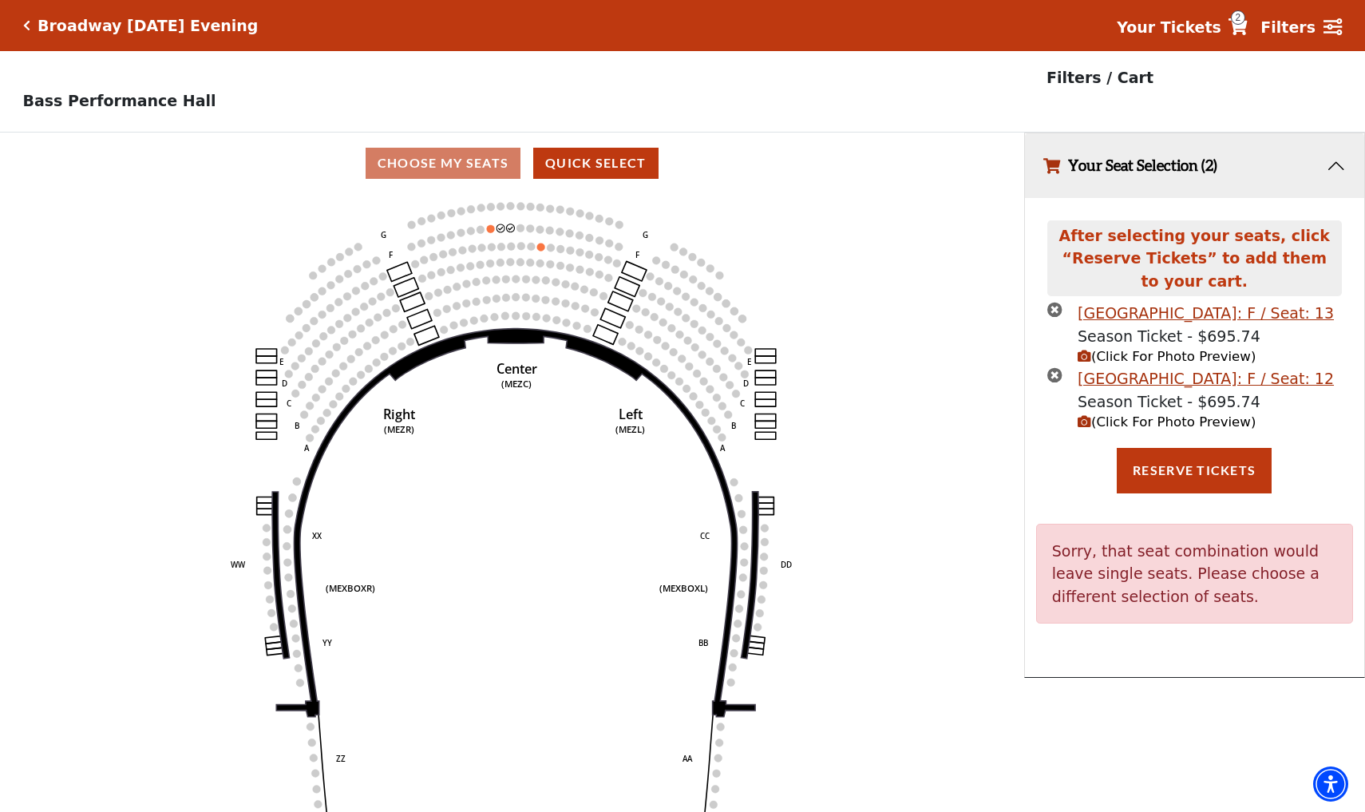
click at [1244, 29] on icon at bounding box center [1238, 26] width 19 height 17
click at [1191, 30] on strong "Your Tickets" at bounding box center [1169, 27] width 105 height 18
click at [1049, 374] on icon "times-circle" at bounding box center [1055, 374] width 15 height 15
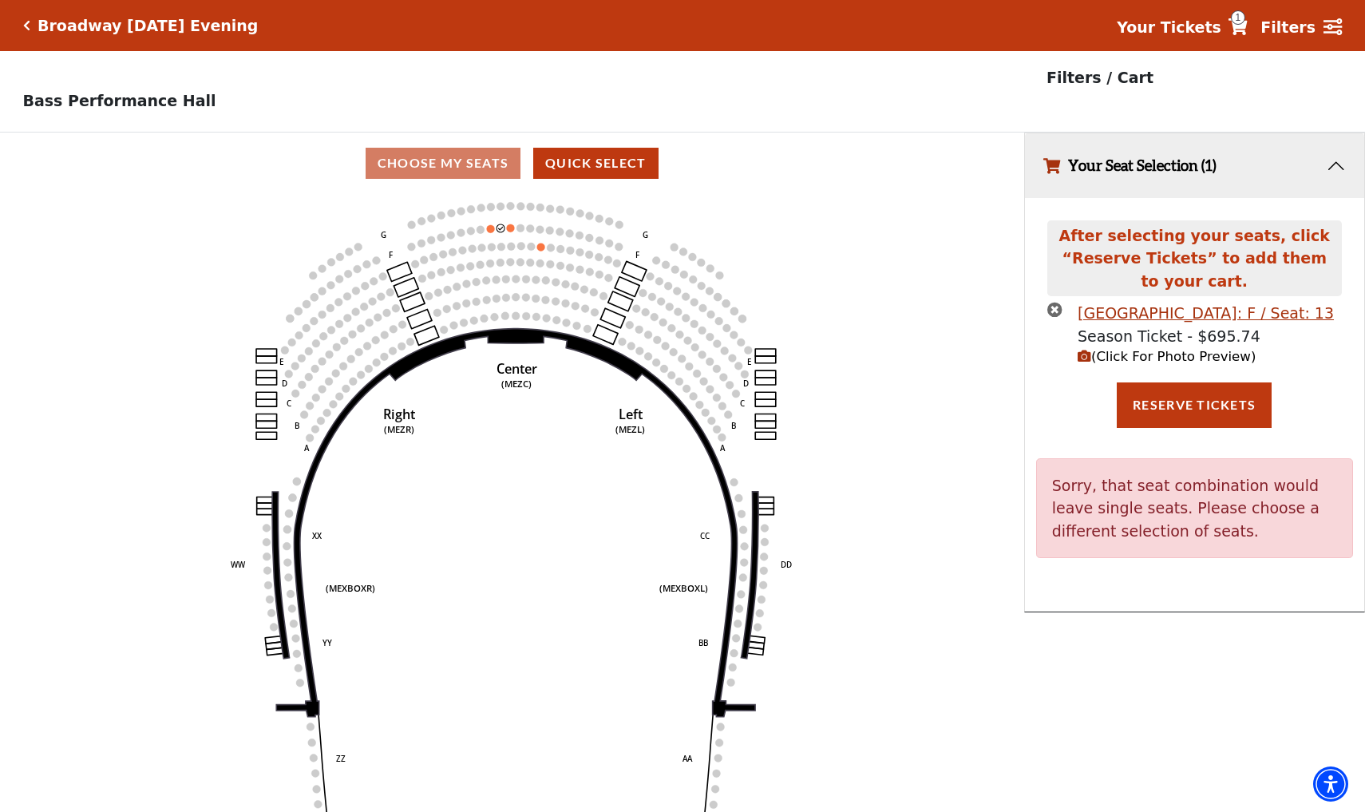
click at [1054, 305] on icon "times-circle" at bounding box center [1055, 309] width 15 height 15
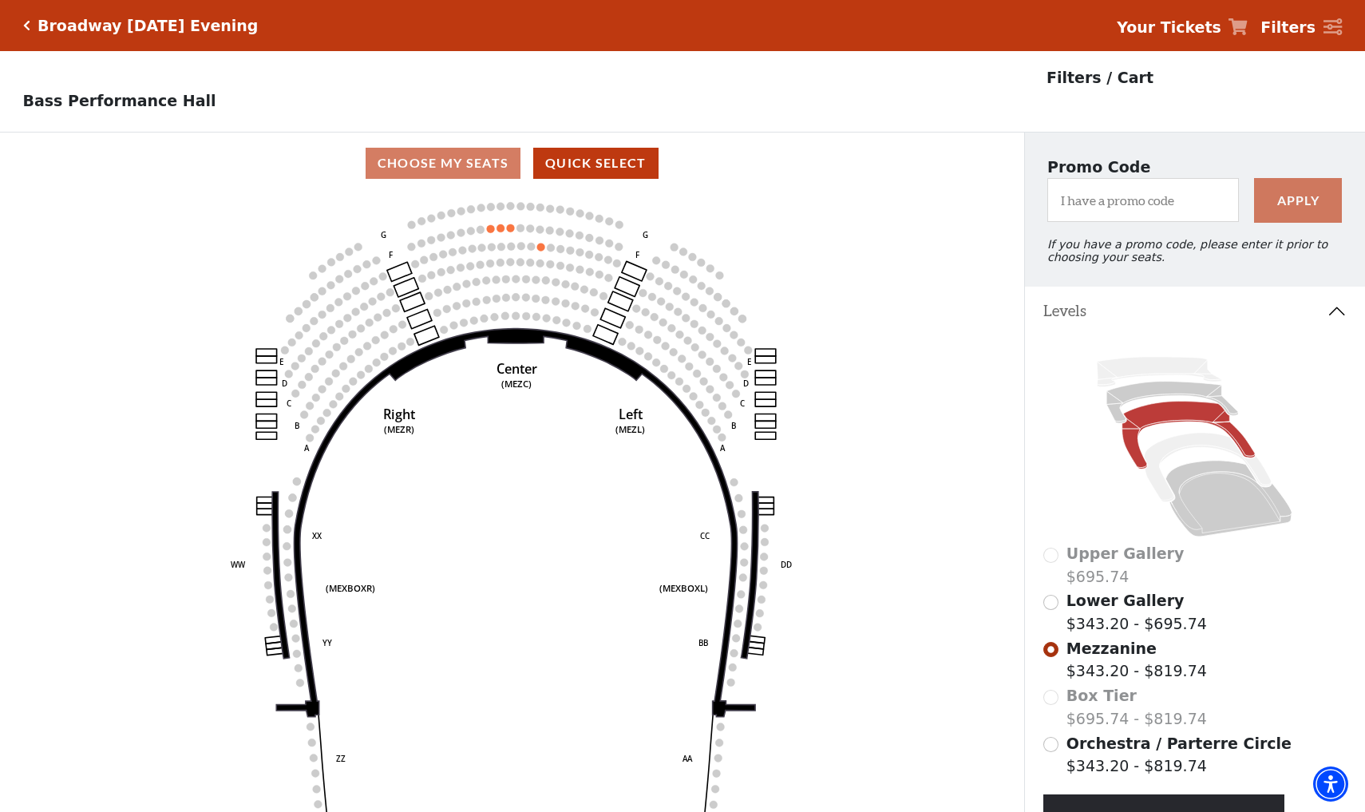
click at [19, 27] on div "Broadway Wednesday Evening Your Tickets Filters" at bounding box center [682, 25] width 1365 height 51
click at [26, 27] on icon "Click here to go back to filters" at bounding box center [26, 25] width 7 height 11
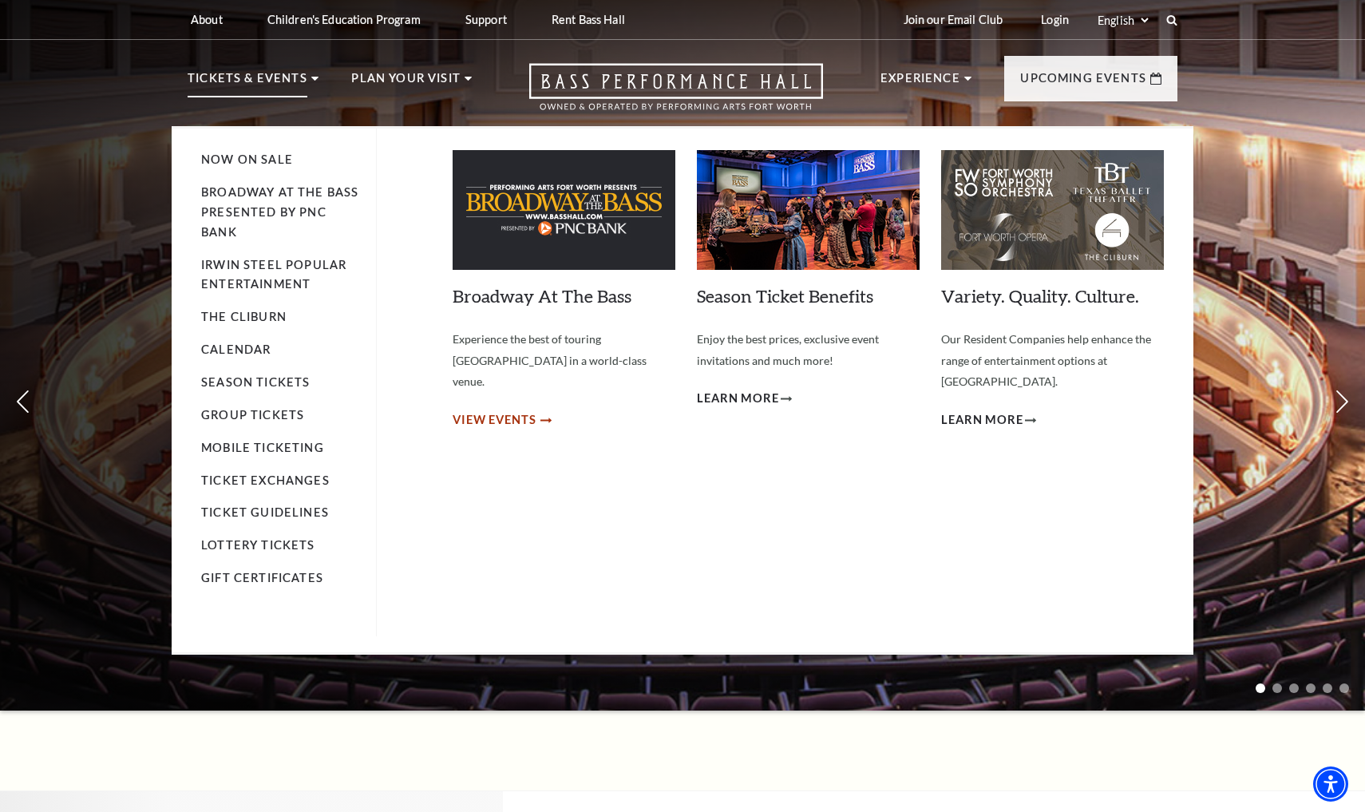
click at [478, 410] on span "View Events" at bounding box center [495, 420] width 84 height 20
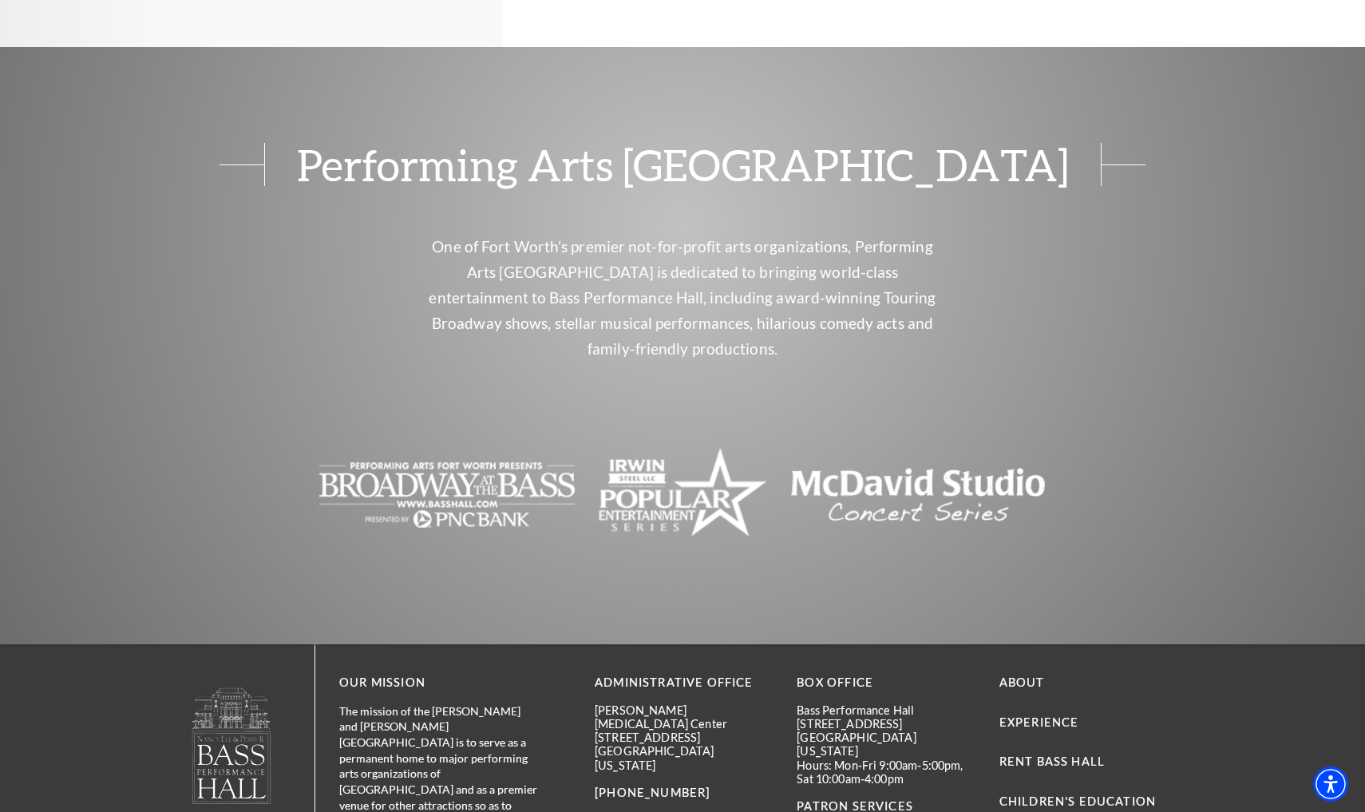
scroll to position [1500, 0]
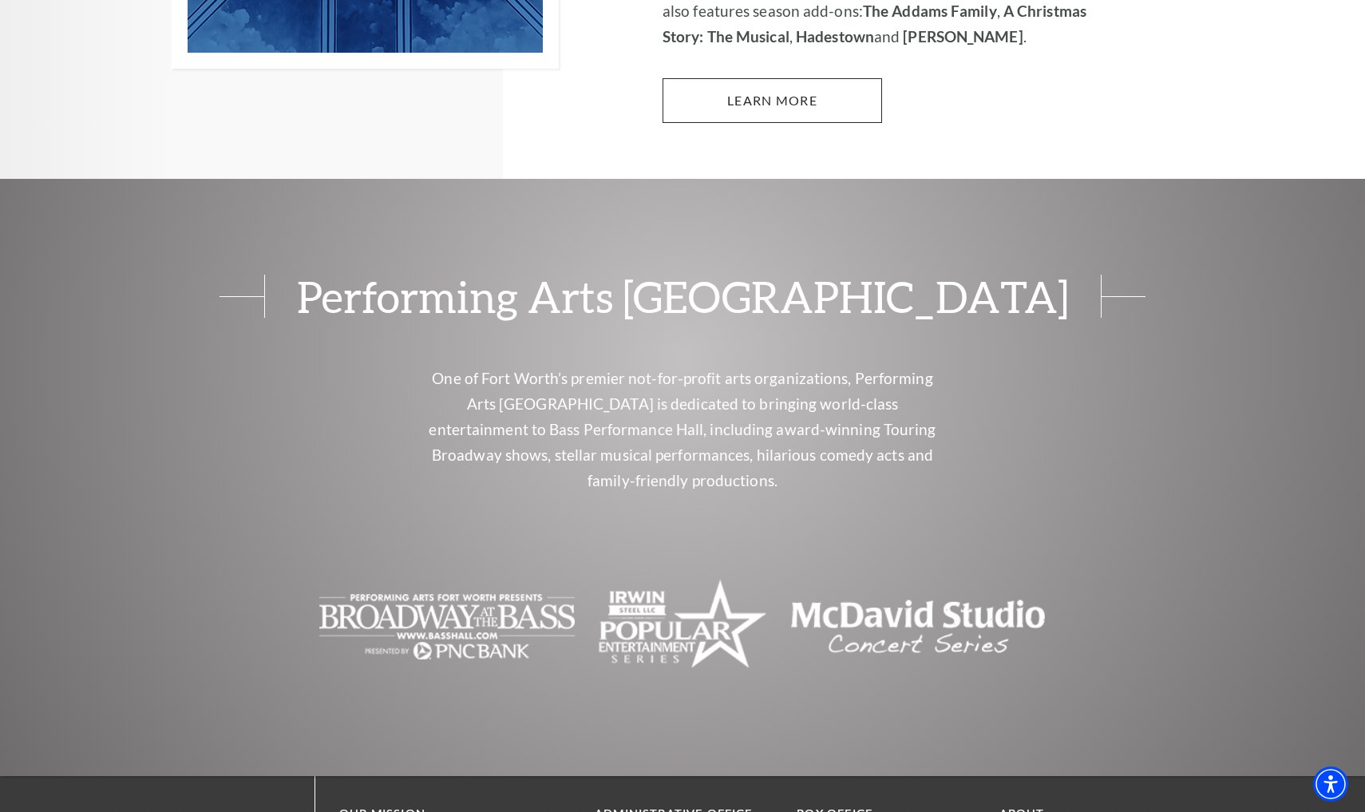
click at [777, 78] on link "Learn More" at bounding box center [773, 100] width 220 height 45
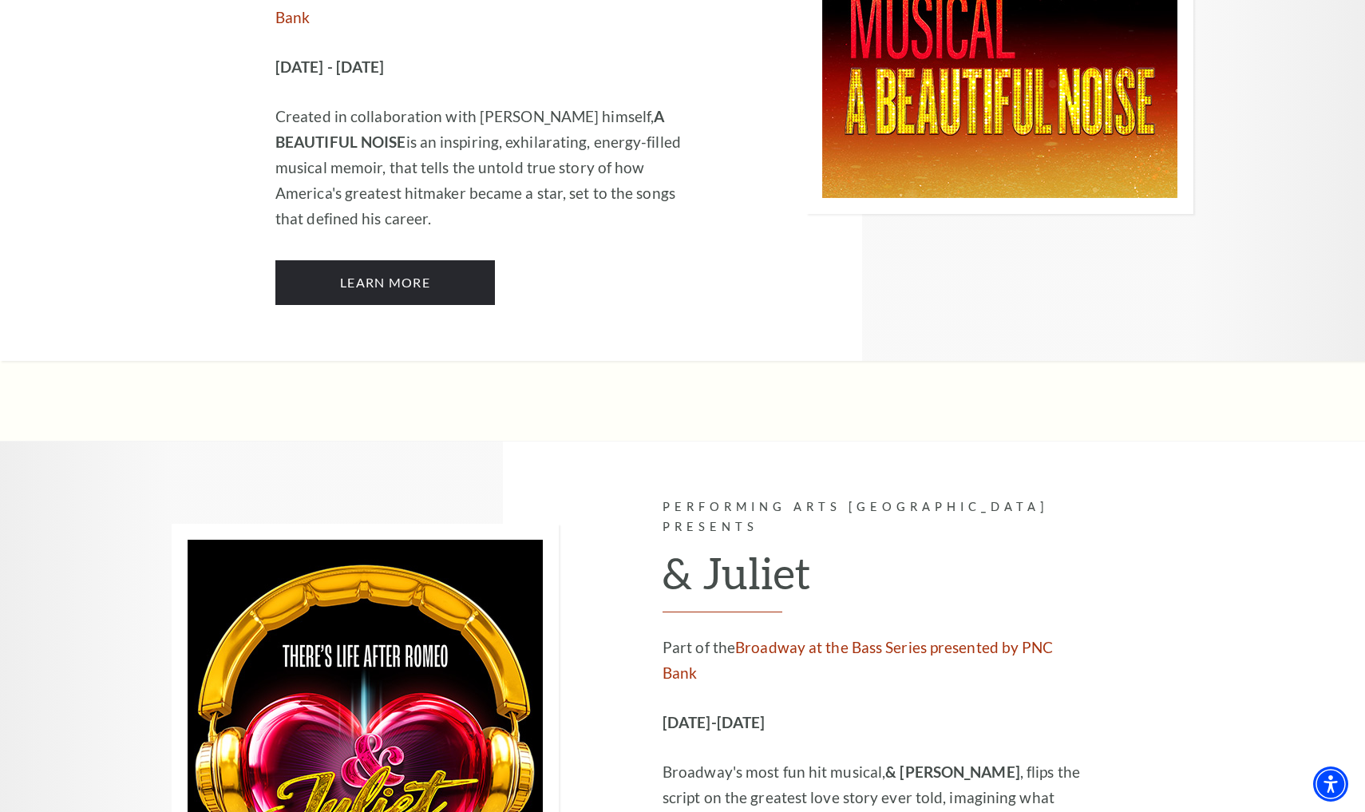
scroll to position [4222, 0]
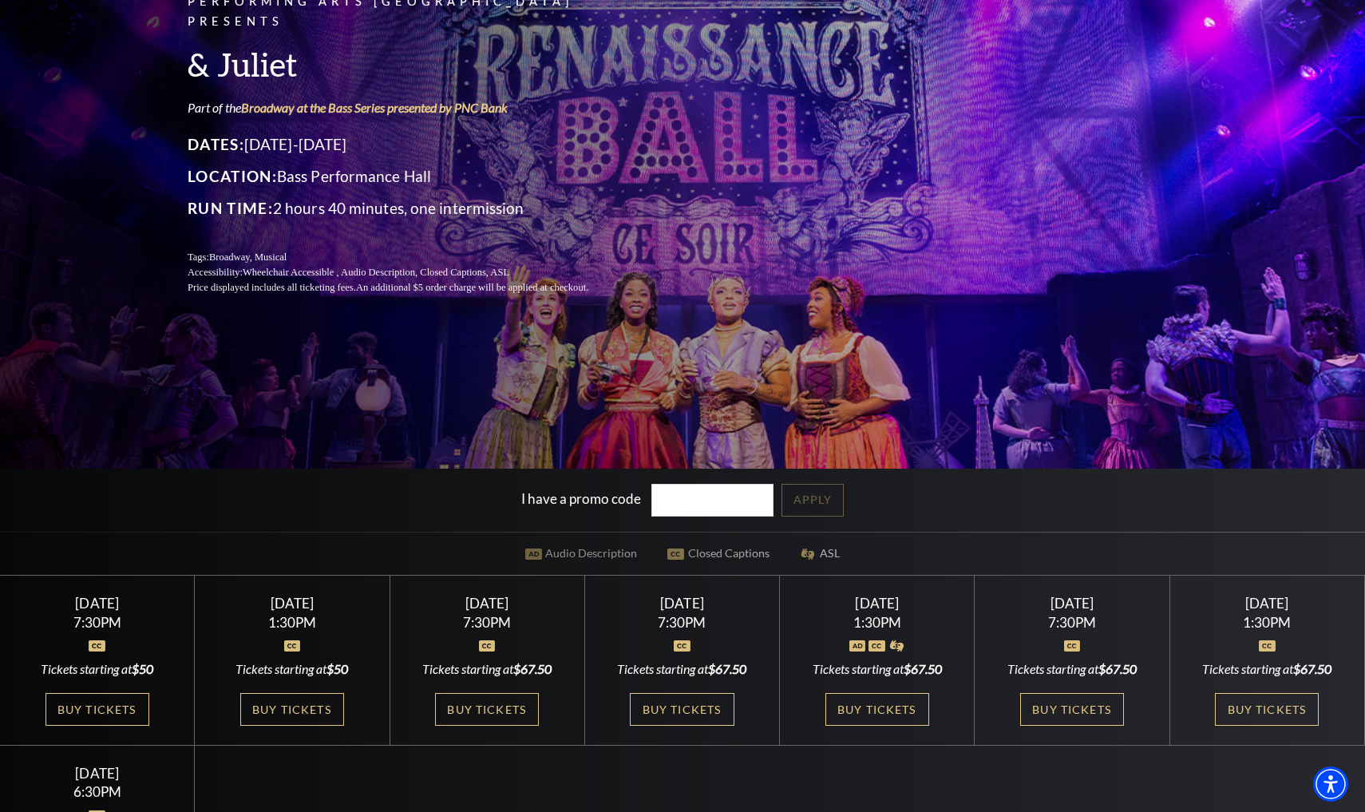
scroll to position [188, 0]
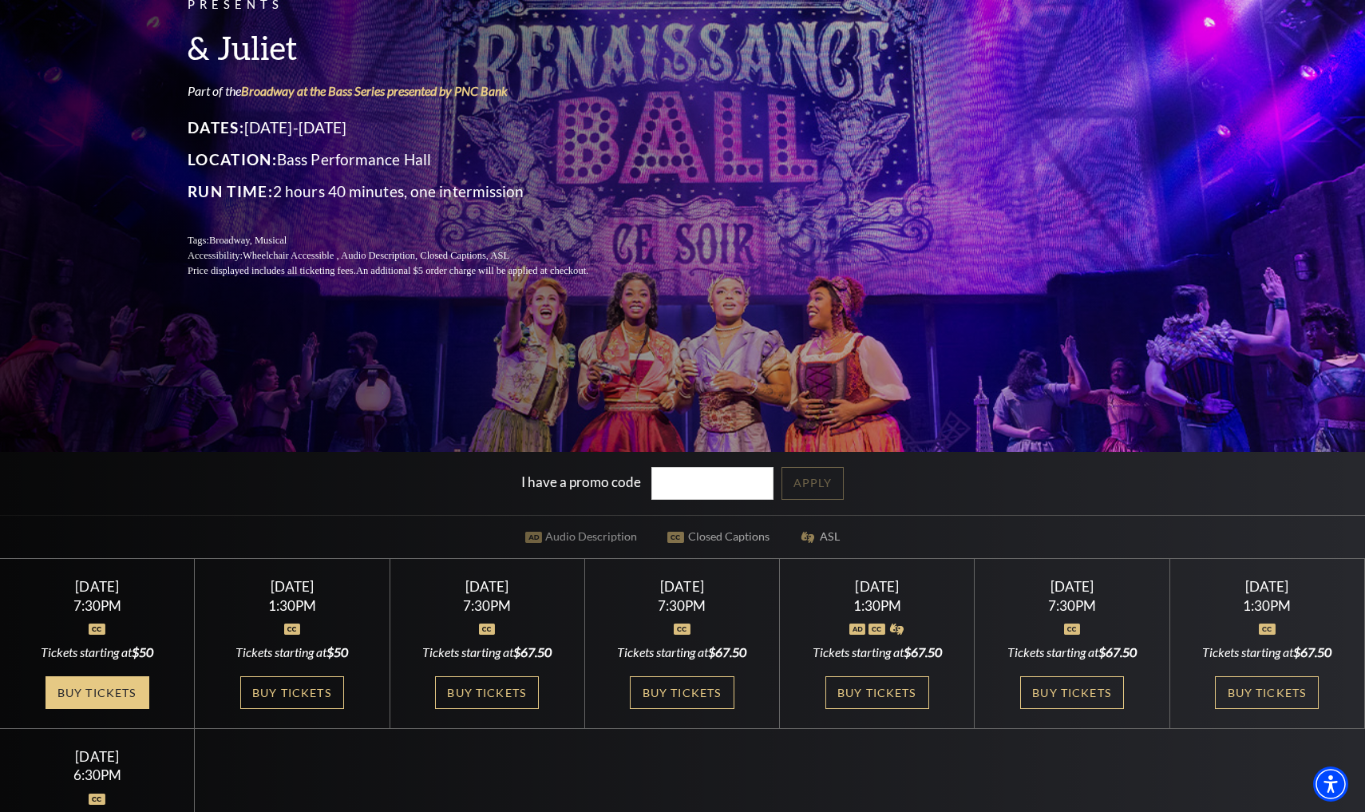
click at [135, 692] on link "Buy Tickets" at bounding box center [98, 692] width 104 height 33
click at [290, 695] on link "Buy Tickets" at bounding box center [292, 692] width 104 height 33
click at [489, 684] on link "Buy Tickets" at bounding box center [487, 692] width 104 height 33
click at [693, 696] on link "Buy Tickets" at bounding box center [682, 692] width 104 height 33
click at [883, 694] on link "Buy Tickets" at bounding box center [878, 692] width 104 height 33
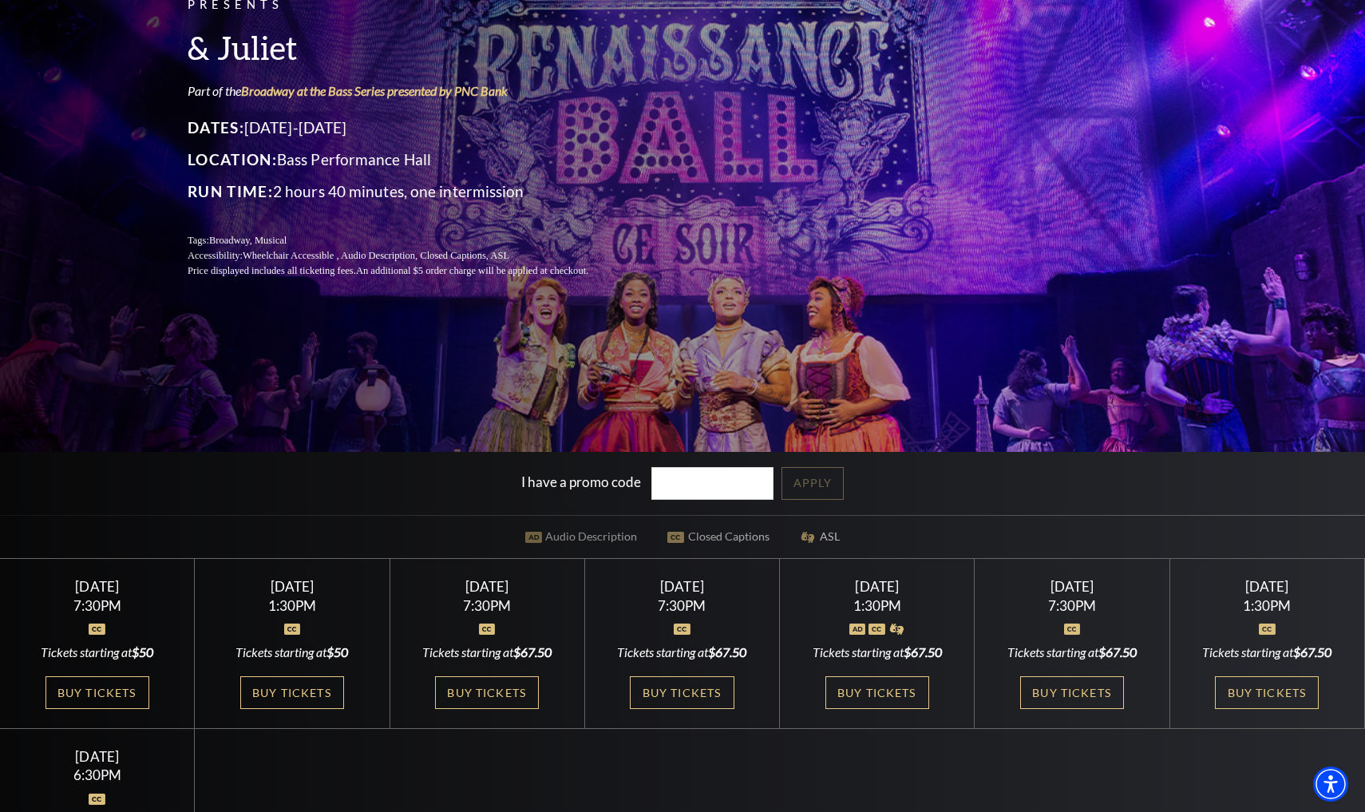
click at [896, 668] on div "Saturday November 15 1:30PM Tickets starting at $67.50 Buy Tickets" at bounding box center [877, 644] width 195 height 170
click at [862, 703] on link "Buy Tickets" at bounding box center [878, 692] width 104 height 33
click at [103, 699] on link "Buy Tickets" at bounding box center [98, 692] width 104 height 33
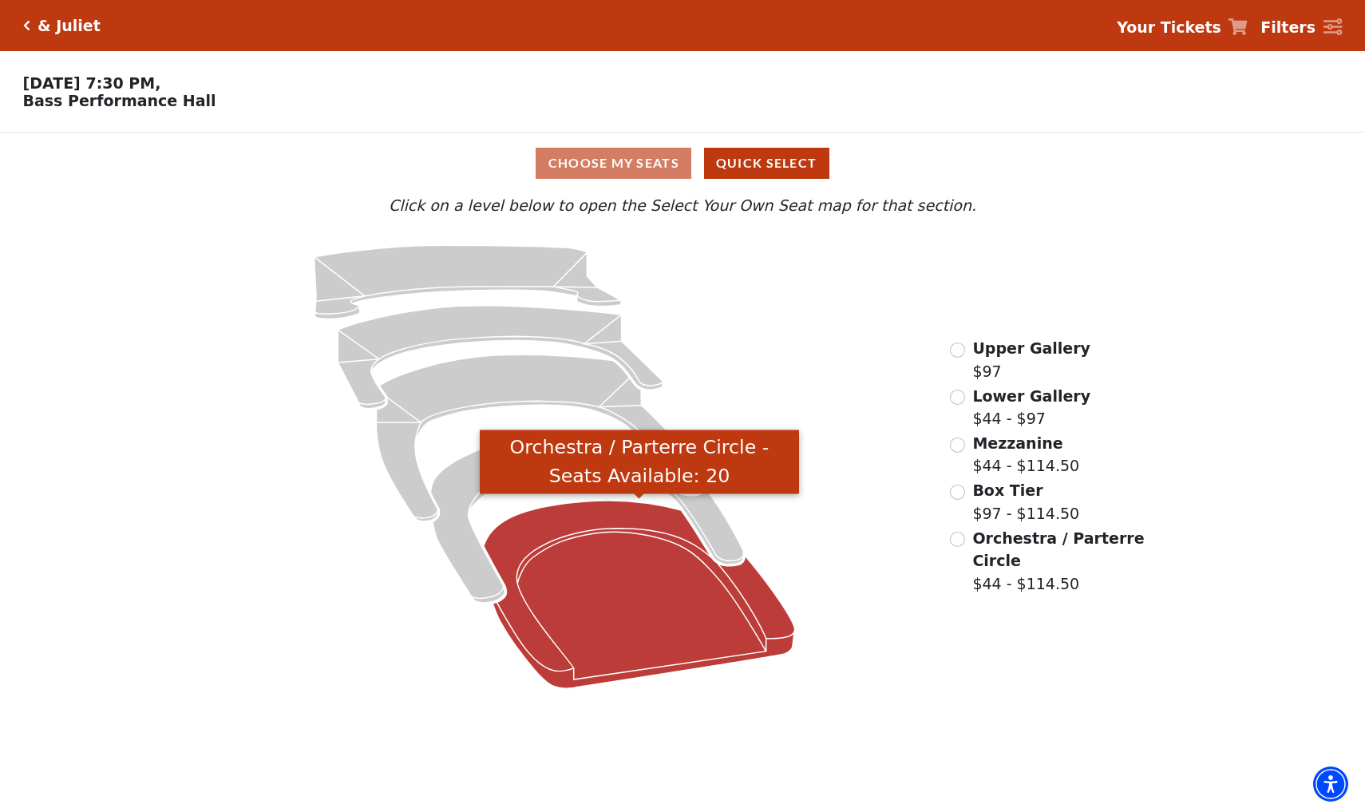
click at [604, 558] on icon "Orchestra / Parterre Circle - Seats Available: 20" at bounding box center [639, 595] width 311 height 188
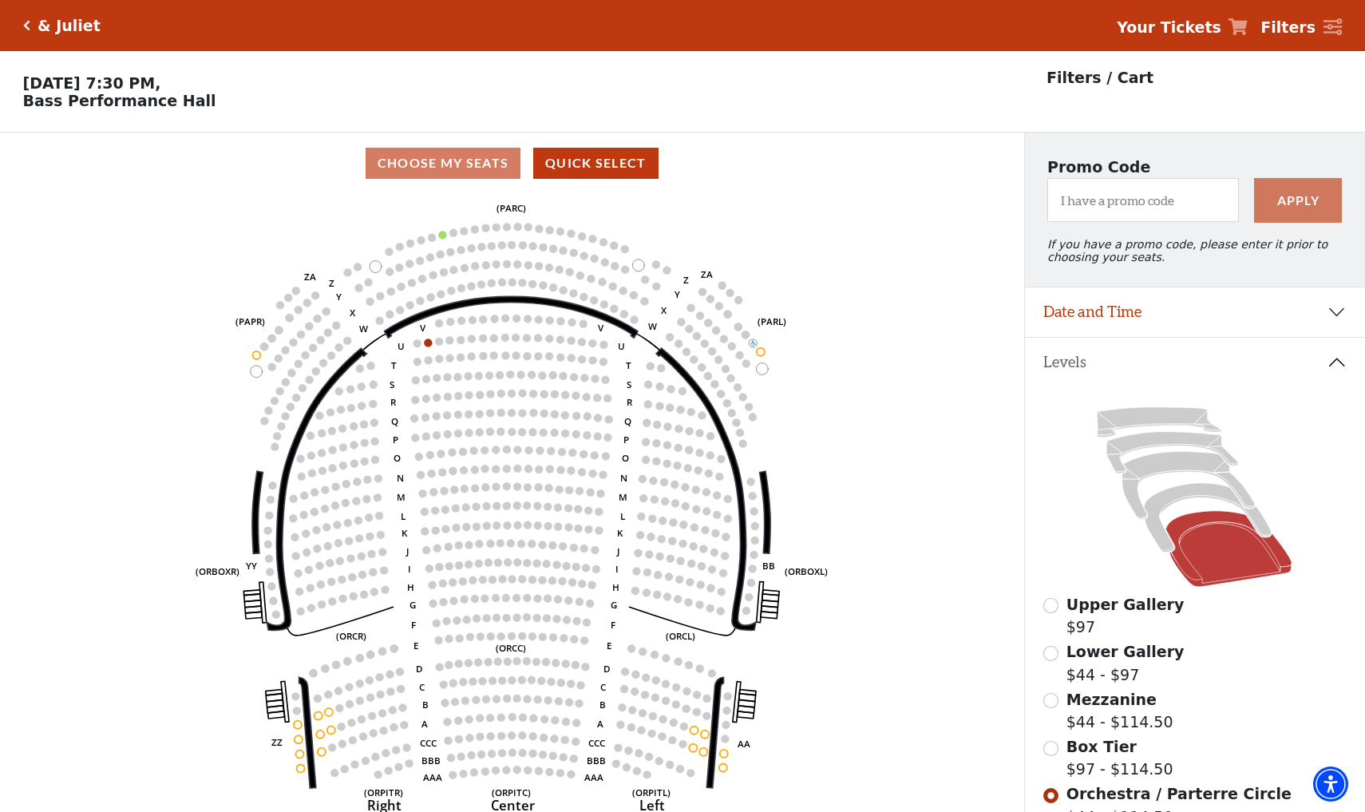
scroll to position [74, 0]
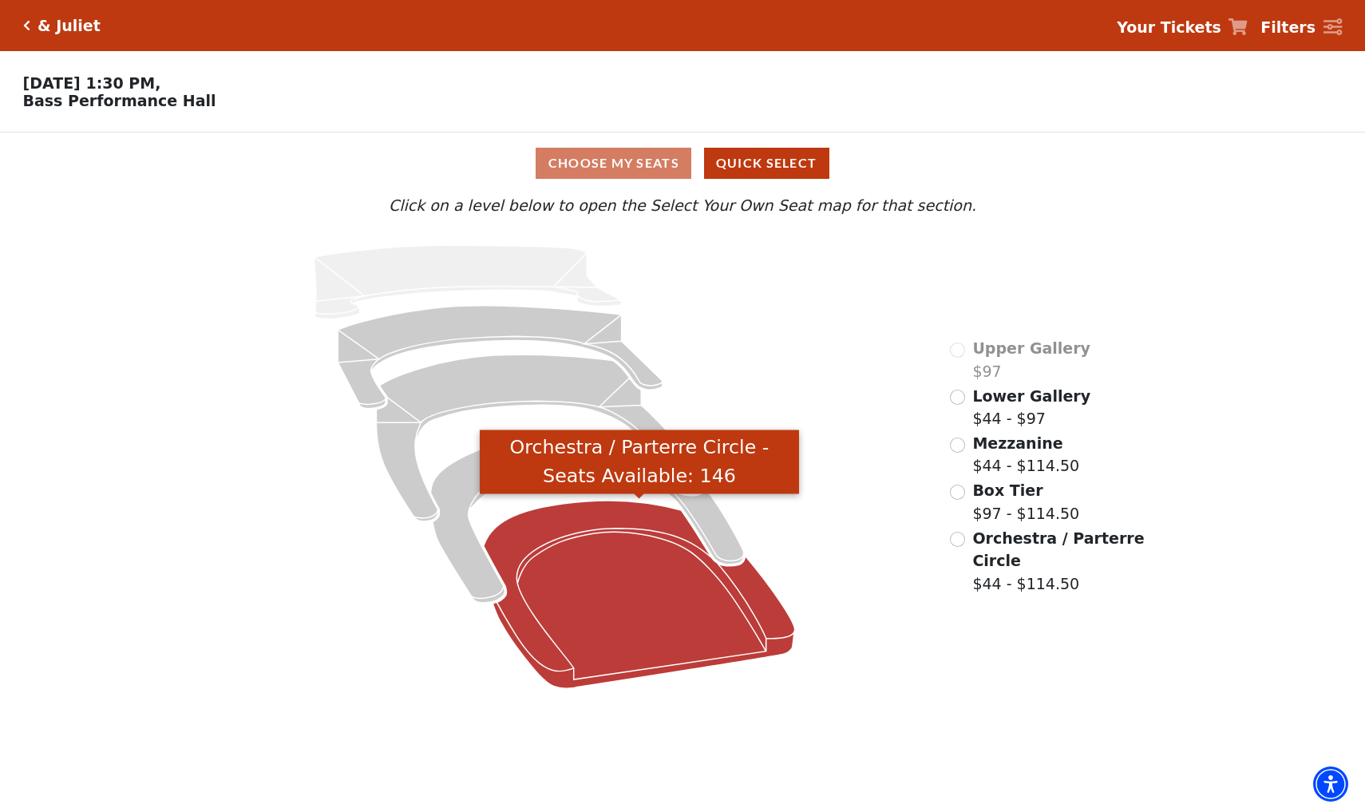
click at [574, 610] on icon "Orchestra / Parterre Circle - Seats Available: 146" at bounding box center [639, 595] width 311 height 188
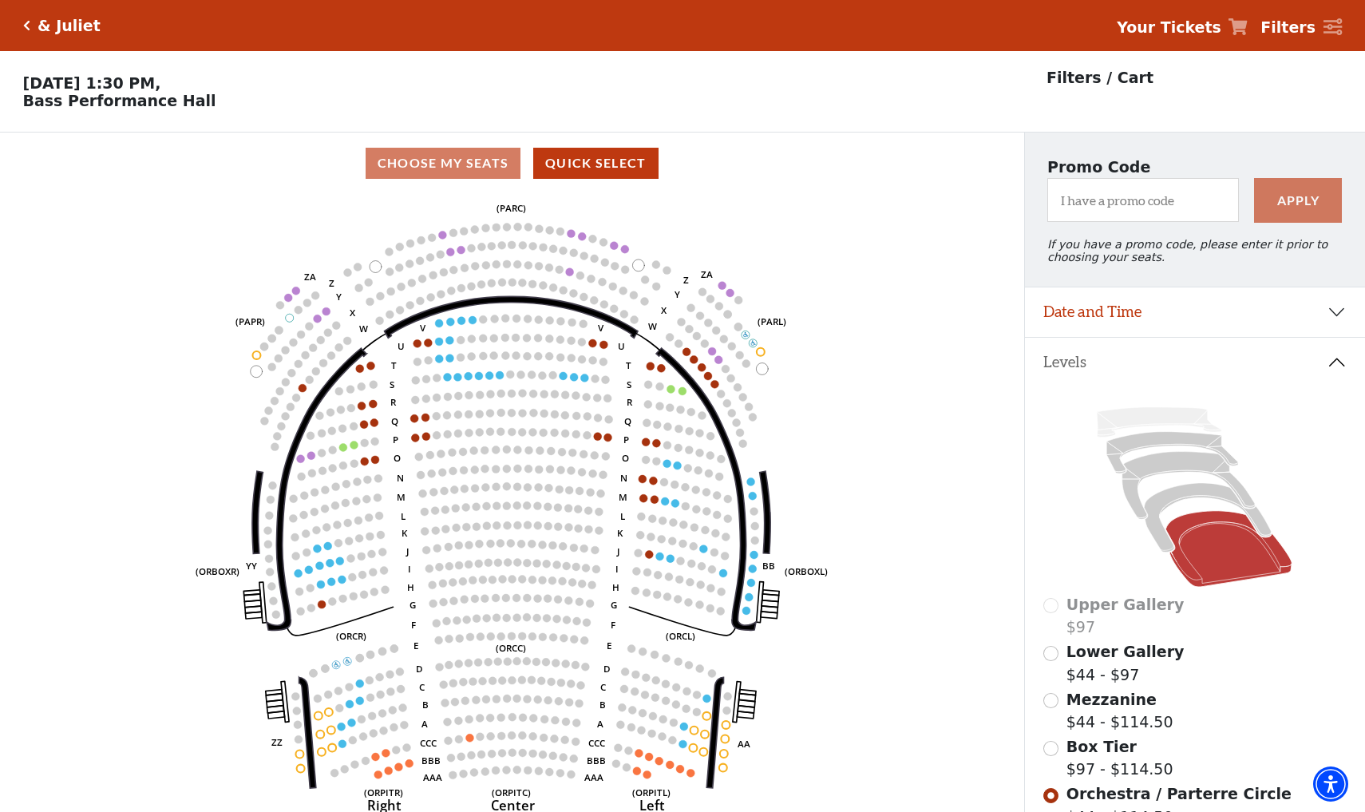
scroll to position [74, 0]
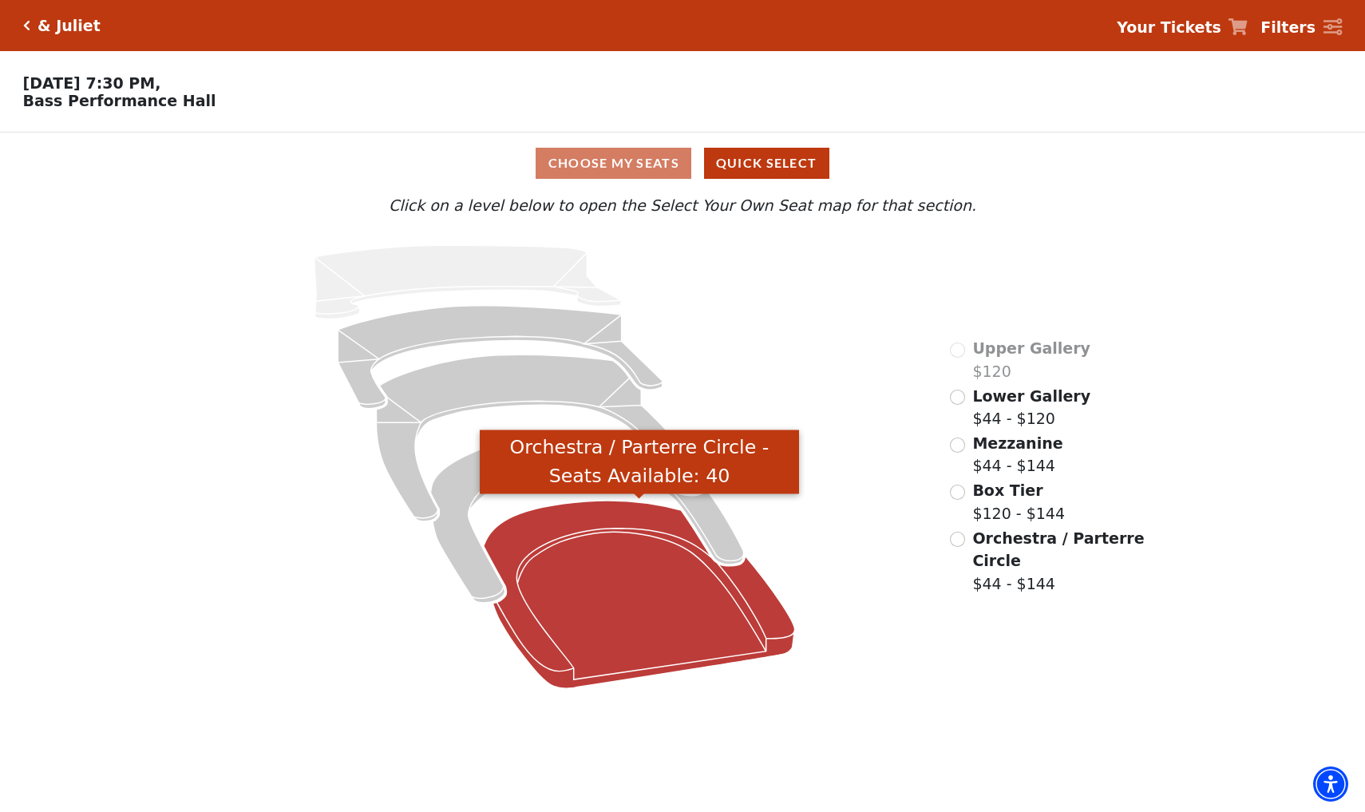
click at [571, 576] on icon "Orchestra / Parterre Circle - Seats Available: 40" at bounding box center [639, 595] width 311 height 188
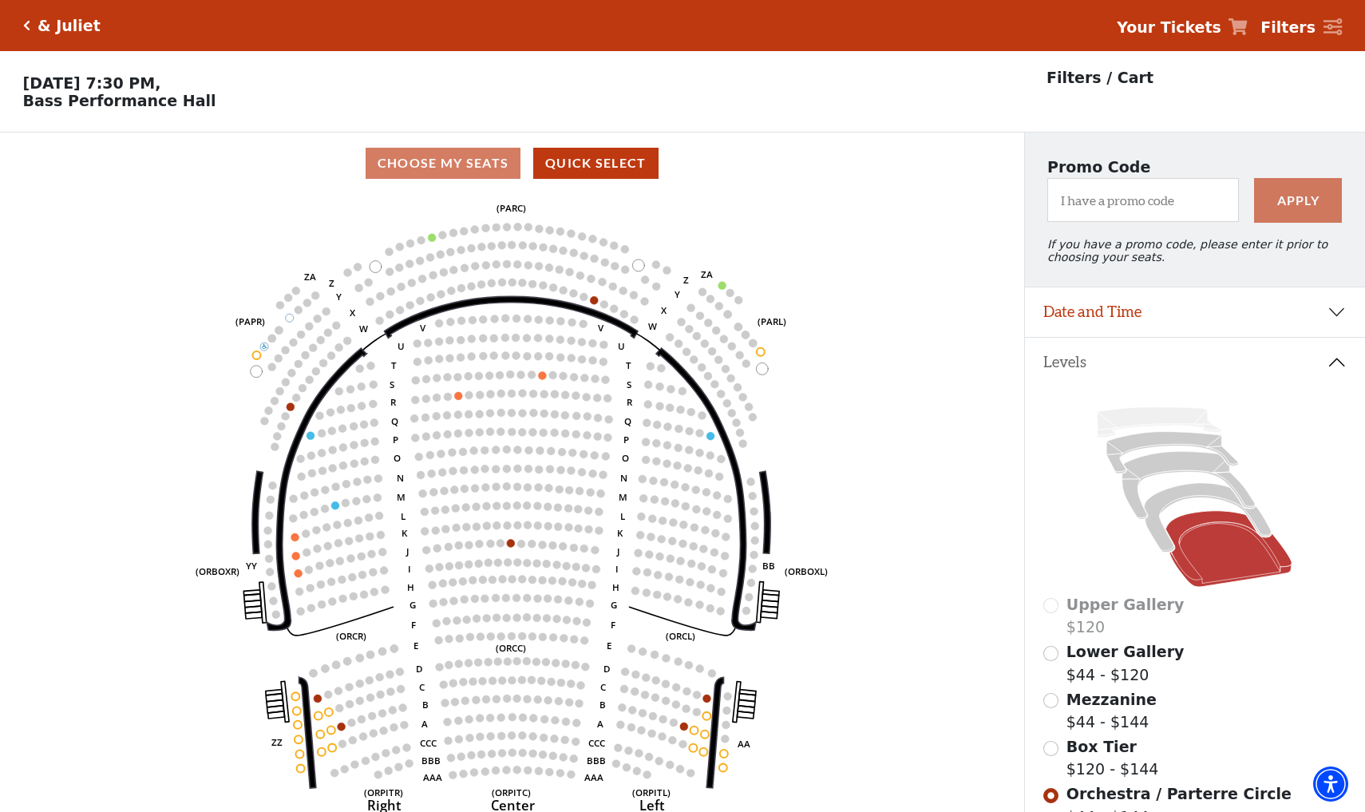
scroll to position [74, 0]
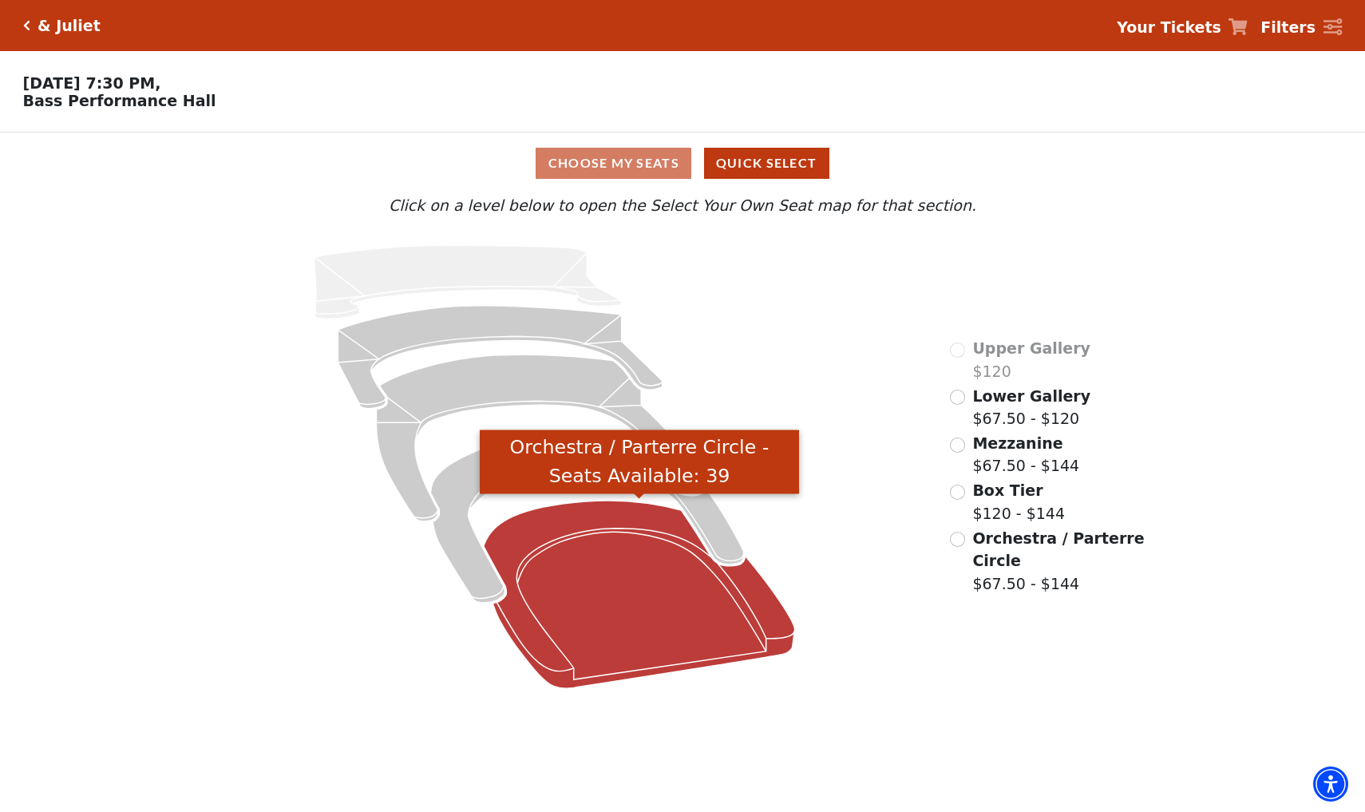
click at [620, 565] on icon "Orchestra / Parterre Circle - Seats Available: 39" at bounding box center [639, 595] width 311 height 188
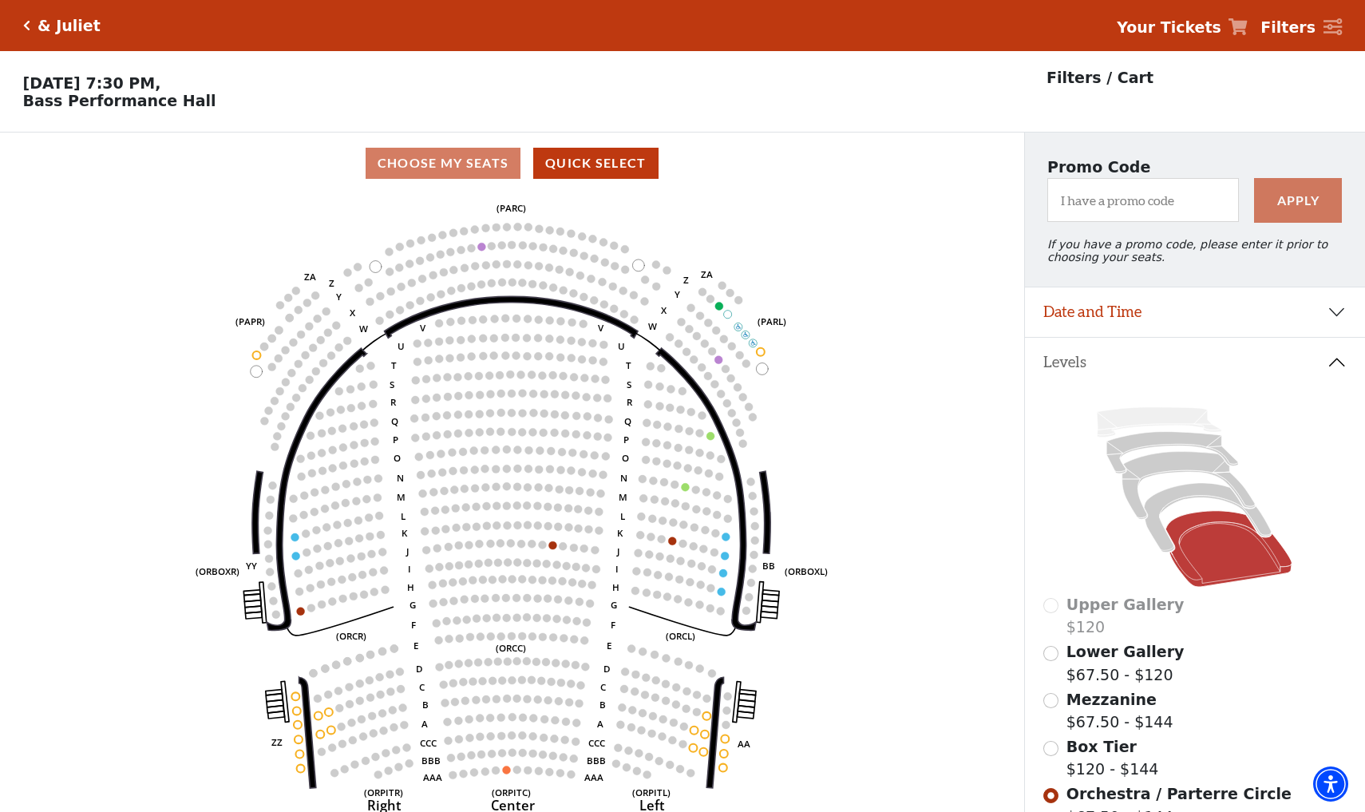
scroll to position [74, 0]
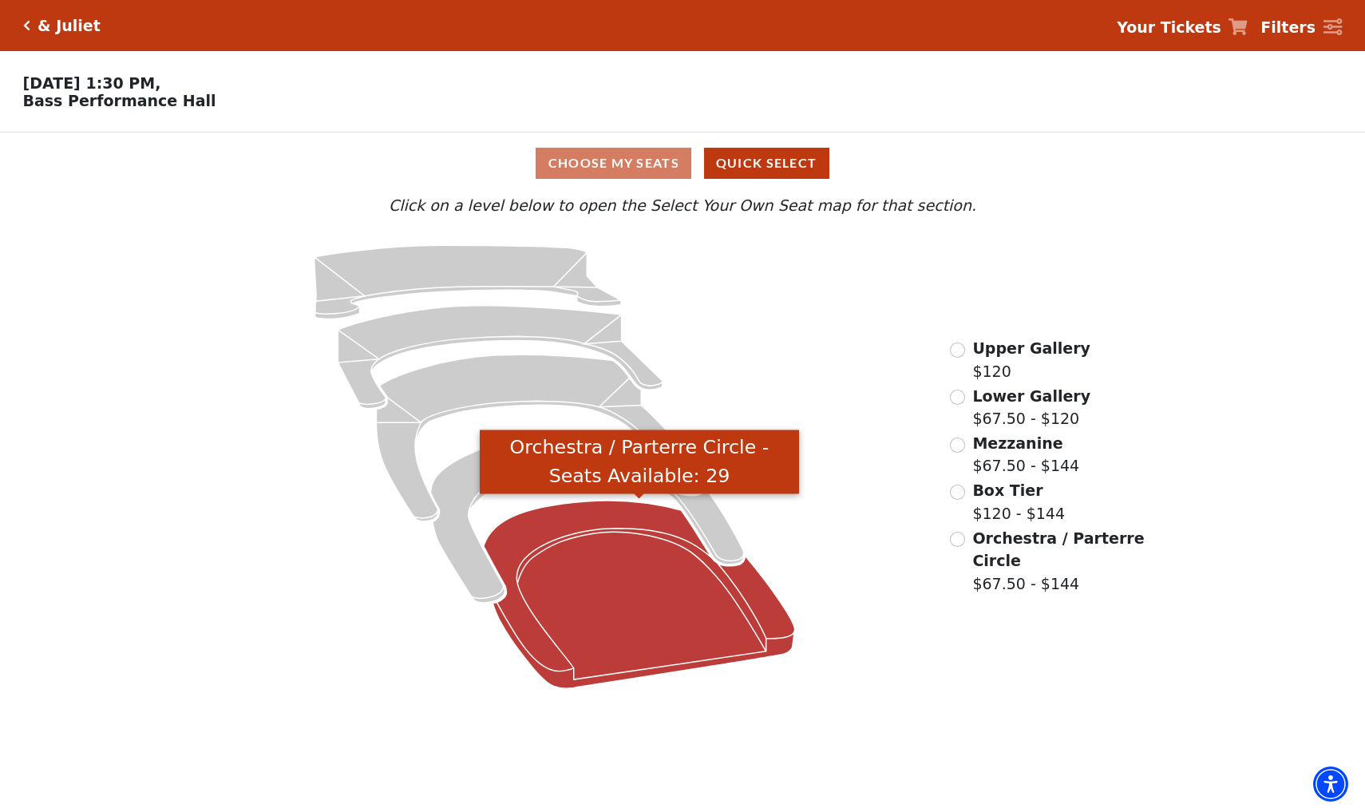
click at [628, 536] on icon "Orchestra / Parterre Circle - Seats Available: 29" at bounding box center [639, 595] width 311 height 188
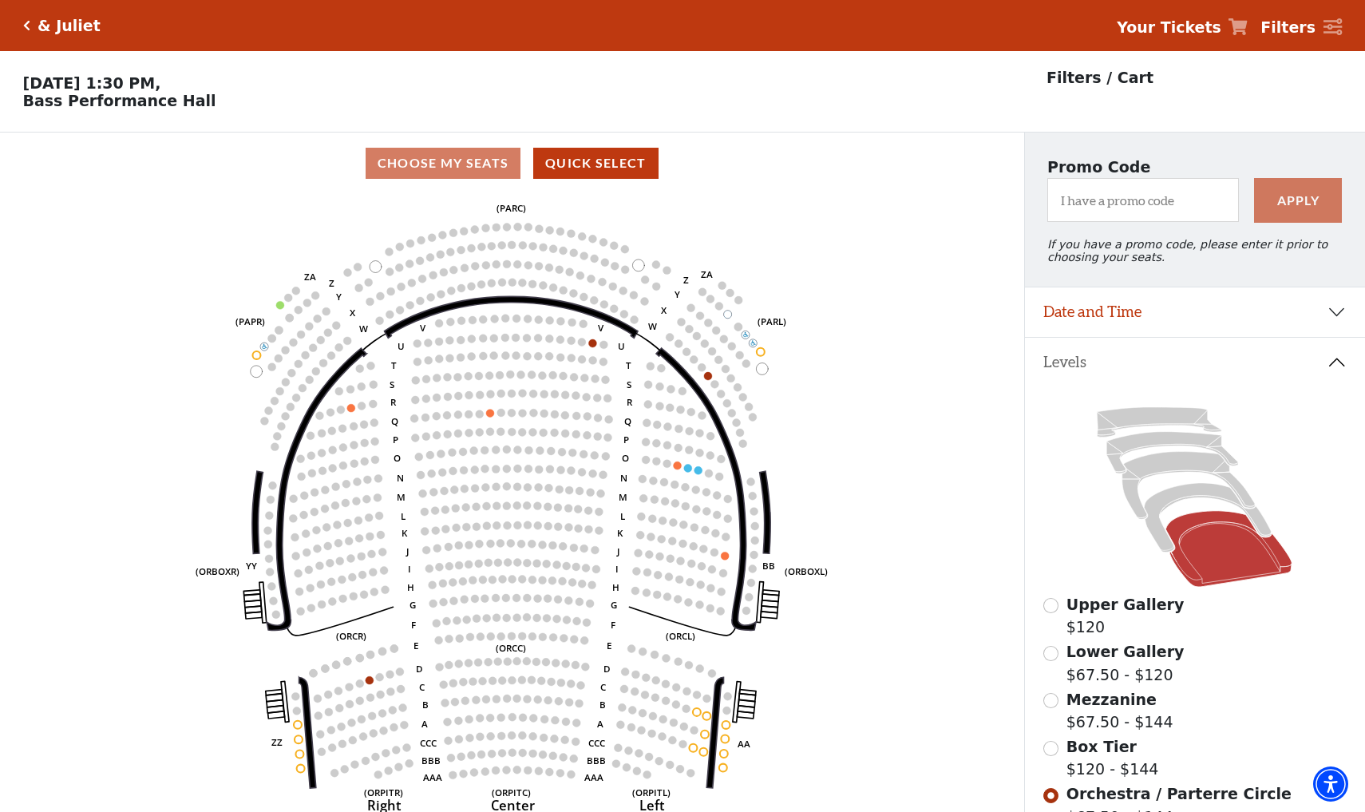
scroll to position [74, 0]
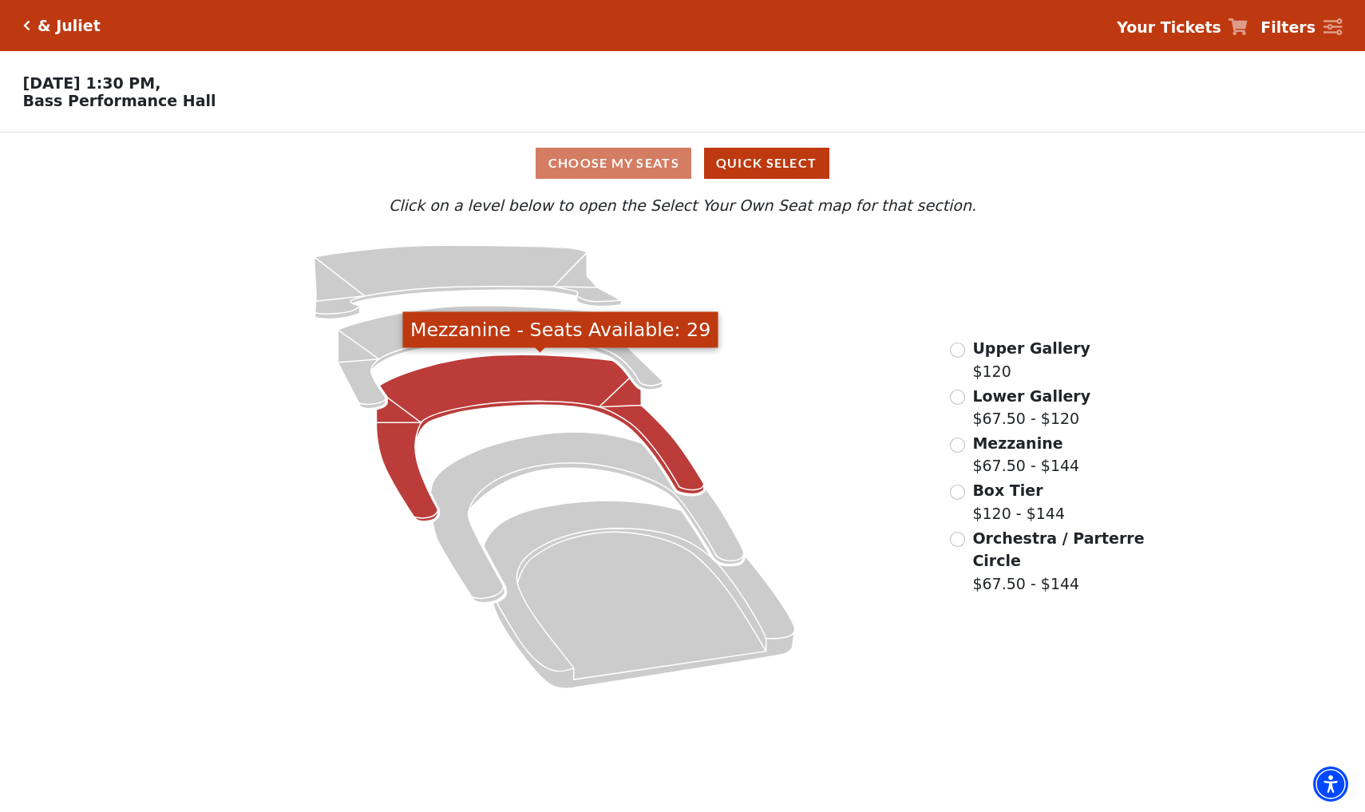
click at [500, 394] on icon "Mezzanine - Seats Available: 29" at bounding box center [540, 438] width 327 height 167
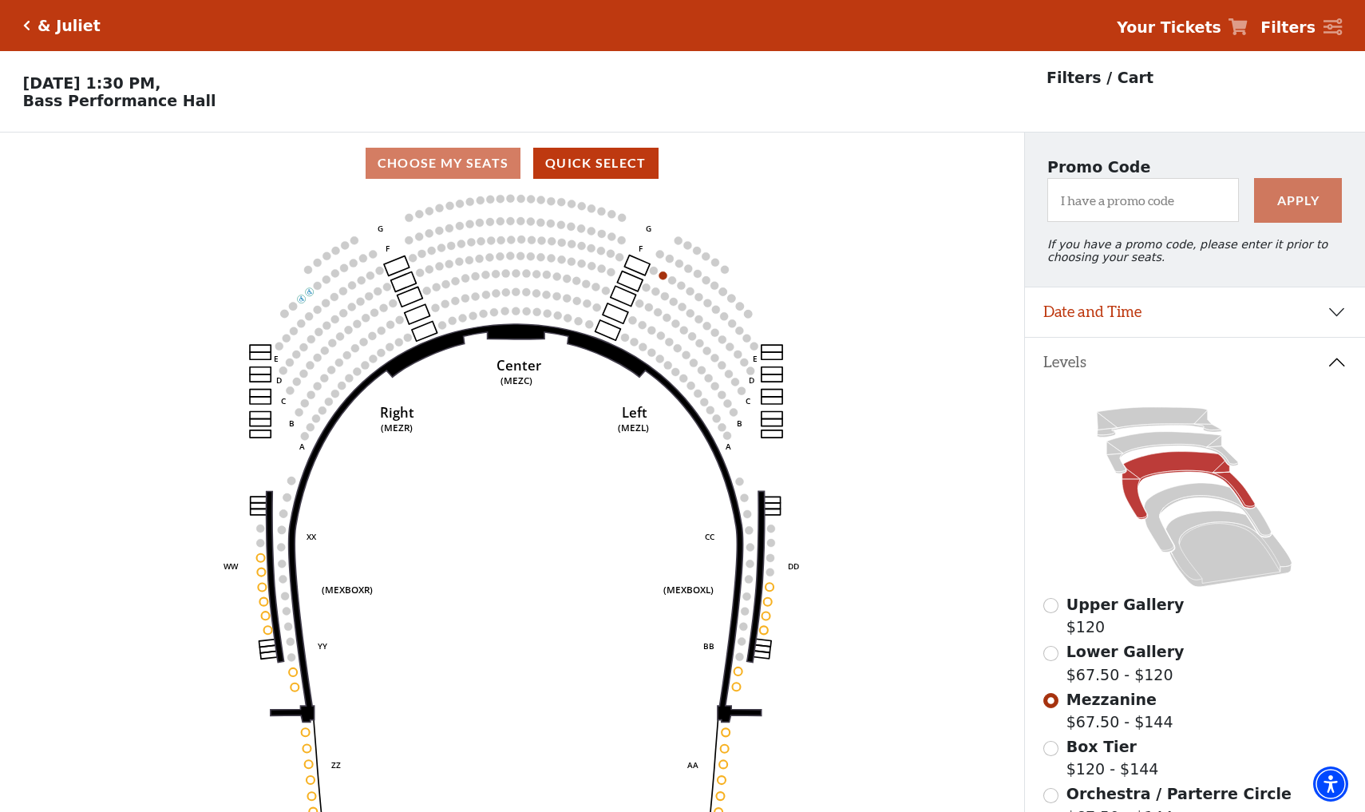
scroll to position [74, 0]
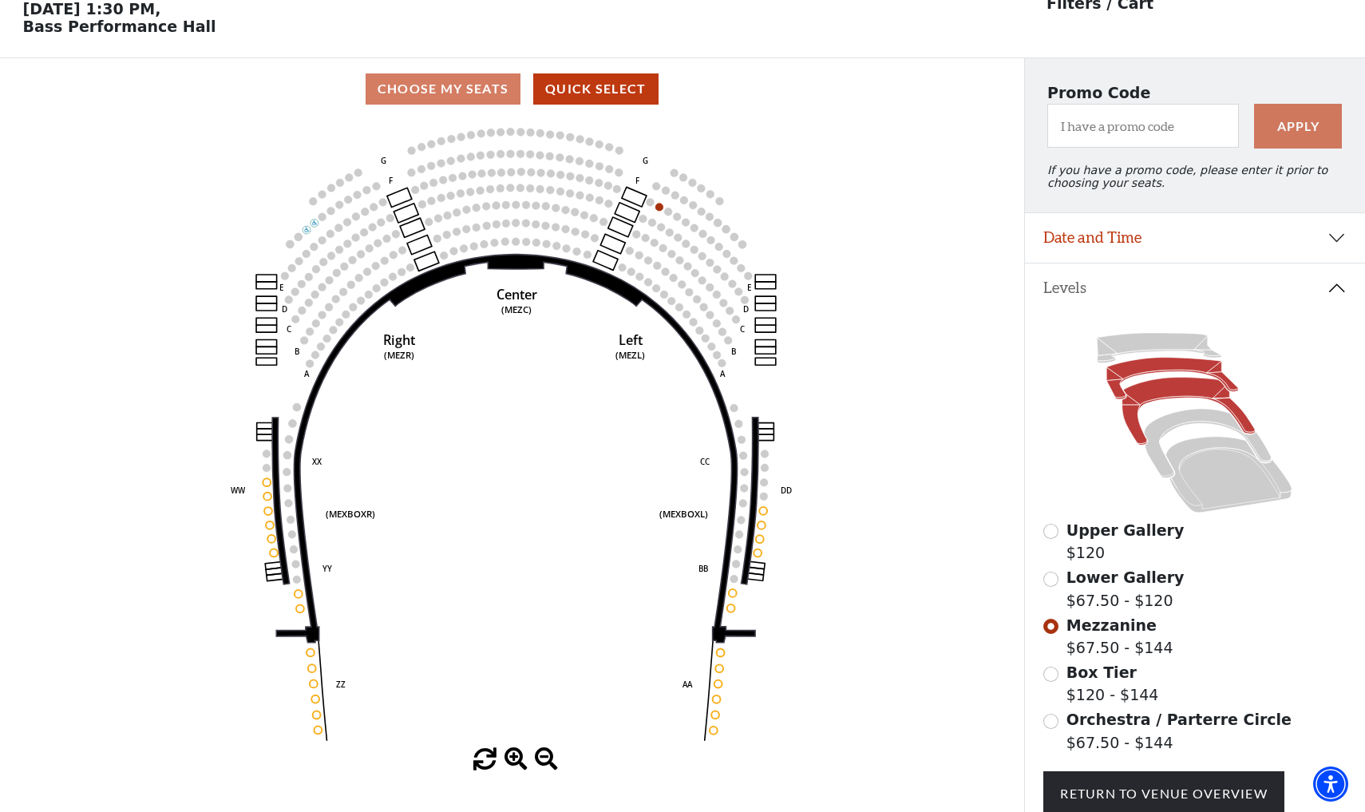
click at [1173, 372] on icon at bounding box center [1174, 379] width 132 height 42
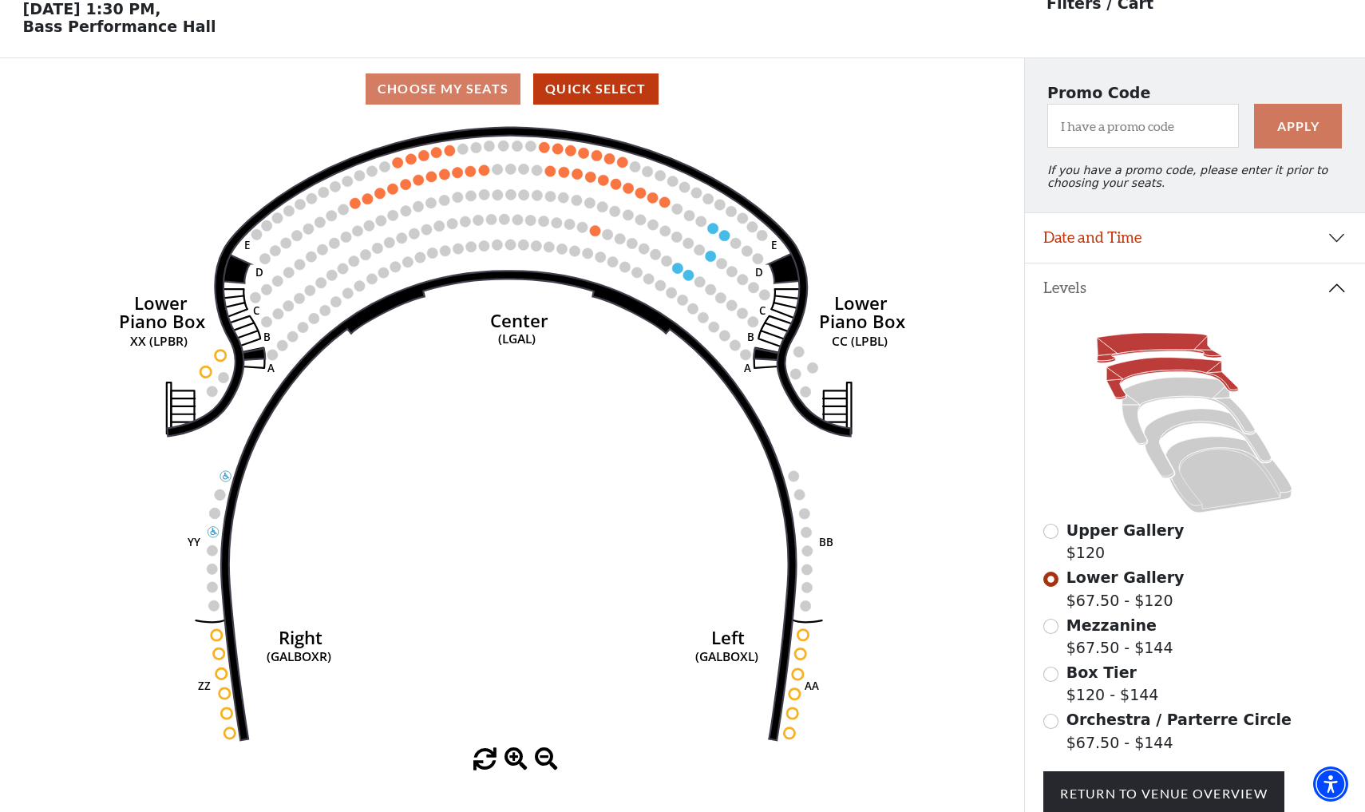
click at [1135, 338] on icon at bounding box center [1159, 348] width 125 height 30
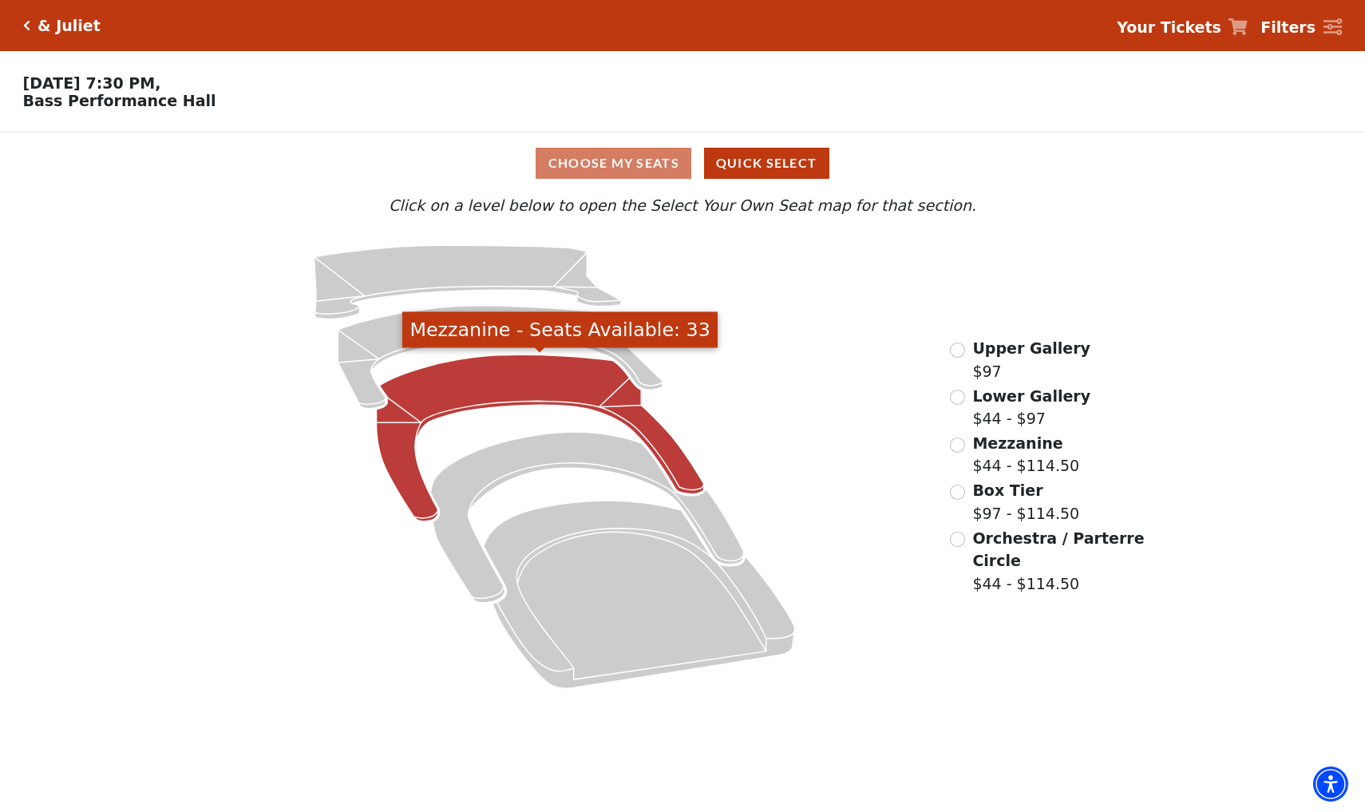
click at [513, 382] on icon "Mezzanine - Seats Available: 33" at bounding box center [540, 438] width 327 height 167
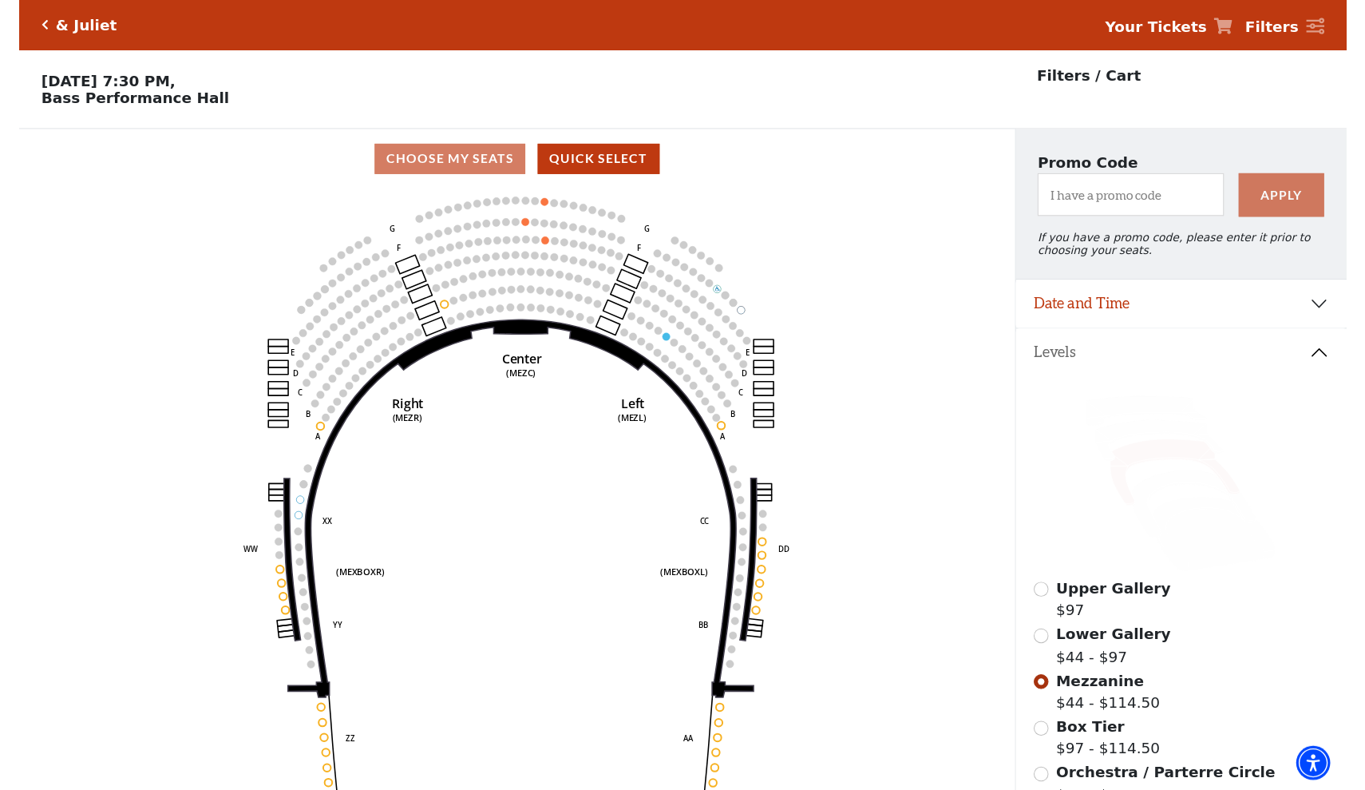
scroll to position [74, 0]
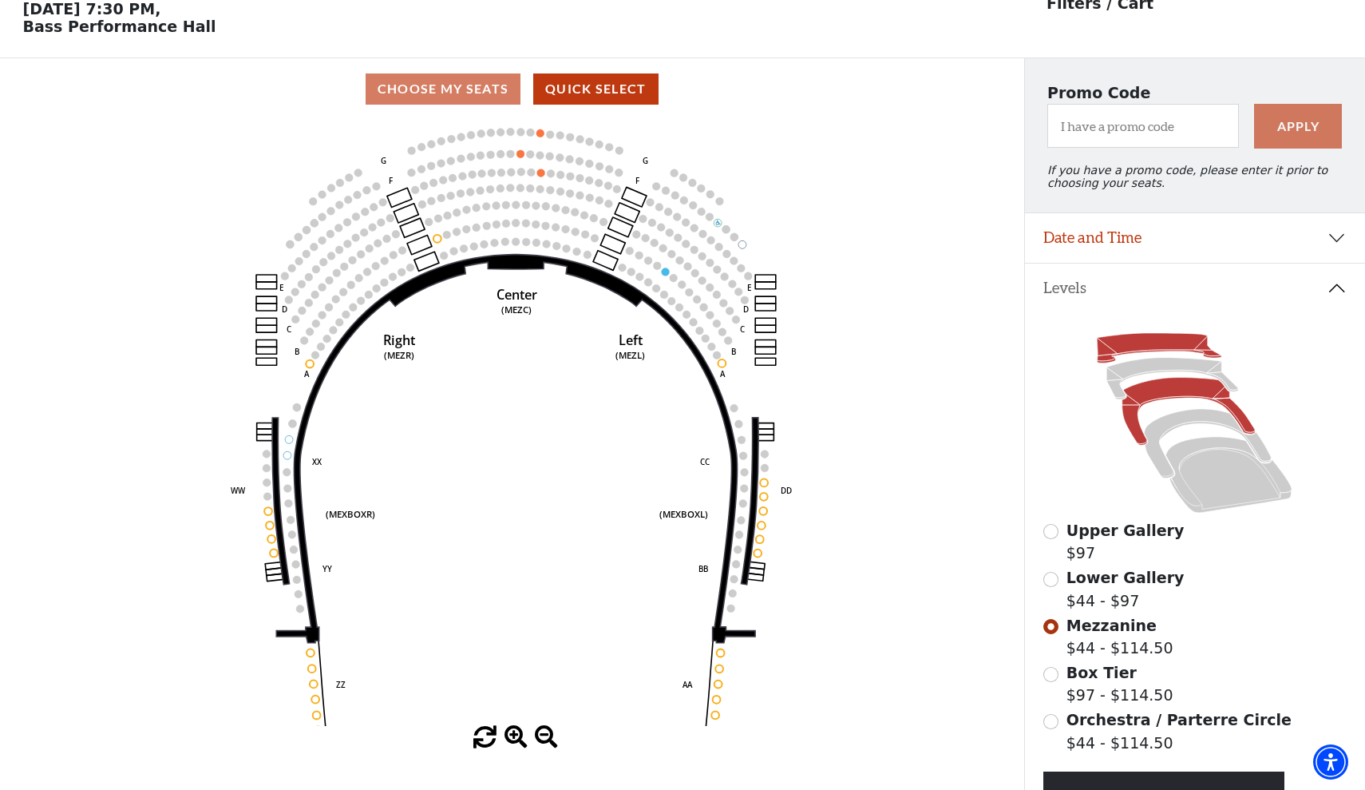
click at [1136, 340] on icon at bounding box center [1159, 348] width 125 height 30
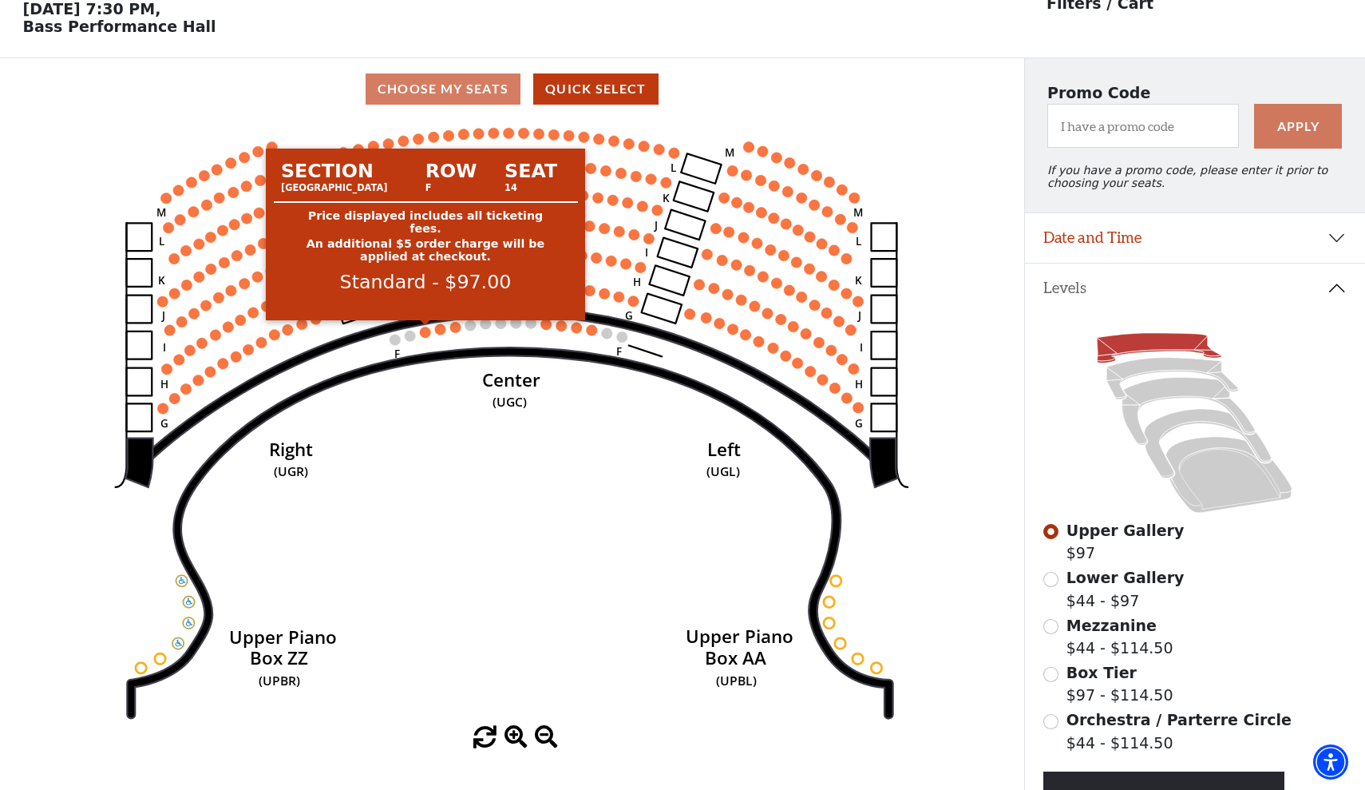
click at [427, 331] on circle at bounding box center [425, 332] width 10 height 10
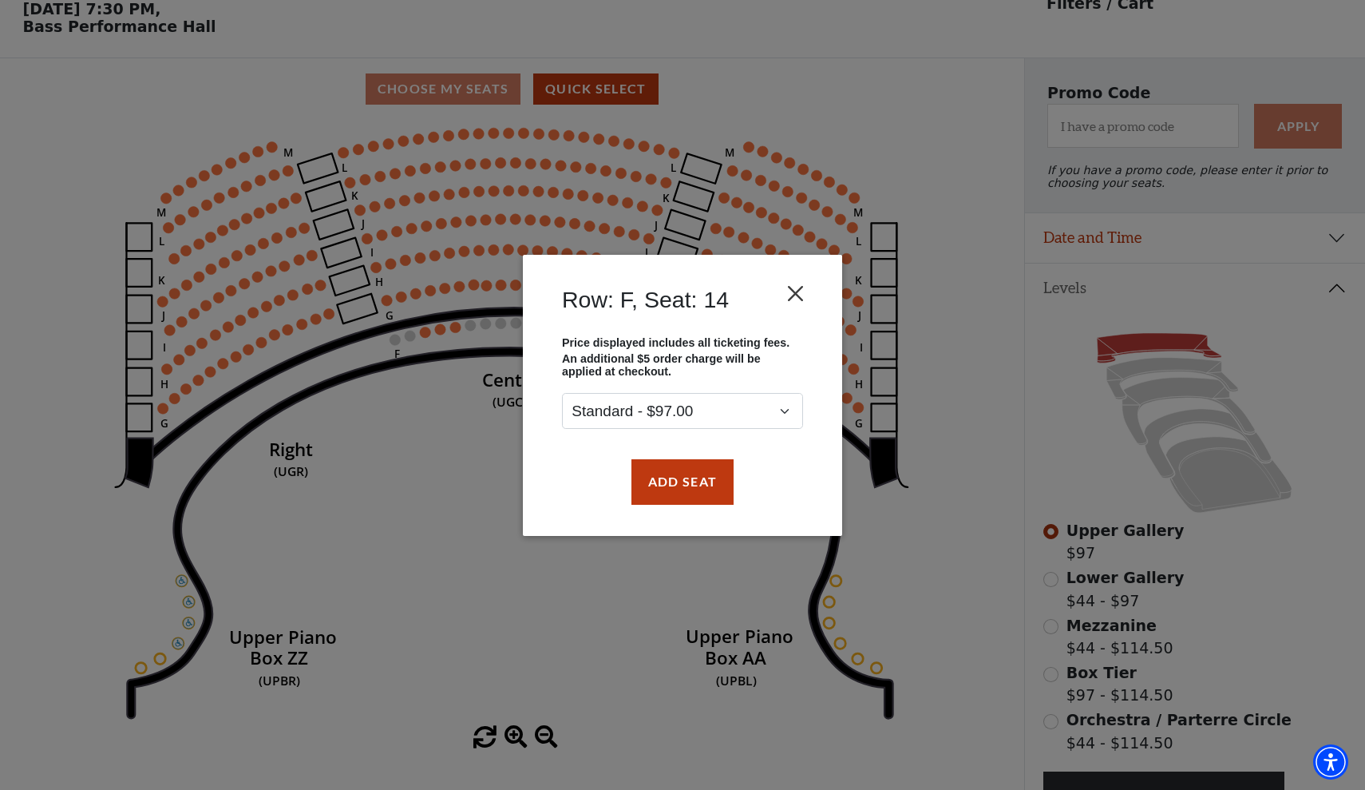
click at [802, 295] on button "Close" at bounding box center [796, 293] width 30 height 30
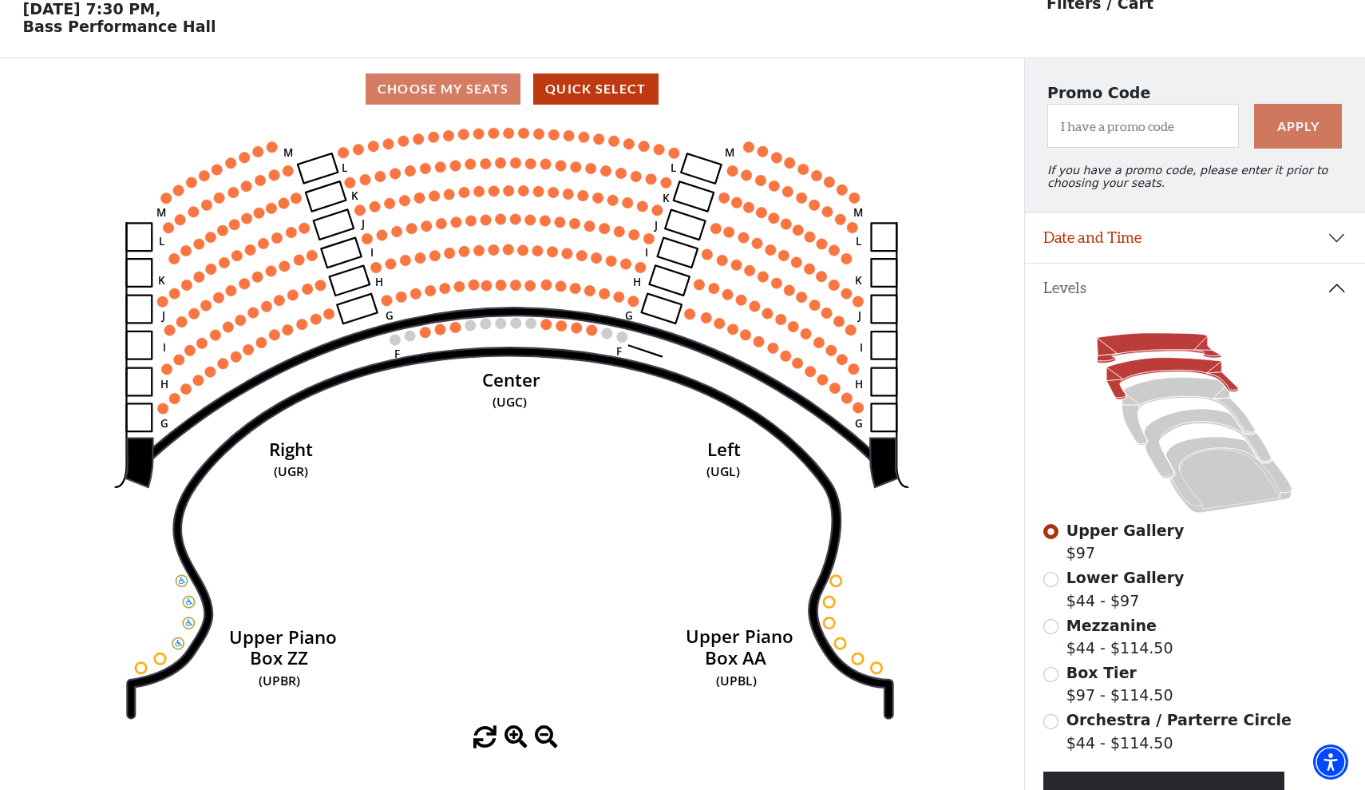
click at [1155, 366] on icon at bounding box center [1174, 379] width 132 height 42
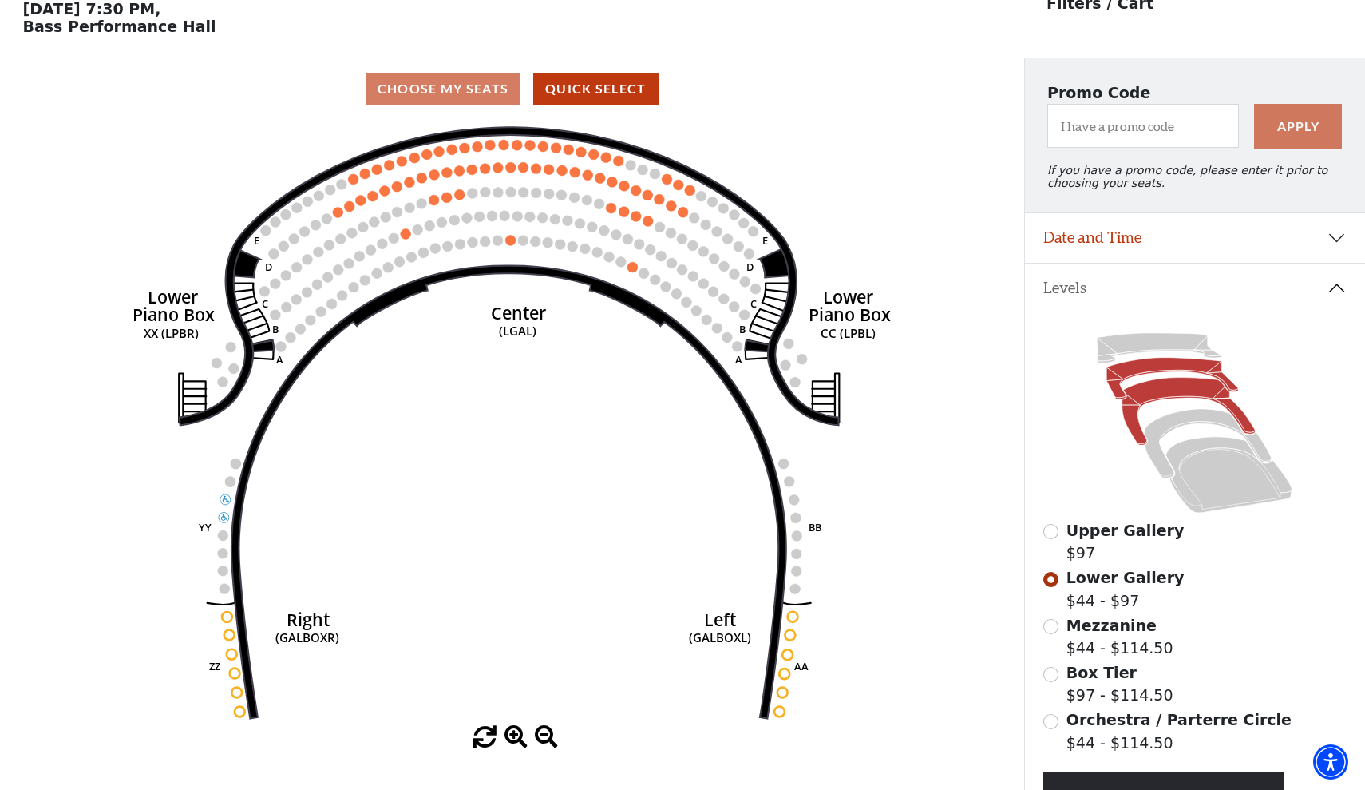
click at [1163, 389] on icon at bounding box center [1189, 412] width 133 height 68
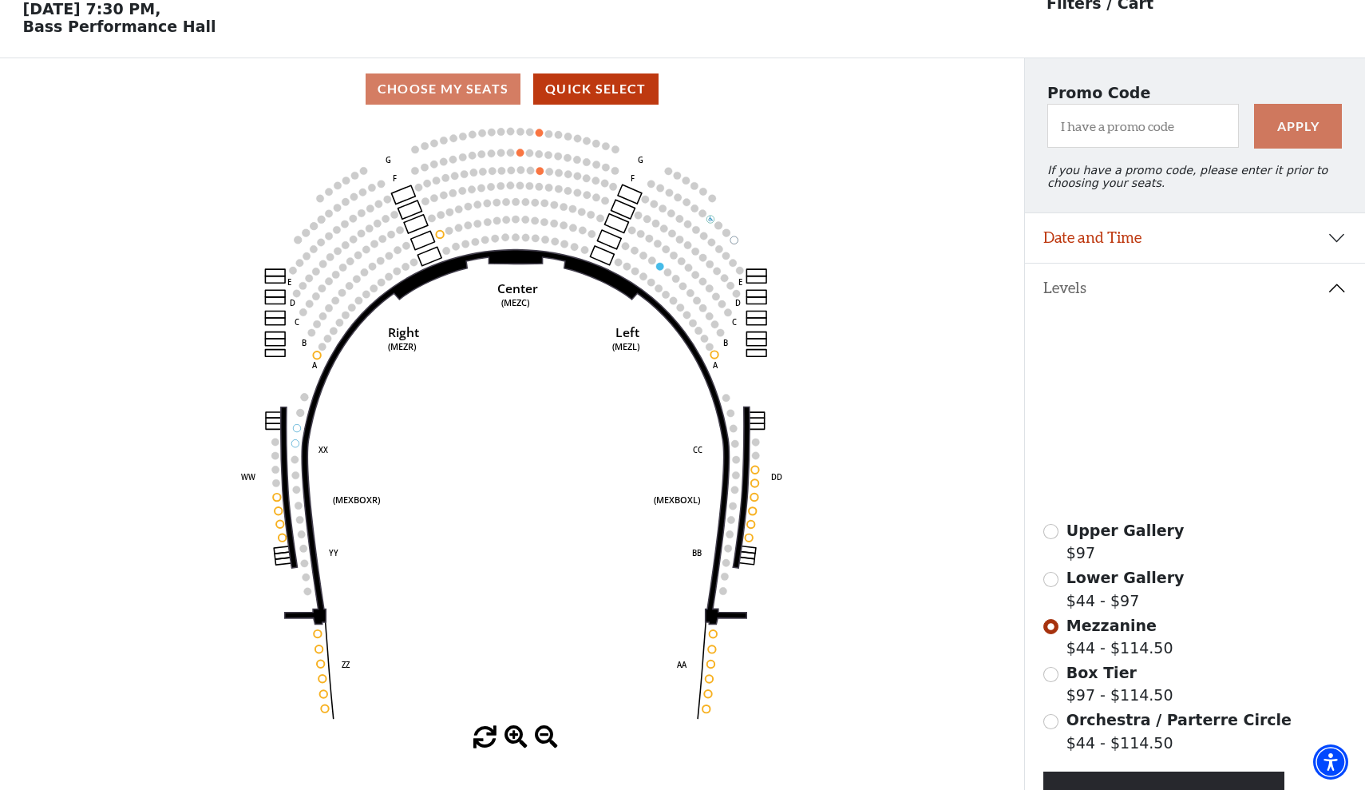
click at [1175, 422] on icon at bounding box center [1208, 443] width 127 height 69
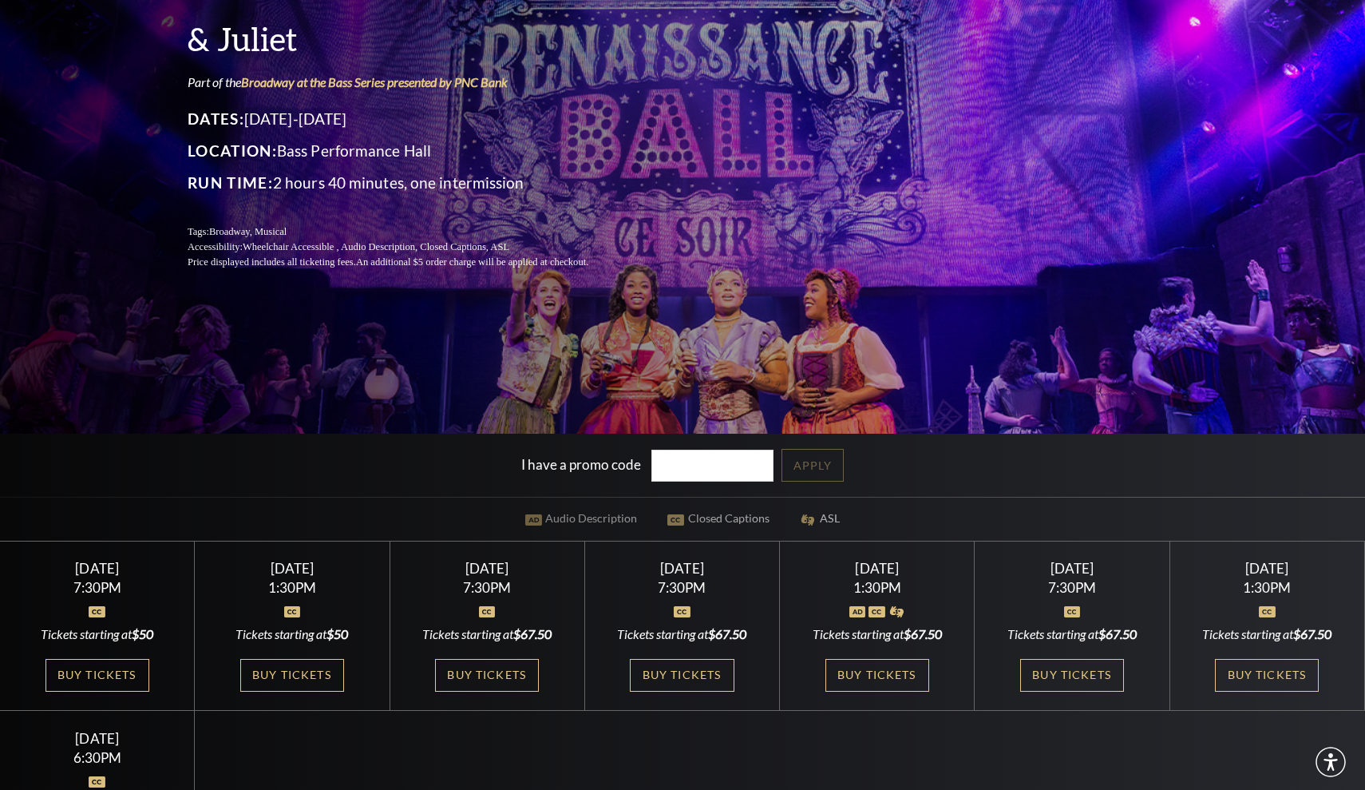
scroll to position [188, 0]
click at [863, 684] on link "Buy Tickets" at bounding box center [878, 675] width 104 height 33
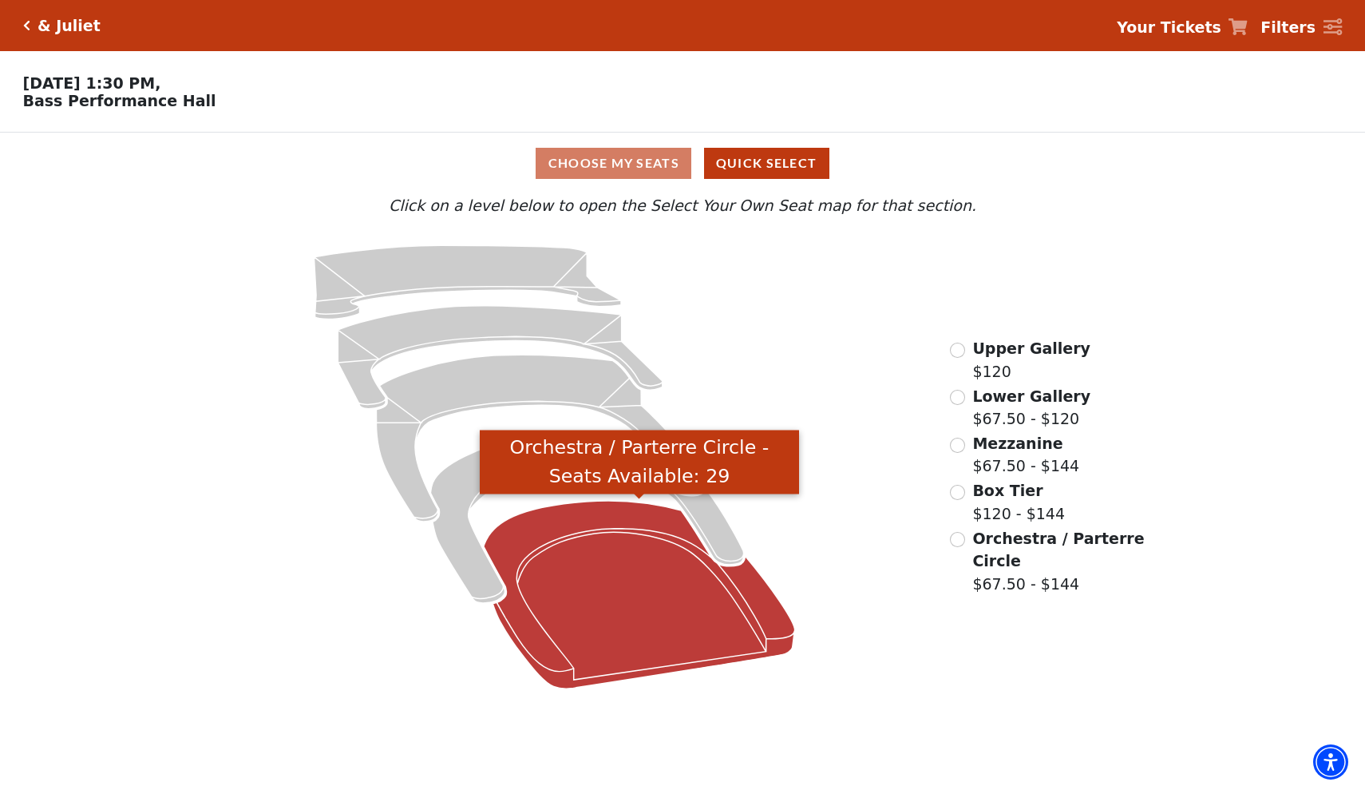
click at [727, 600] on icon "Orchestra / Parterre Circle - Seats Available: 29" at bounding box center [639, 595] width 311 height 188
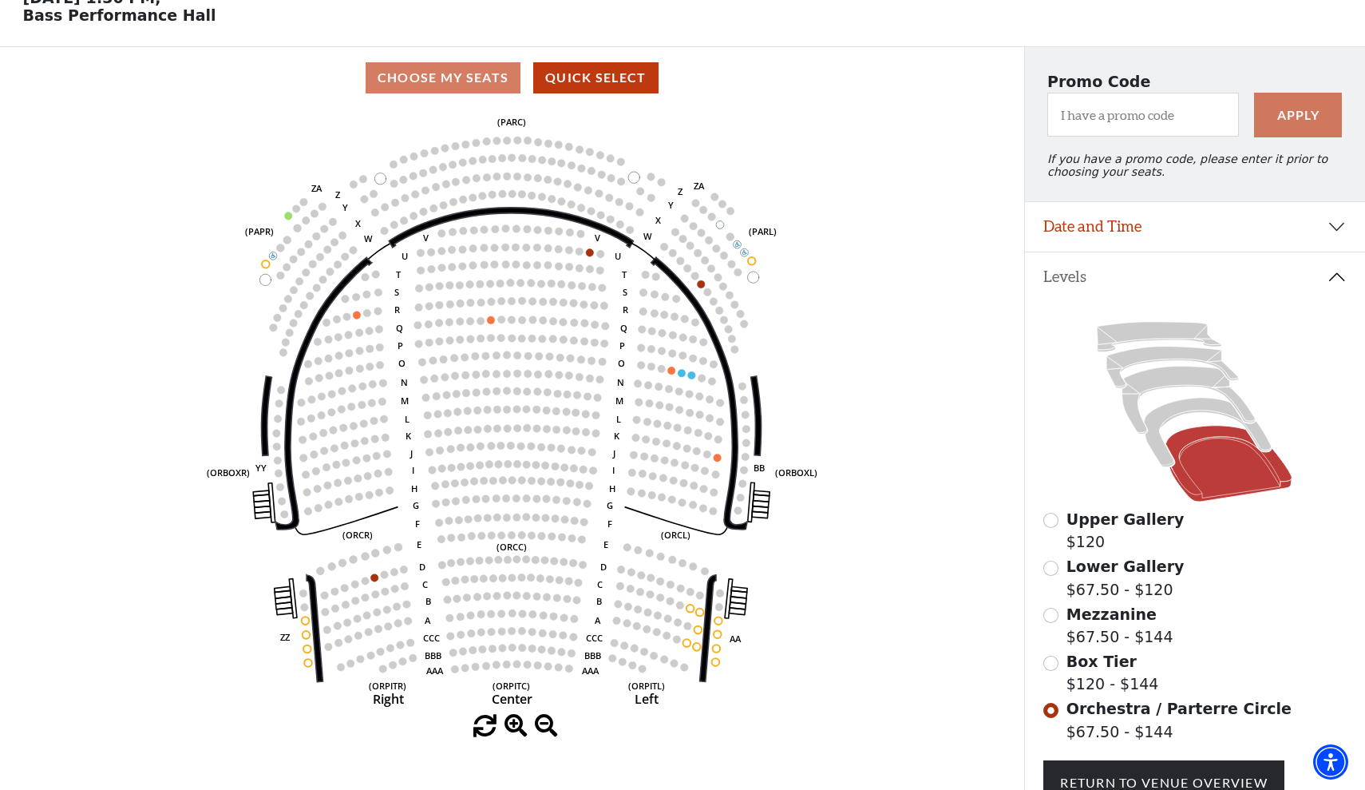
scroll to position [93, 0]
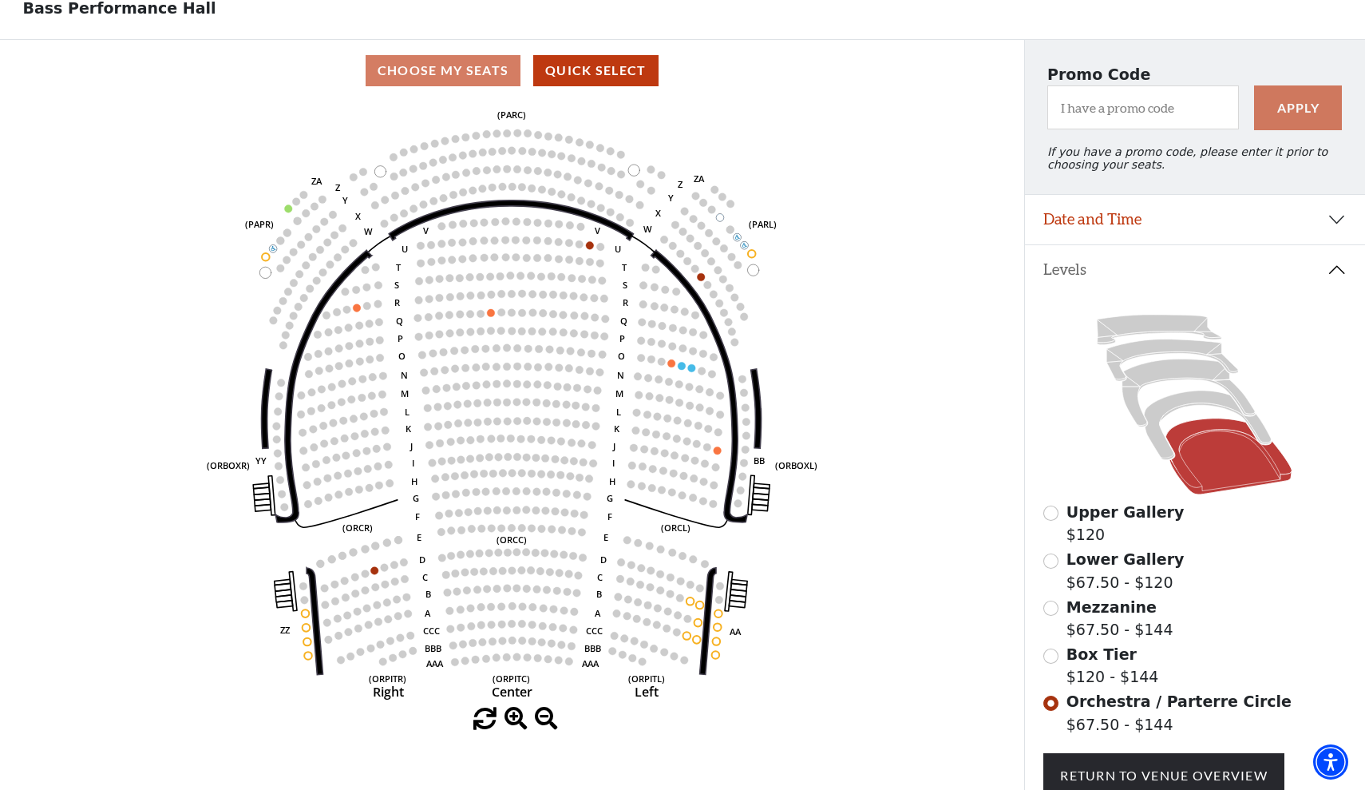
click at [1097, 215] on button "Date and Time" at bounding box center [1195, 220] width 341 height 50
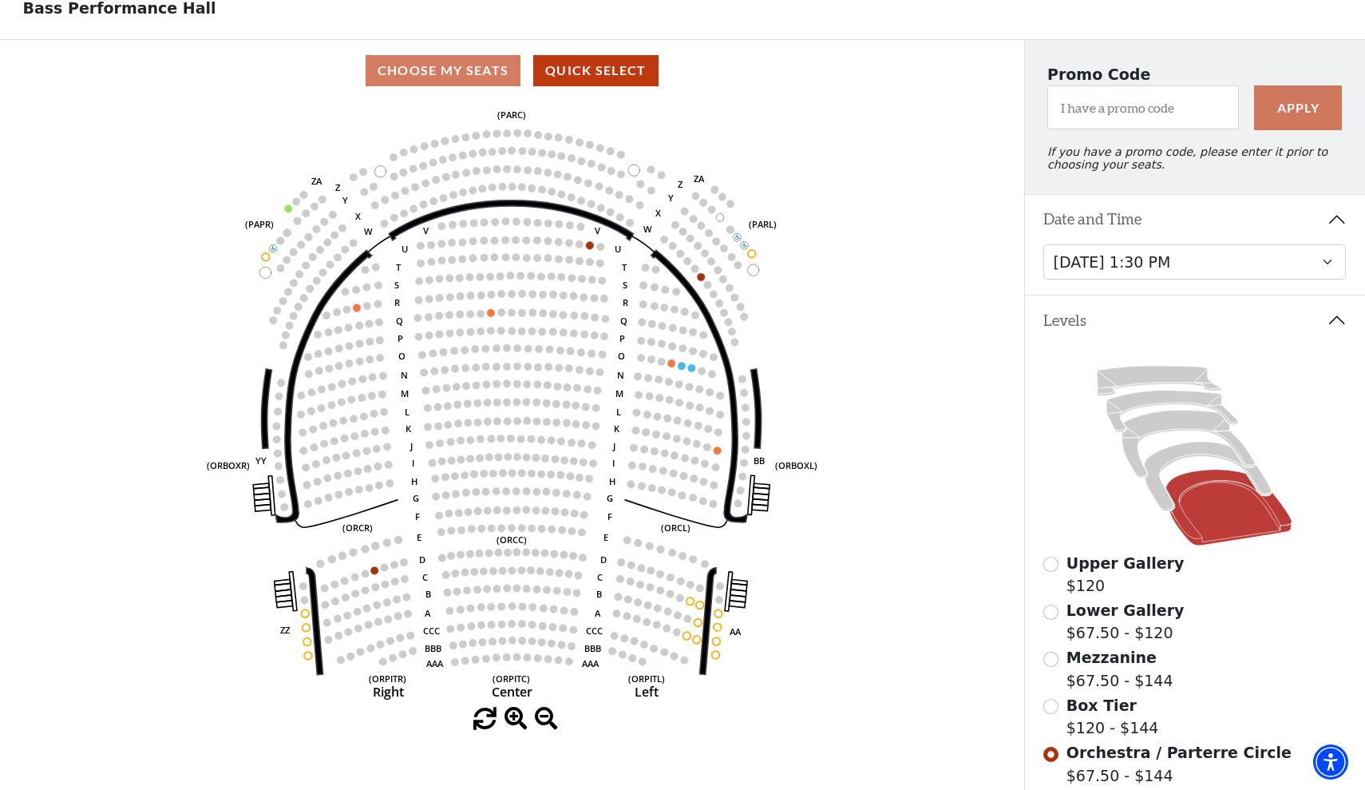
click at [919, 416] on icon "Left (ORPITL) Right (ORPITR) Center (ORPITC) ZZ AA YY BB ZA ZA (ORCL) (ORCR) (O…" at bounding box center [511, 404] width 921 height 606
click at [556, 168] on icon "Left (ORPITL) Right (ORPITR) Center (ORPITC) ZZ AA YY BB ZA ZA (ORCL) (ORCR) (O…" at bounding box center [511, 404] width 921 height 606
click at [1167, 375] on icon at bounding box center [1159, 381] width 125 height 30
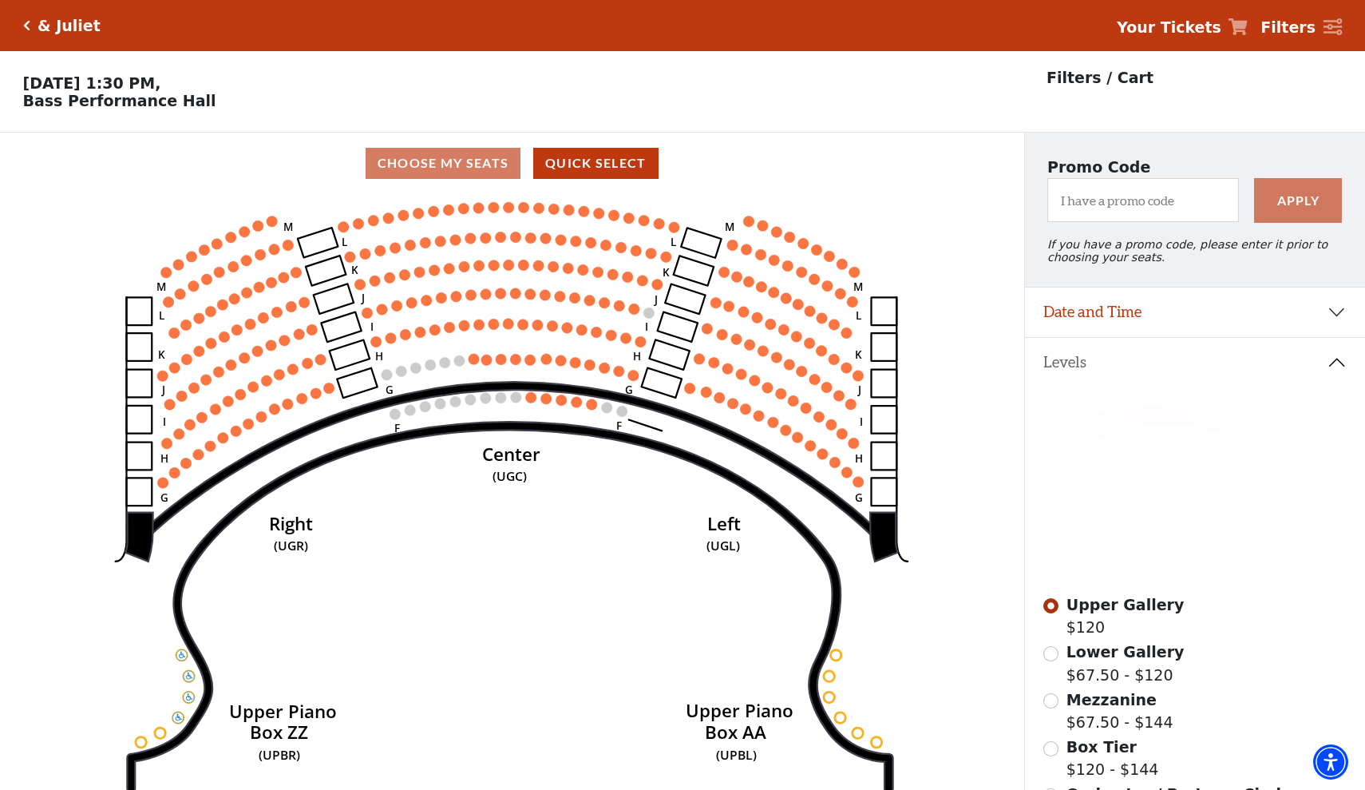
scroll to position [74, 0]
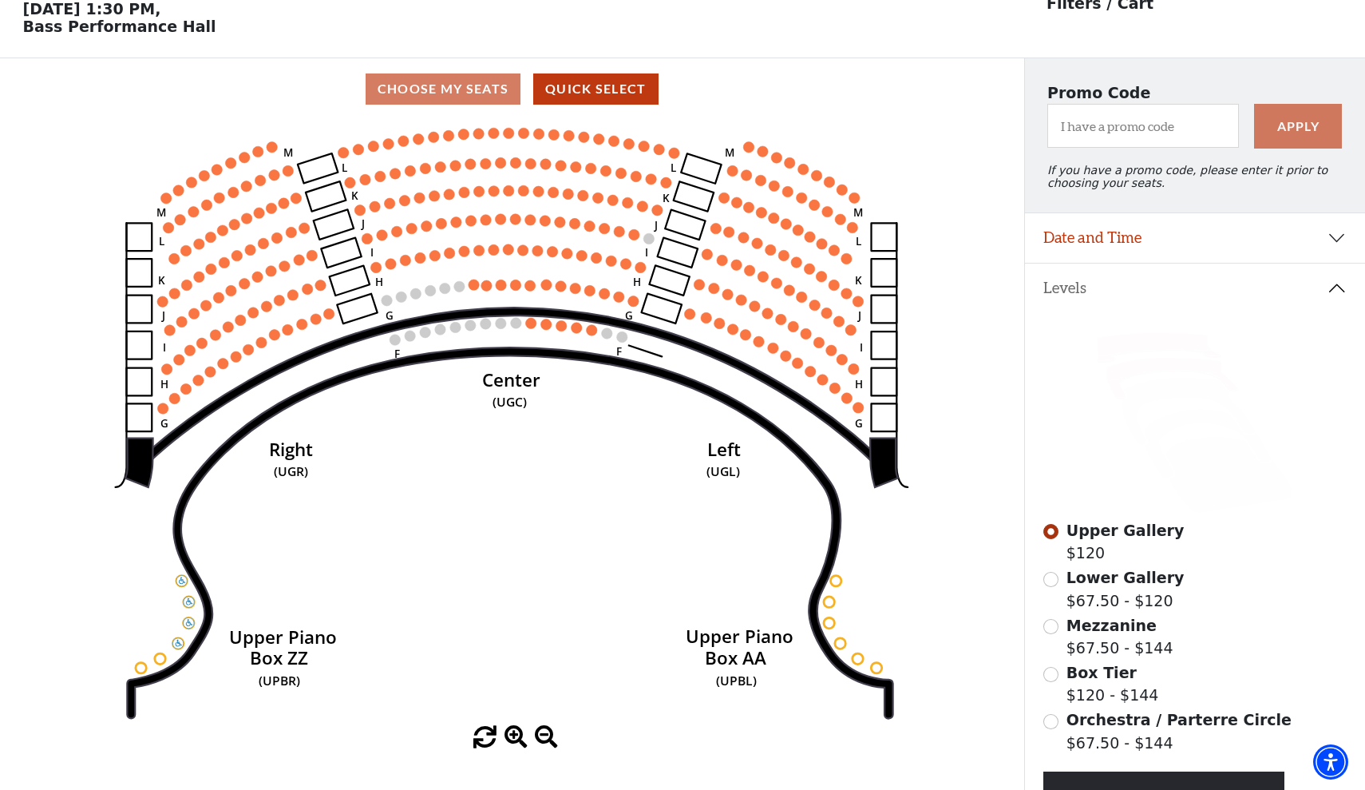
click at [1152, 370] on icon at bounding box center [1174, 379] width 132 height 42
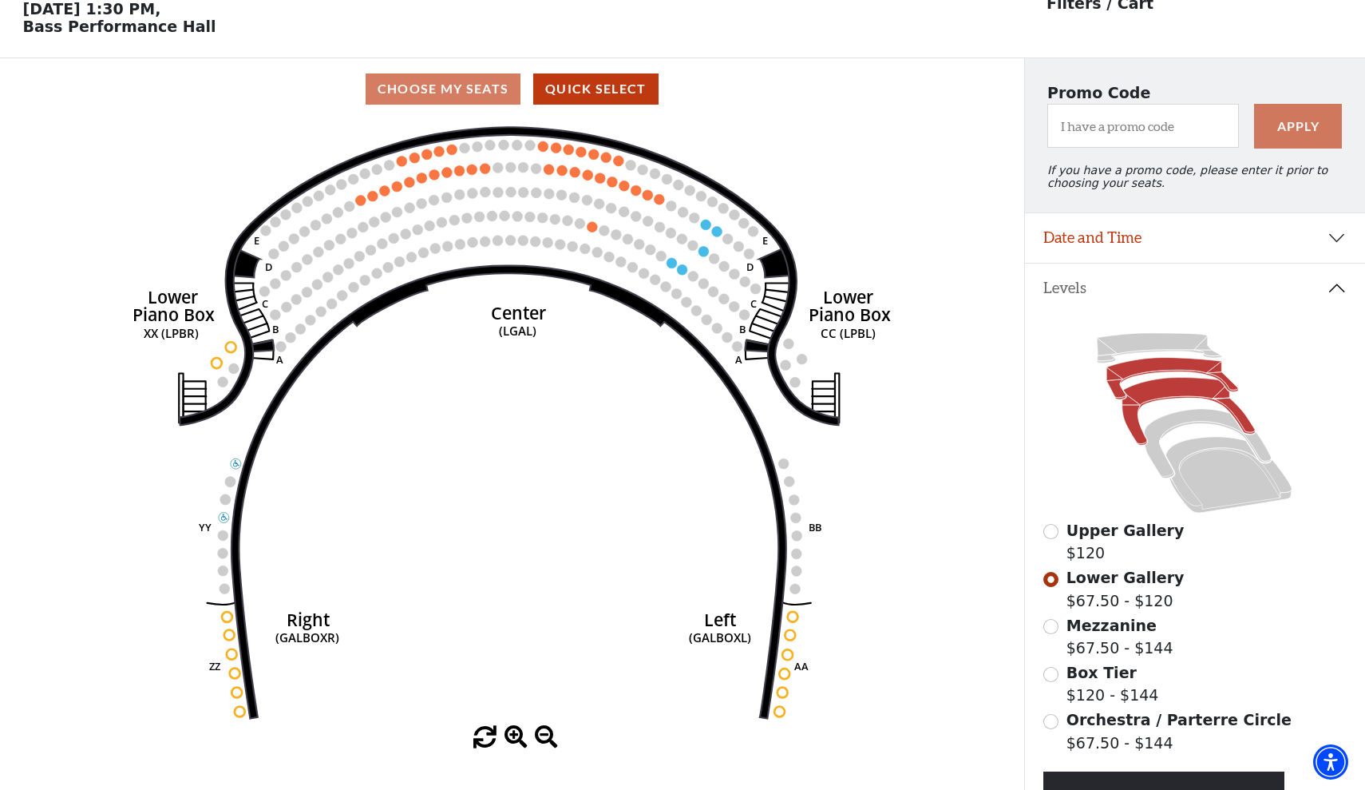
click at [1174, 395] on icon at bounding box center [1189, 412] width 133 height 68
